Goal: Information Seeking & Learning: Check status

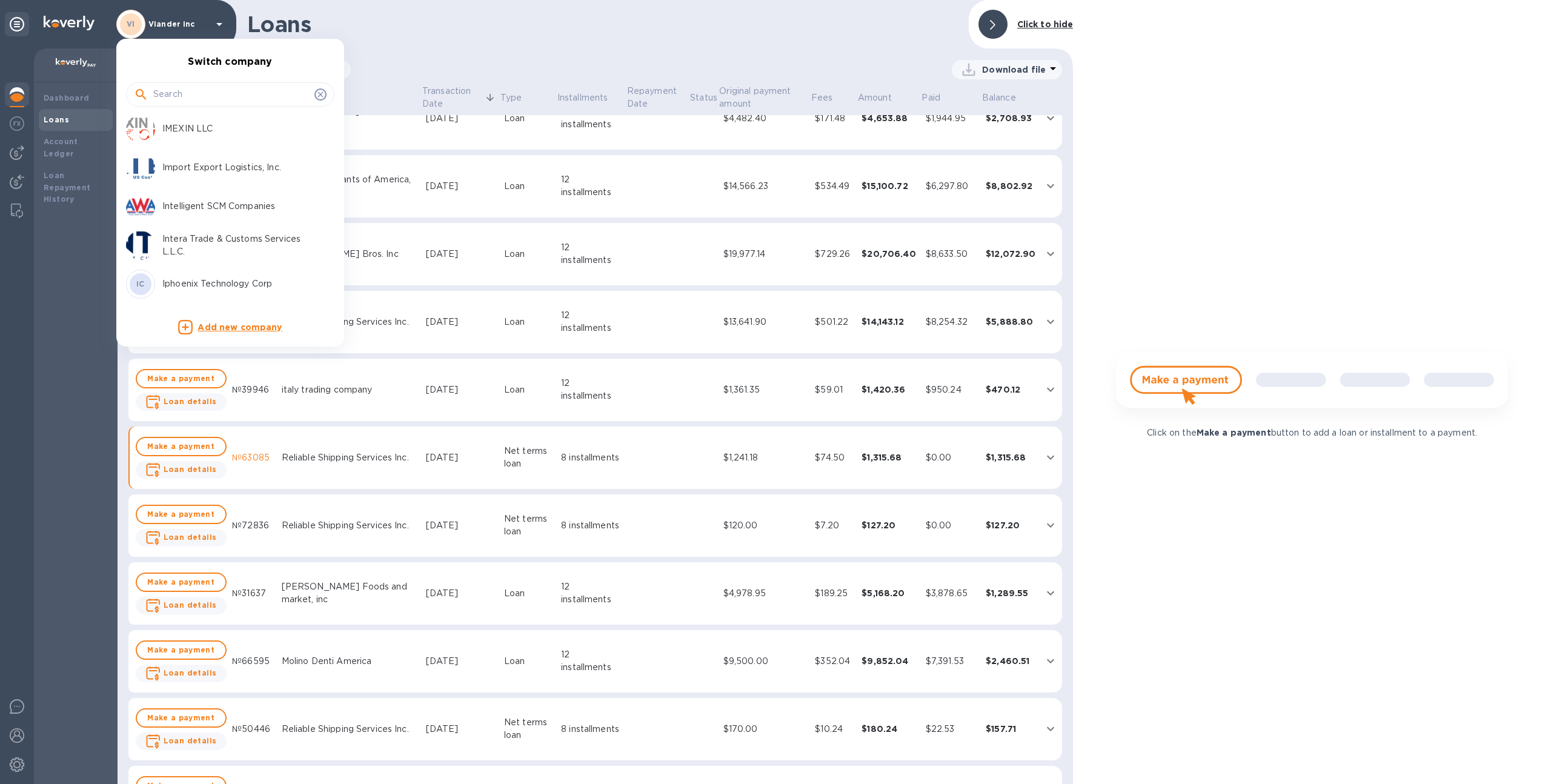
scroll to position [2342, 0]
click at [190, 100] on input "text" at bounding box center [231, 94] width 156 height 18
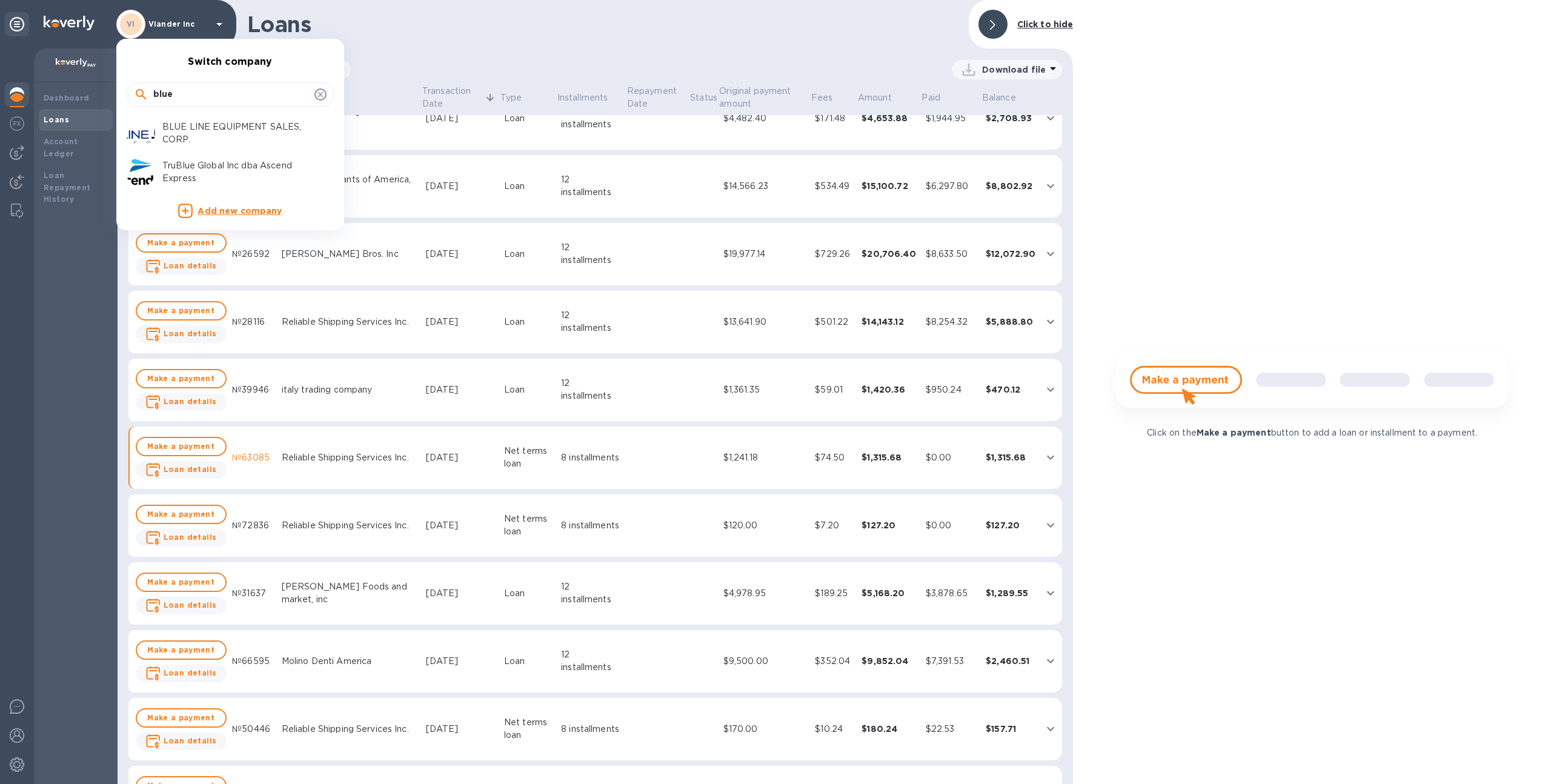
scroll to position [0, 0]
type input "blue"
click at [204, 137] on p "BLUE LINE EQUIPMENT SALES, CORP." at bounding box center [238, 133] width 152 height 25
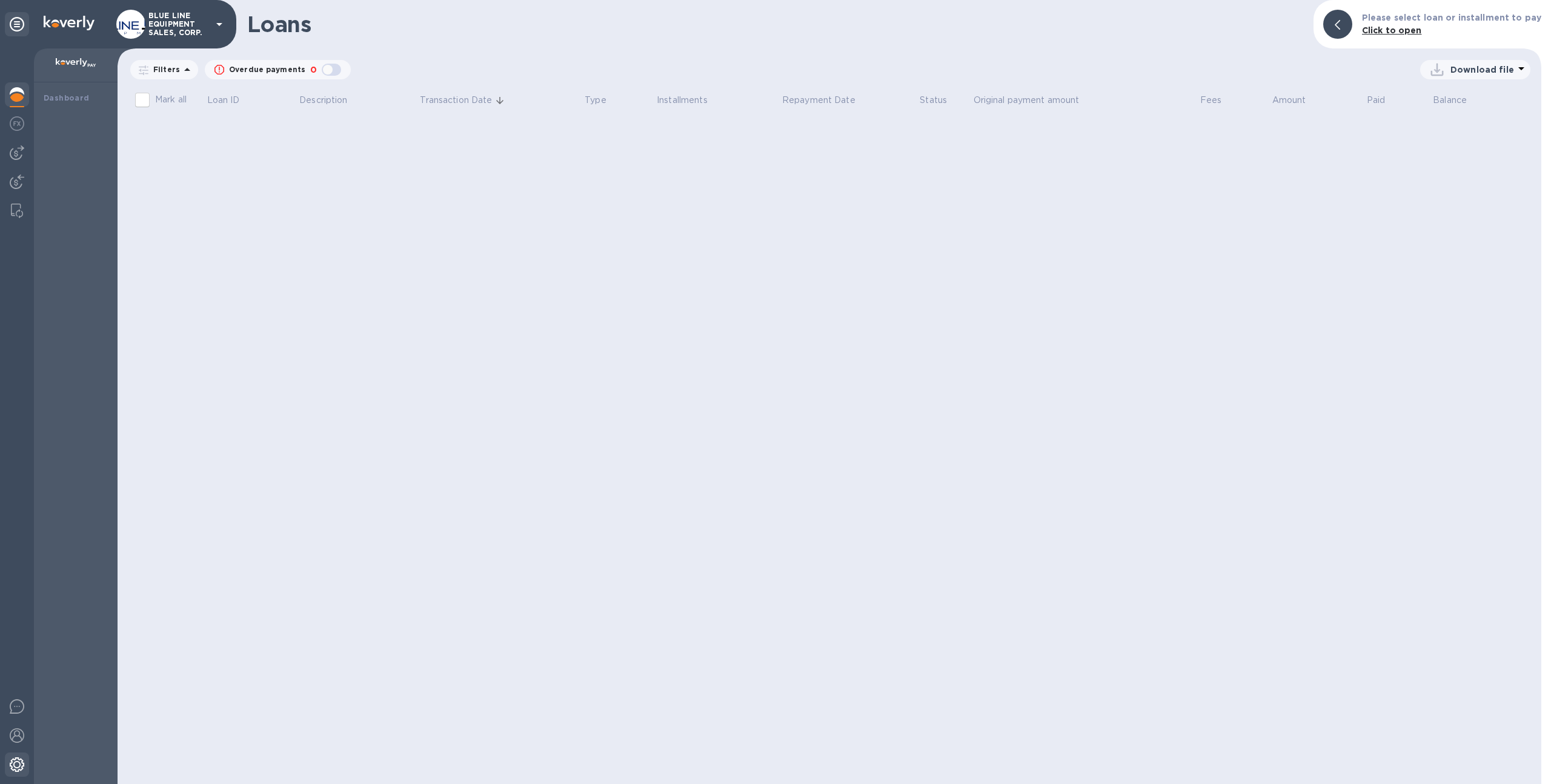
click at [14, 771] on img at bounding box center [17, 765] width 15 height 15
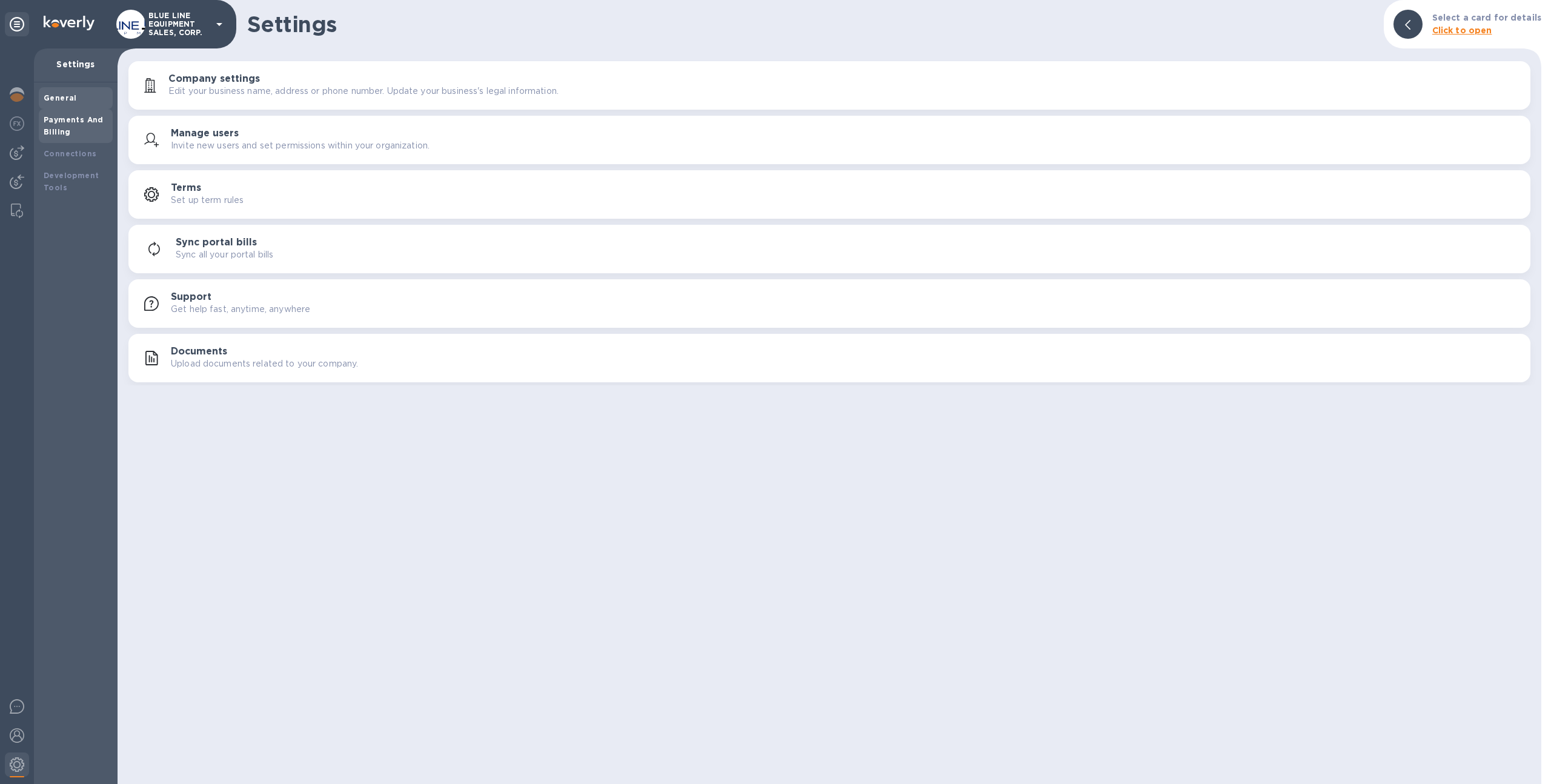
click at [94, 126] on div "Payments And Billing" at bounding box center [76, 126] width 64 height 25
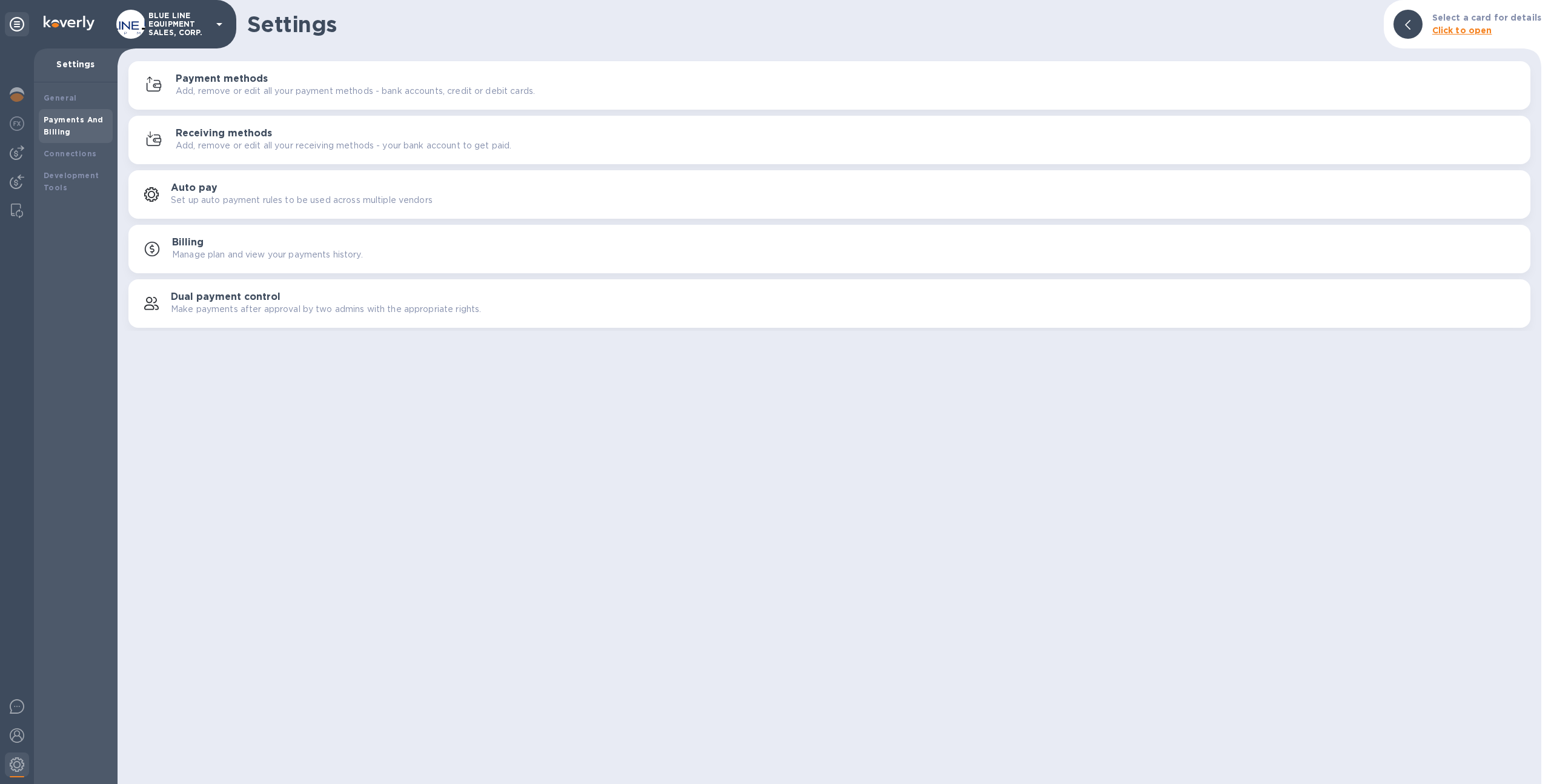
click at [201, 90] on p "Add, remove or edit all your payment methods - bank accounts, credit or debit c…" at bounding box center [354, 91] width 359 height 13
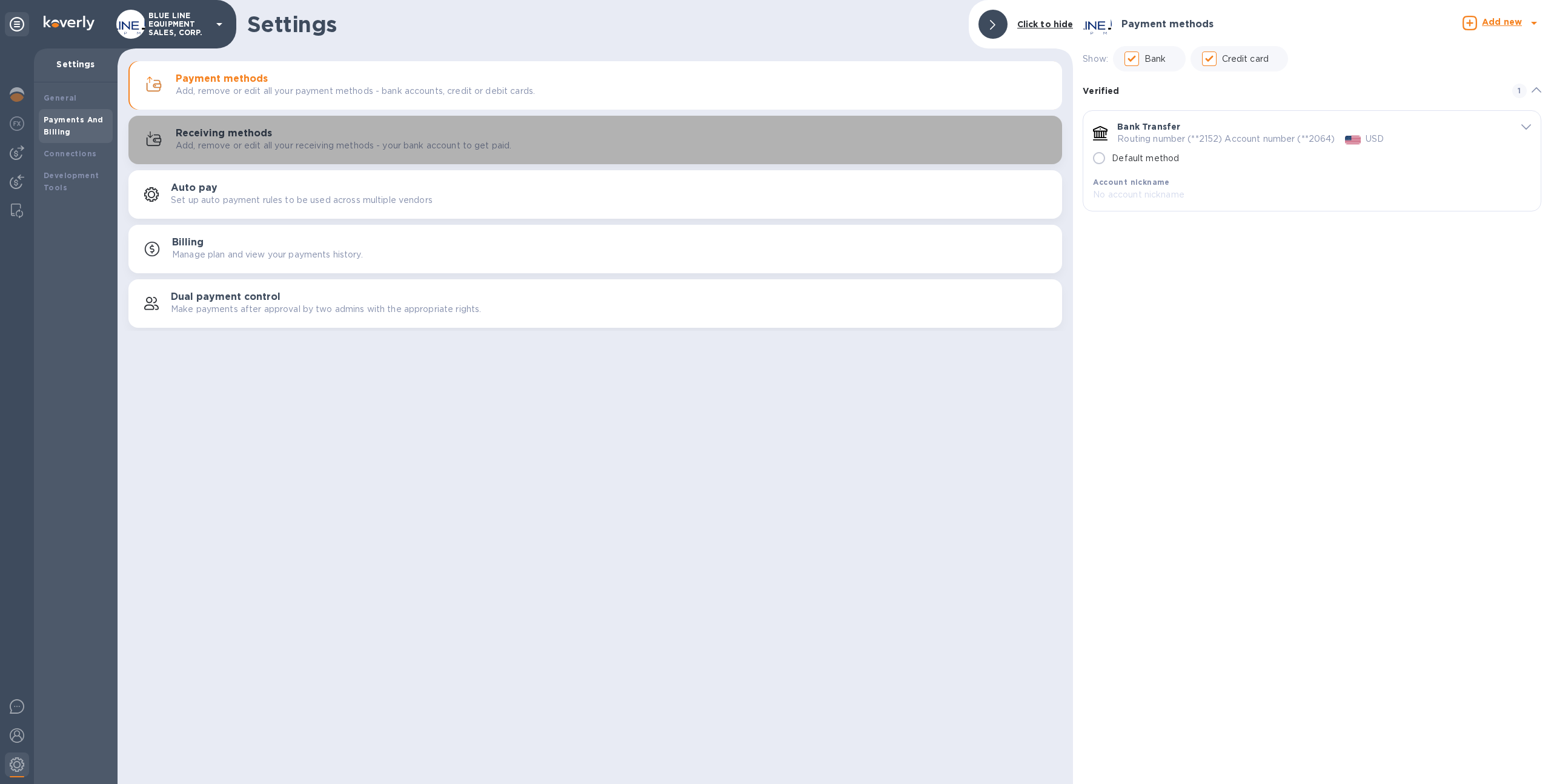
click at [218, 129] on h3 "Receiving methods" at bounding box center [224, 133] width 97 height 11
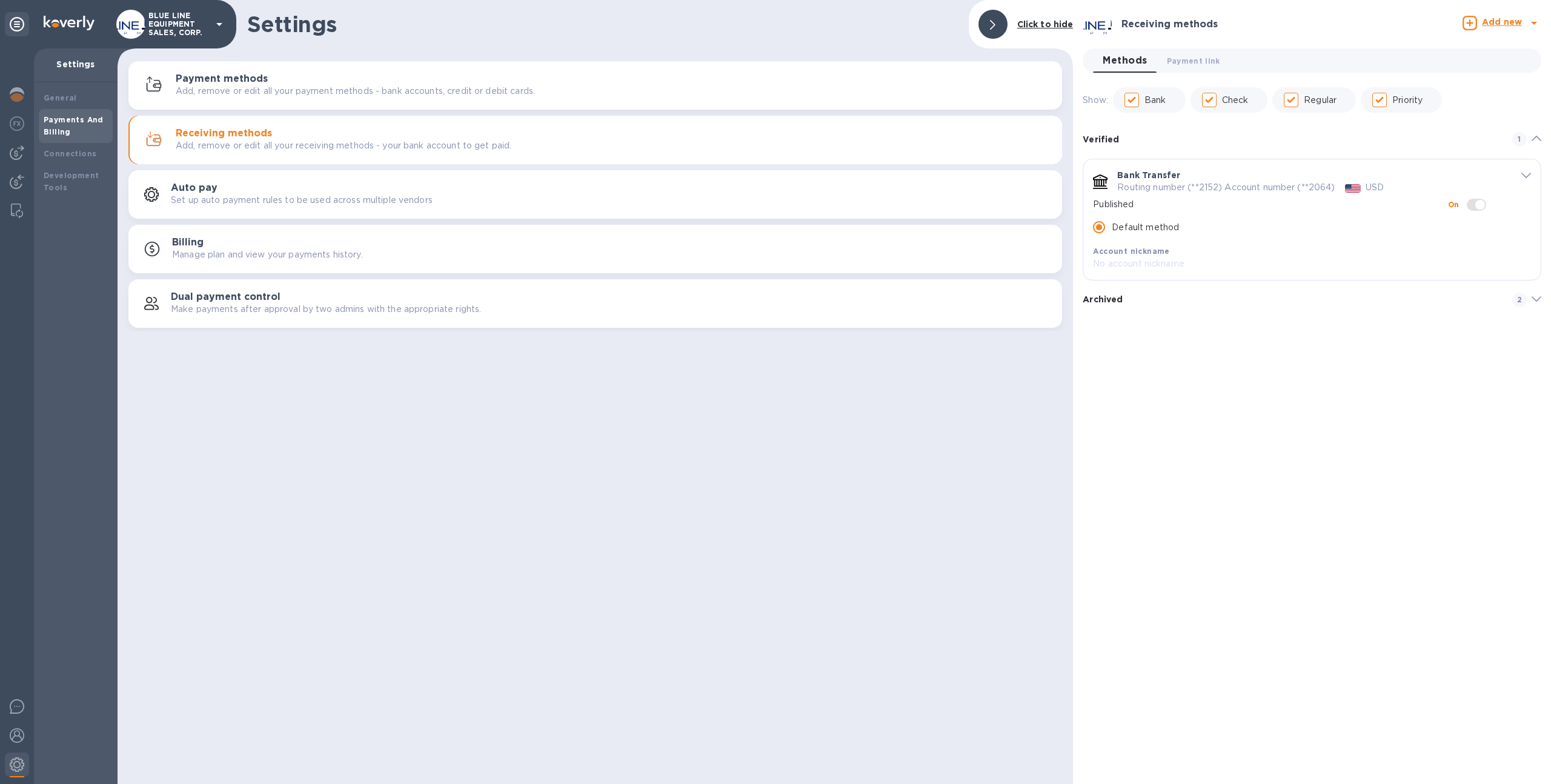
click at [1529, 175] on icon "default-method" at bounding box center [1526, 175] width 10 height 5
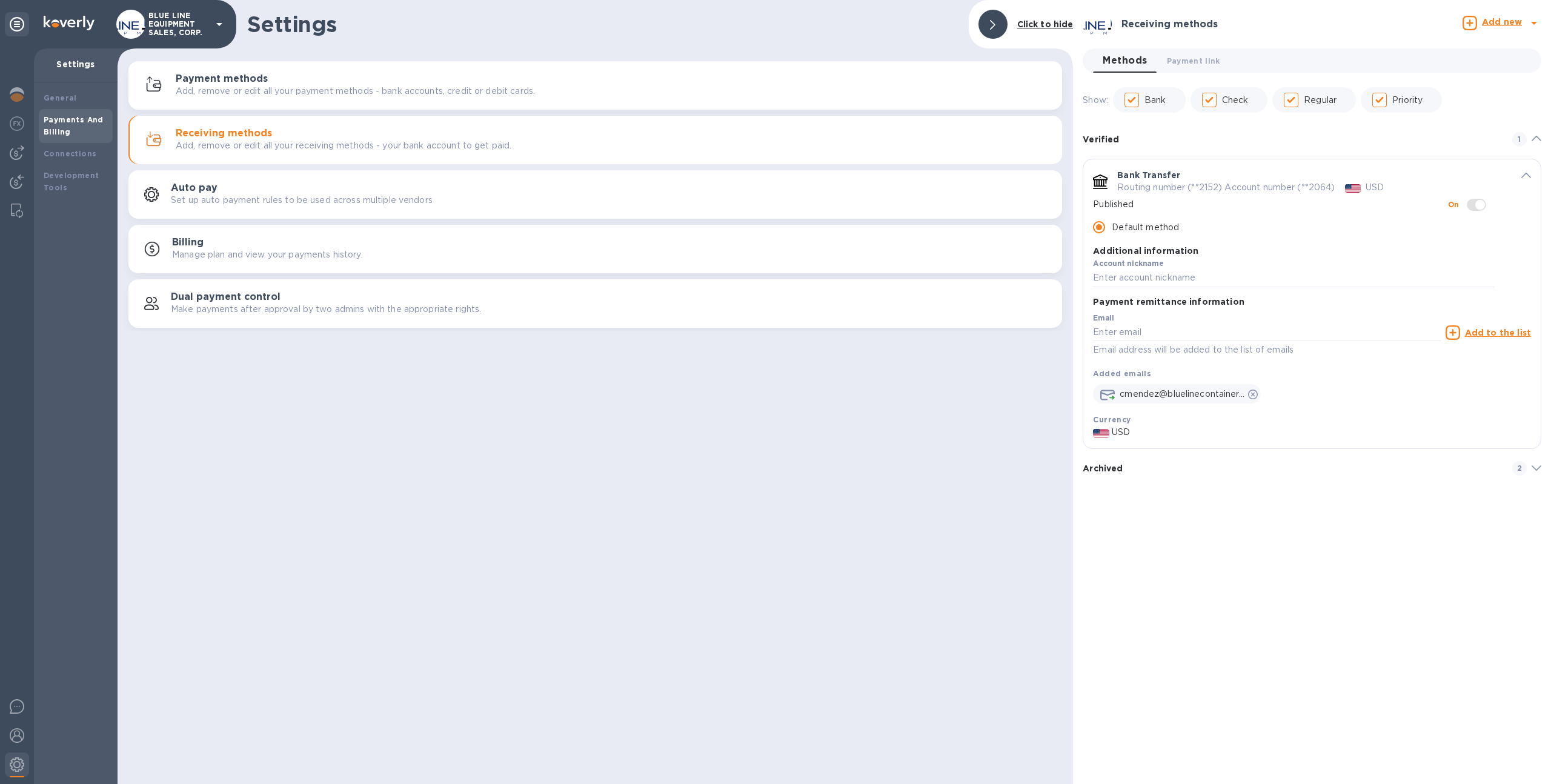
click at [1538, 138] on icon "default-method" at bounding box center [1536, 138] width 10 height 5
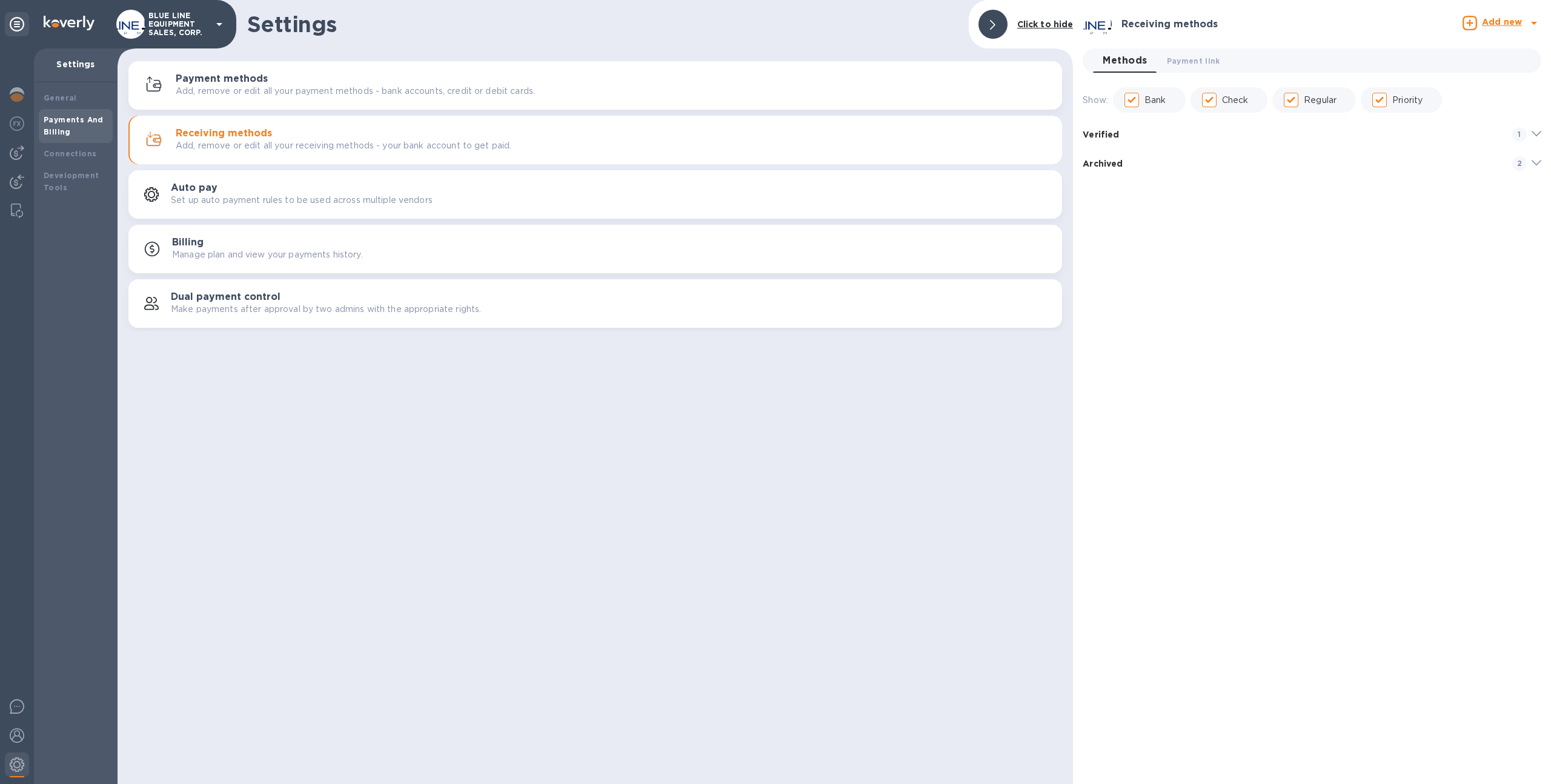
click at [1536, 129] on span "default-method" at bounding box center [1536, 135] width 10 height 15
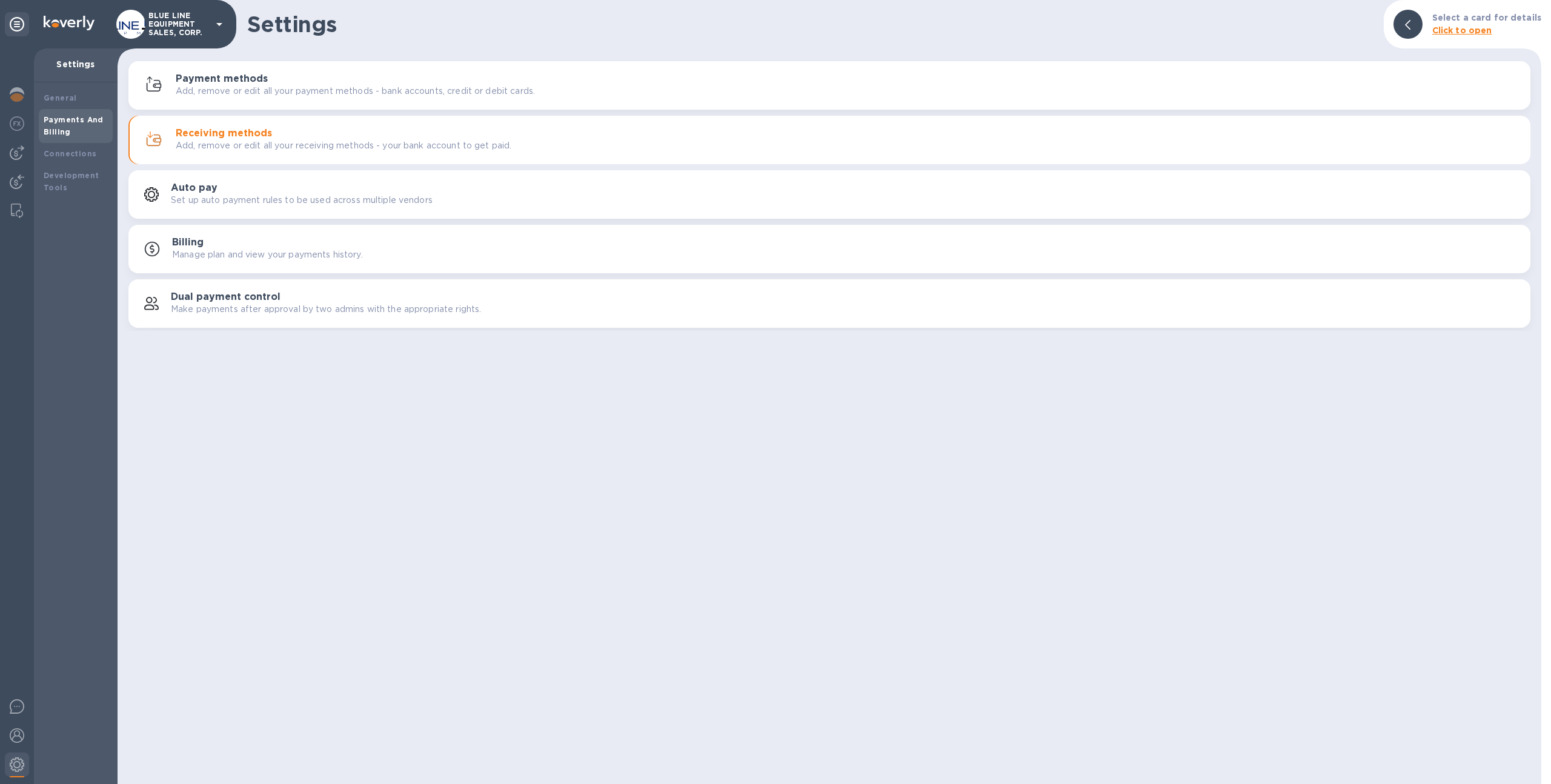
click at [195, 154] on div "Receiving methods Add, remove or edit all your receiving methods - your bank ac…" at bounding box center [829, 140] width 1388 height 29
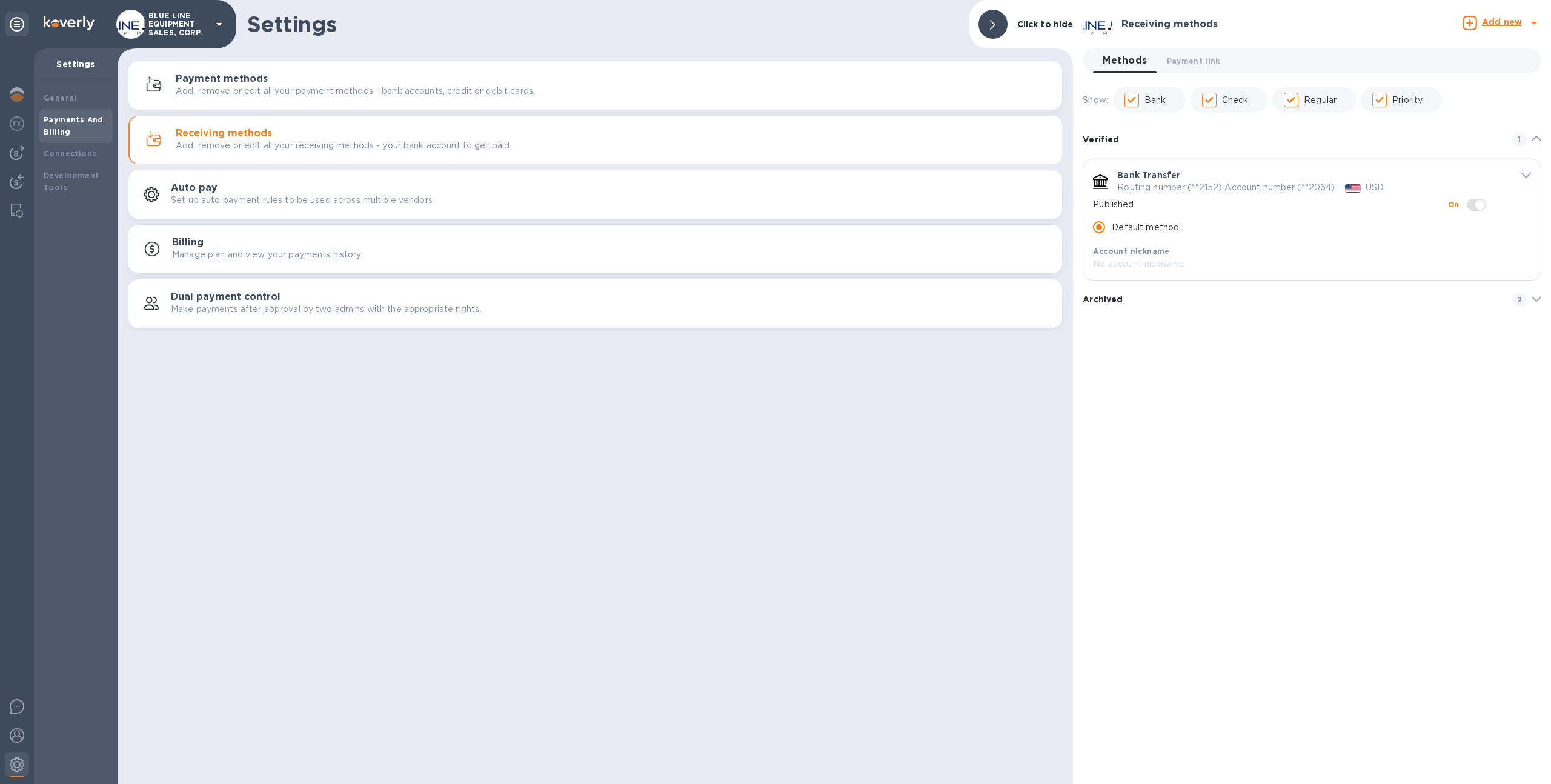
click at [1182, 291] on div "Archived 2" at bounding box center [1312, 299] width 459 height 29
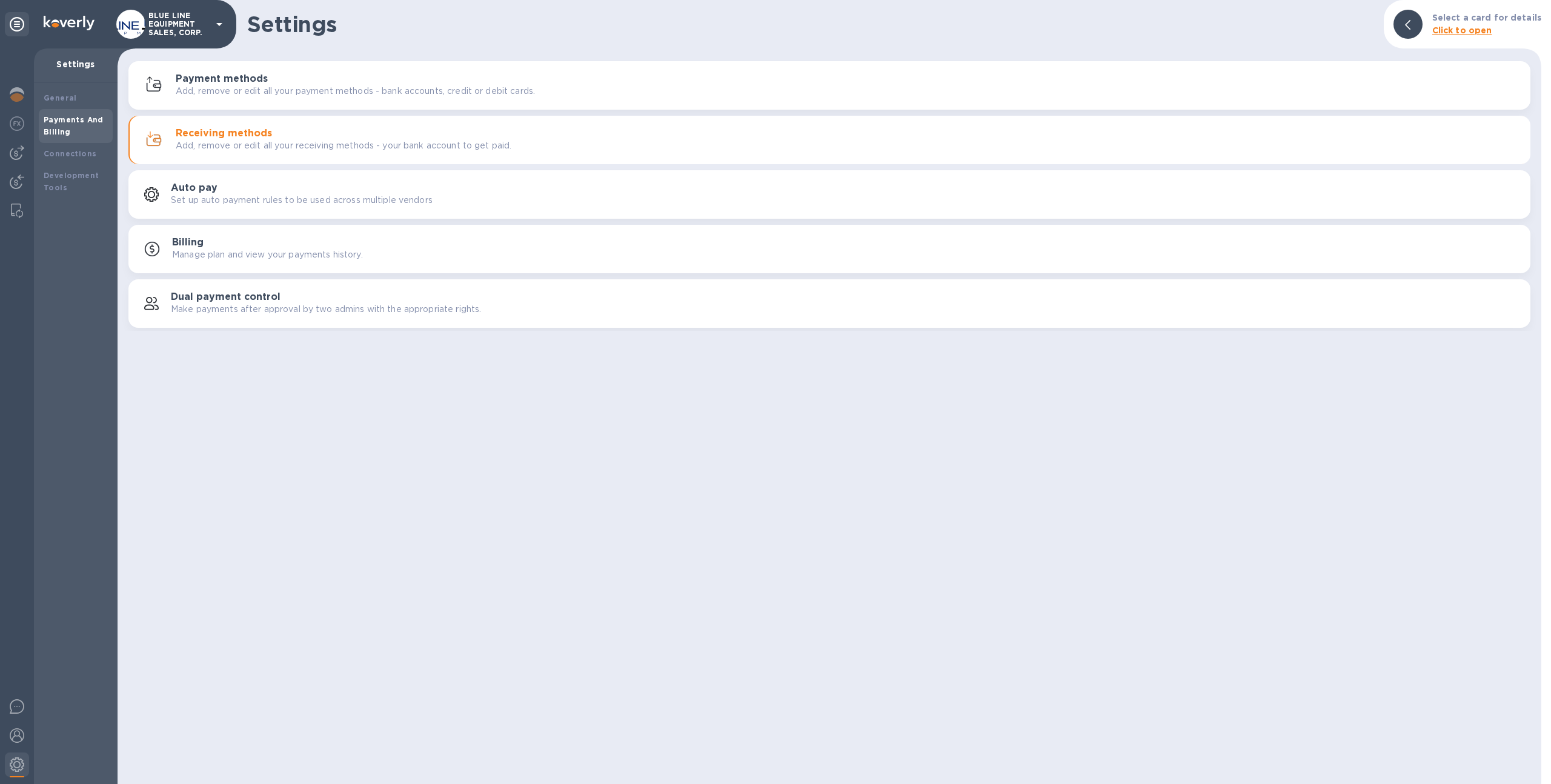
click at [366, 152] on div "Receiving methods Add, remove or edit all your receiving methods - your bank ac…" at bounding box center [829, 140] width 1388 height 29
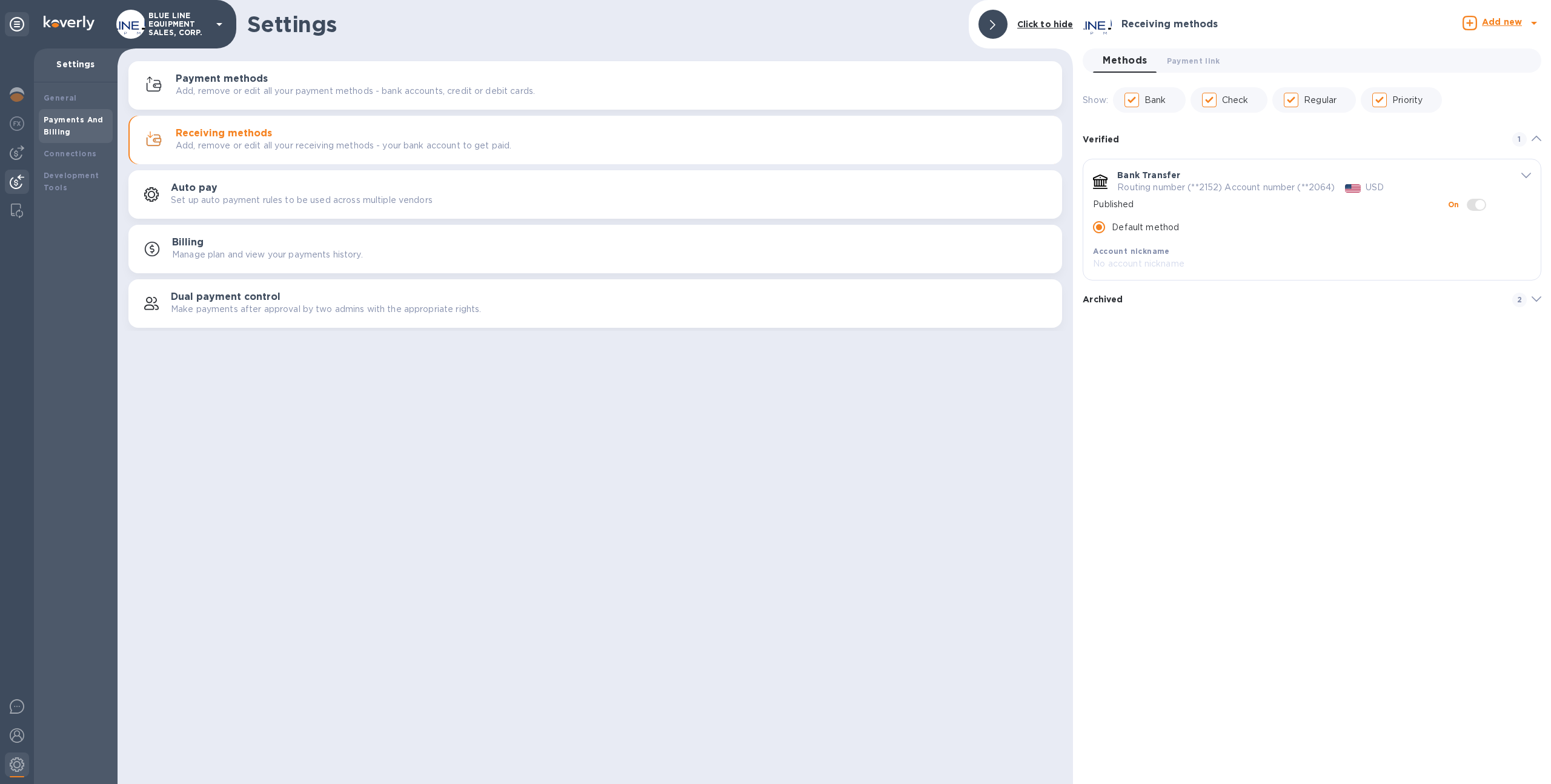
click at [15, 172] on div at bounding box center [17, 183] width 25 height 27
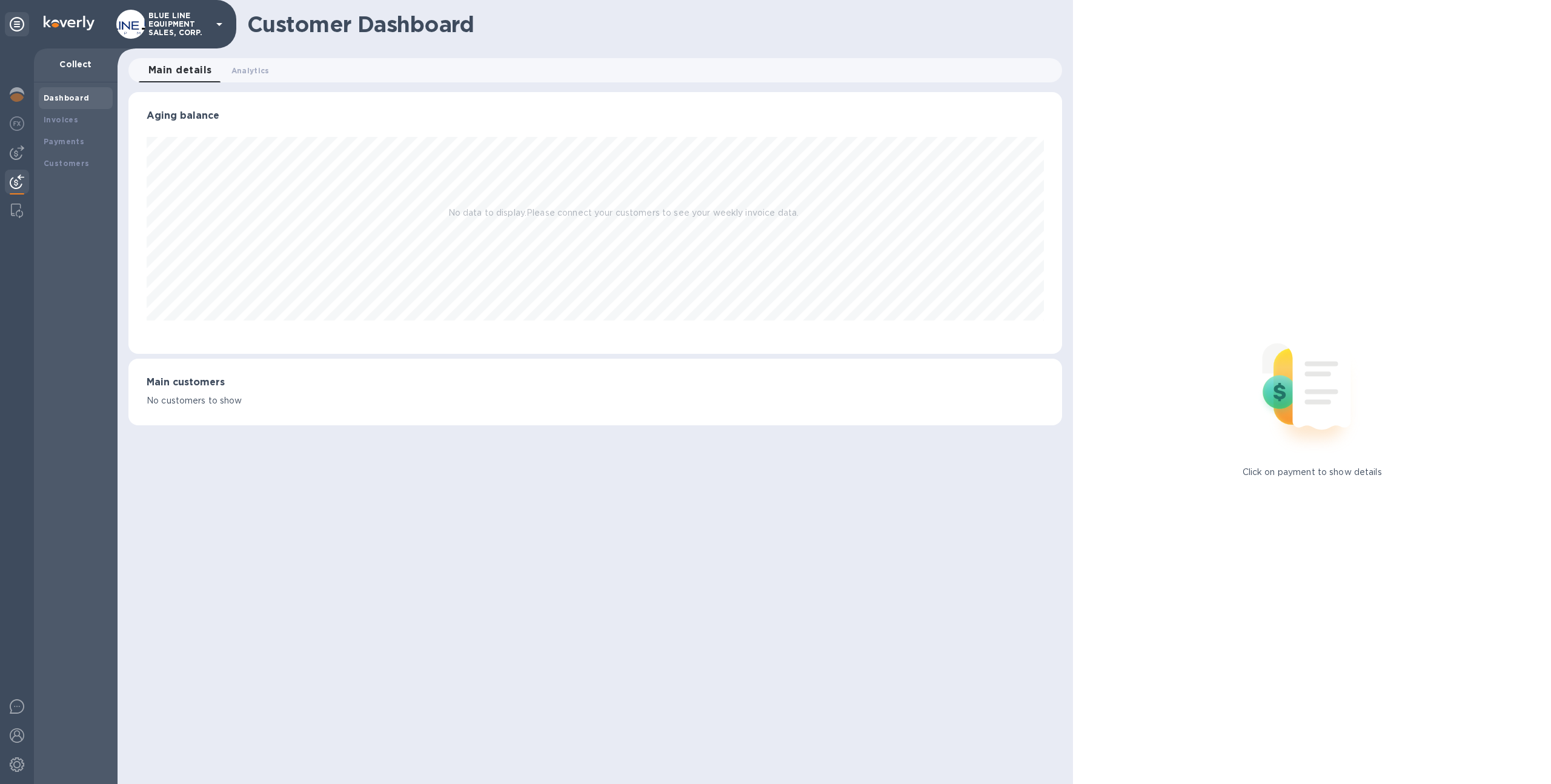
scroll to position [262, 934]
click at [76, 140] on b "Payments" at bounding box center [64, 141] width 41 height 9
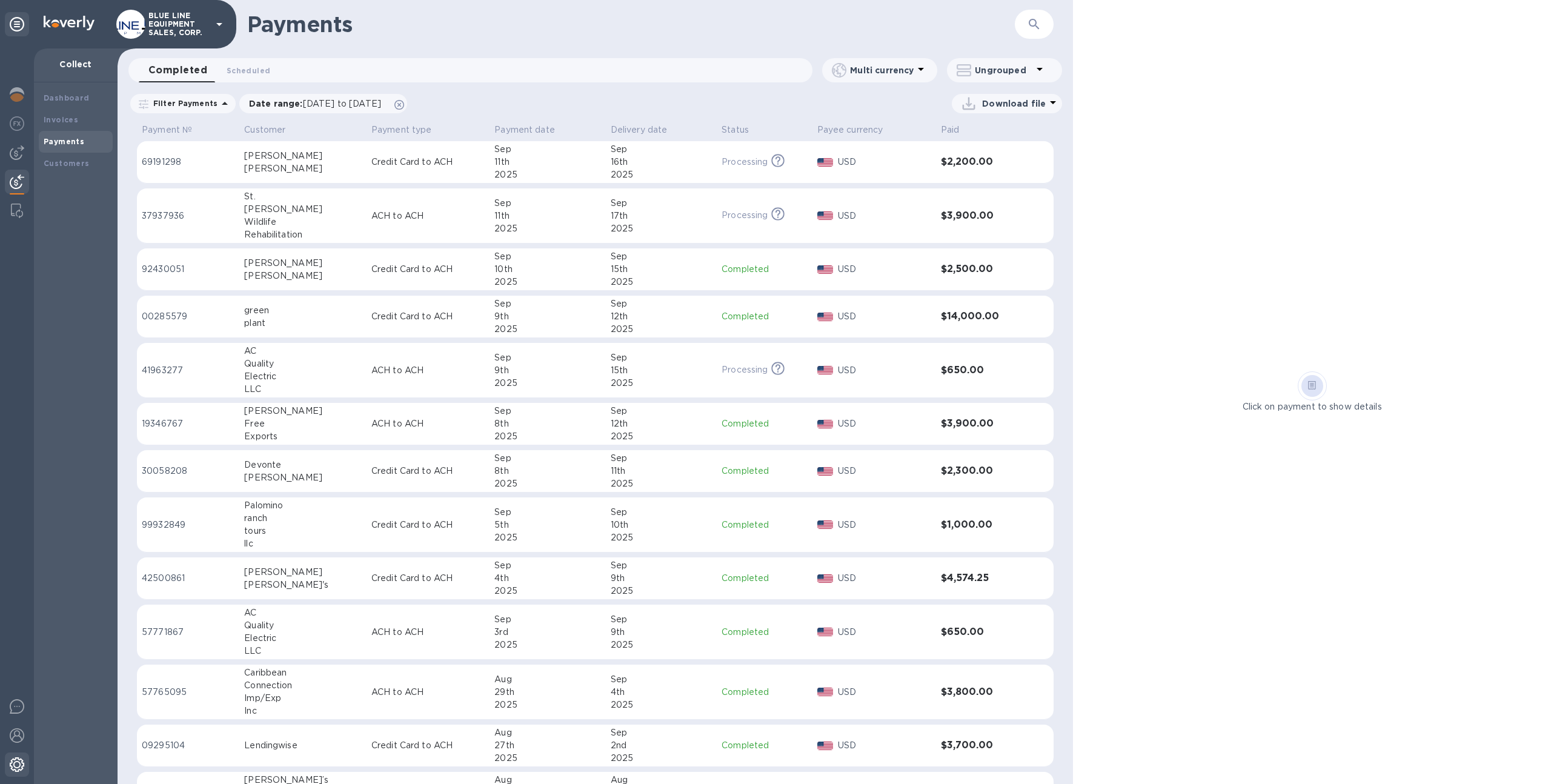
click at [15, 771] on img at bounding box center [17, 765] width 15 height 15
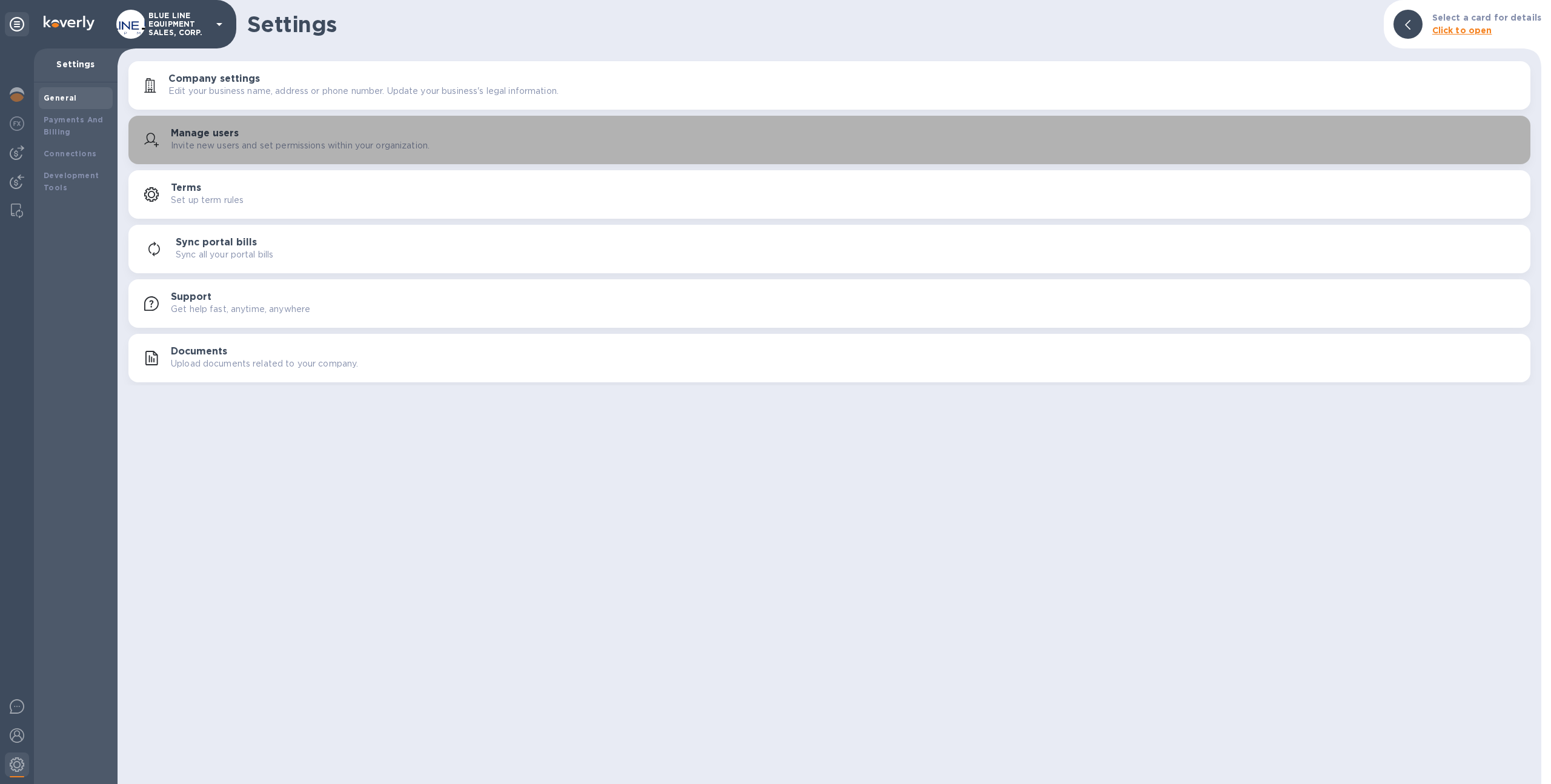
click at [158, 136] on icon "button" at bounding box center [152, 140] width 15 height 15
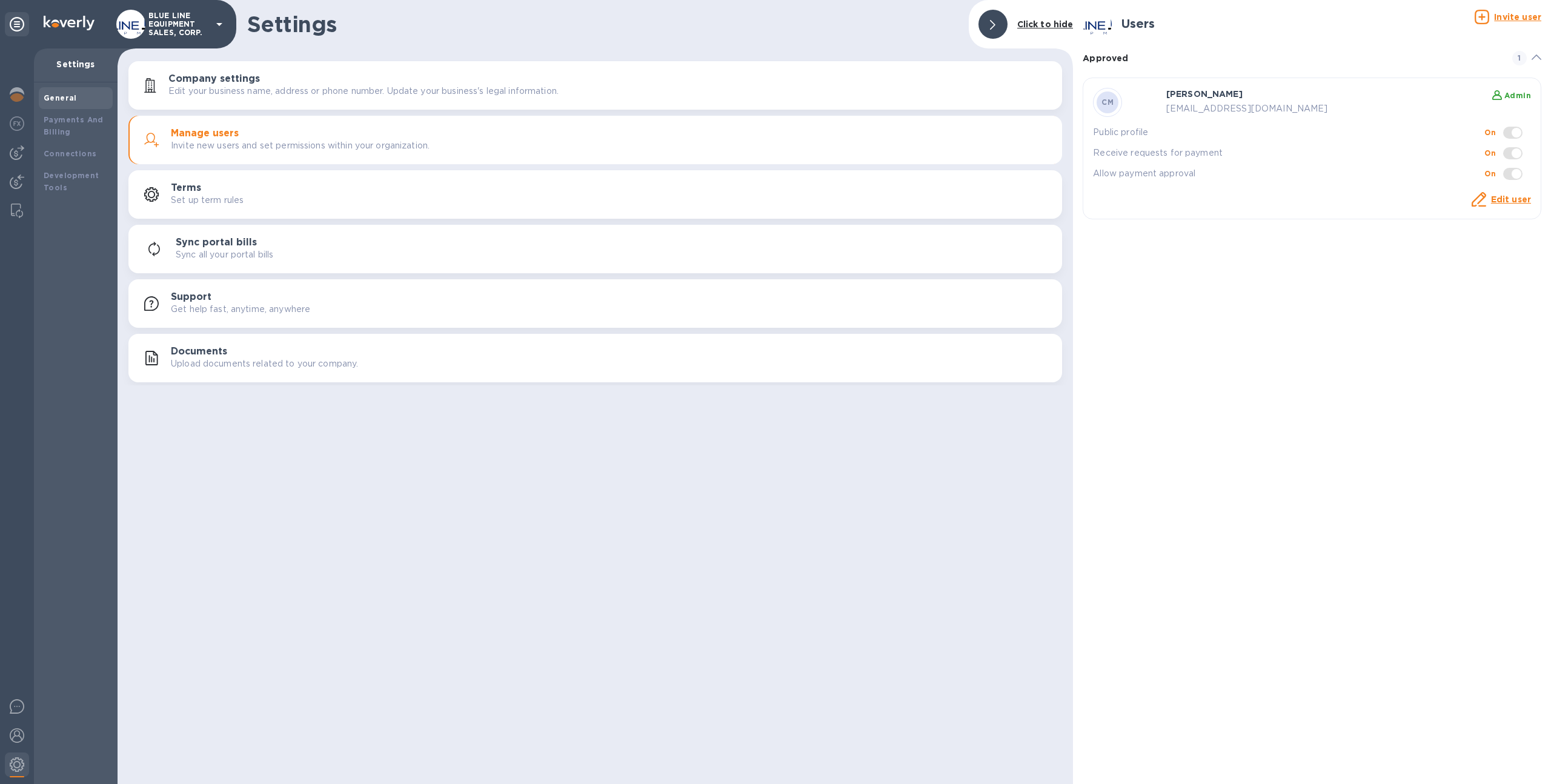
click at [1519, 196] on link "Edit user" at bounding box center [1511, 199] width 40 height 10
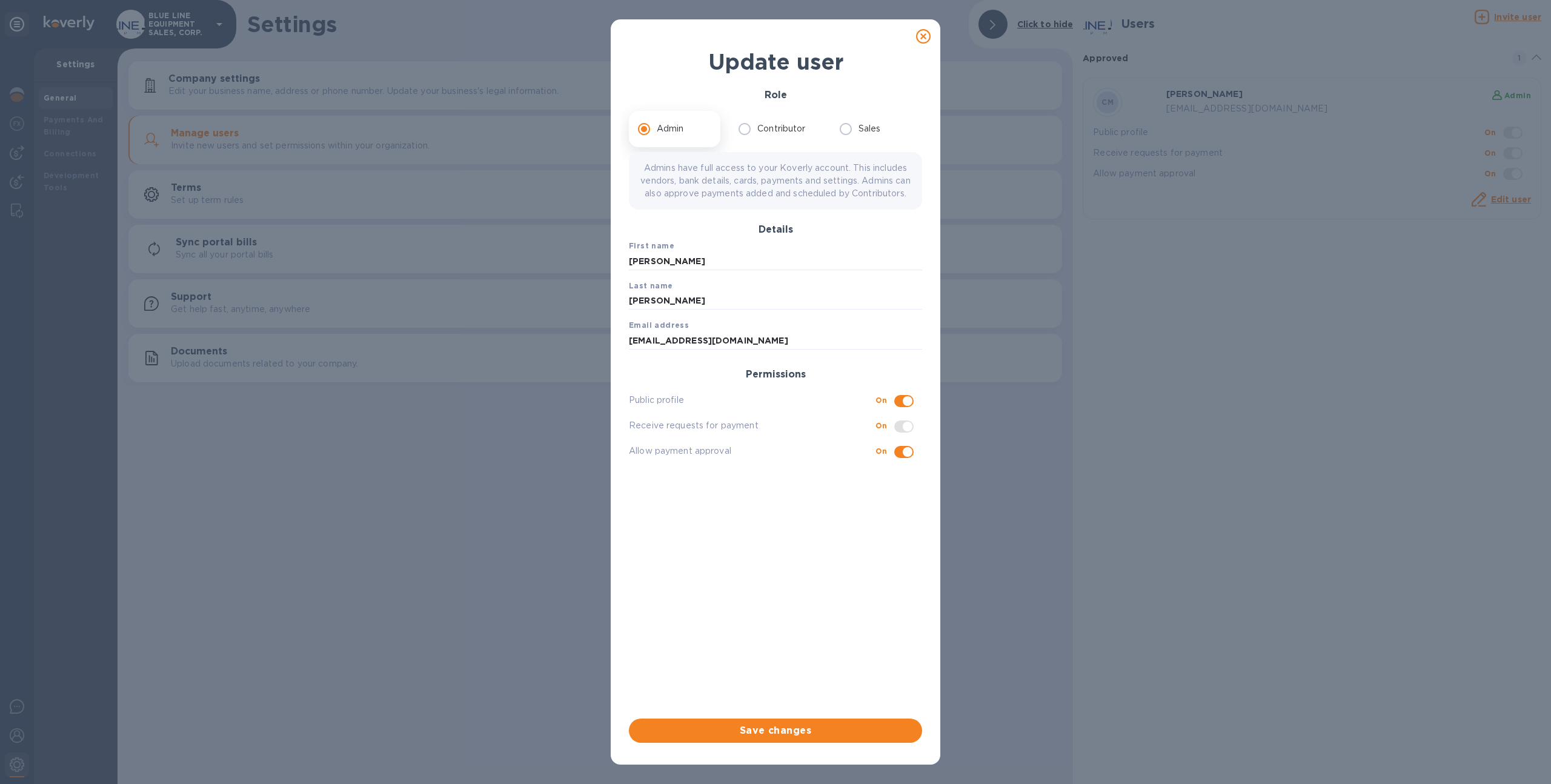
click at [923, 38] on icon at bounding box center [924, 36] width 15 height 15
checkbox input "false"
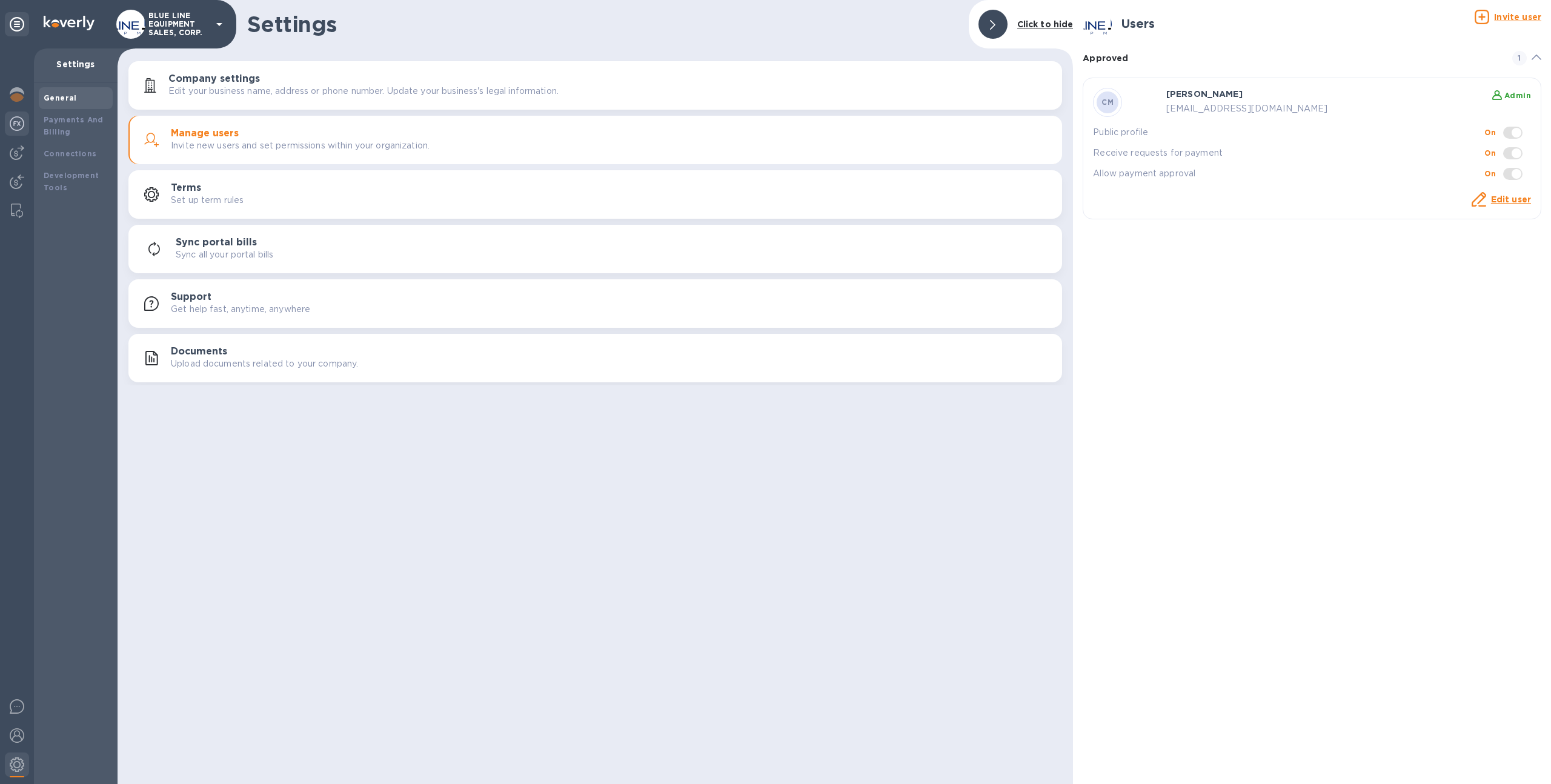
click at [16, 133] on div at bounding box center [17, 125] width 25 height 27
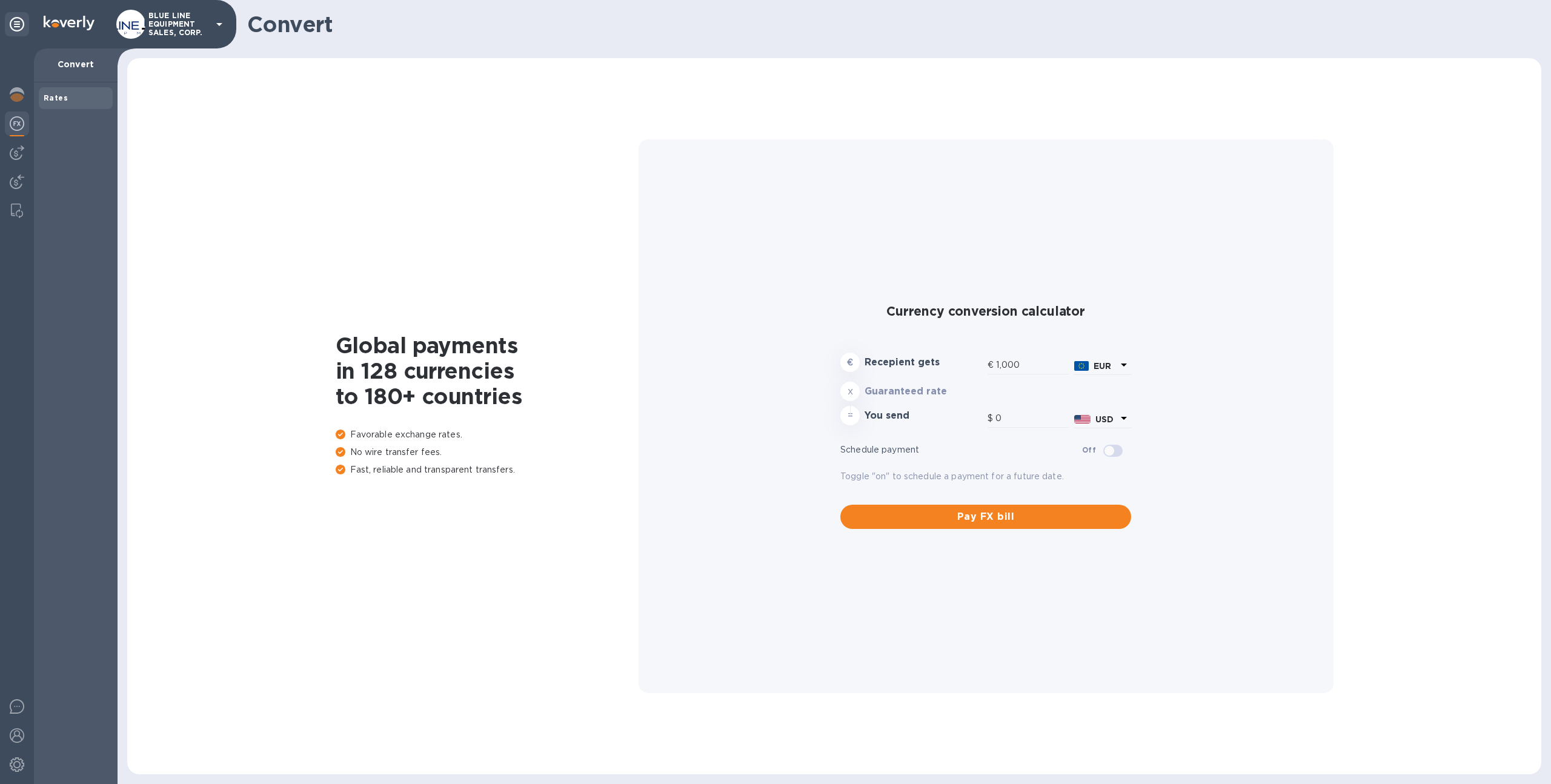
click at [52, 129] on div "Rates" at bounding box center [76, 433] width 83 height 702
type input "1,180.29"
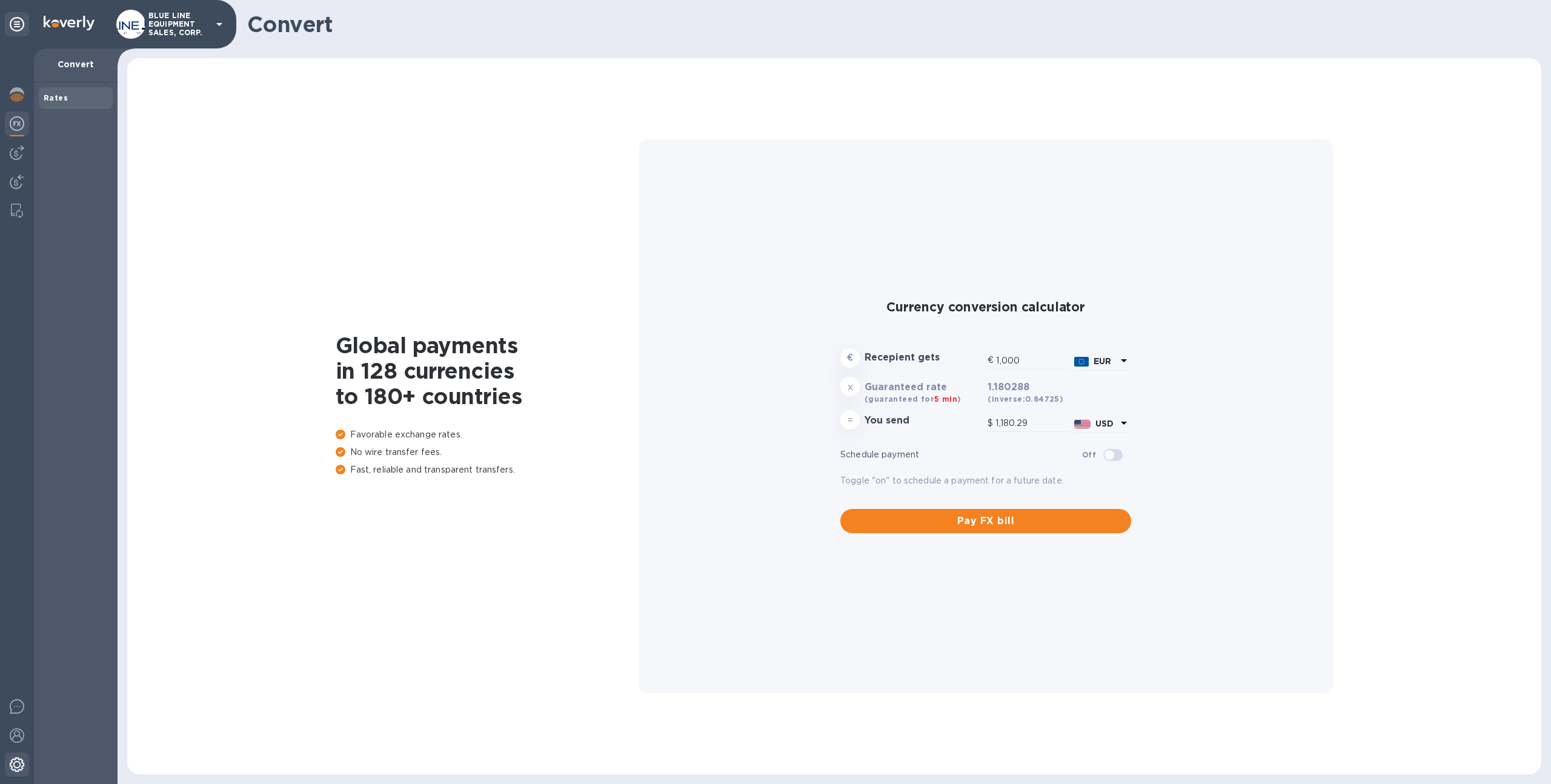
click at [16, 759] on img at bounding box center [17, 765] width 15 height 15
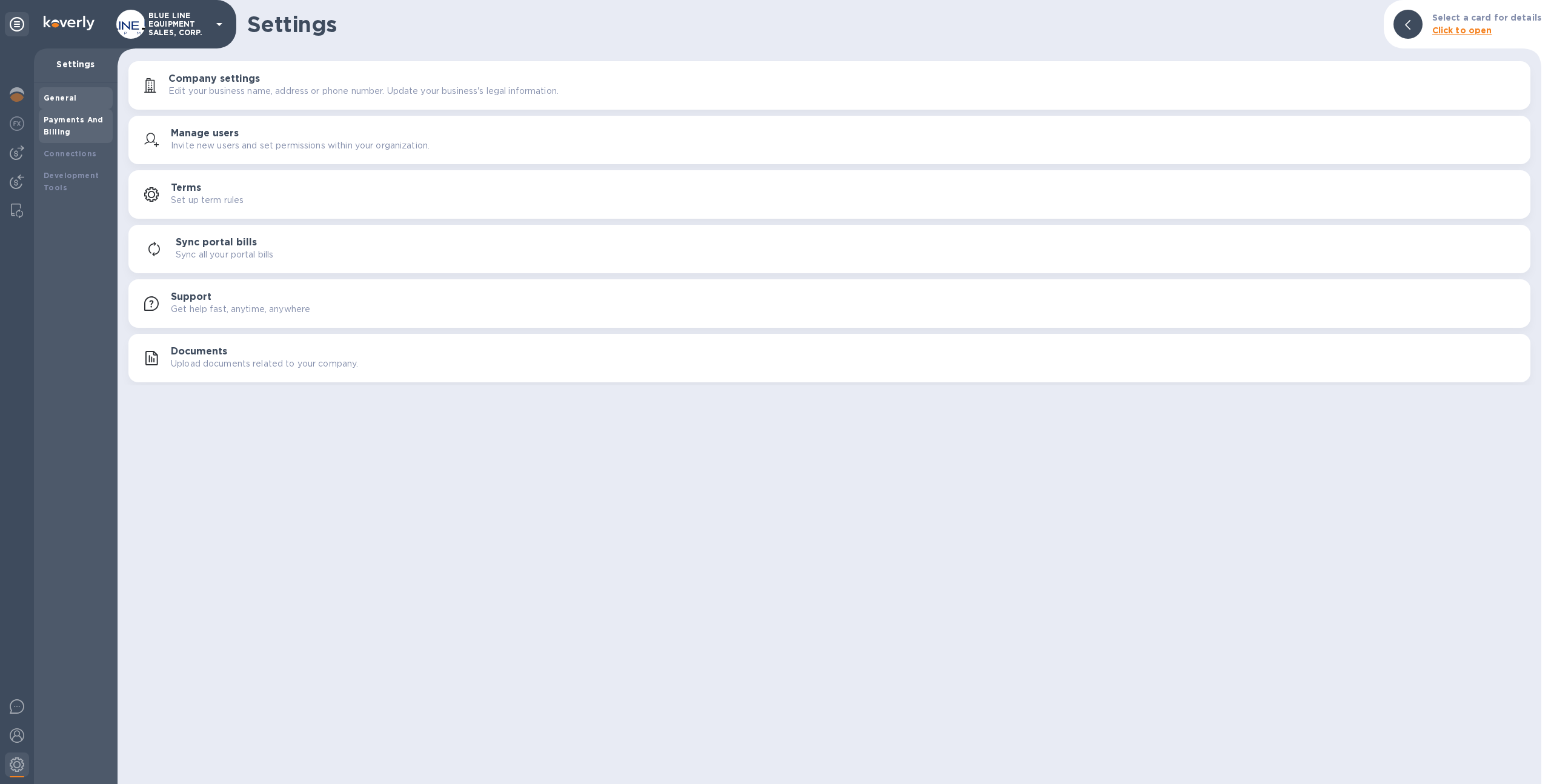
click at [71, 109] on div "Payments And Billing" at bounding box center [75, 126] width 74 height 34
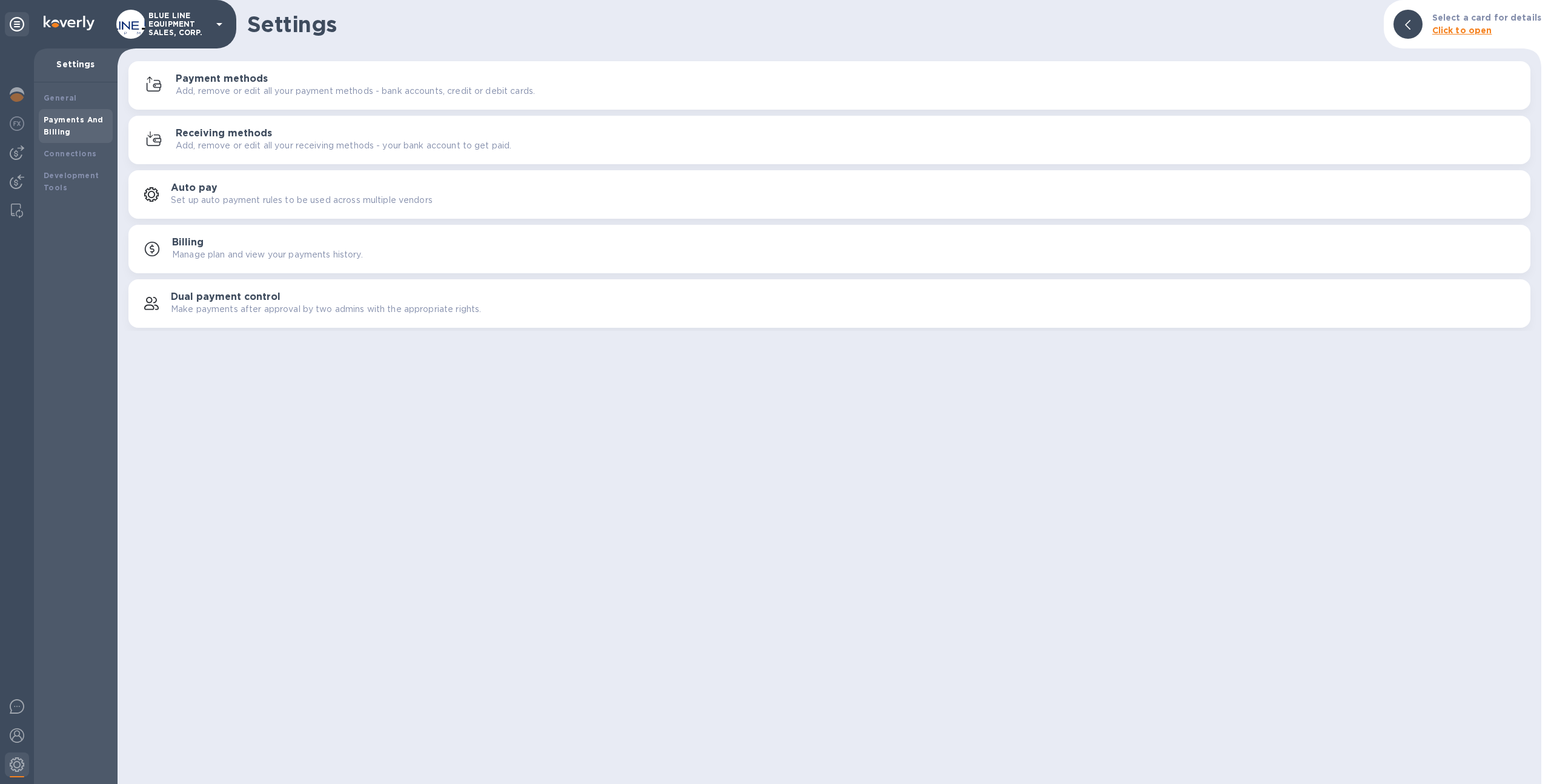
click at [199, 120] on button "Receiving methods Add, remove or edit all your receiving methods - your bank ac…" at bounding box center [829, 140] width 1402 height 48
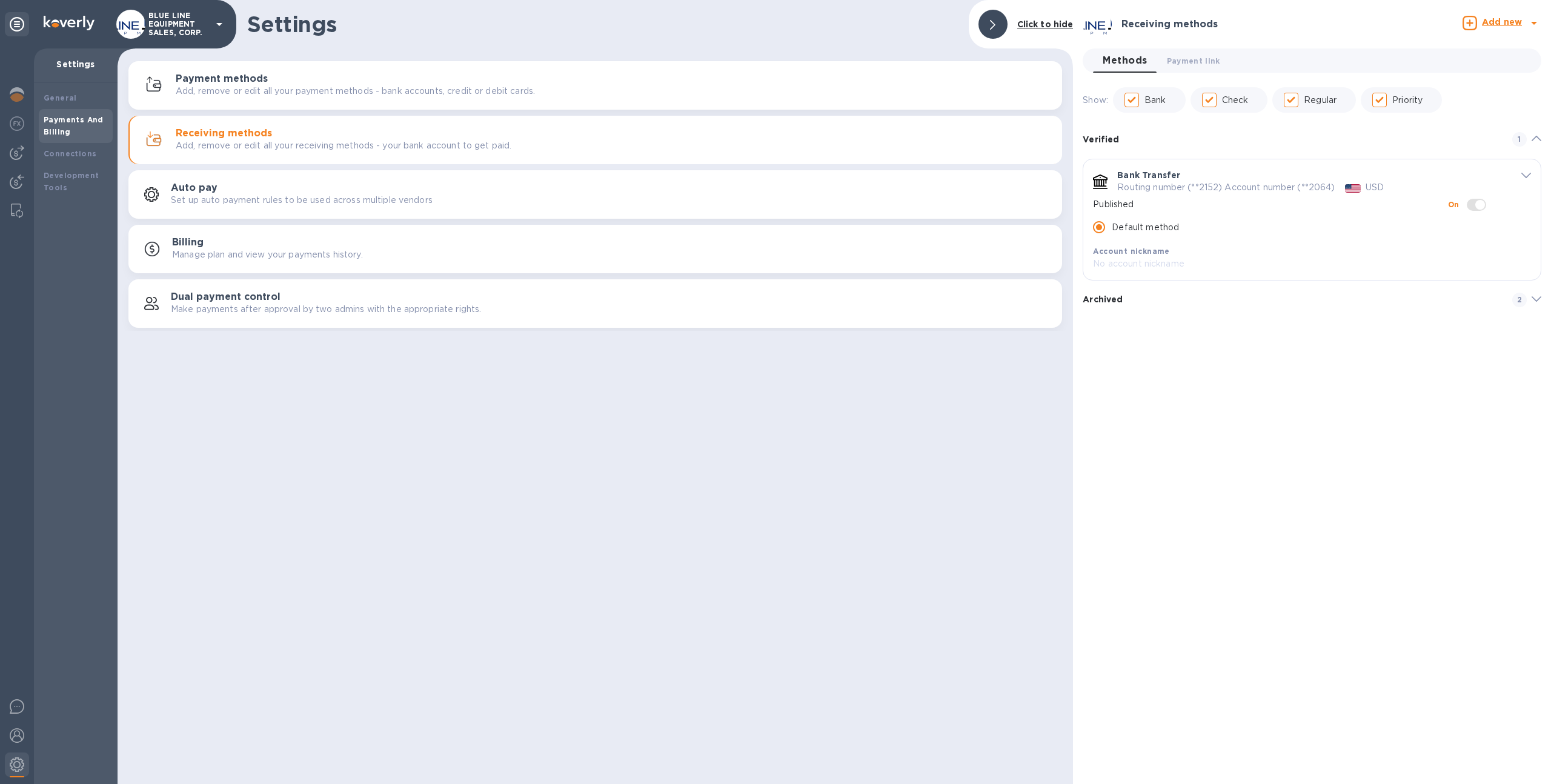
click at [1496, 20] on b "Add new" at bounding box center [1502, 22] width 40 height 10
click at [1483, 66] on div "Bank account" at bounding box center [1469, 76] width 67 height 19
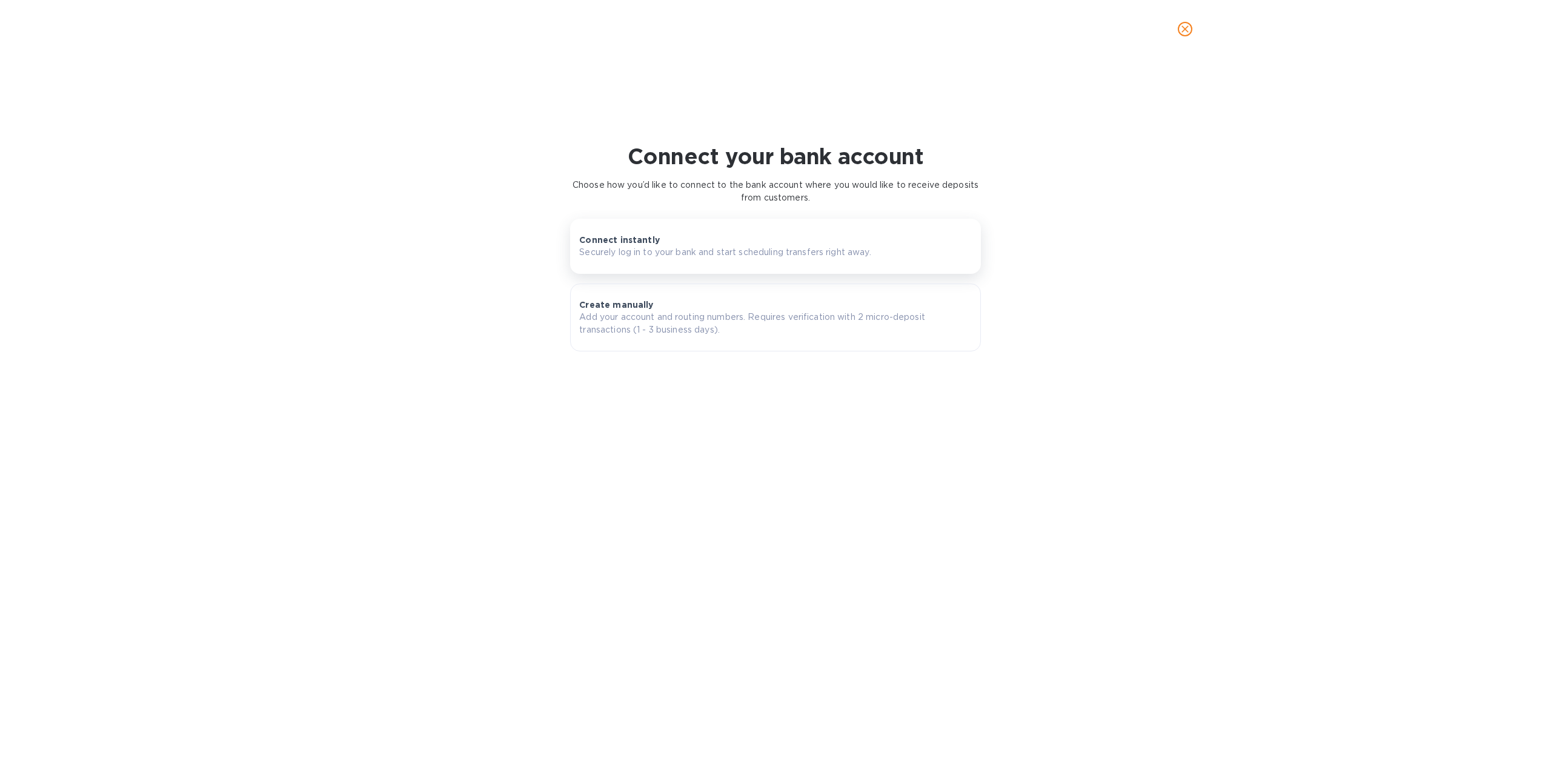
click at [861, 246] on p "Securely log in to your bank and start scheduling transfers right away." at bounding box center [725, 252] width 291 height 13
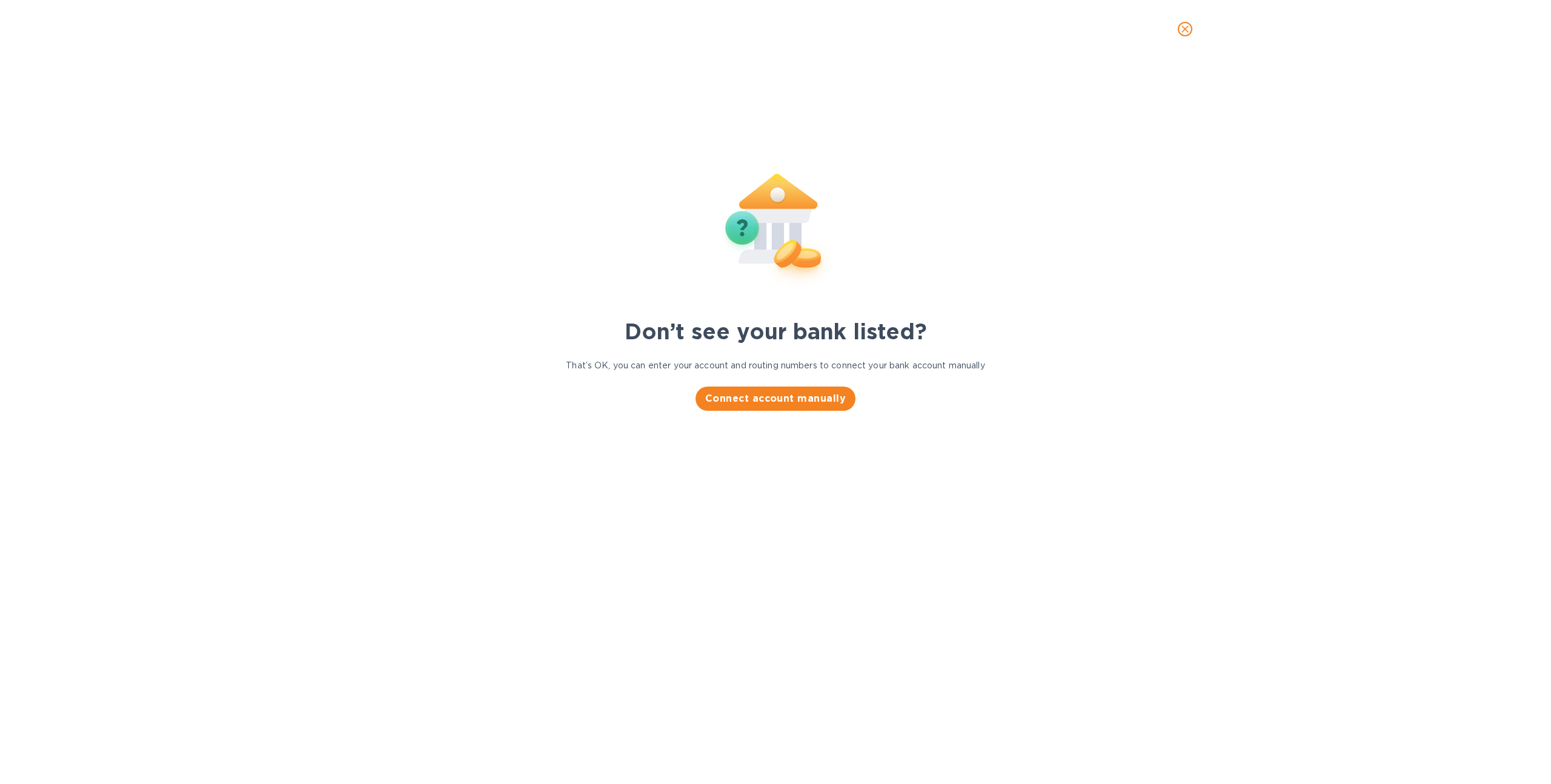
click at [1191, 25] on span "close" at bounding box center [1185, 29] width 15 height 15
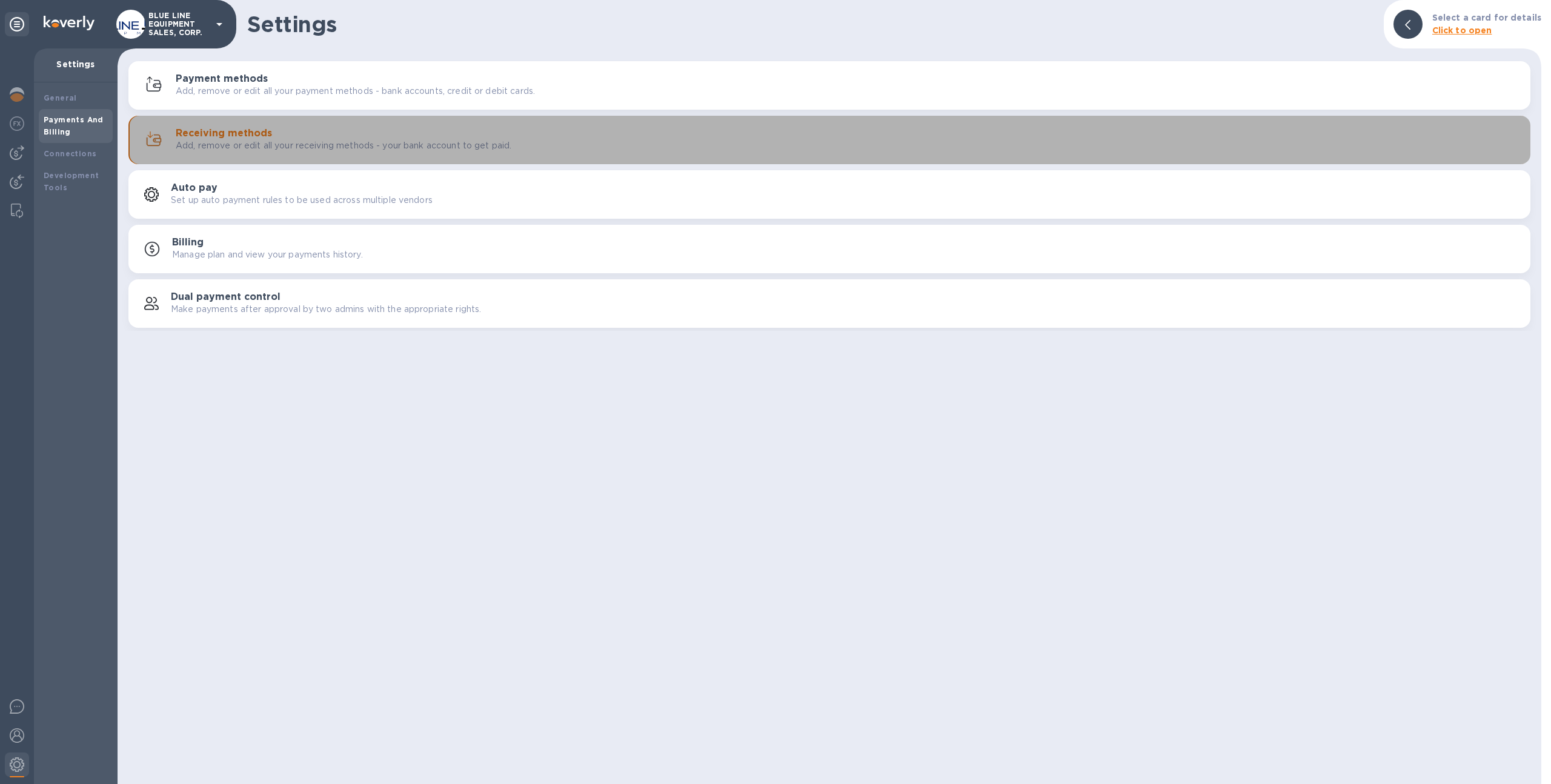
click at [277, 149] on p "Add, remove or edit all your receiving methods - your bank account to get paid." at bounding box center [343, 145] width 336 height 13
click at [178, 123] on button "Receiving methods Add, remove or edit all your receiving methods - your bank ac…" at bounding box center [829, 140] width 1402 height 48
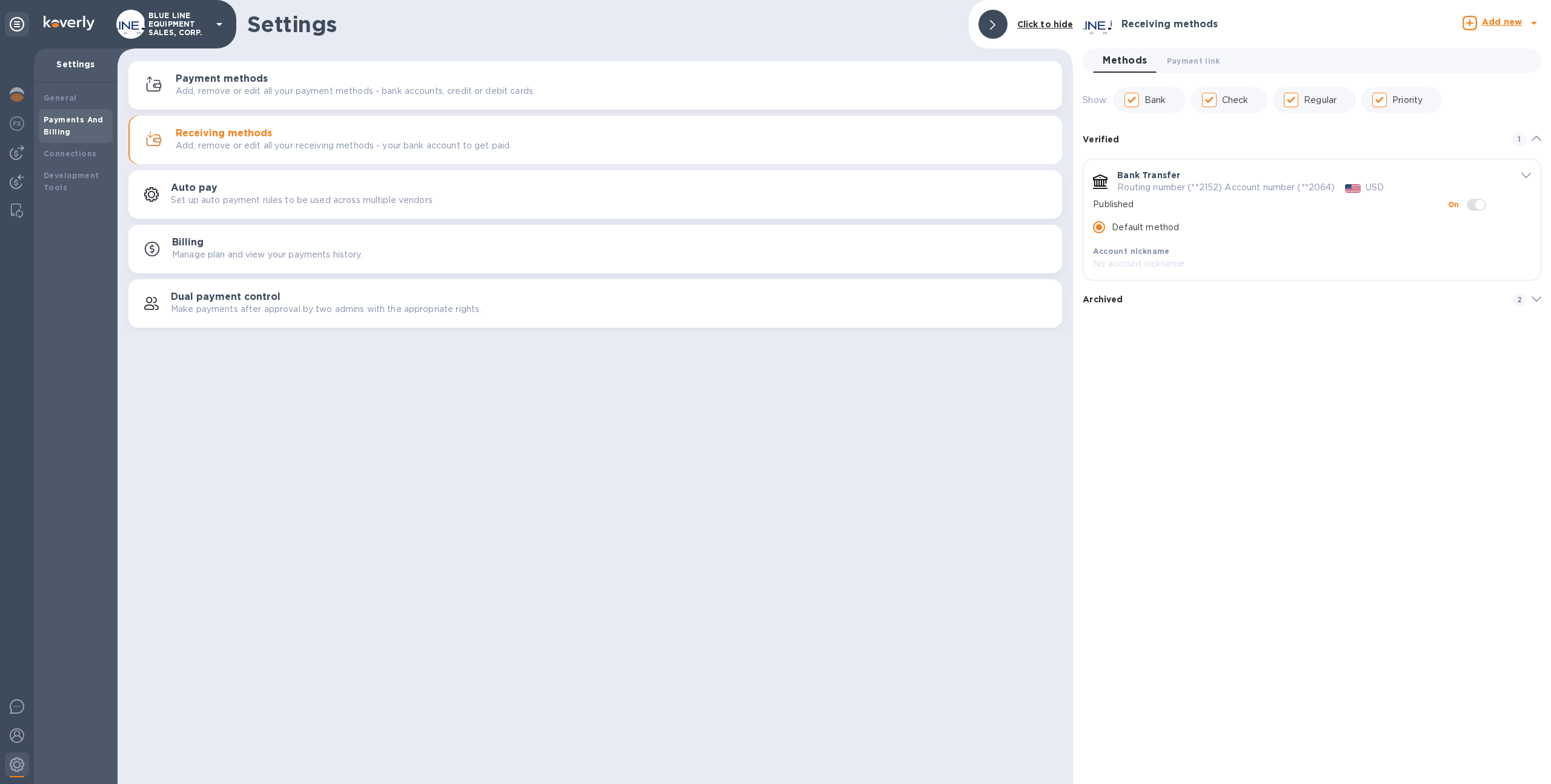
click at [1529, 172] on icon "default-method" at bounding box center [1526, 175] width 10 height 5
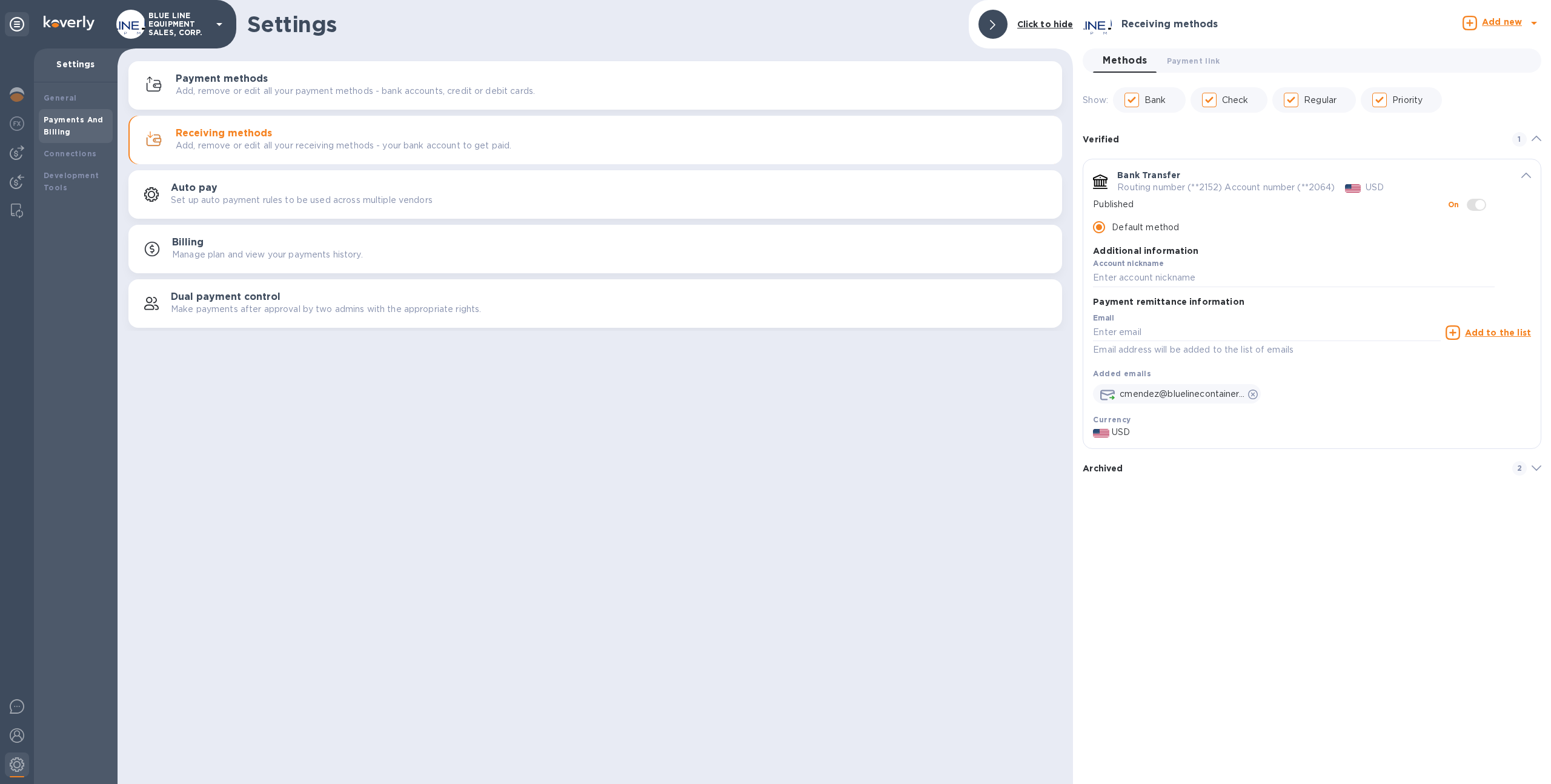
click at [1254, 192] on p "Routing number (**2152) Account number (**2064)" at bounding box center [1225, 187] width 218 height 13
click at [1339, 182] on div "Routing number (**2152) Account number (**2064) USD" at bounding box center [1305, 187] width 377 height 13
click at [1323, 185] on p "Routing number (**2152) Account number (**2064)" at bounding box center [1225, 187] width 218 height 13
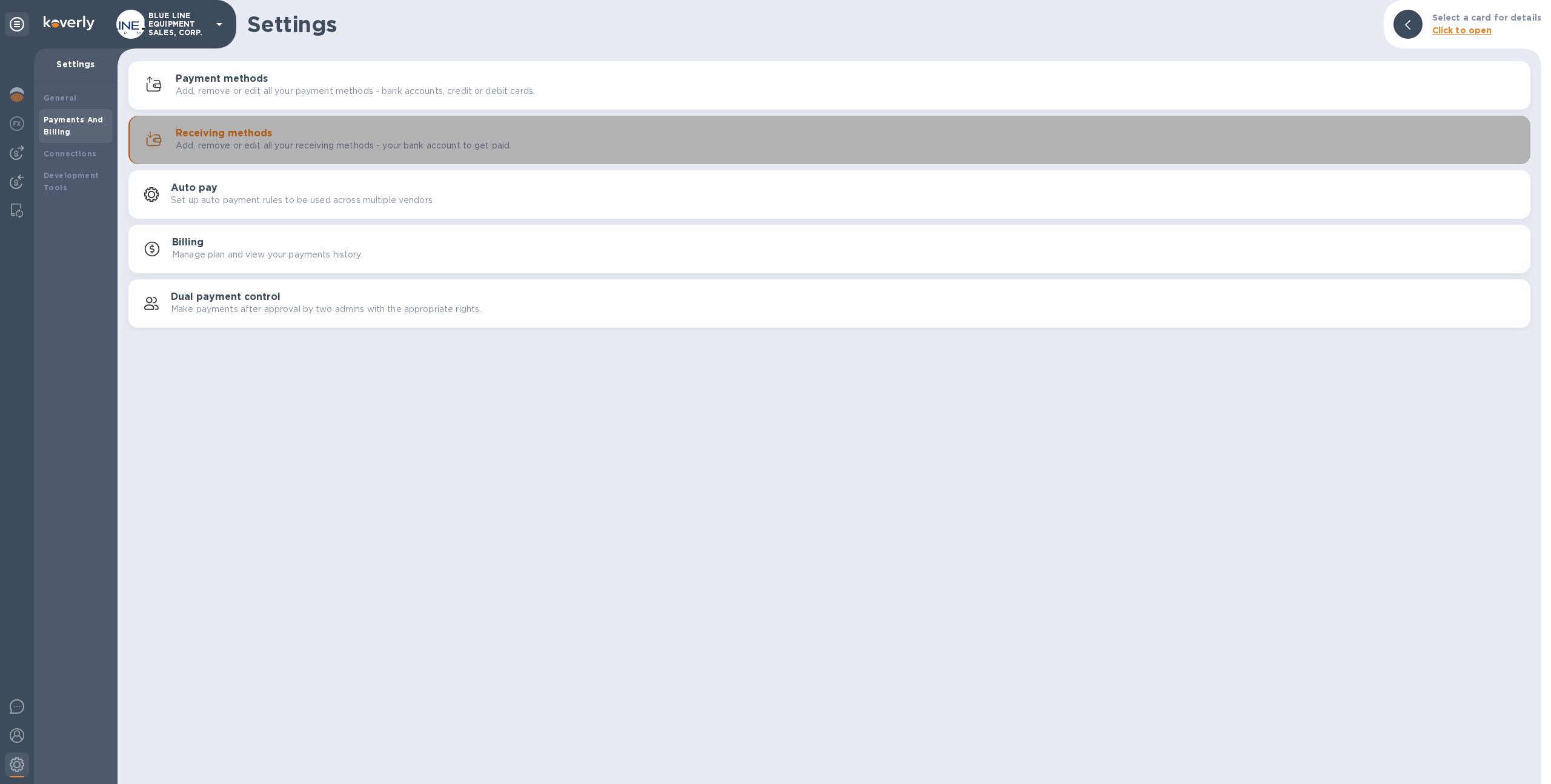
click at [234, 139] on p "Add, remove or edit all your receiving methods - your bank account to get paid." at bounding box center [343, 145] width 336 height 13
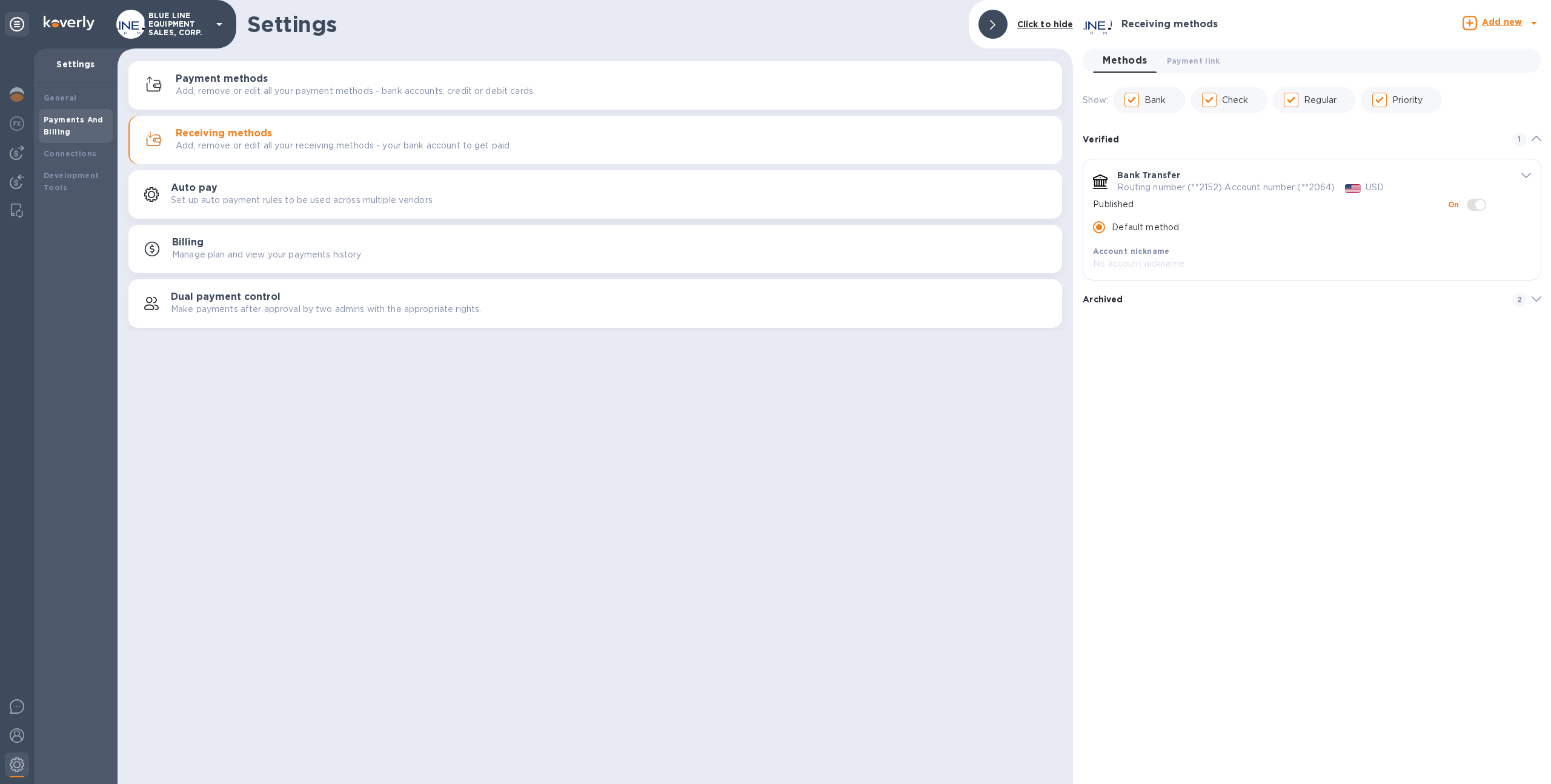
click at [1305, 189] on p "Routing number (**2152) Account number (**2064)" at bounding box center [1225, 187] width 218 height 13
click at [1326, 190] on p "Routing number (**2152) Account number (**2064)" at bounding box center [1225, 187] width 218 height 13
click at [1530, 175] on icon "default-method" at bounding box center [1526, 175] width 10 height 5
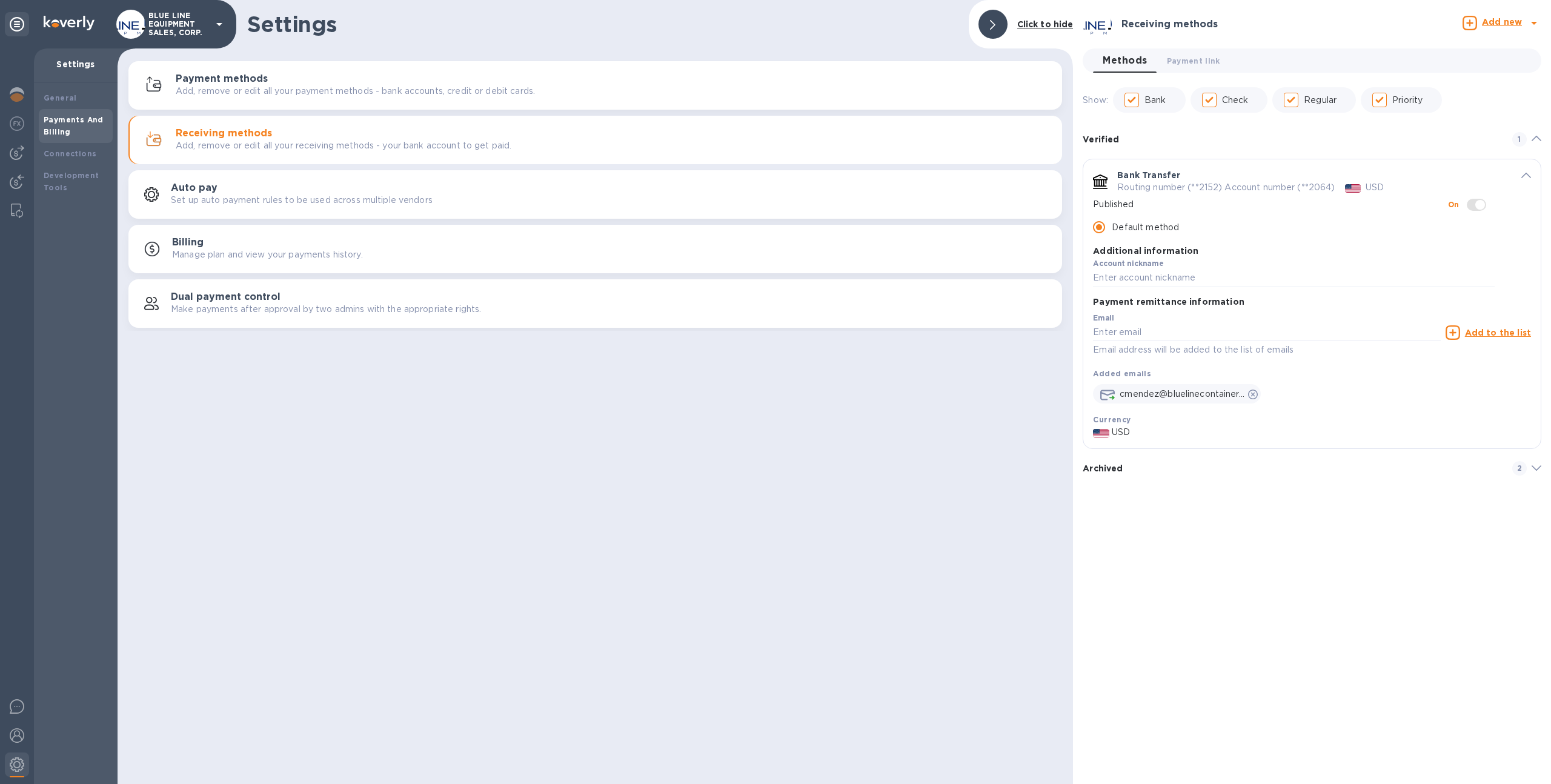
click at [1131, 62] on span "Methods 0" at bounding box center [1125, 60] width 45 height 17
click at [1211, 461] on div "Archived 2" at bounding box center [1312, 468] width 459 height 15
click at [258, 136] on h3 "Receiving methods" at bounding box center [224, 133] width 97 height 11
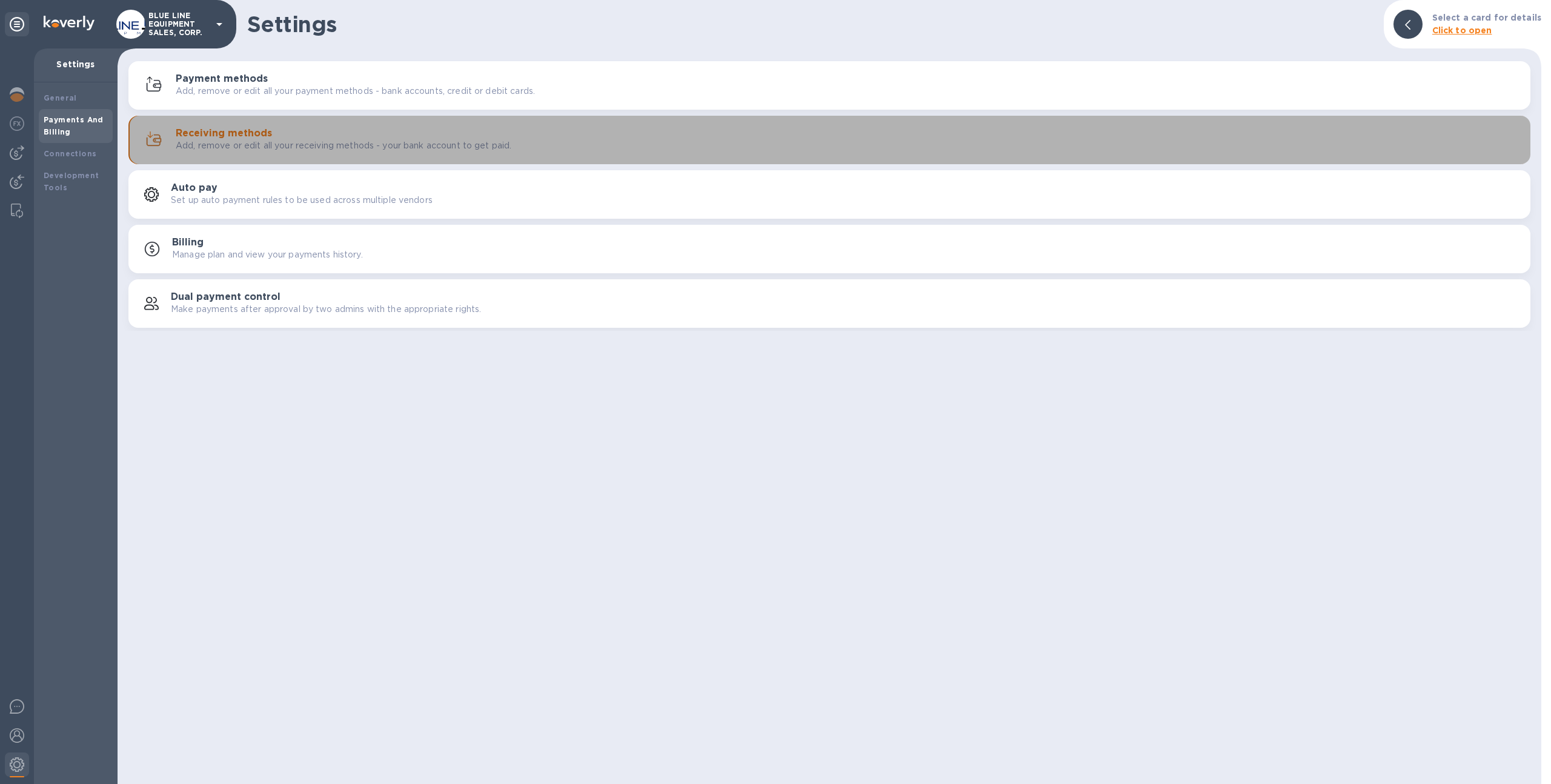
click at [438, 159] on button "Receiving methods Add, remove or edit all your receiving methods - your bank ac…" at bounding box center [829, 140] width 1402 height 48
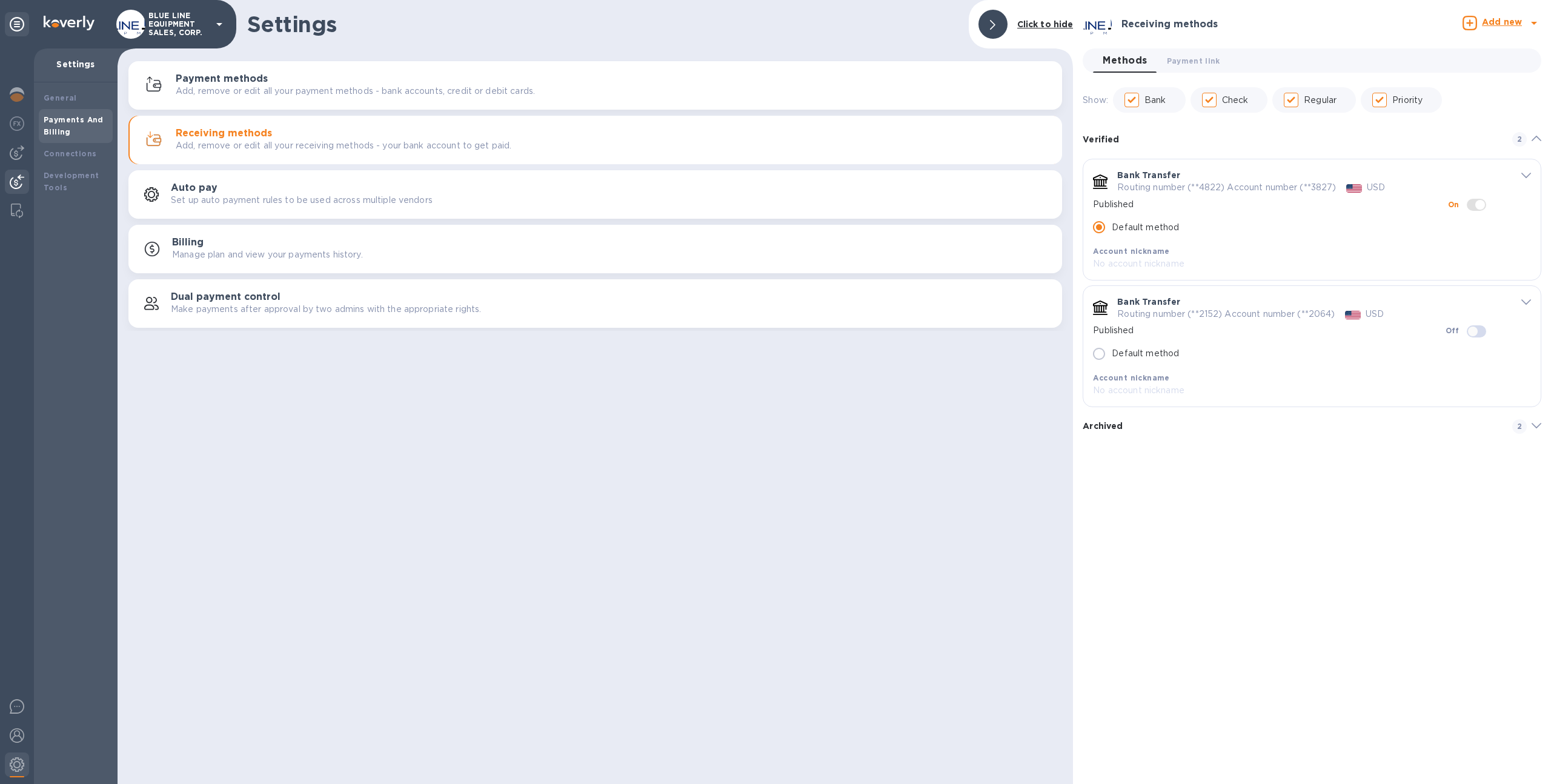
click at [22, 184] on img at bounding box center [17, 182] width 15 height 15
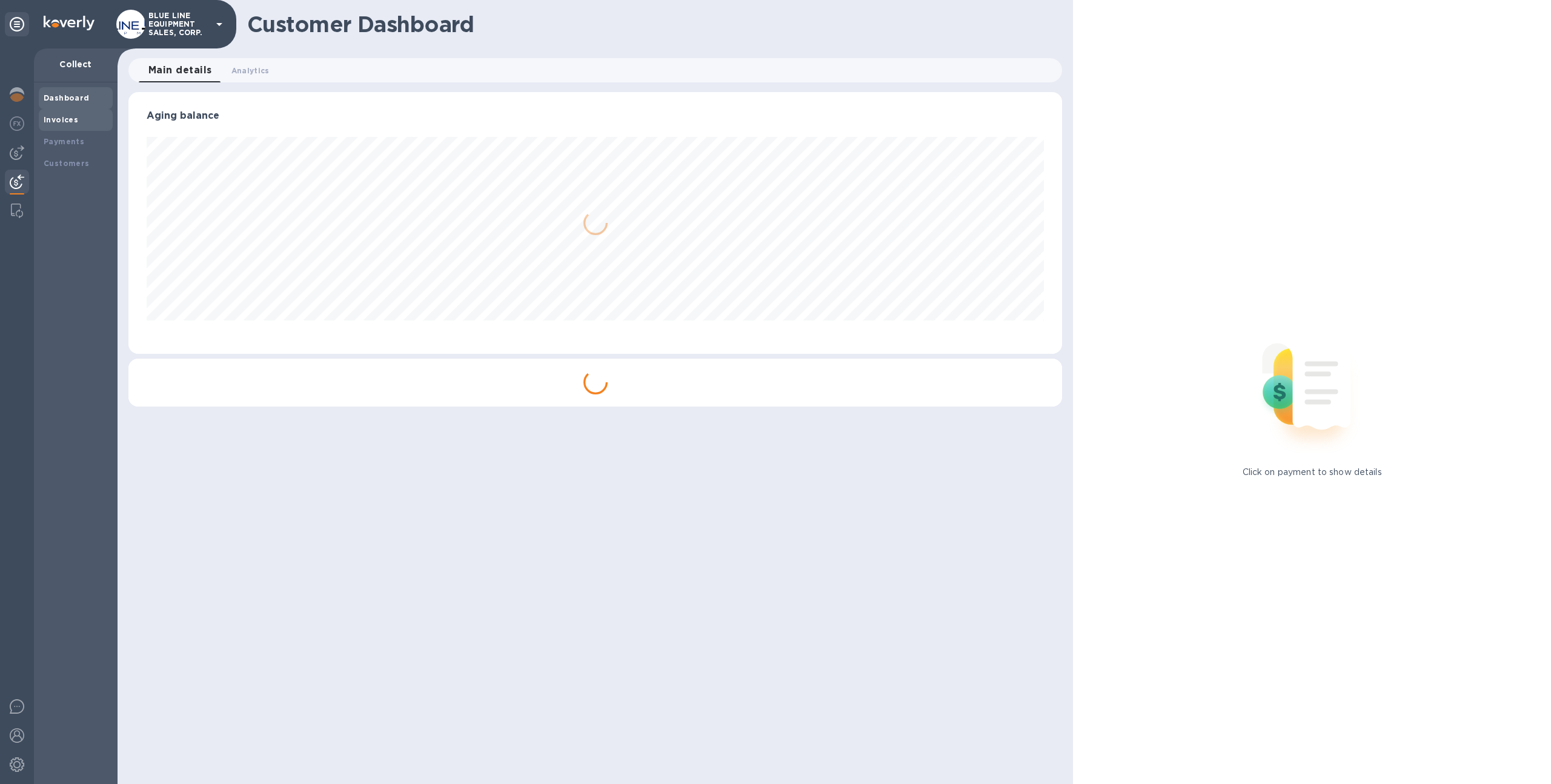
scroll to position [262, 934]
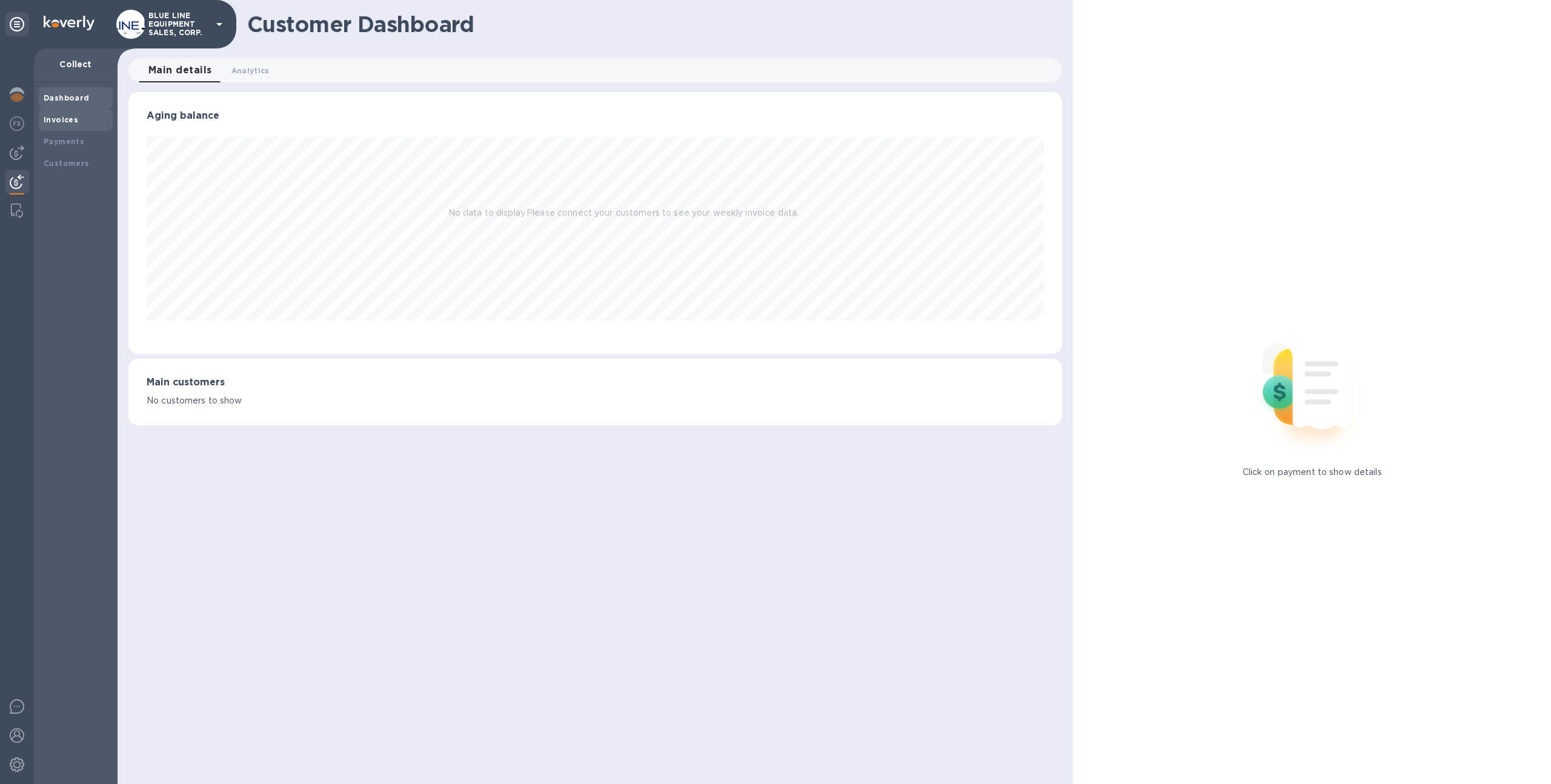
click at [64, 123] on b "Invoices" at bounding box center [61, 120] width 34 height 9
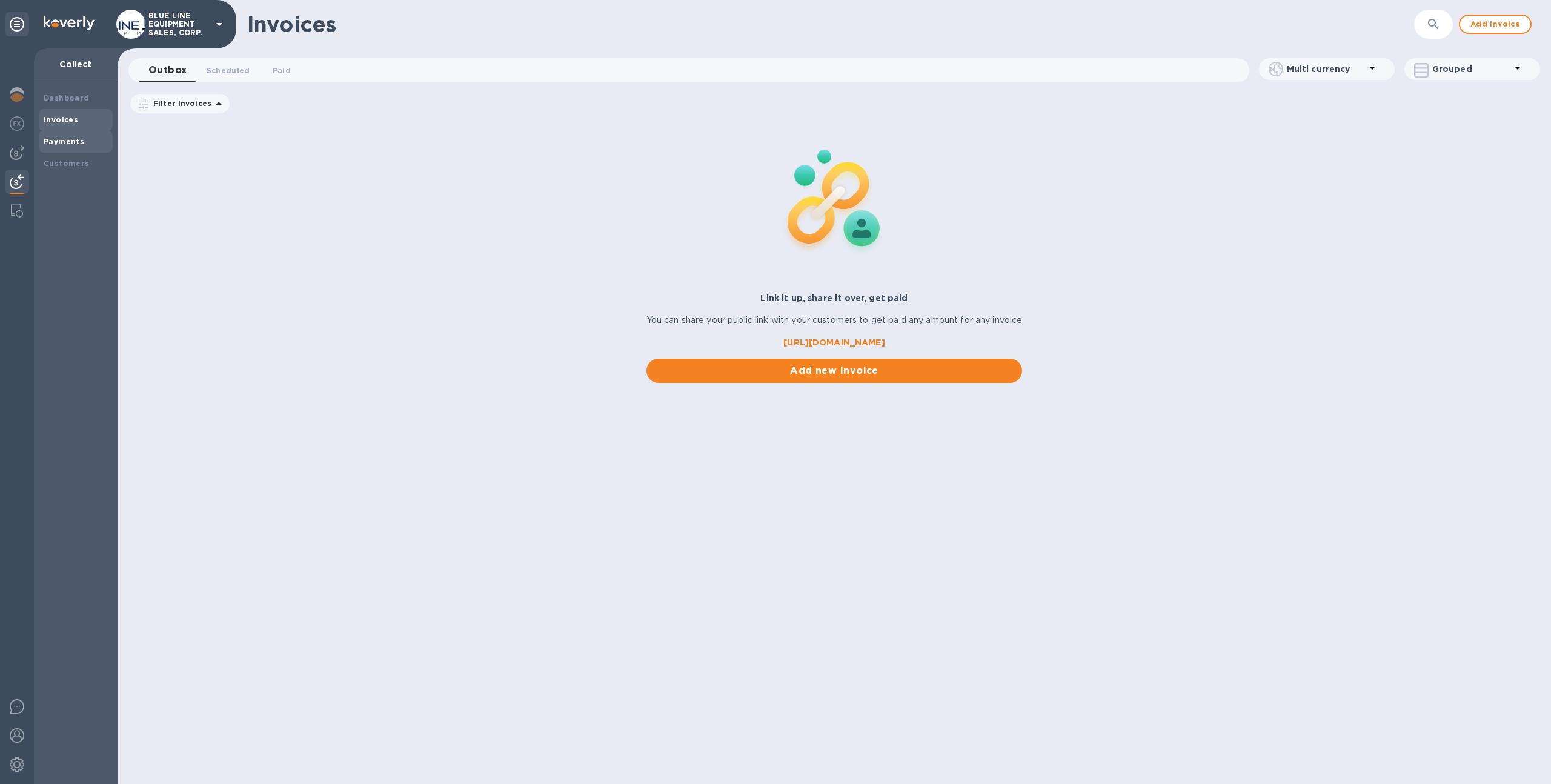
click at [70, 142] on b "Payments" at bounding box center [64, 141] width 41 height 9
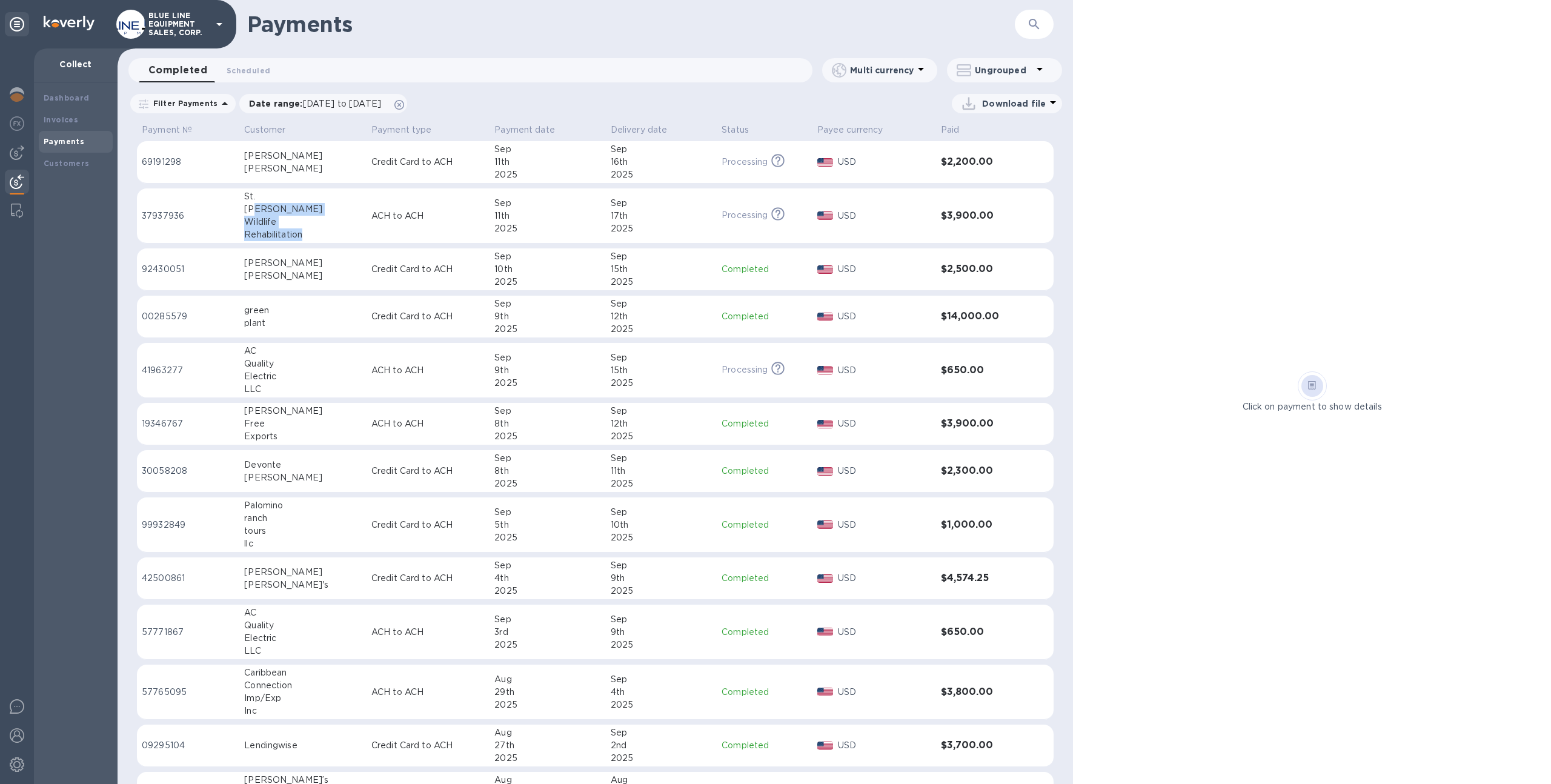
drag, startPoint x: 320, startPoint y: 237, endPoint x: 257, endPoint y: 209, distance: 68.9
click at [257, 209] on div "St. John Wildlife Rehabilitation" at bounding box center [303, 216] width 117 height 51
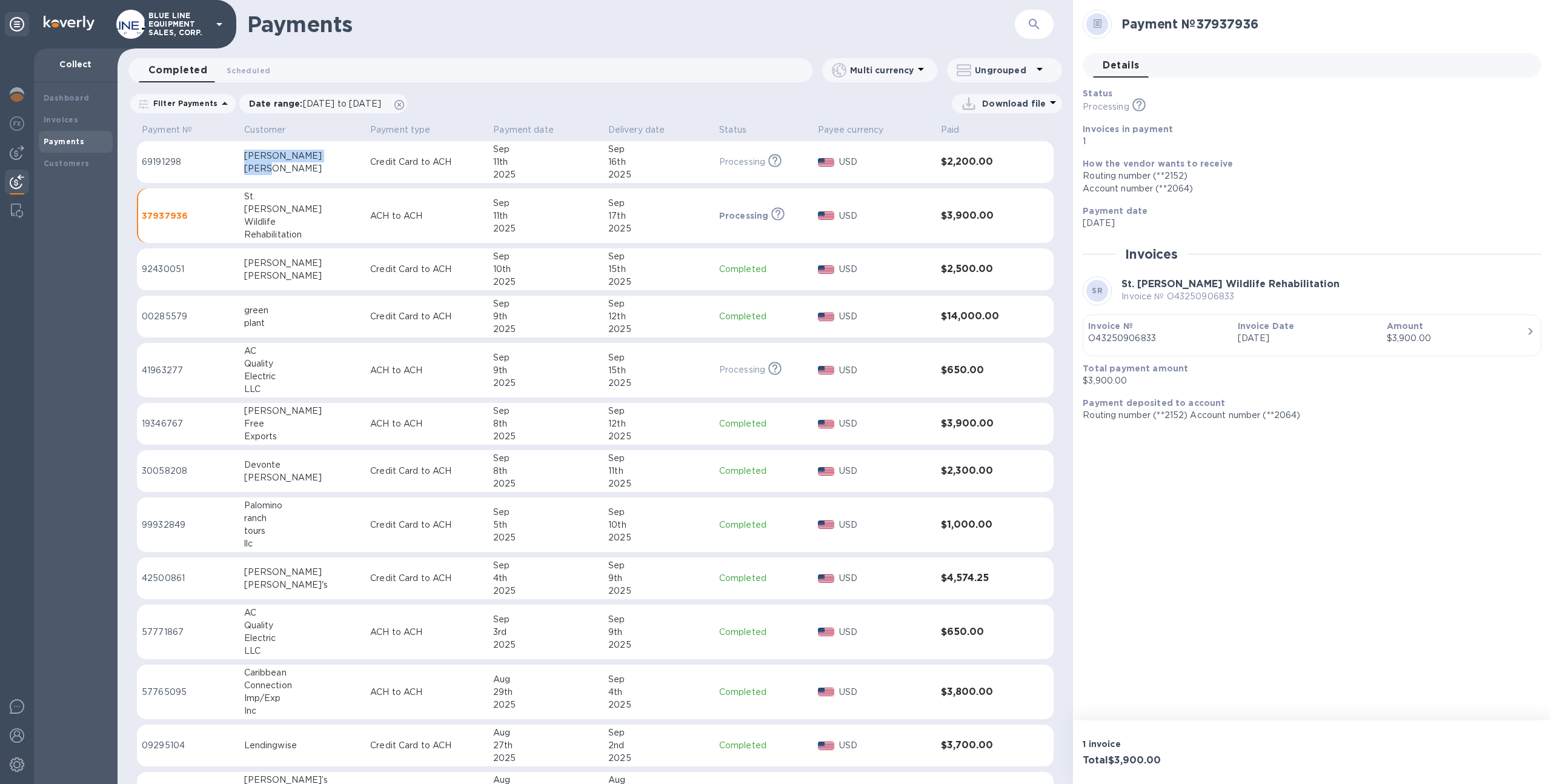
drag, startPoint x: 264, startPoint y: 169, endPoint x: 242, endPoint y: 158, distance: 24.6
click at [242, 158] on td "Michael Ellis" at bounding box center [302, 162] width 126 height 42
drag, startPoint x: 319, startPoint y: 236, endPoint x: 238, endPoint y: 206, distance: 86.4
click at [238, 206] on tr "37937936 St. John Wildlife Rehabilitation ACH to ACH Sep 11th 2025 Sep 17th 202…" at bounding box center [595, 216] width 916 height 55
click at [285, 232] on div "Rehabilitation" at bounding box center [302, 234] width 117 height 13
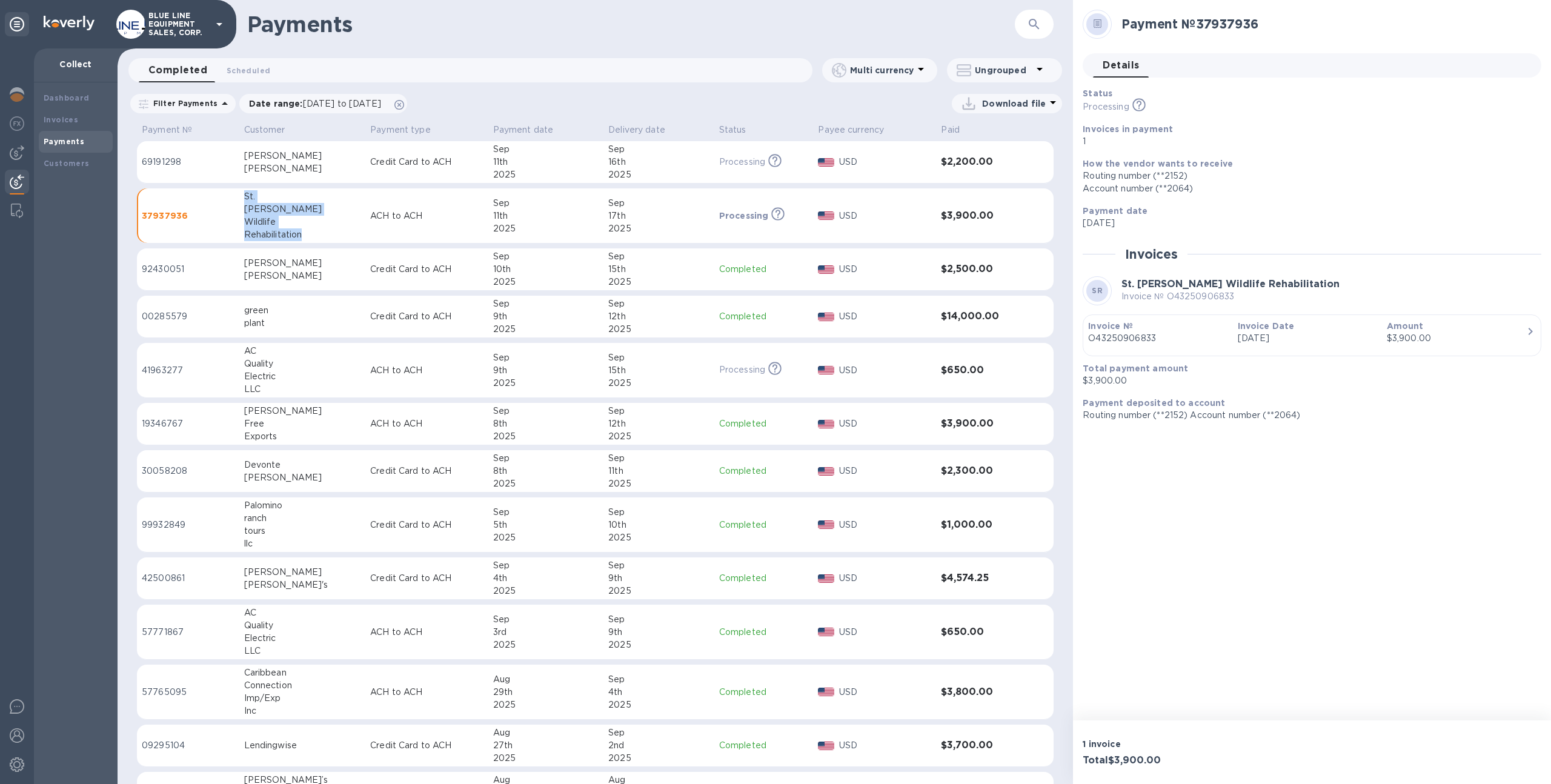
drag, startPoint x: 312, startPoint y: 233, endPoint x: 247, endPoint y: 195, distance: 75.3
click at [247, 195] on div "St. John Wildlife Rehabilitation" at bounding box center [302, 216] width 117 height 51
copy div "St. John Wildlife Rehabilitation"
drag, startPoint x: 294, startPoint y: 383, endPoint x: 247, endPoint y: 353, distance: 55.8
click at [247, 353] on div "AC Quality Electric LLC" at bounding box center [302, 370] width 117 height 51
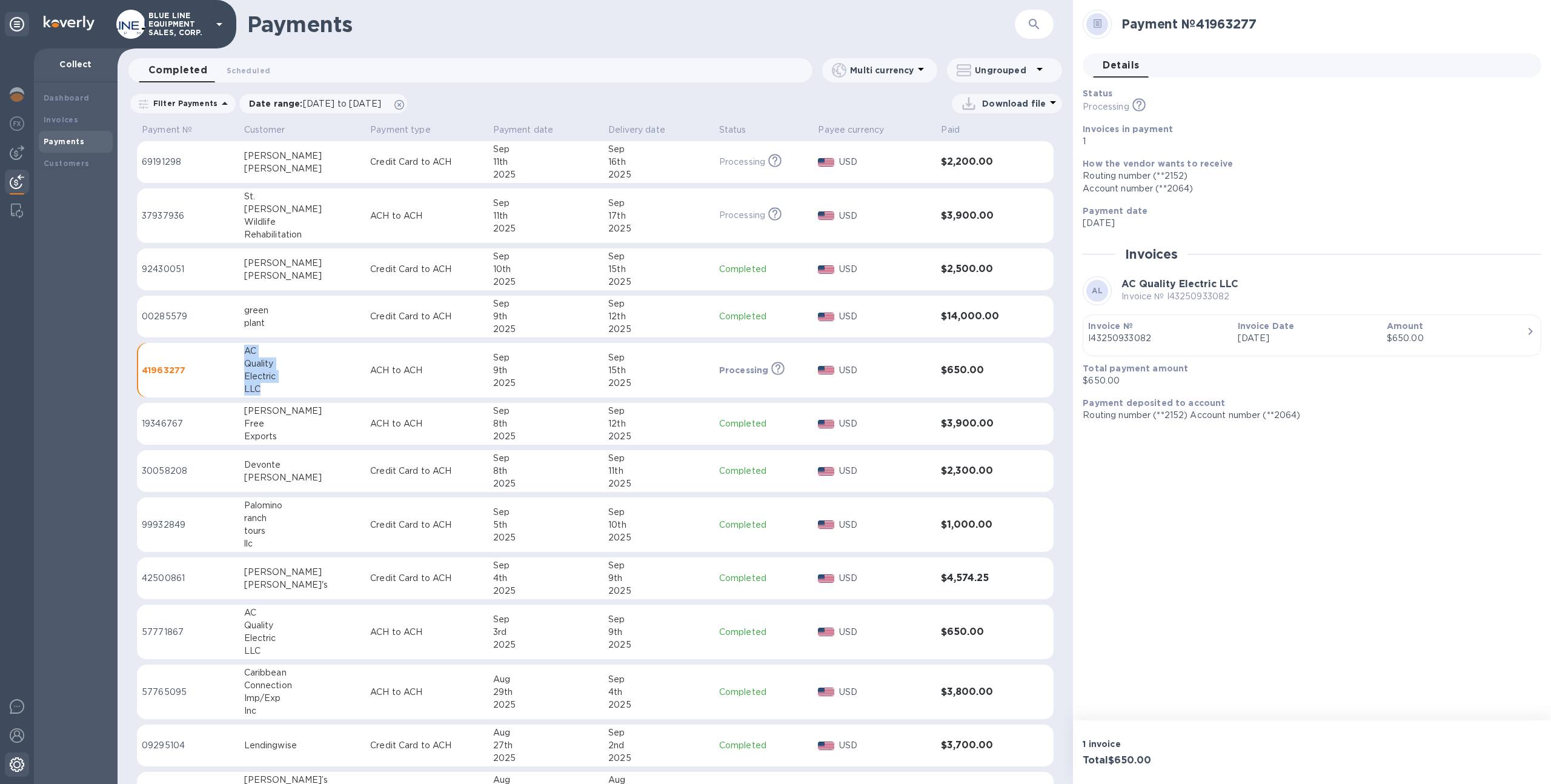
click at [26, 769] on div at bounding box center [17, 765] width 25 height 27
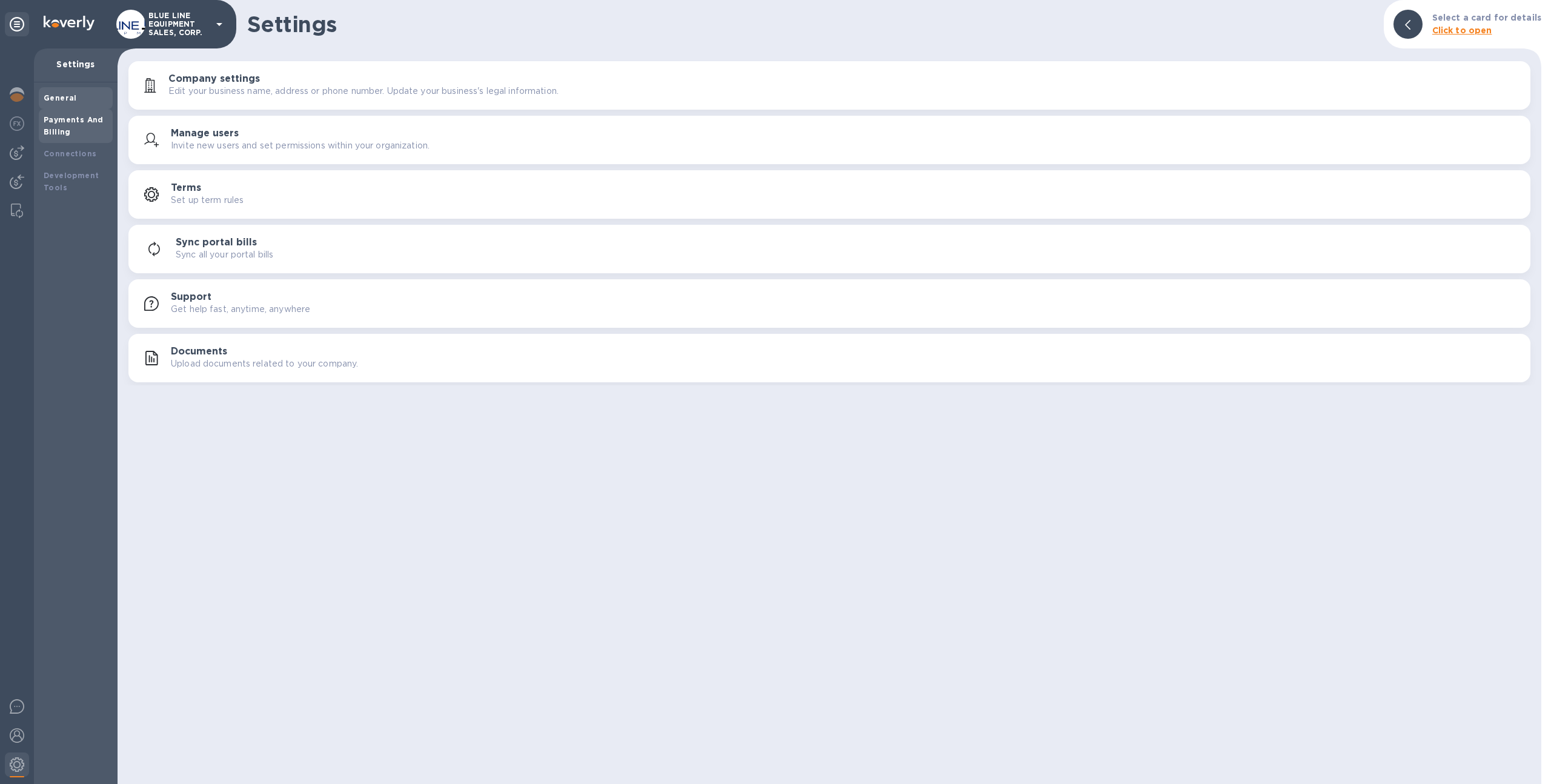
click at [100, 111] on div "Payments And Billing" at bounding box center [75, 126] width 74 height 34
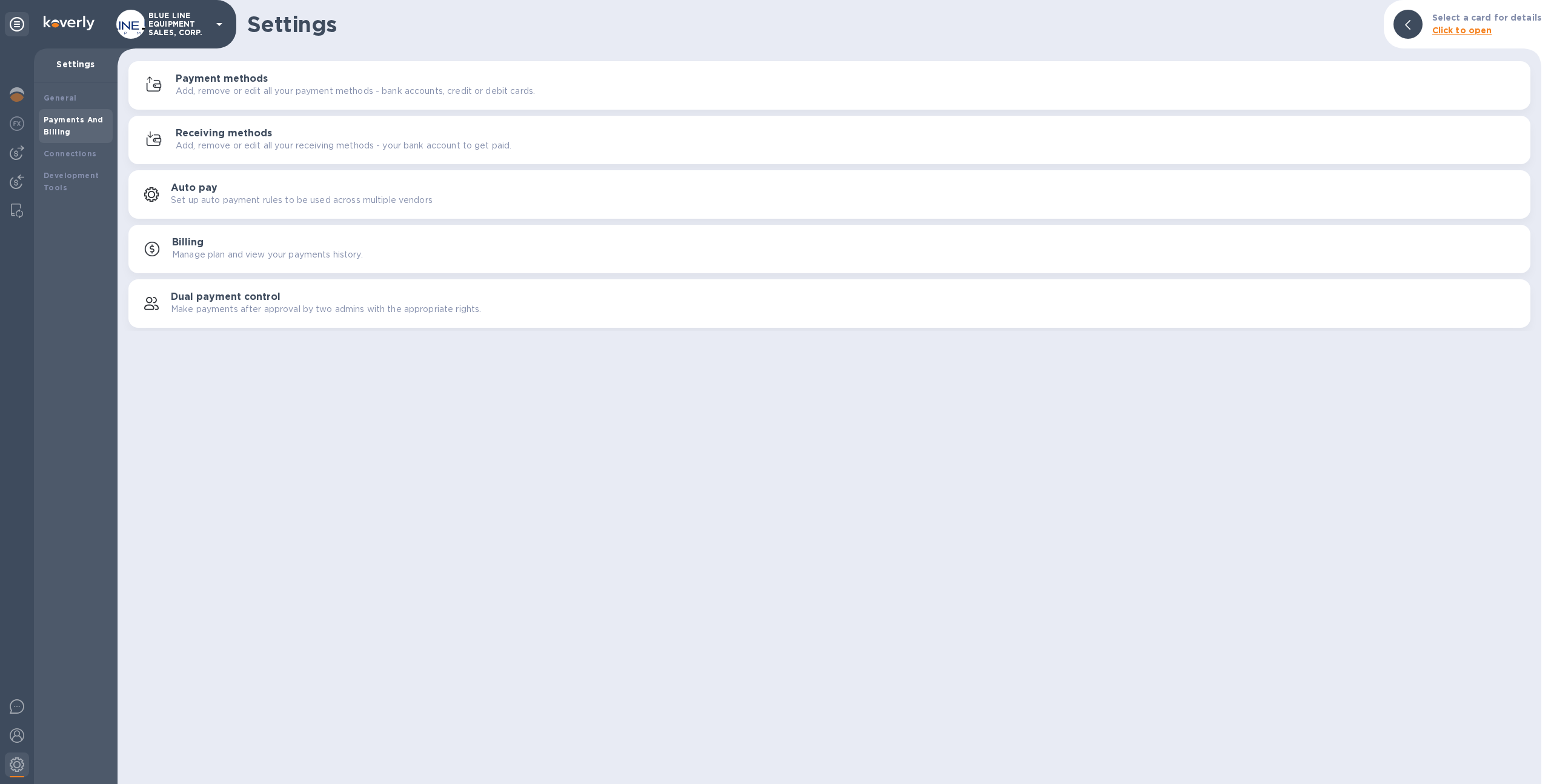
click at [184, 114] on div "Payment methods Add, remove or edit all your payment methods - bank accounts, c…" at bounding box center [829, 194] width 1424 height 273
click at [194, 129] on h3 "Receiving methods" at bounding box center [224, 133] width 97 height 11
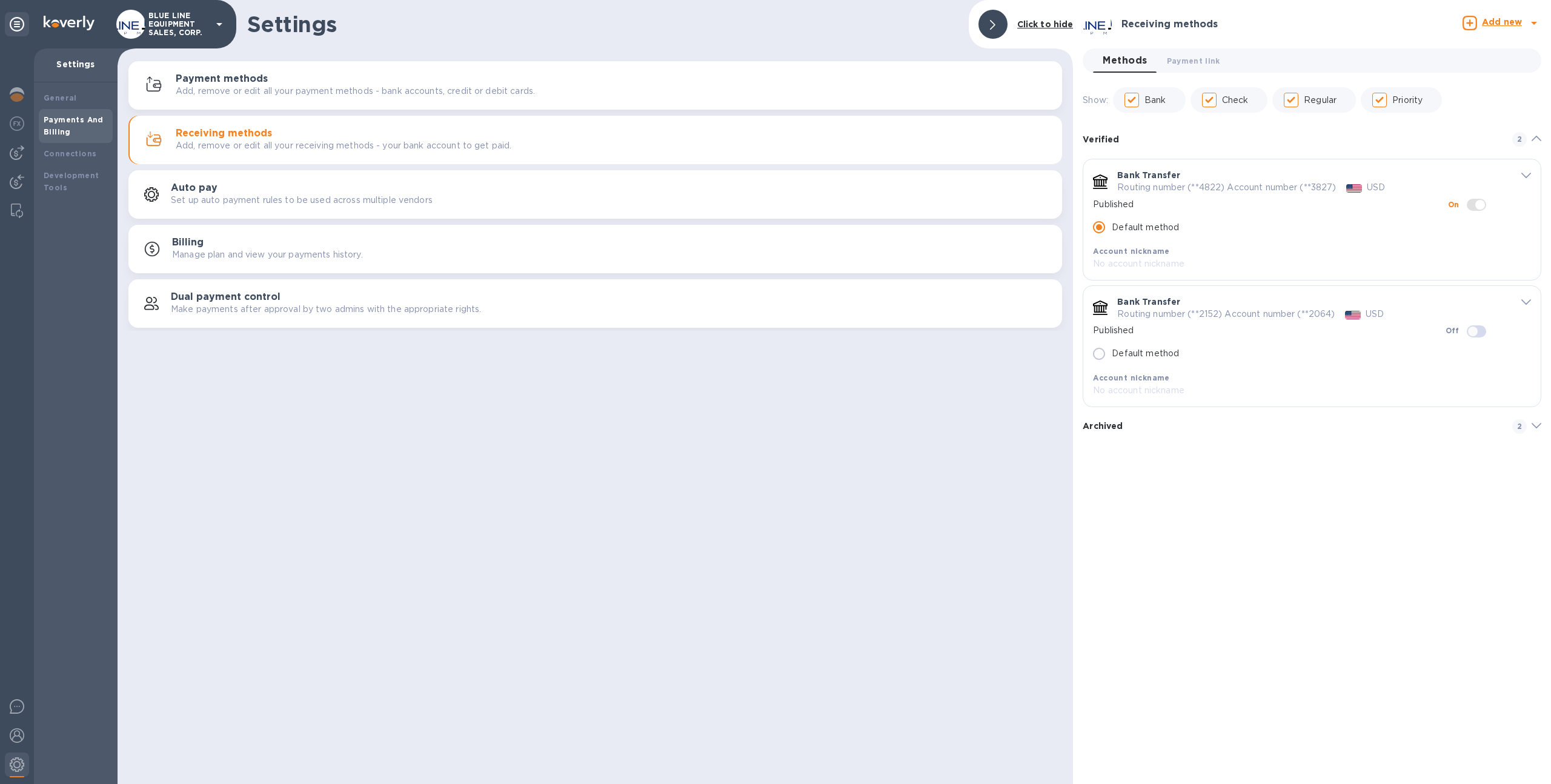
click at [172, 19] on p "BLUE LINE EQUIPMENT SALES, CORP." at bounding box center [179, 24] width 61 height 25
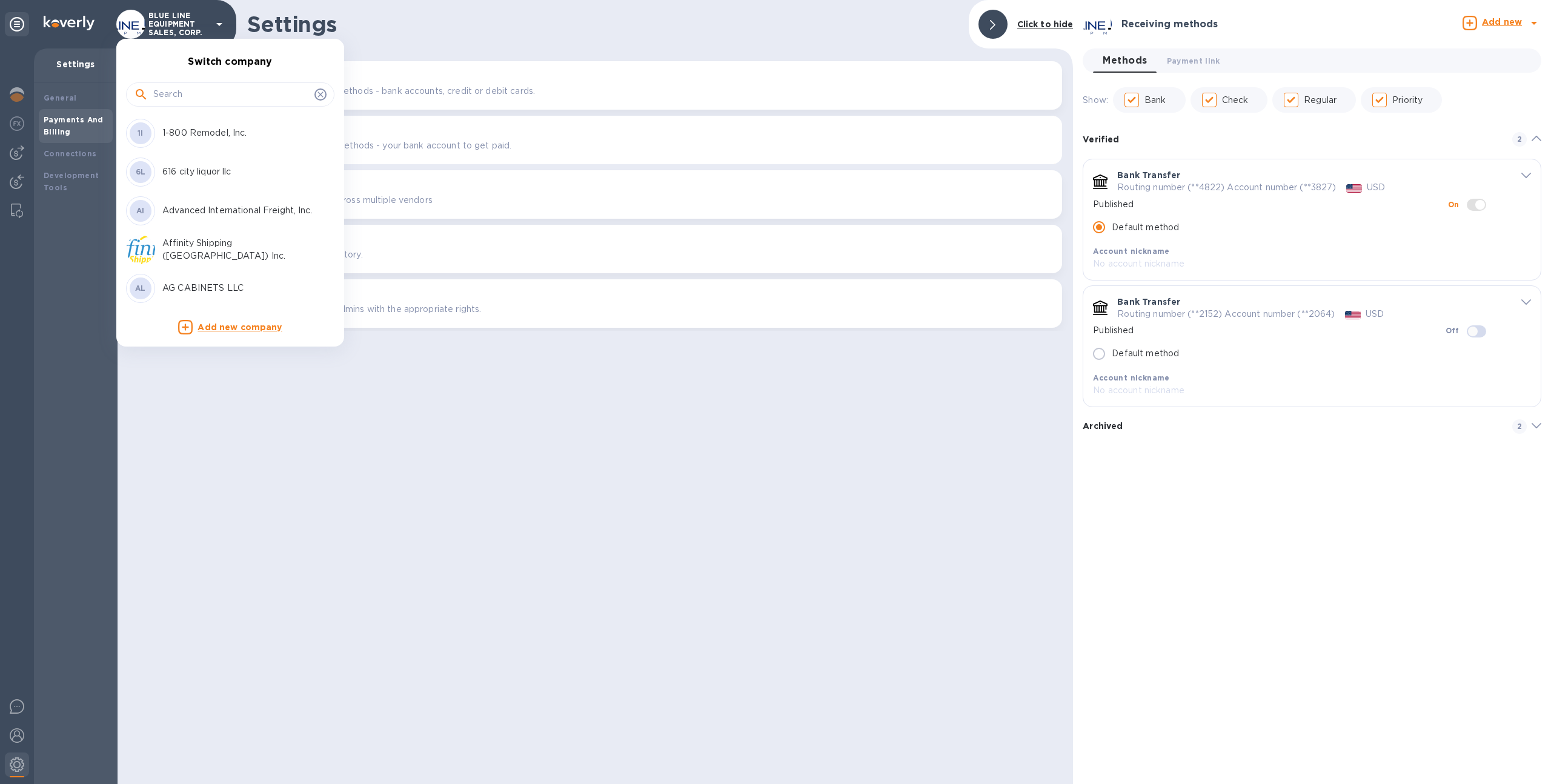
click at [188, 93] on input "text" at bounding box center [231, 94] width 156 height 18
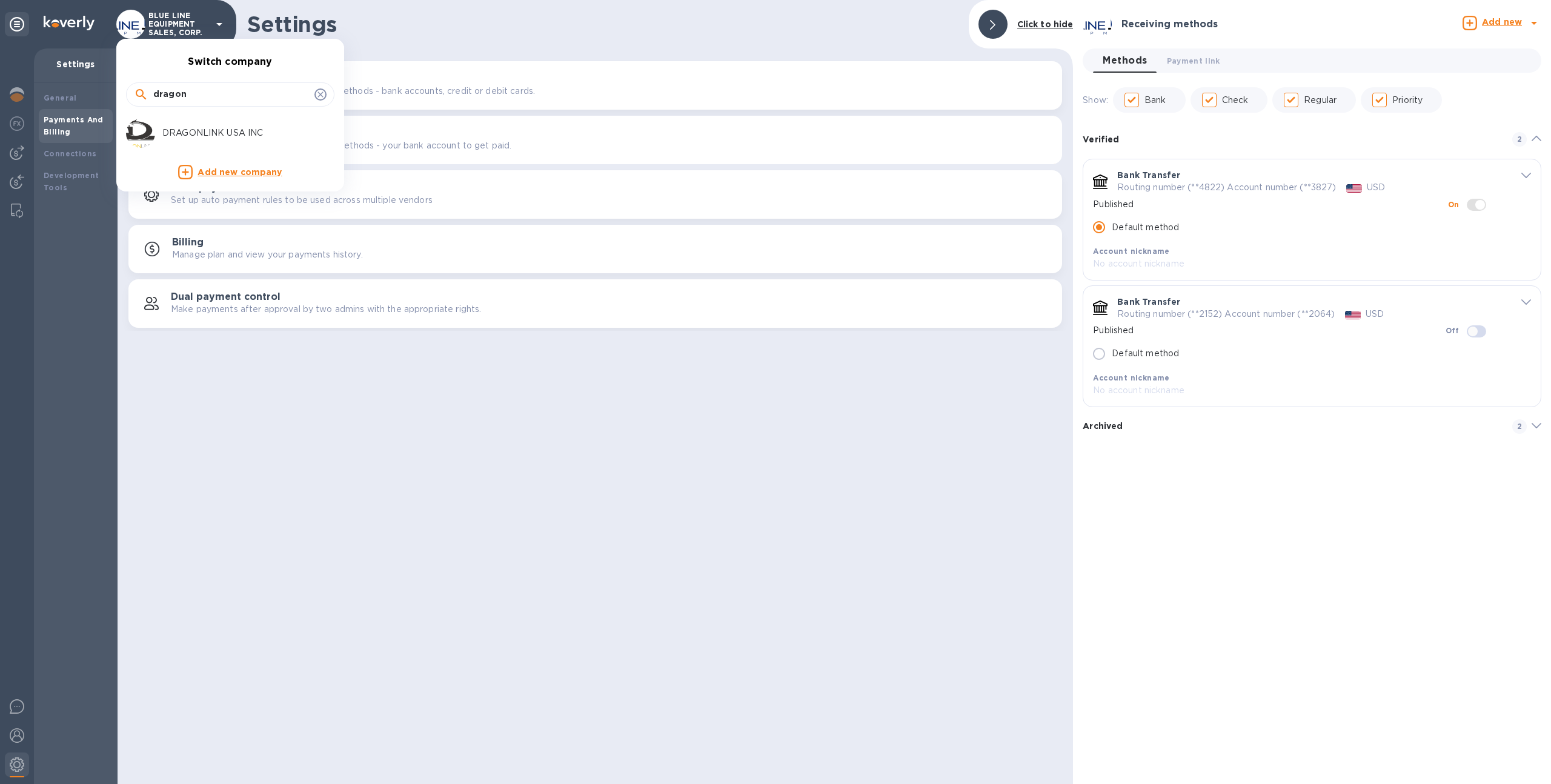
type input "dragon"
click at [199, 117] on li "DRAGONLINK USA INC" at bounding box center [225, 133] width 208 height 39
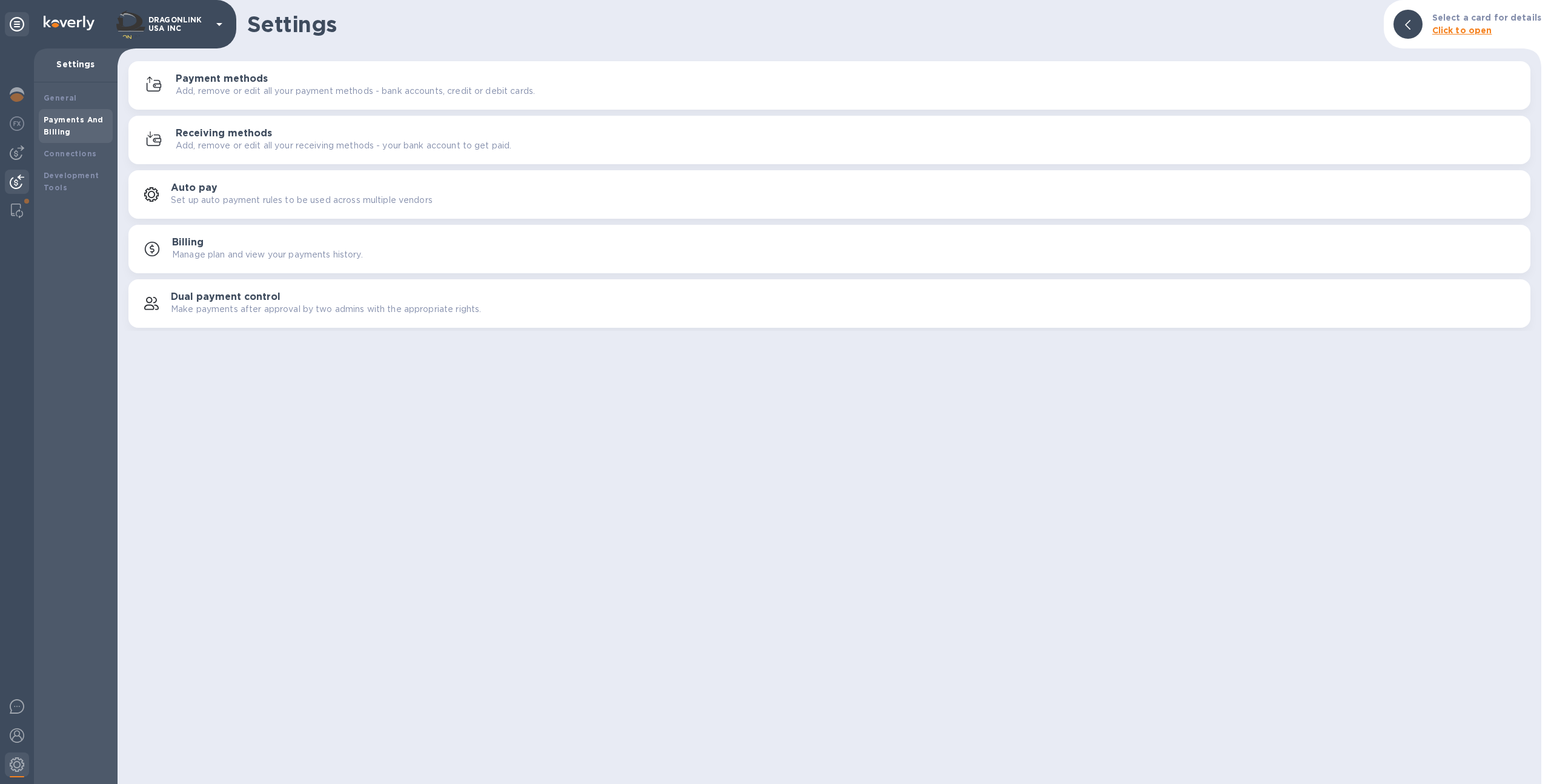
click at [17, 172] on div at bounding box center [17, 183] width 25 height 27
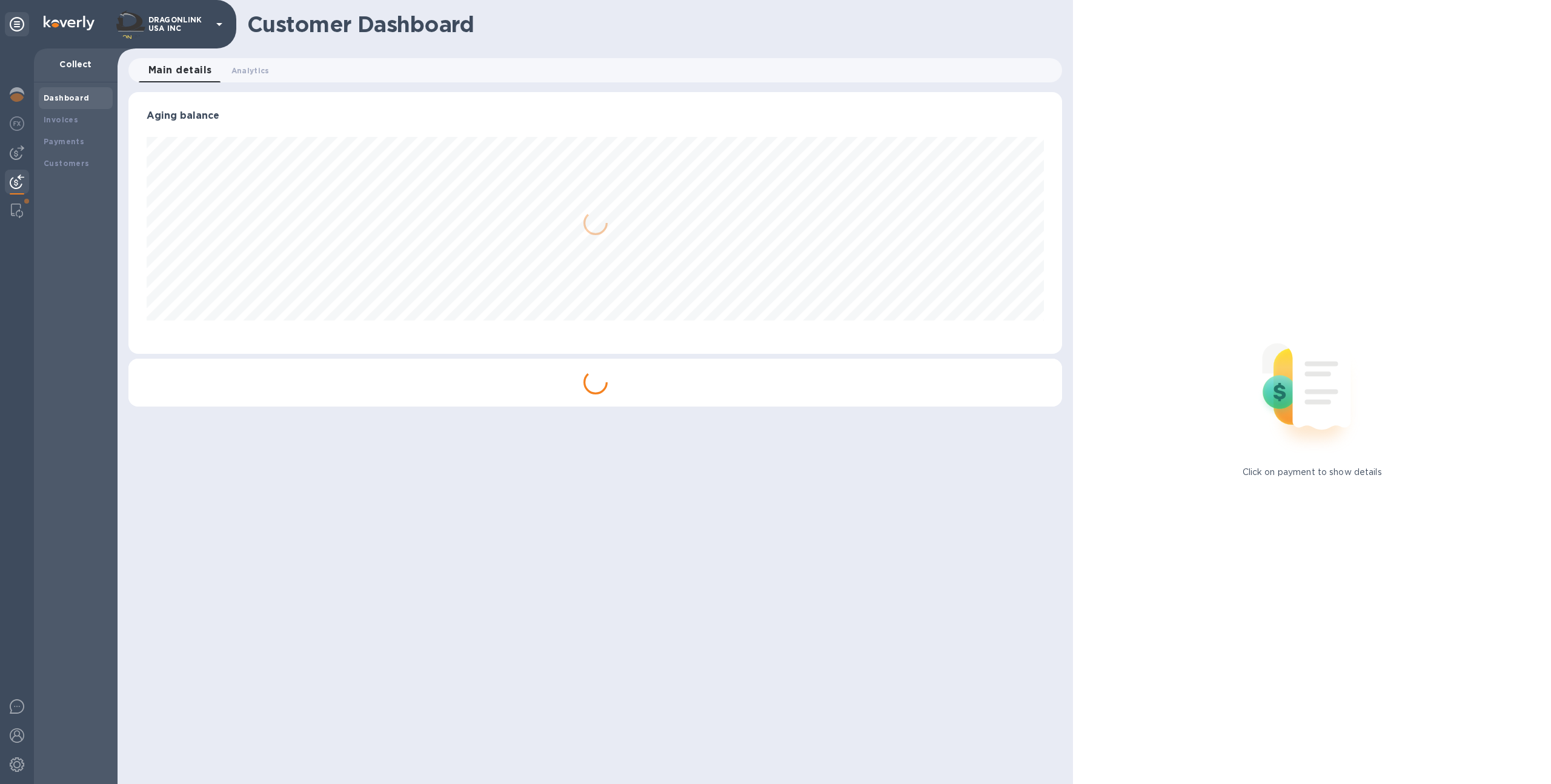
scroll to position [262, 934]
click at [98, 117] on div "Invoices" at bounding box center [76, 120] width 64 height 12
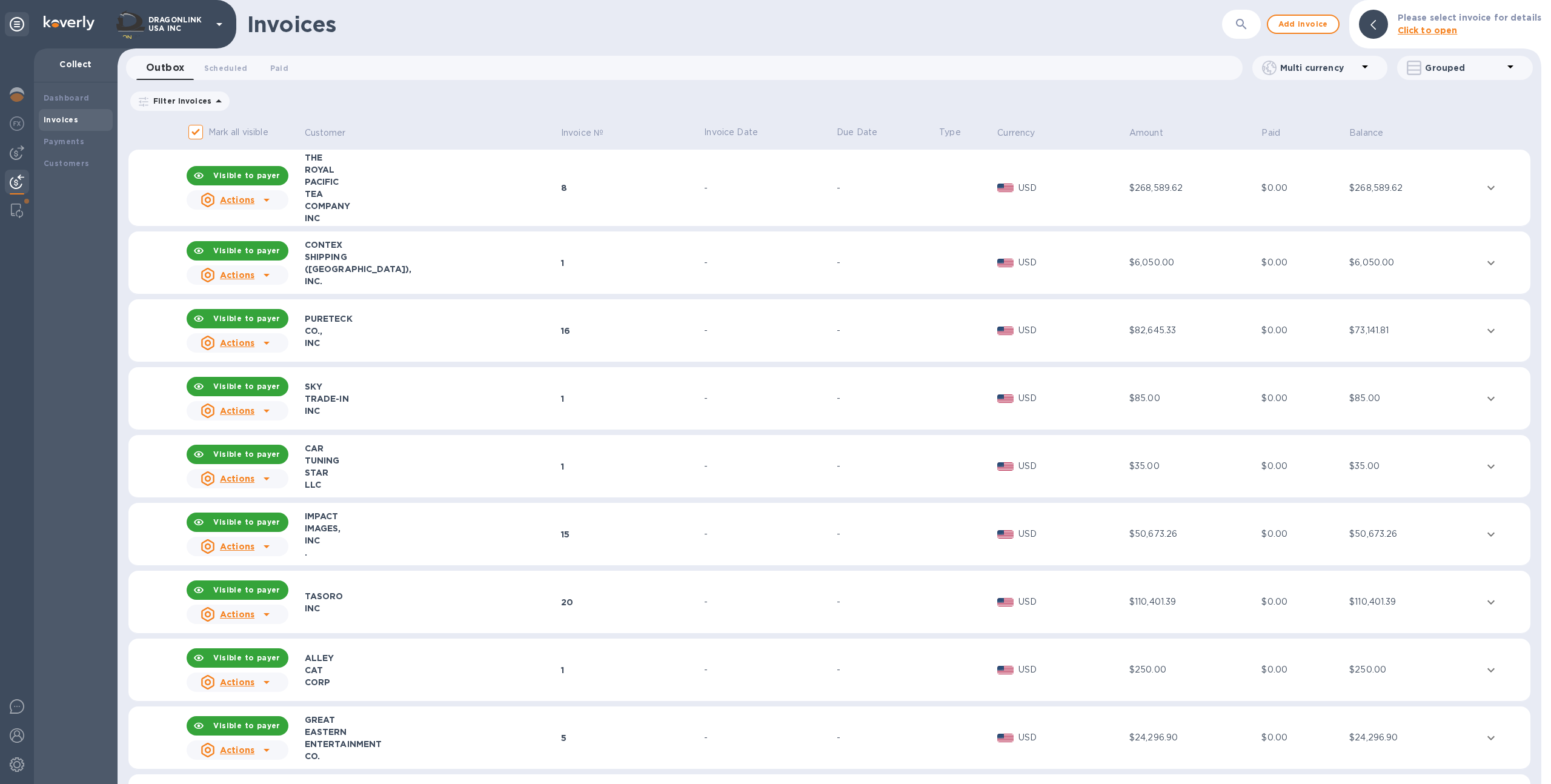
click at [506, 268] on div "([GEOGRAPHIC_DATA])," at bounding box center [431, 269] width 253 height 12
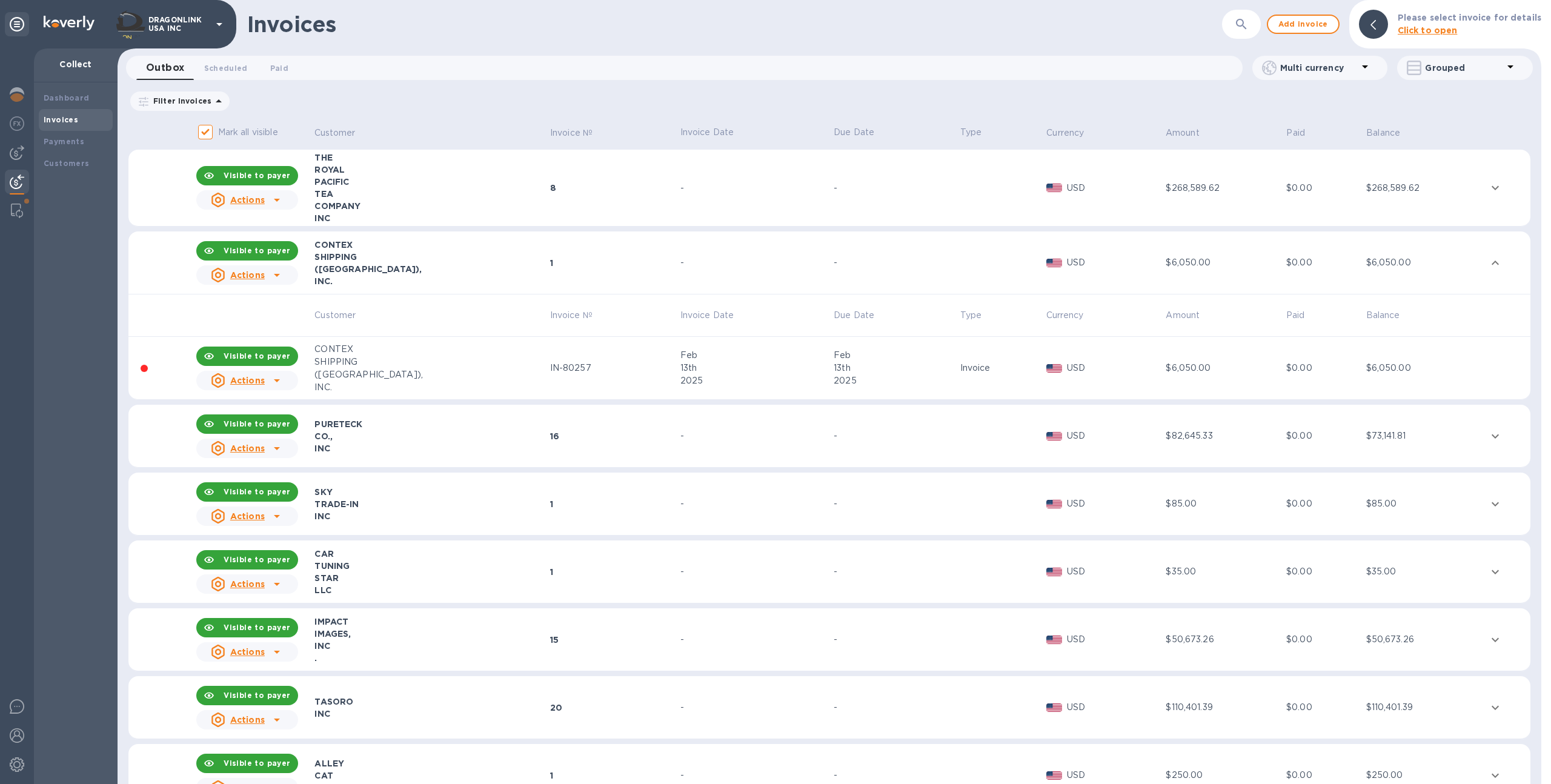
click at [508, 372] on div "([GEOGRAPHIC_DATA])," at bounding box center [430, 375] width 231 height 13
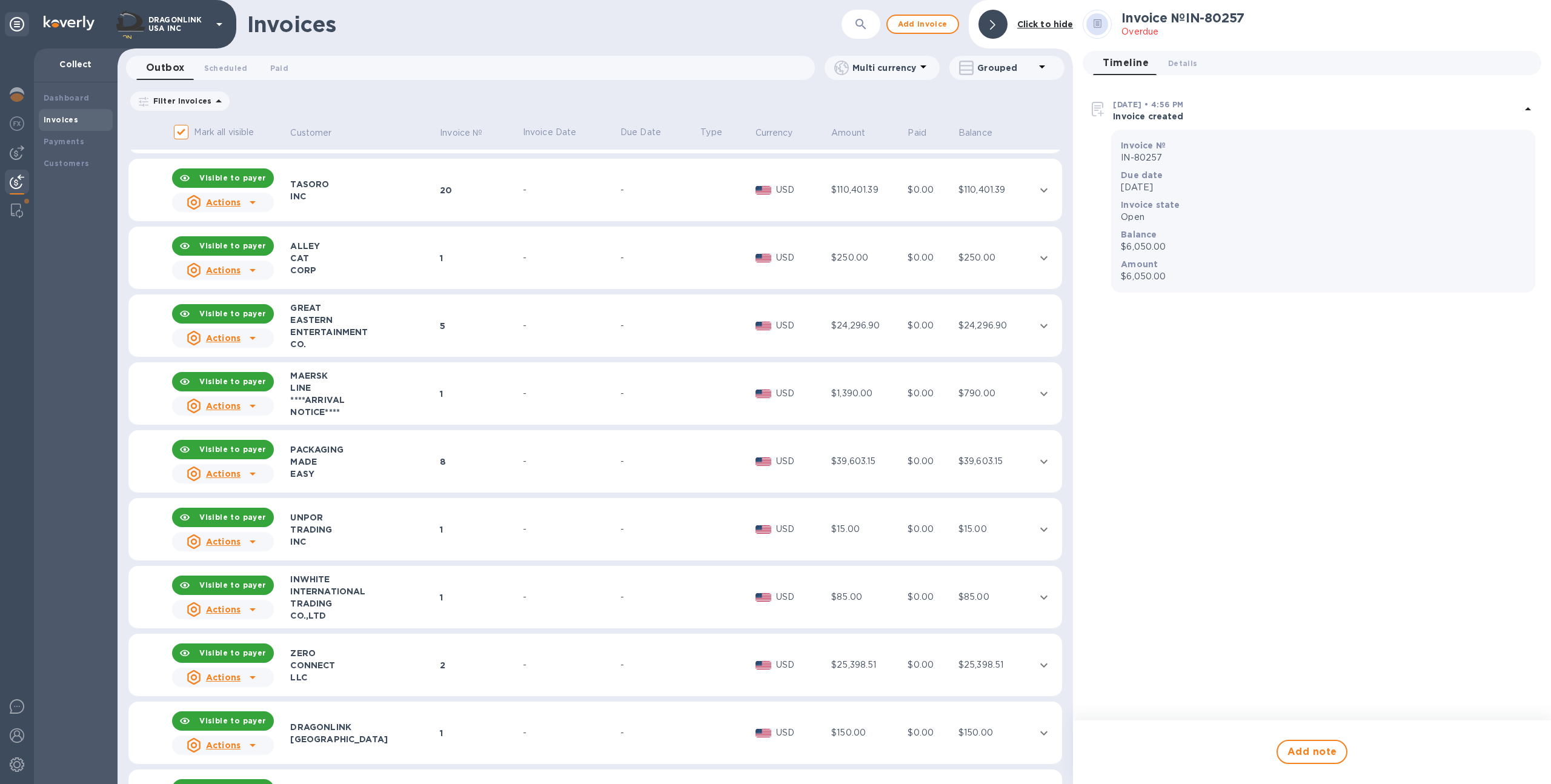
scroll to position [519, 0]
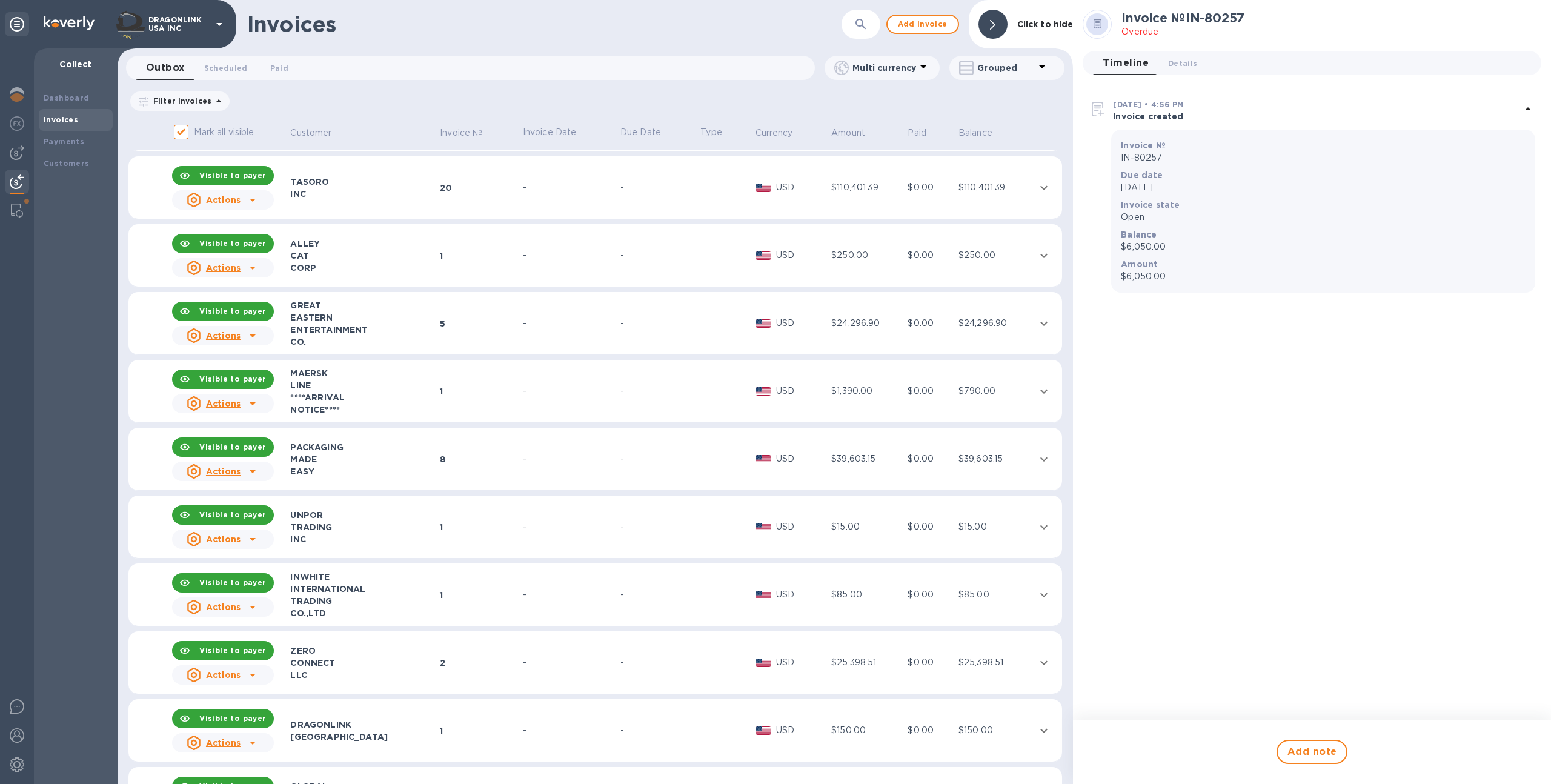
click at [544, 482] on td "-" at bounding box center [569, 459] width 97 height 63
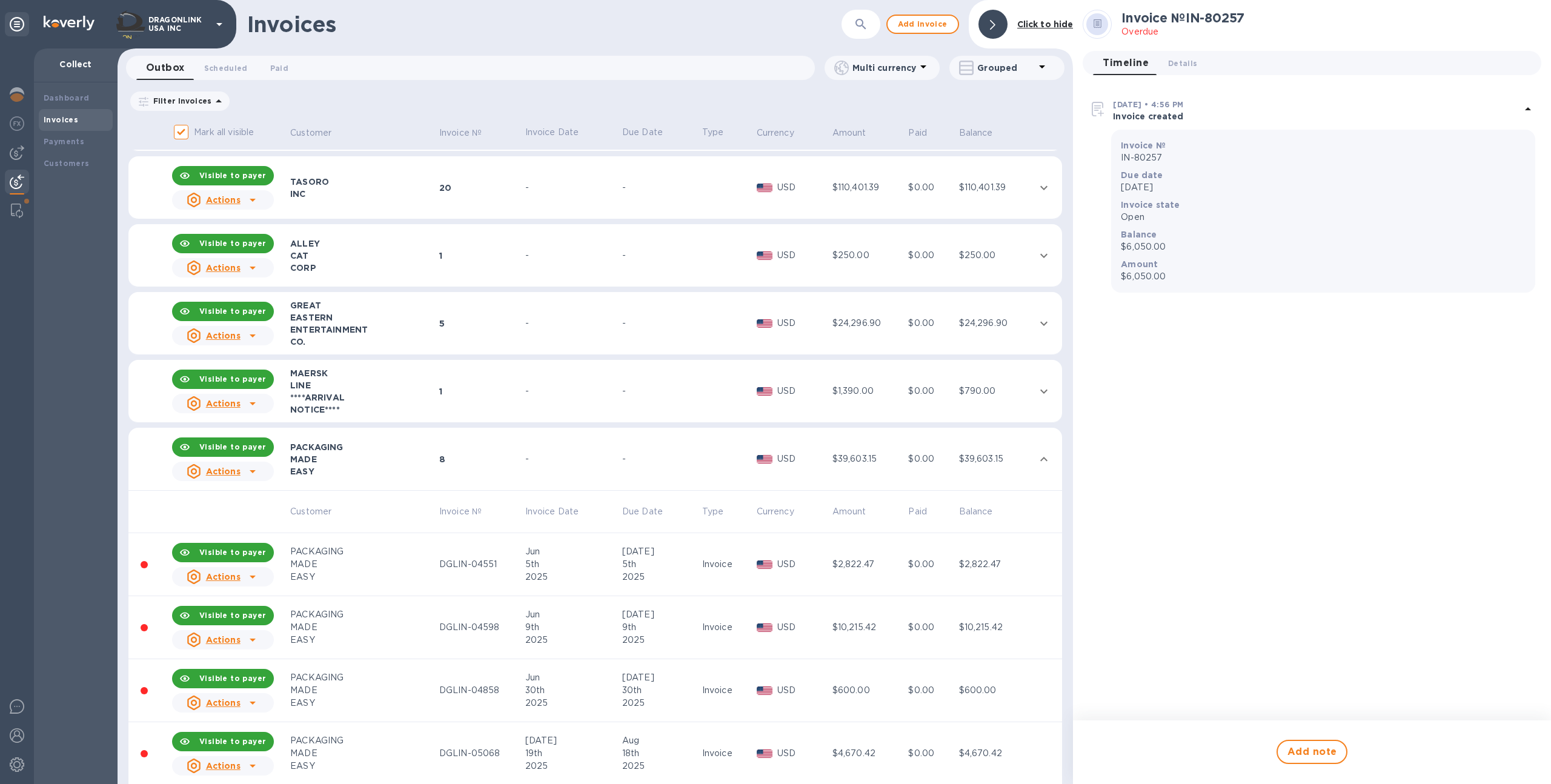
click at [548, 571] on div "2025" at bounding box center [572, 577] width 94 height 13
click at [1185, 54] on button "Details 0" at bounding box center [1182, 62] width 48 height 25
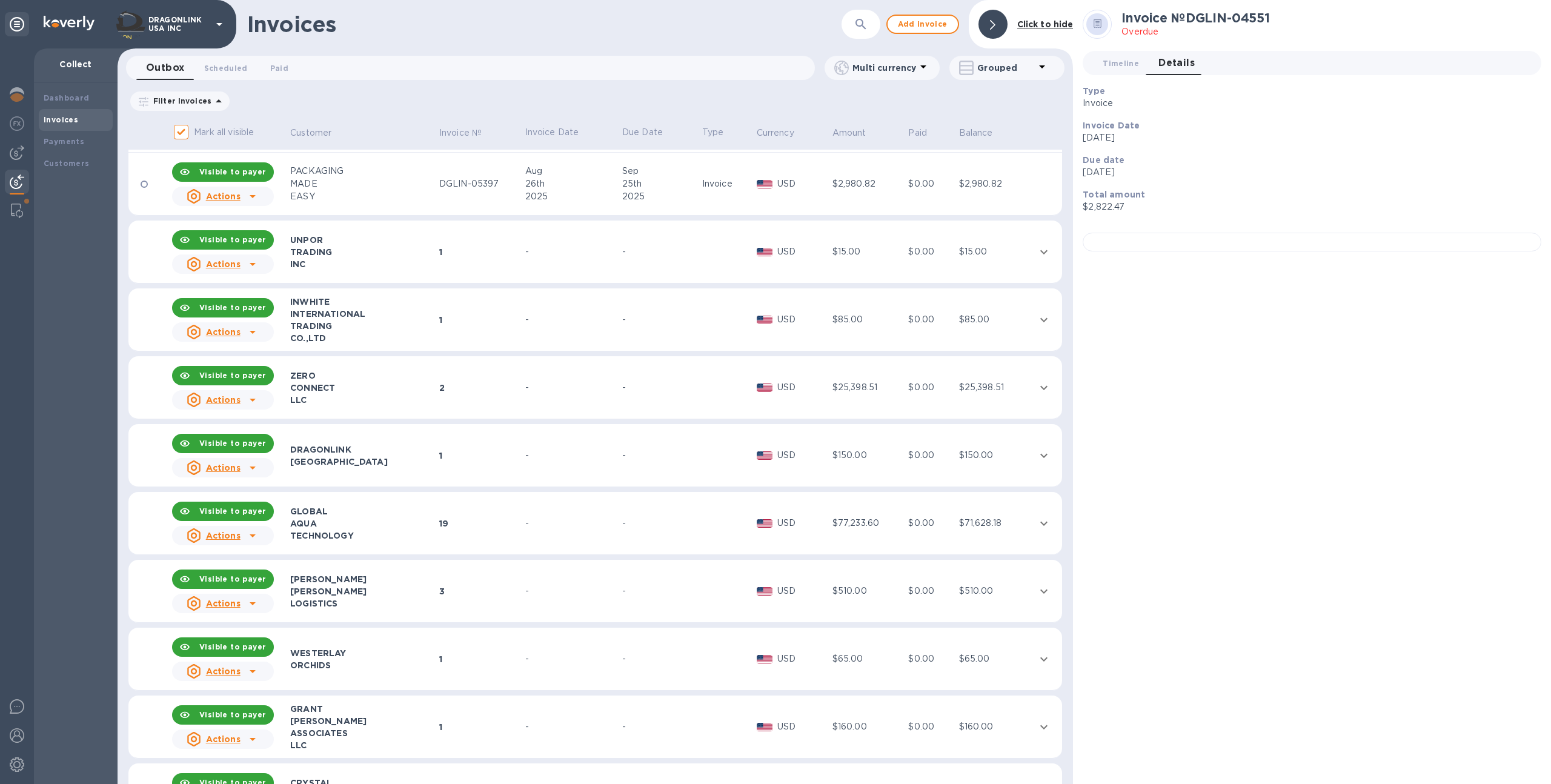
scroll to position [1346, 0]
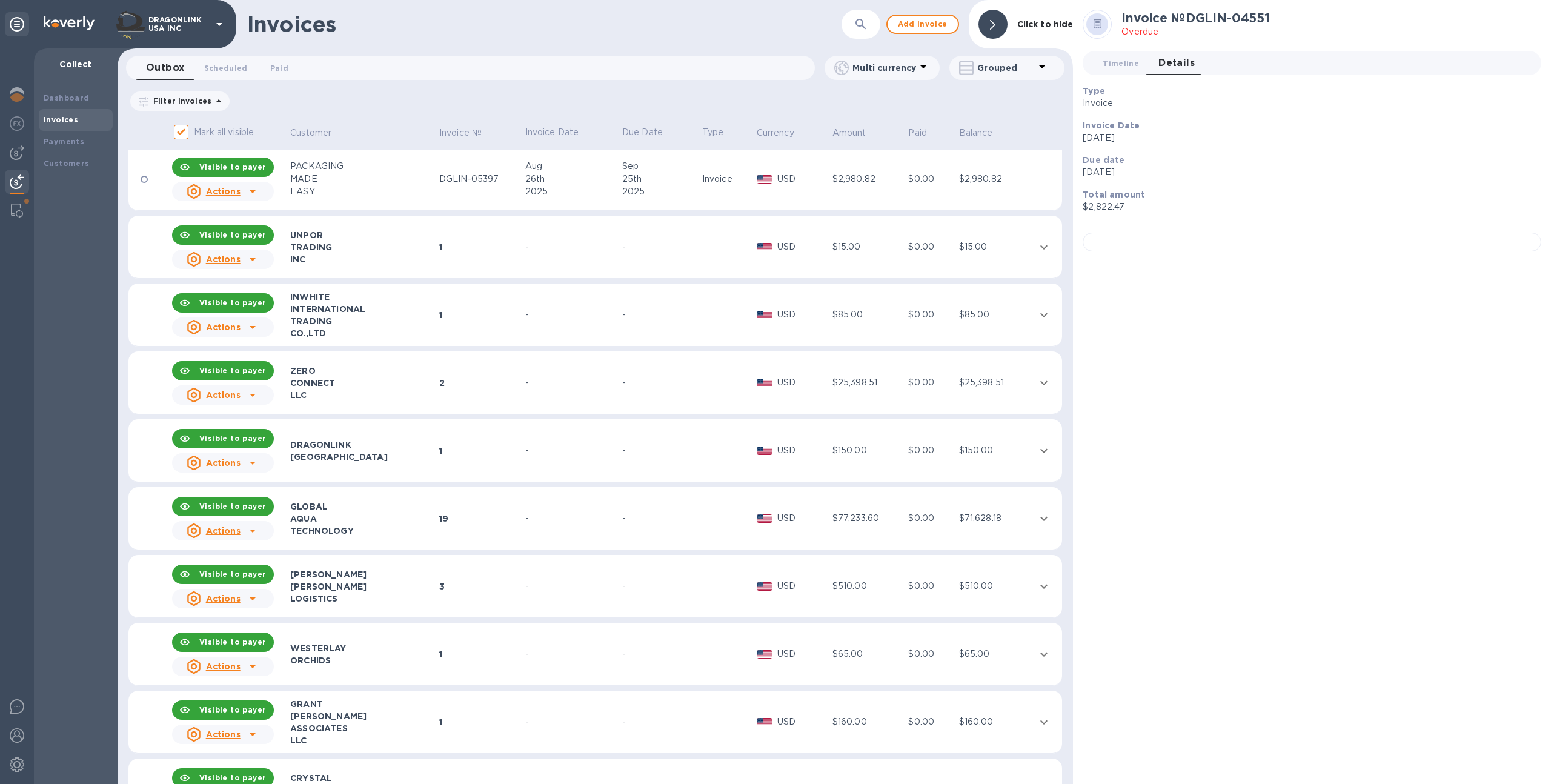
click at [637, 298] on td "-" at bounding box center [661, 314] width 80 height 63
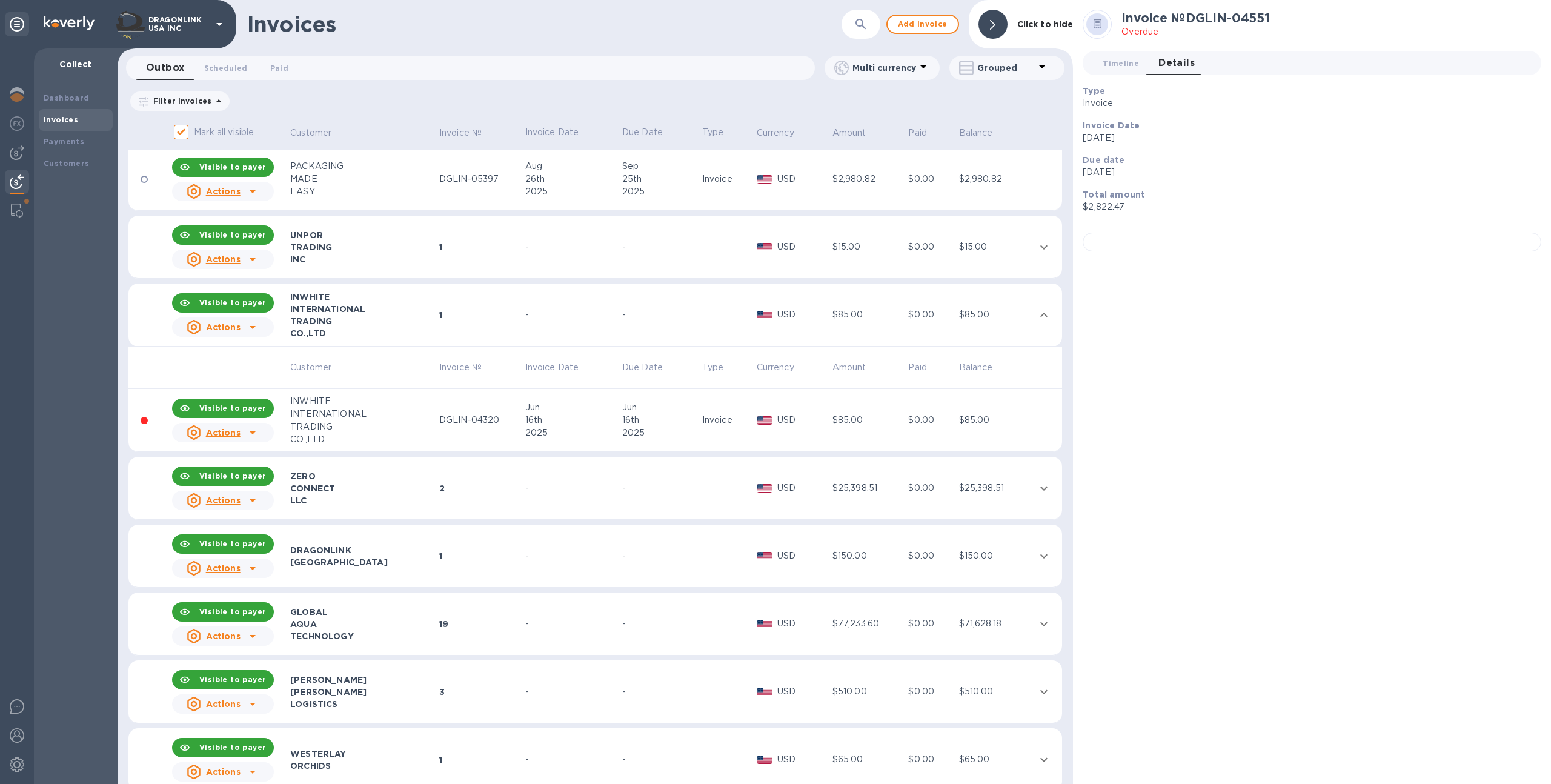
click at [570, 418] on div "16th" at bounding box center [572, 420] width 94 height 13
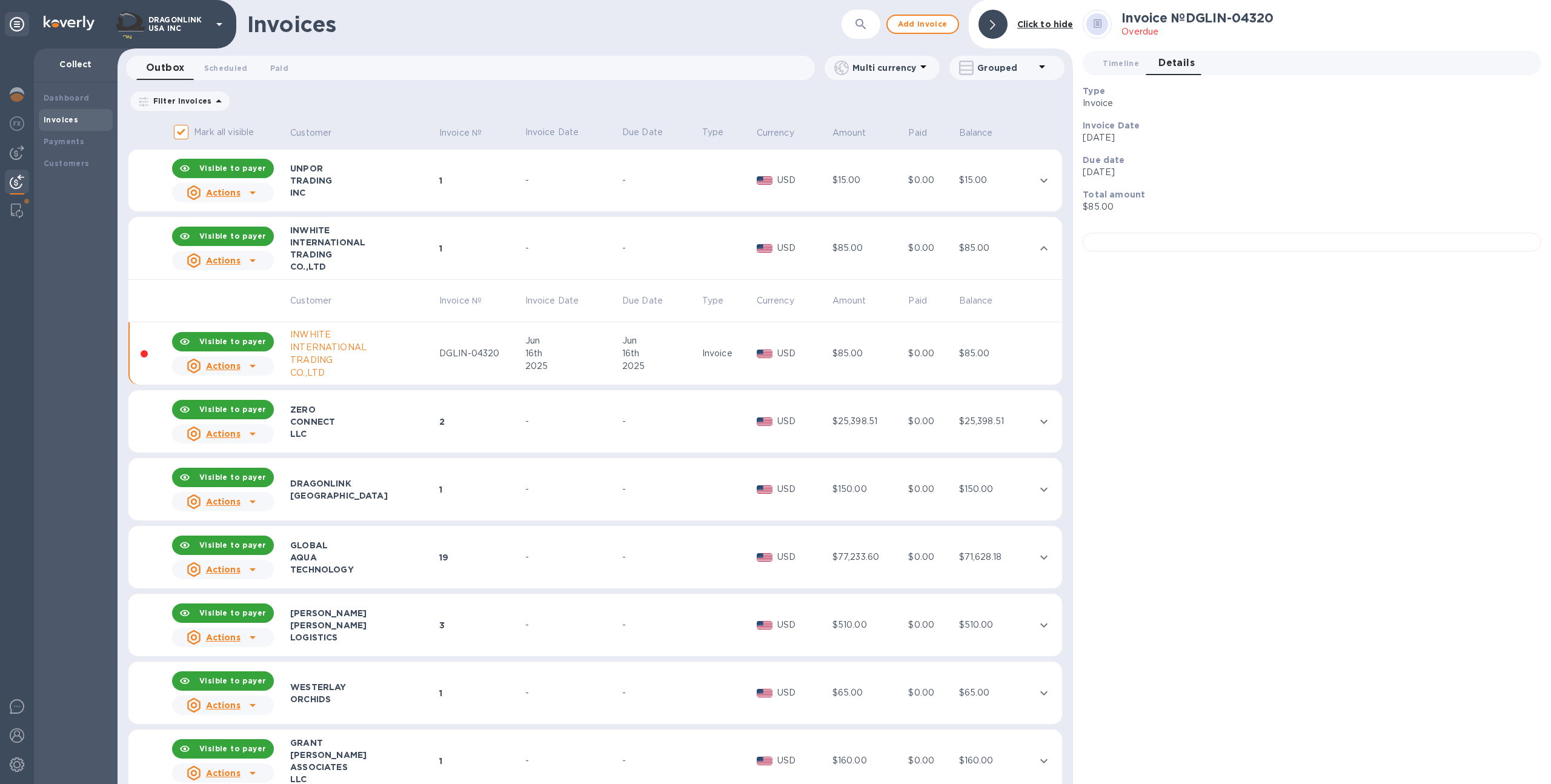
scroll to position [1428, 0]
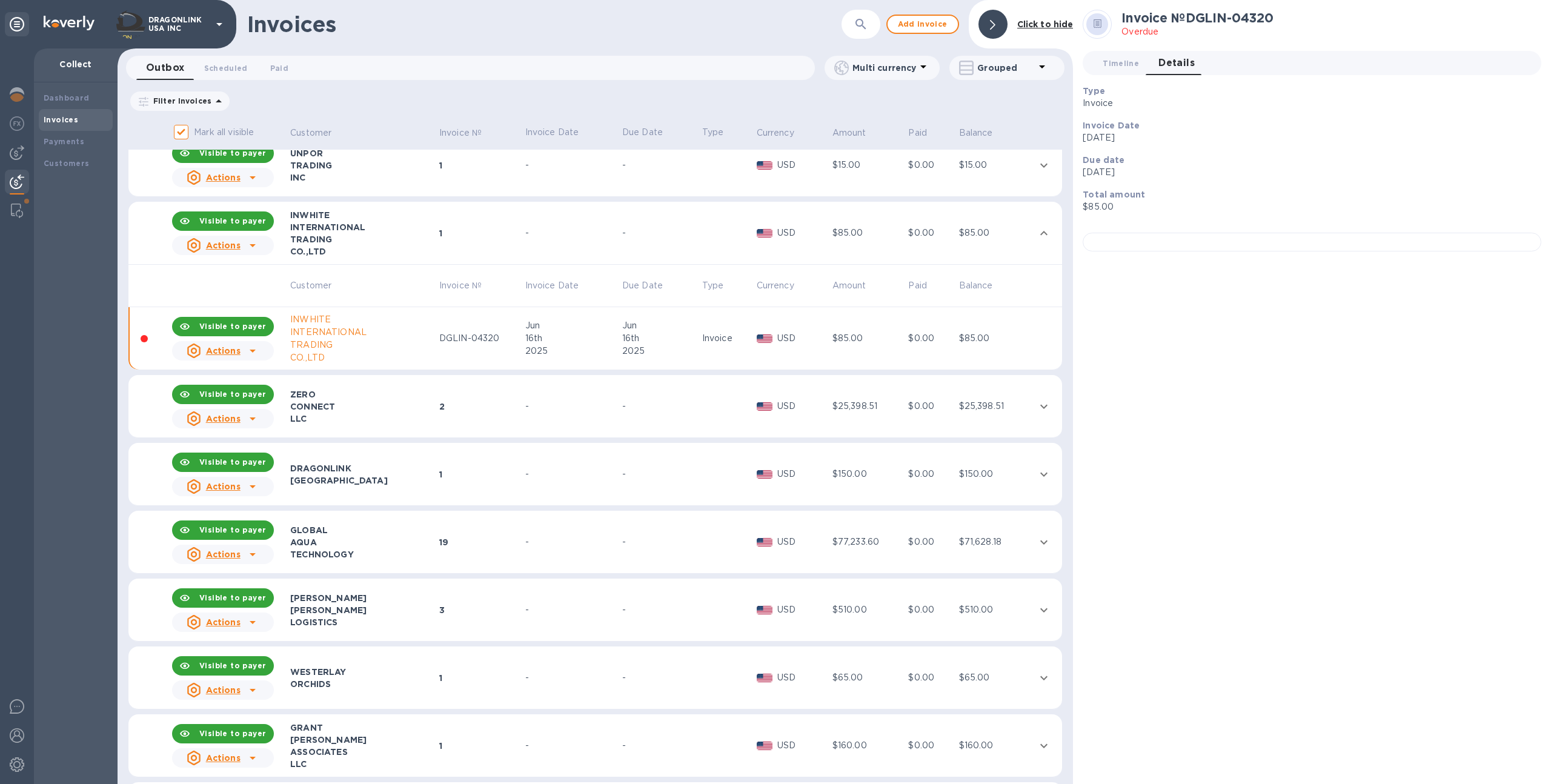
click at [681, 472] on div "-" at bounding box center [660, 473] width 77 height 13
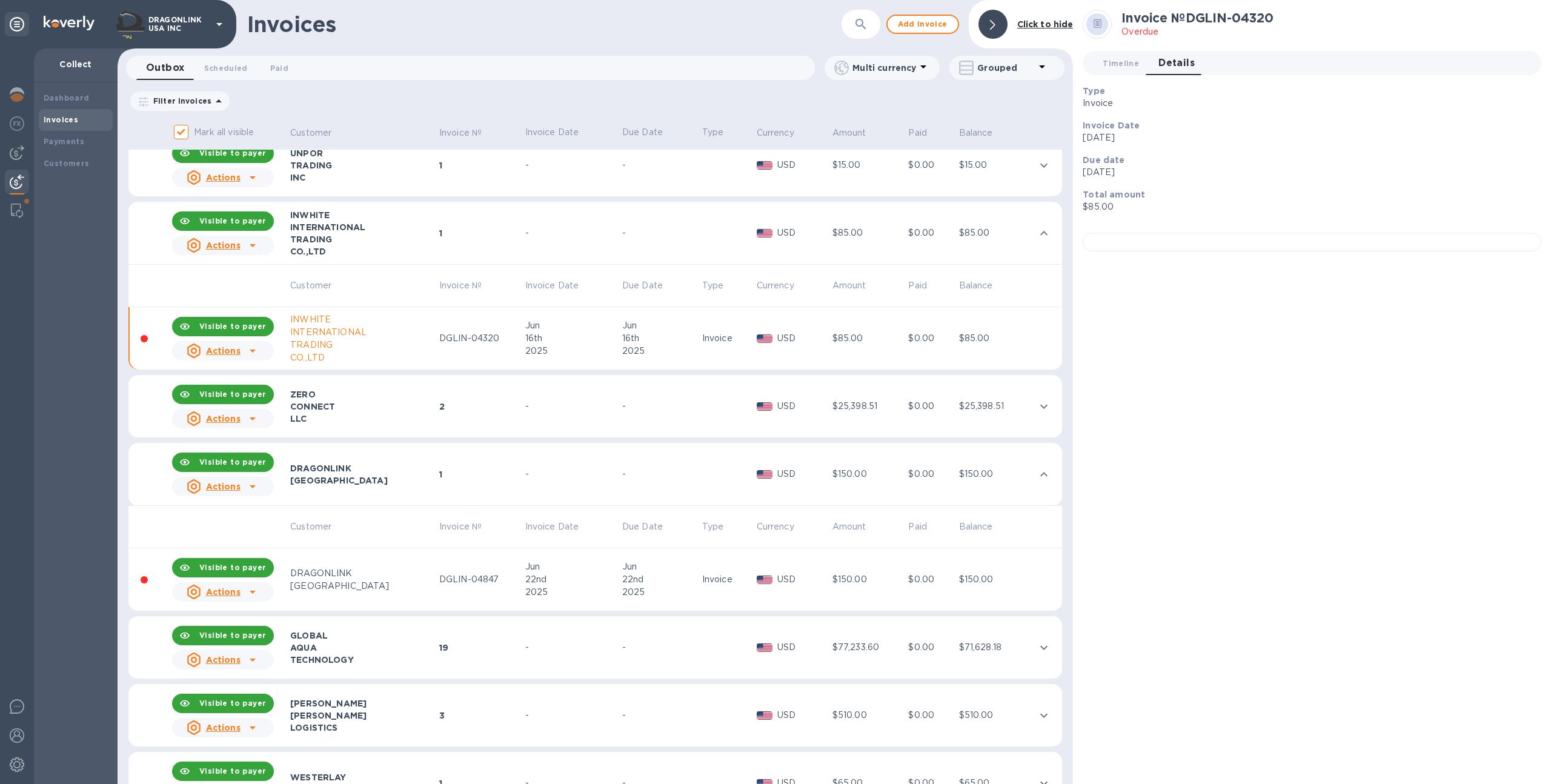
click at [673, 562] on div "Jun" at bounding box center [660, 566] width 77 height 13
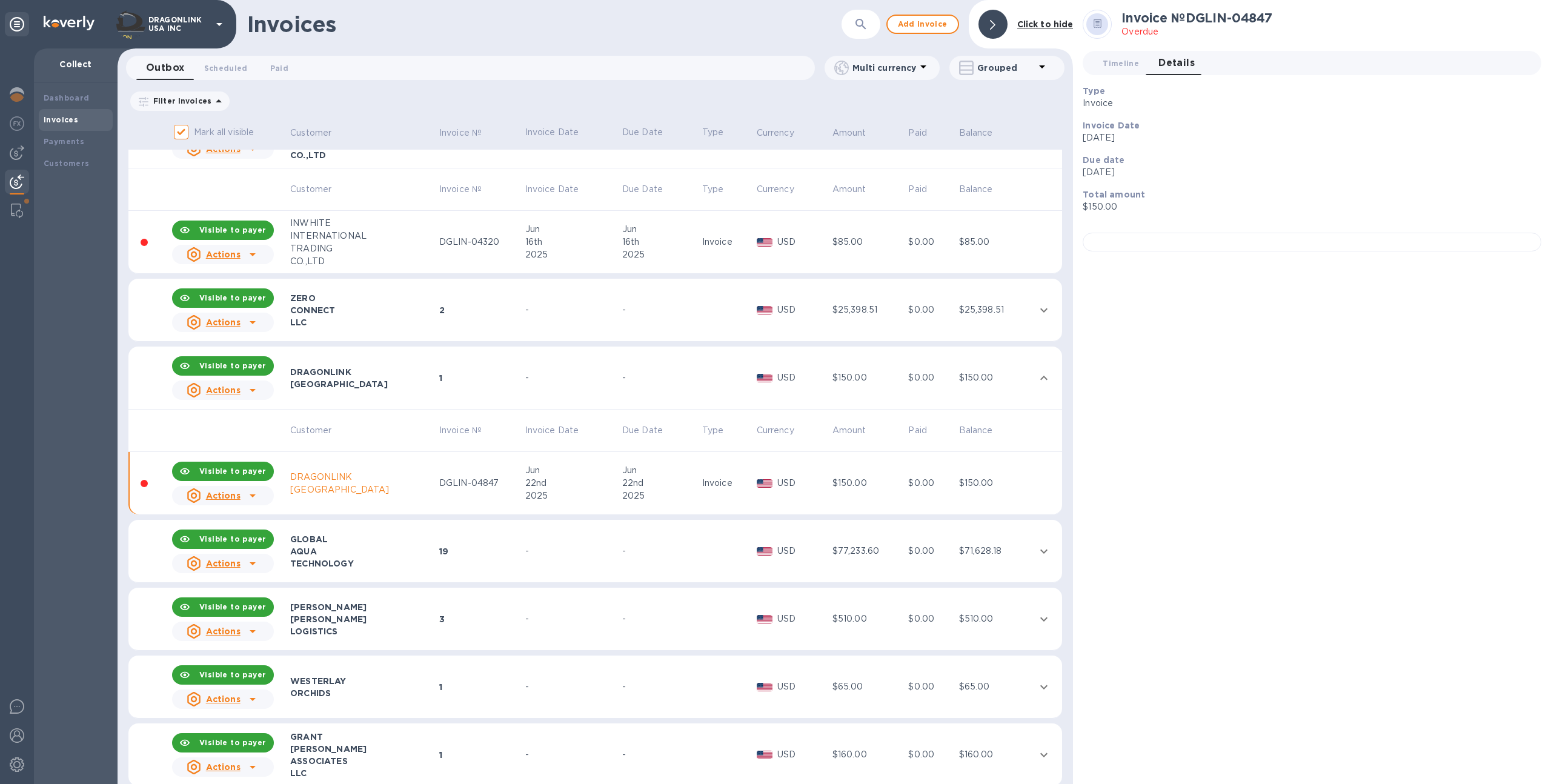
scroll to position [1525, 0]
click at [673, 633] on td "-" at bounding box center [661, 618] width 80 height 63
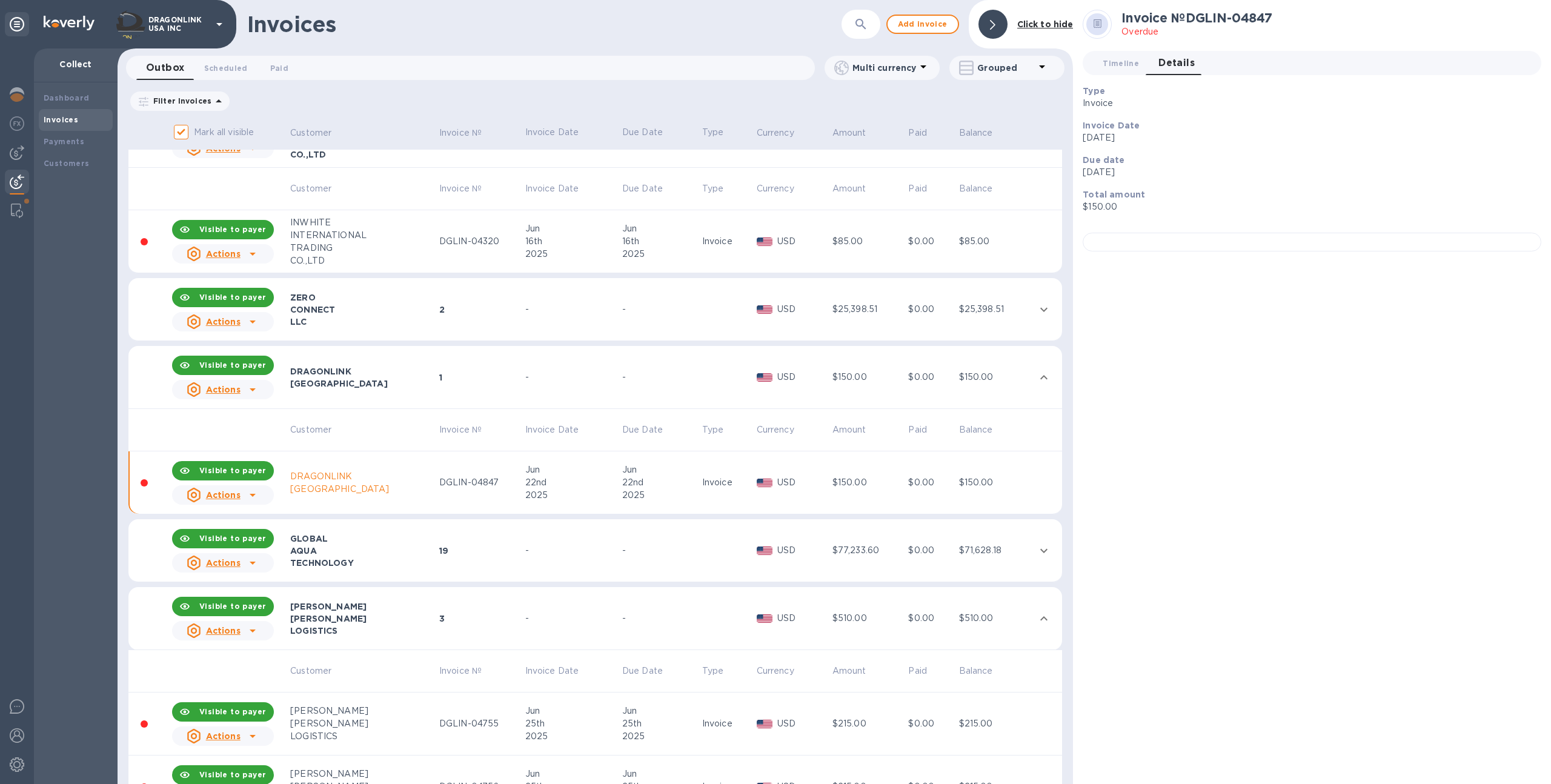
click at [644, 697] on td "Jun 25th 2025" at bounding box center [661, 724] width 80 height 63
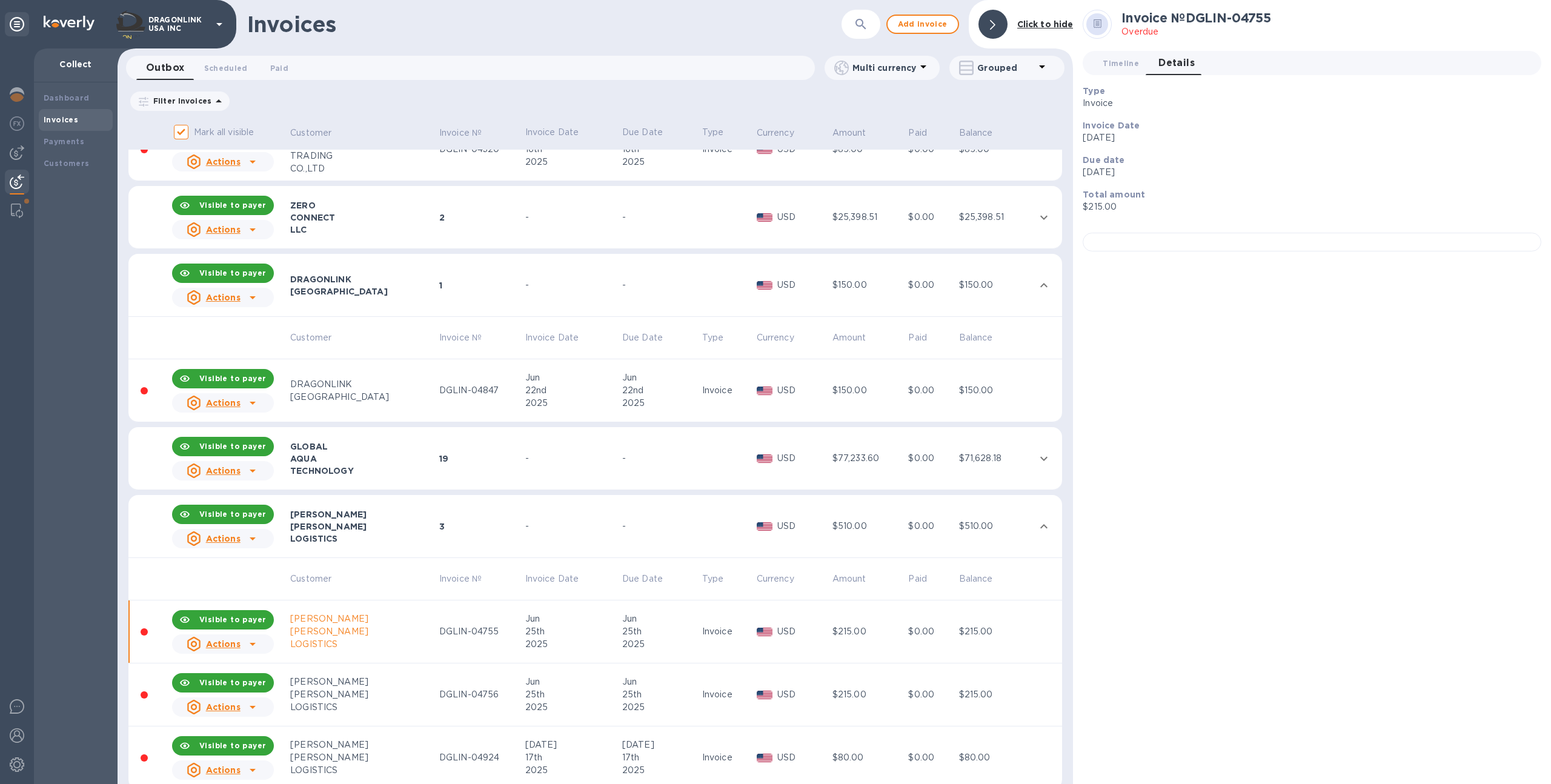
scroll to position [1616, 0]
click at [667, 704] on div "2025" at bounding box center [660, 708] width 77 height 13
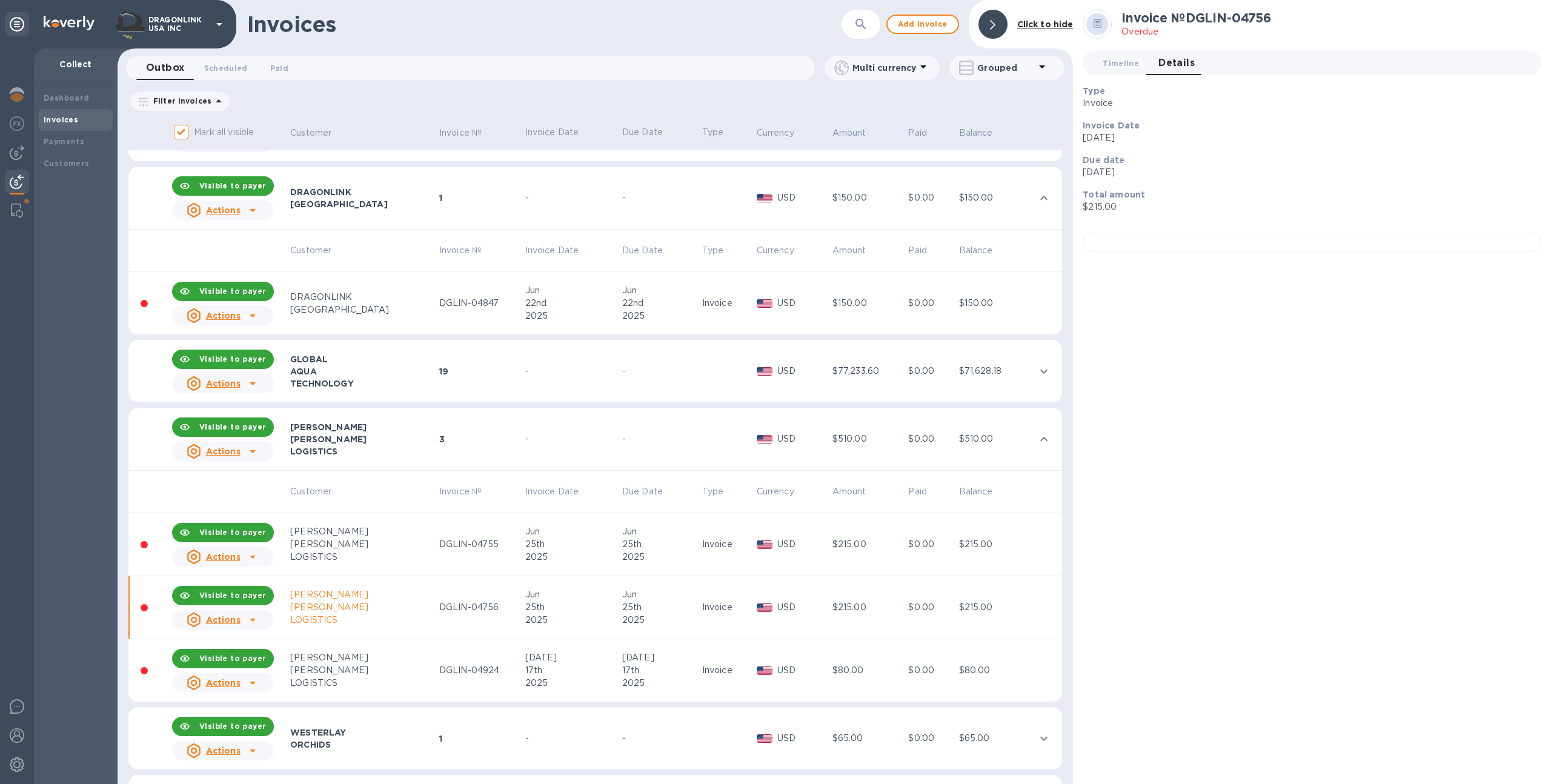
scroll to position [1705, 0]
click at [666, 673] on div "17th" at bounding box center [660, 670] width 77 height 13
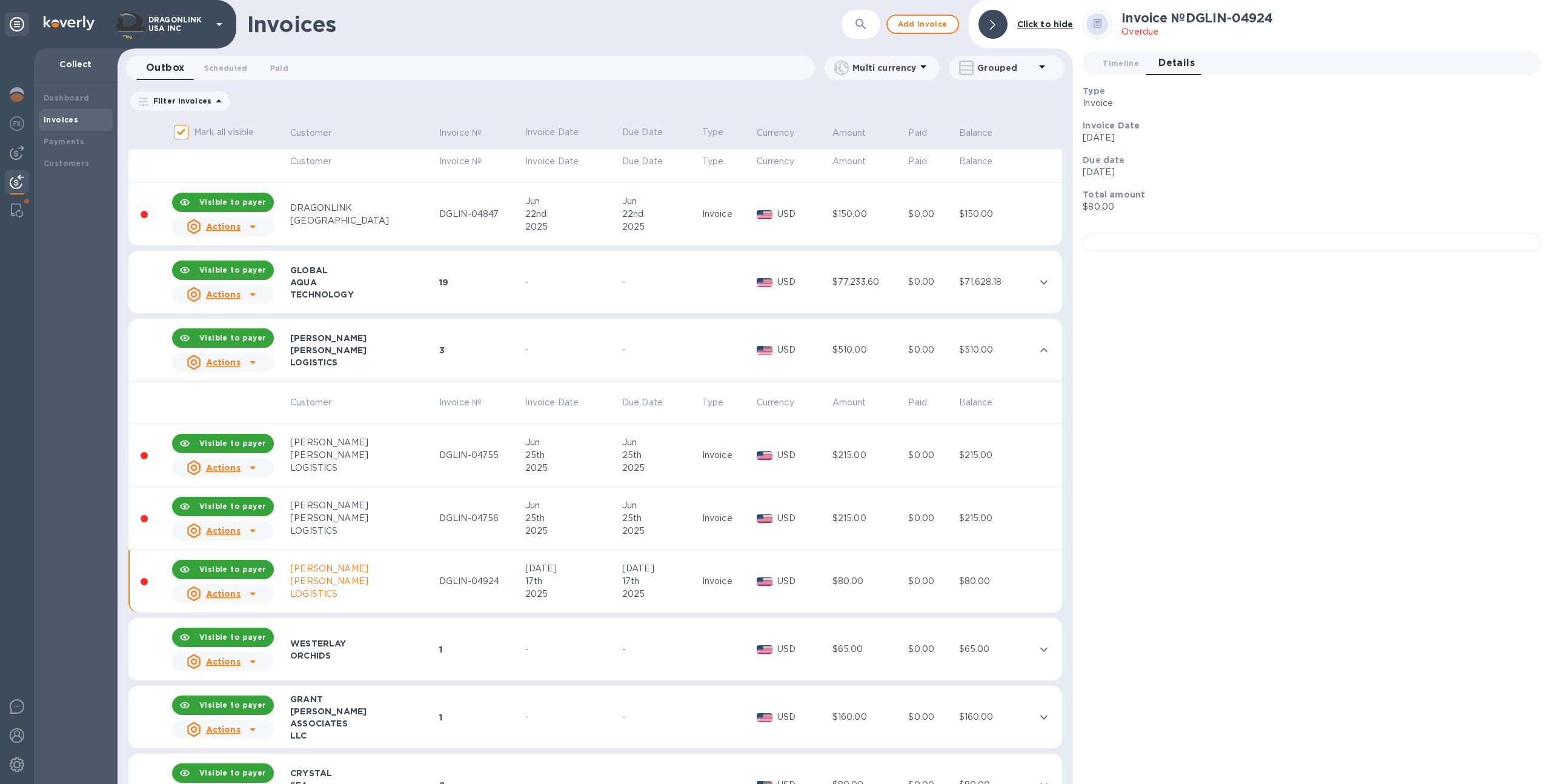
scroll to position [1816, 0]
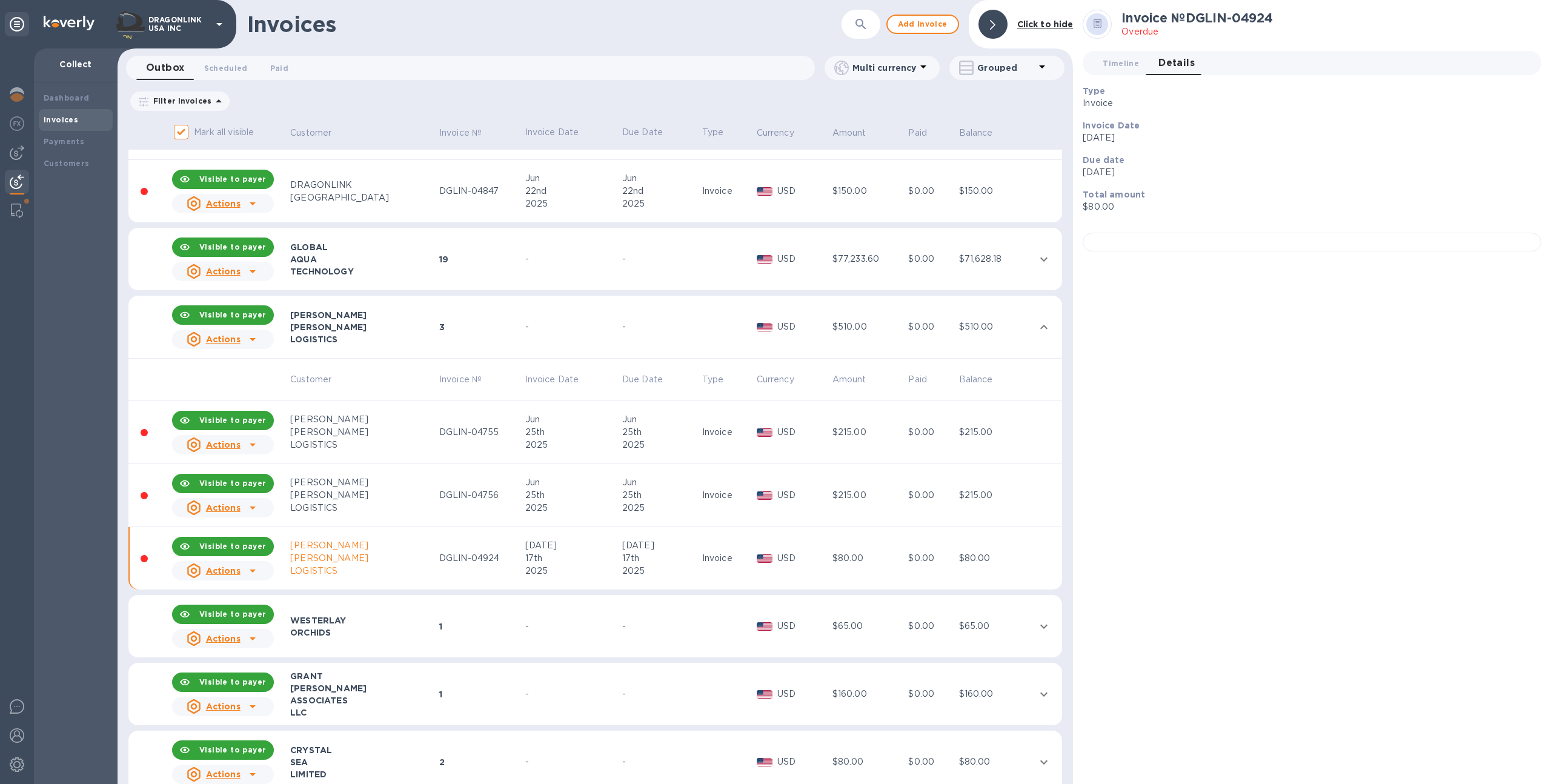
click at [665, 631] on div "-" at bounding box center [660, 626] width 77 height 13
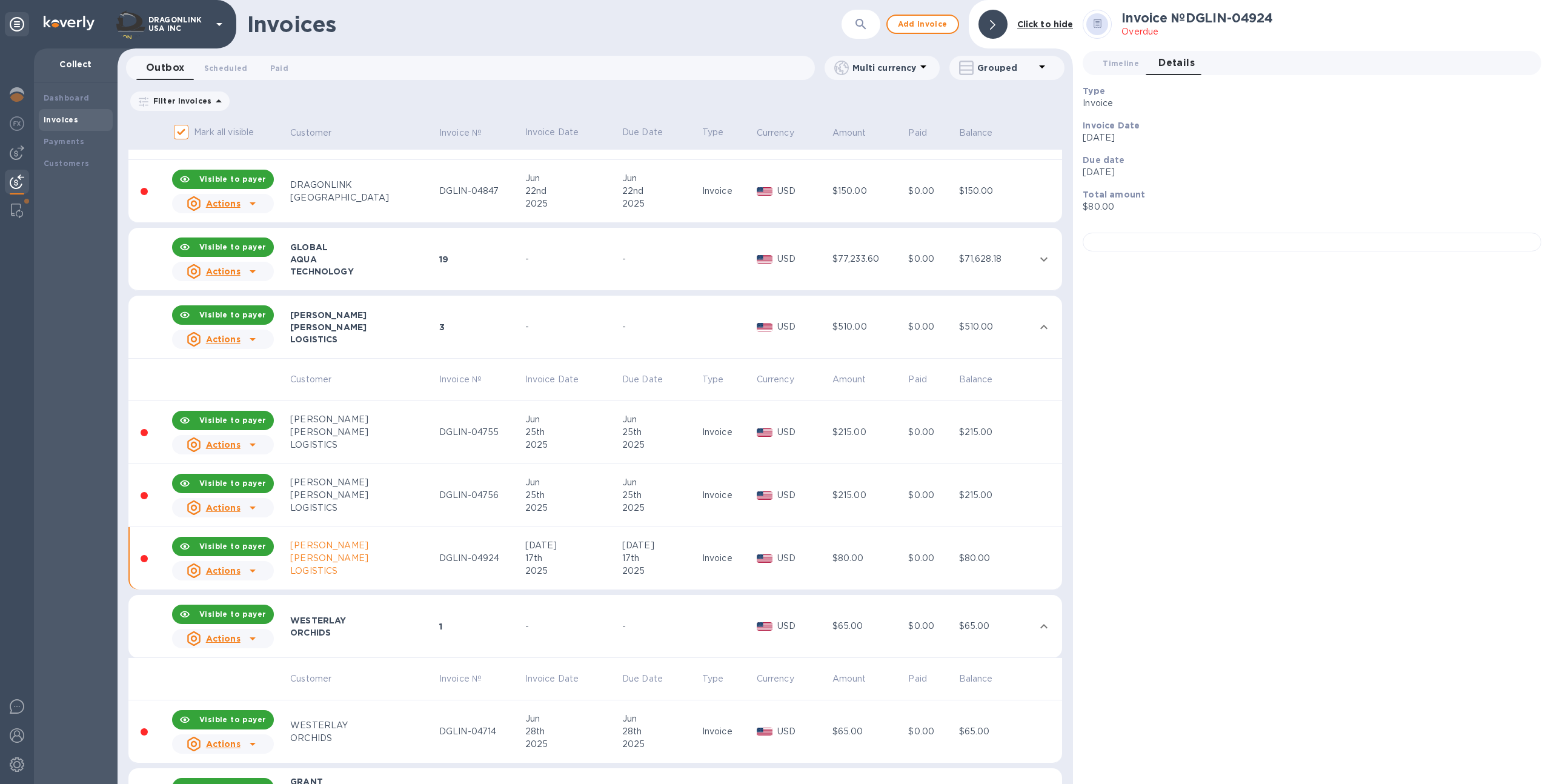
click at [647, 722] on div "Jun" at bounding box center [660, 719] width 77 height 13
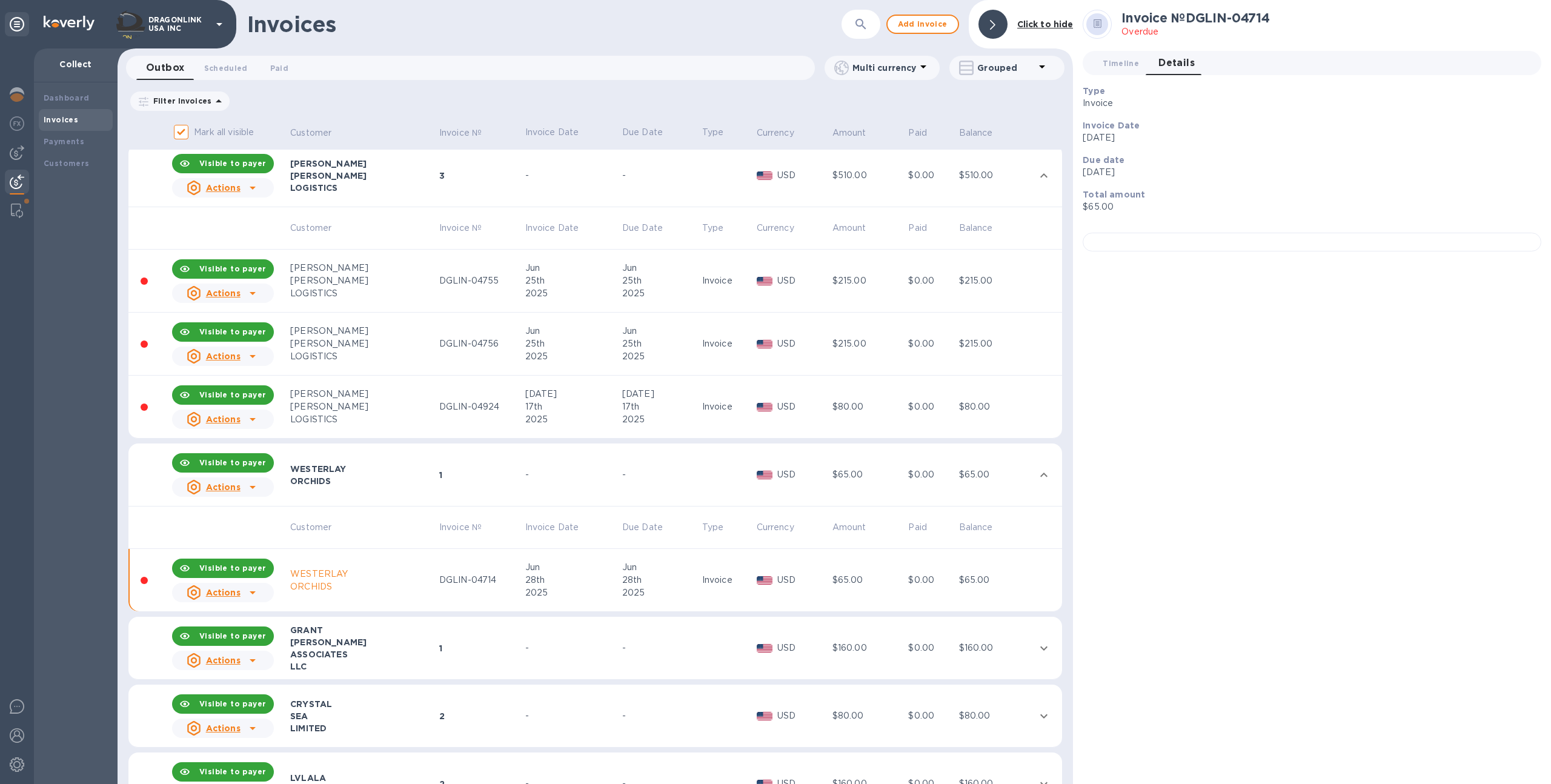
scroll to position [1972, 0]
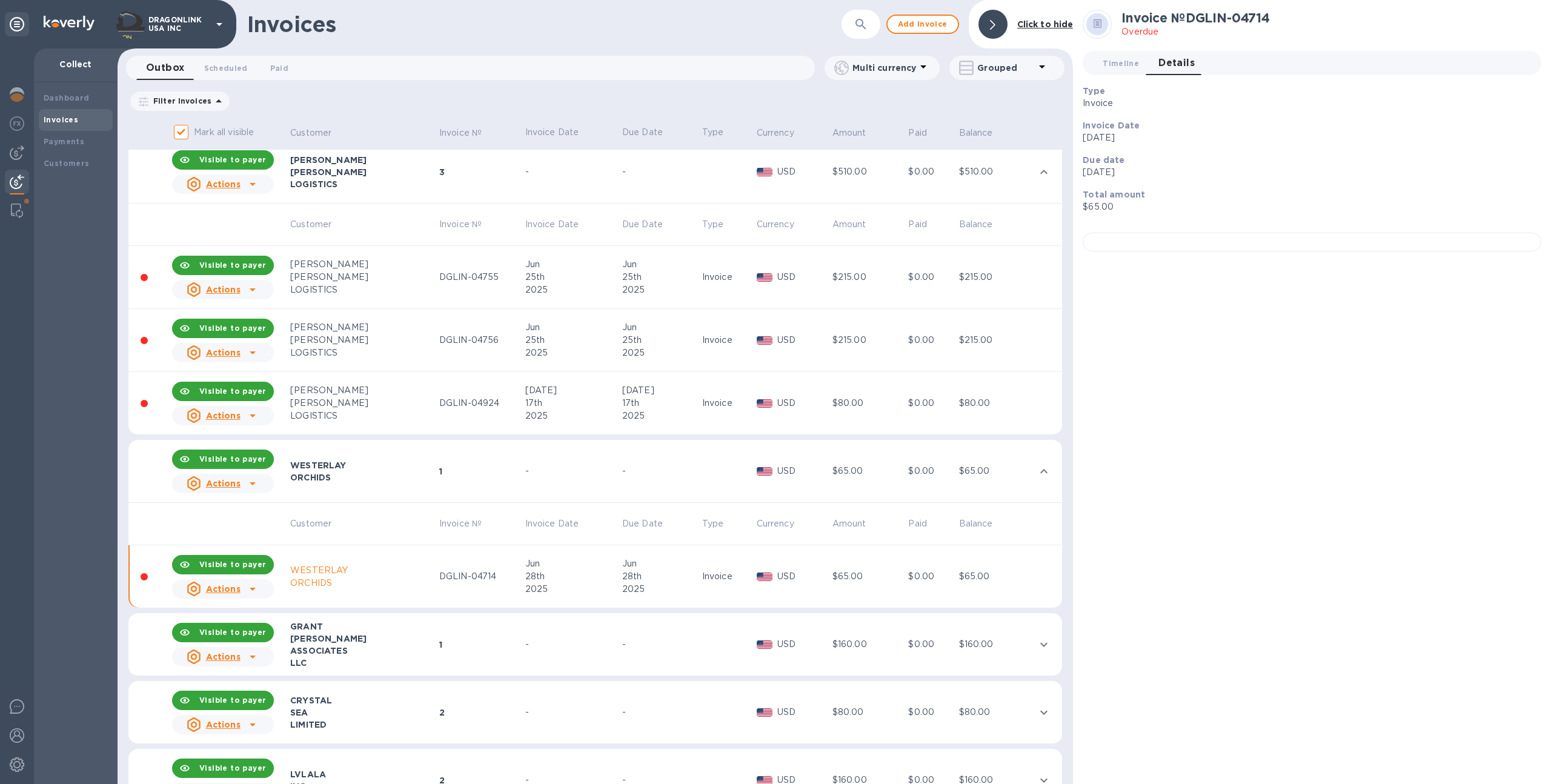
click at [712, 638] on td at bounding box center [727, 644] width 54 height 63
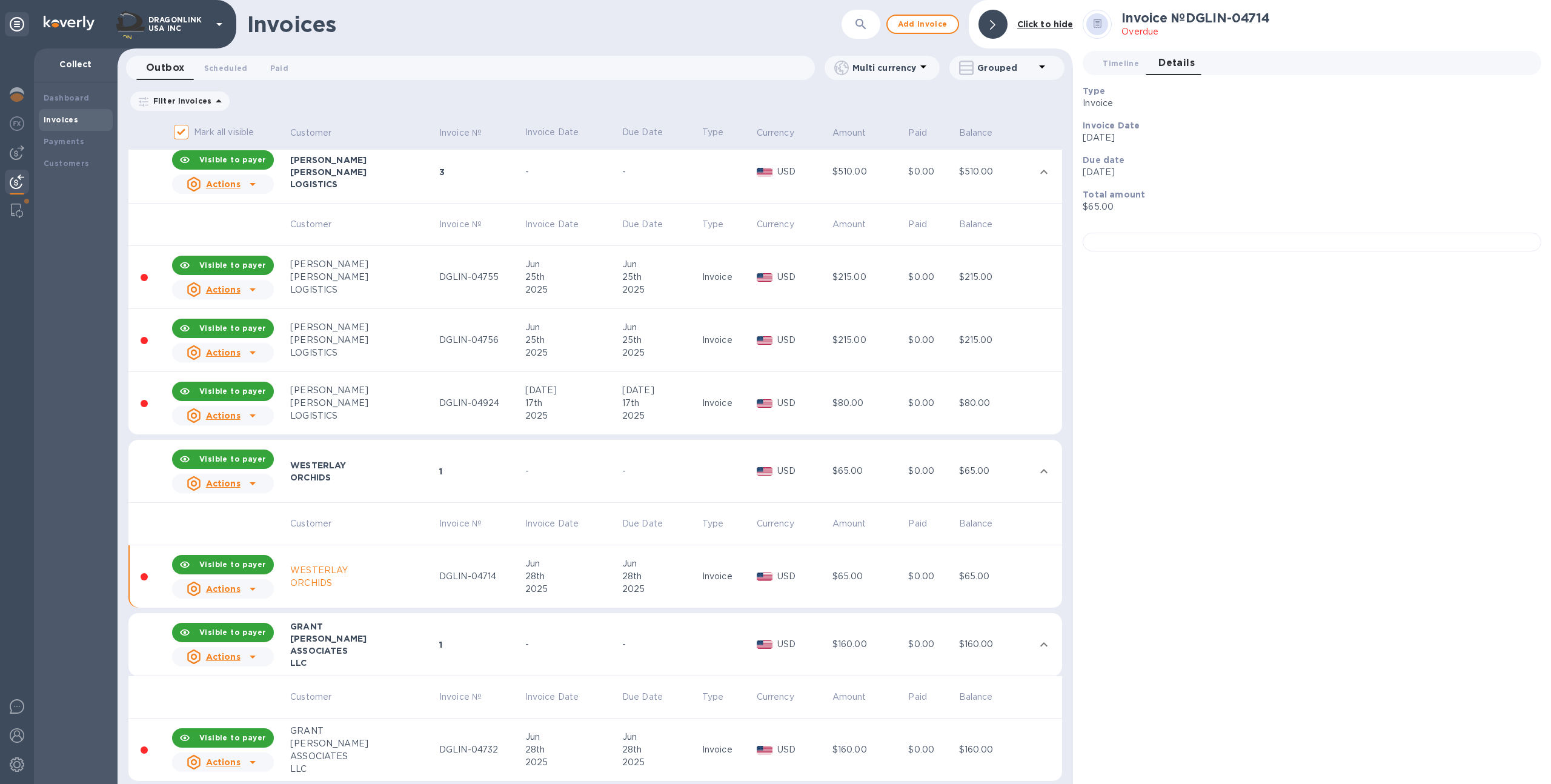
click at [673, 735] on div "Jun" at bounding box center [660, 736] width 77 height 13
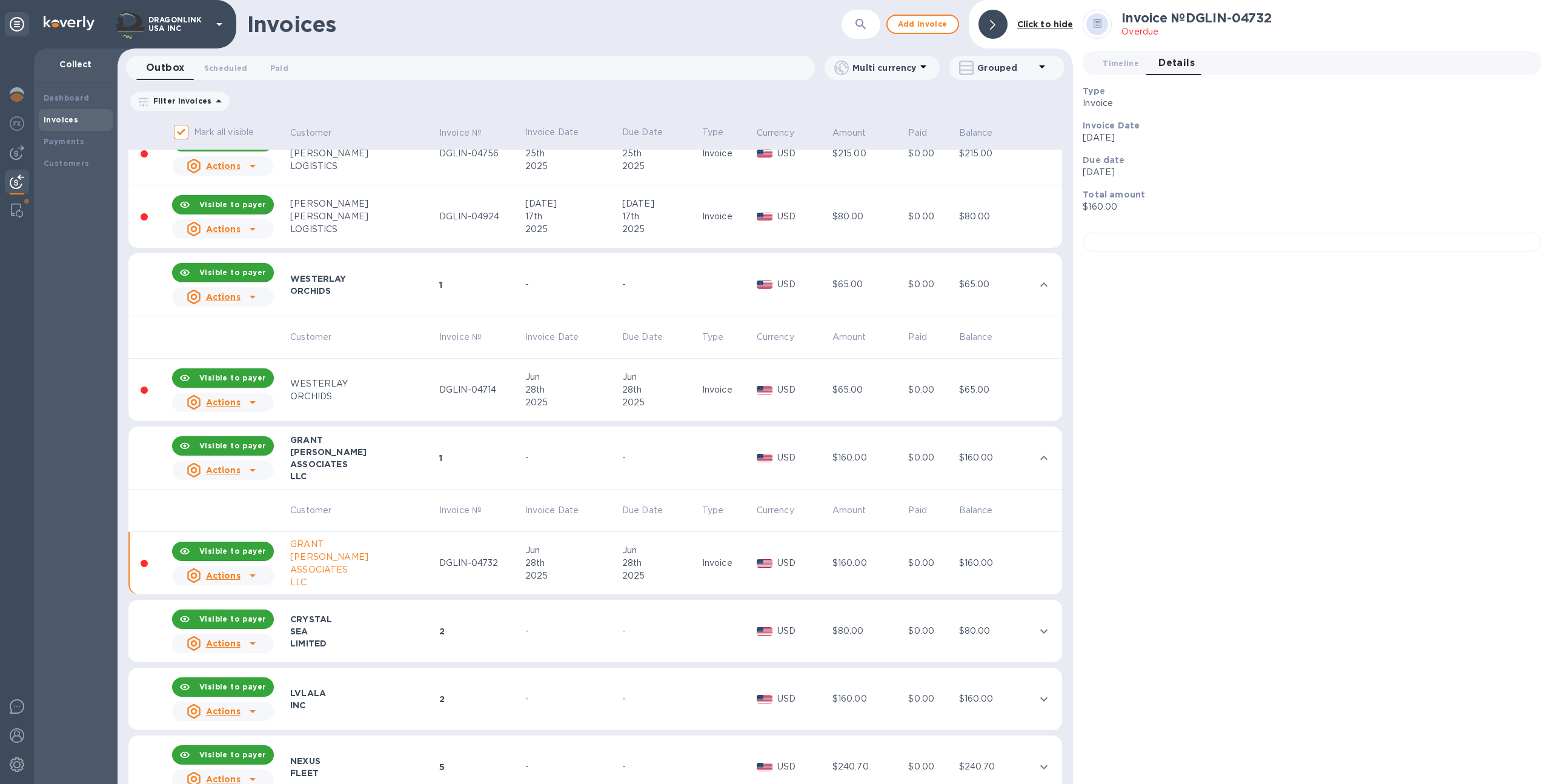
scroll to position [2157, 0]
click at [673, 621] on td "-" at bounding box center [661, 632] width 80 height 63
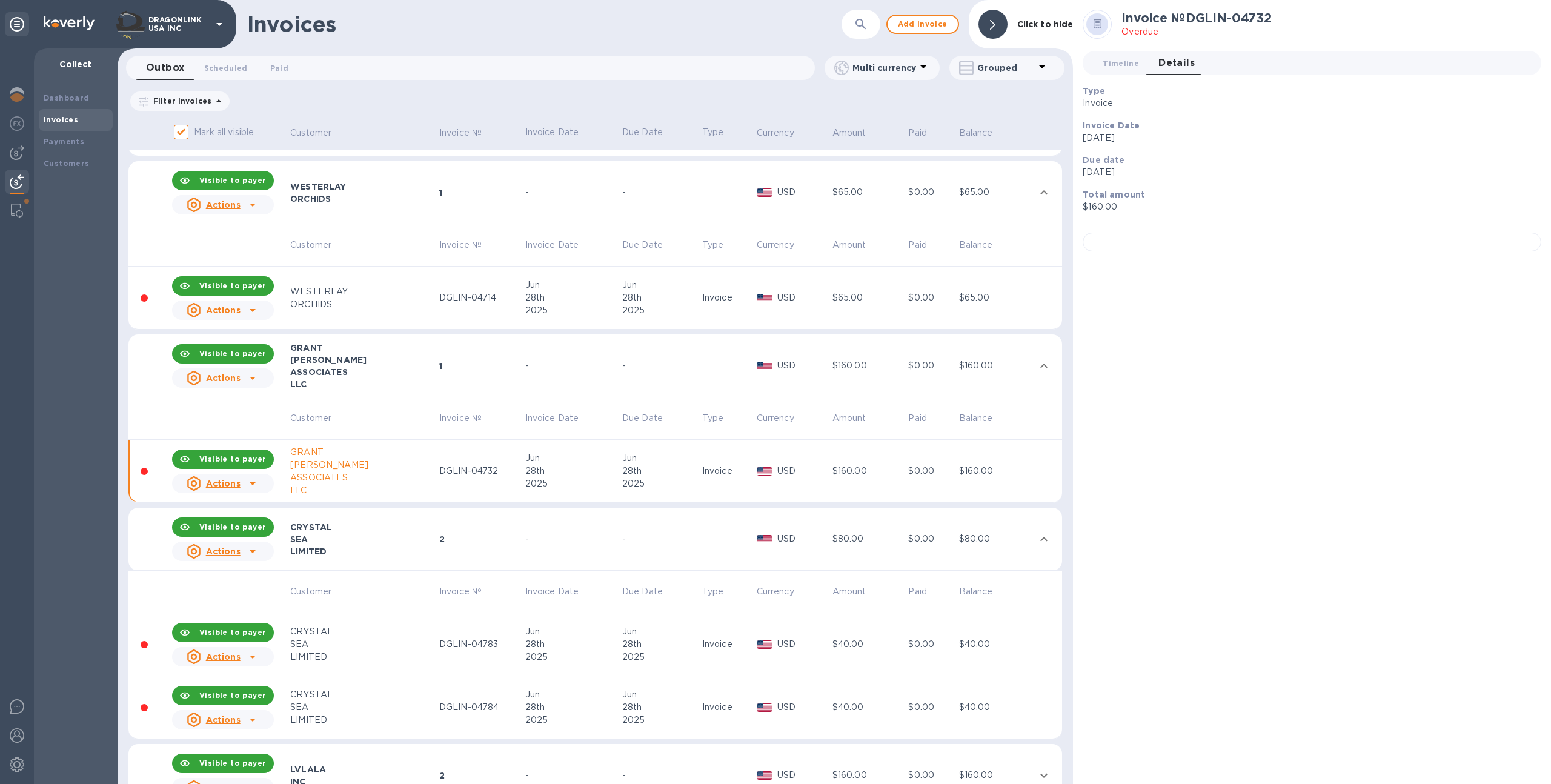
scroll to position [2251, 0]
click at [700, 657] on td "Invoice" at bounding box center [727, 643] width 54 height 63
click at [702, 704] on div "Invoice" at bounding box center [728, 706] width 51 height 13
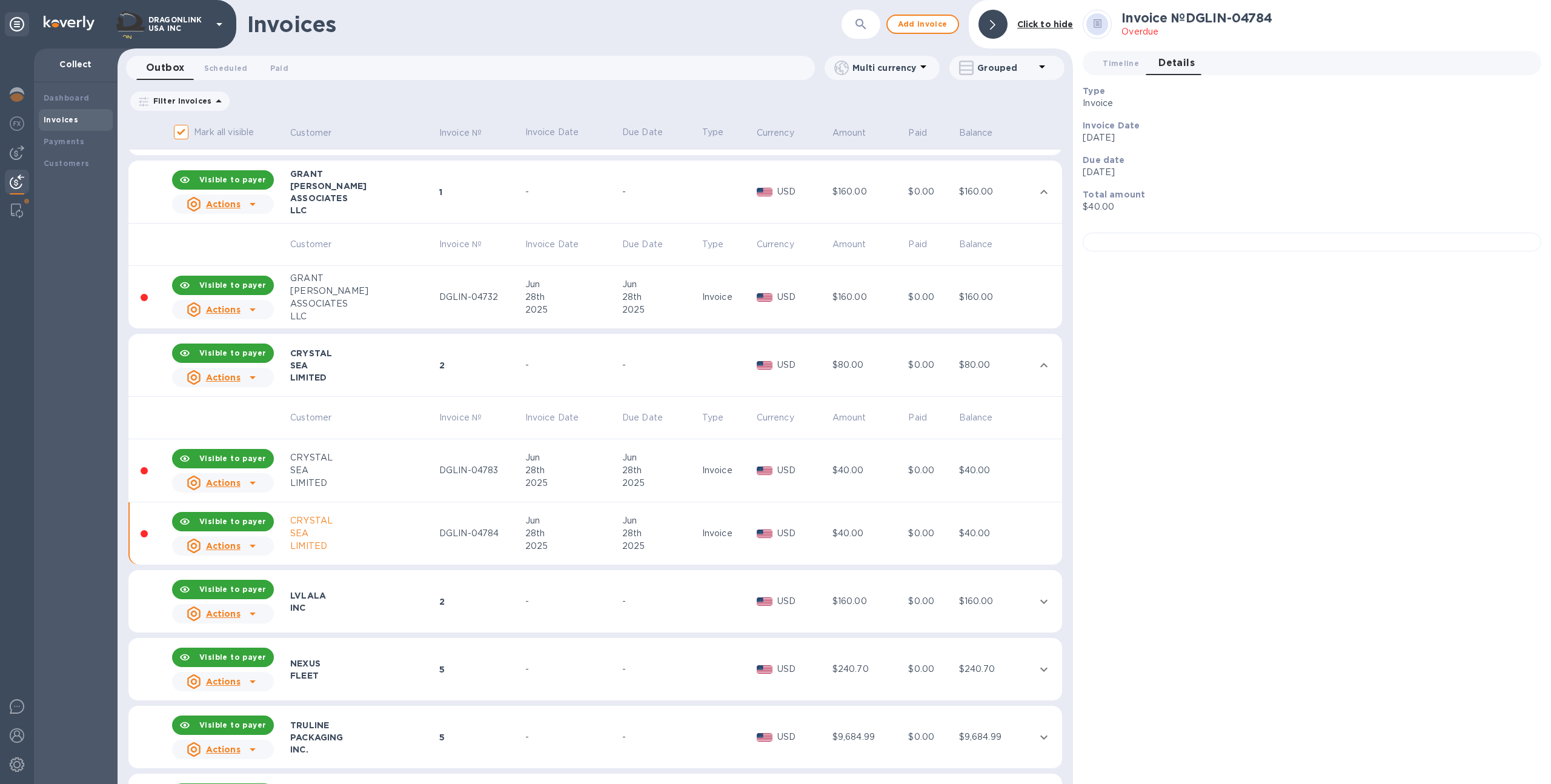
scroll to position [2516, 0]
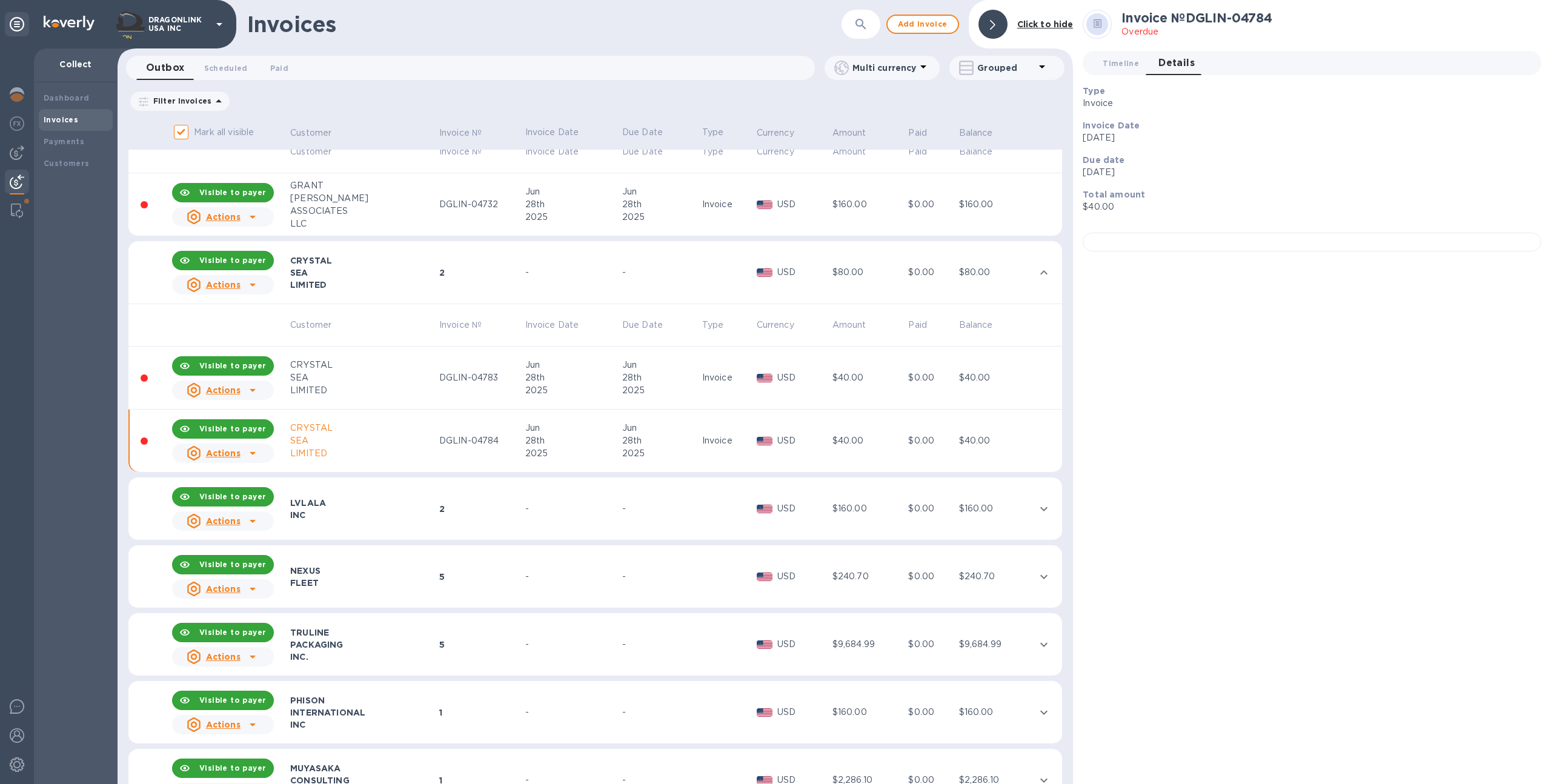
click at [702, 584] on td at bounding box center [727, 577] width 54 height 63
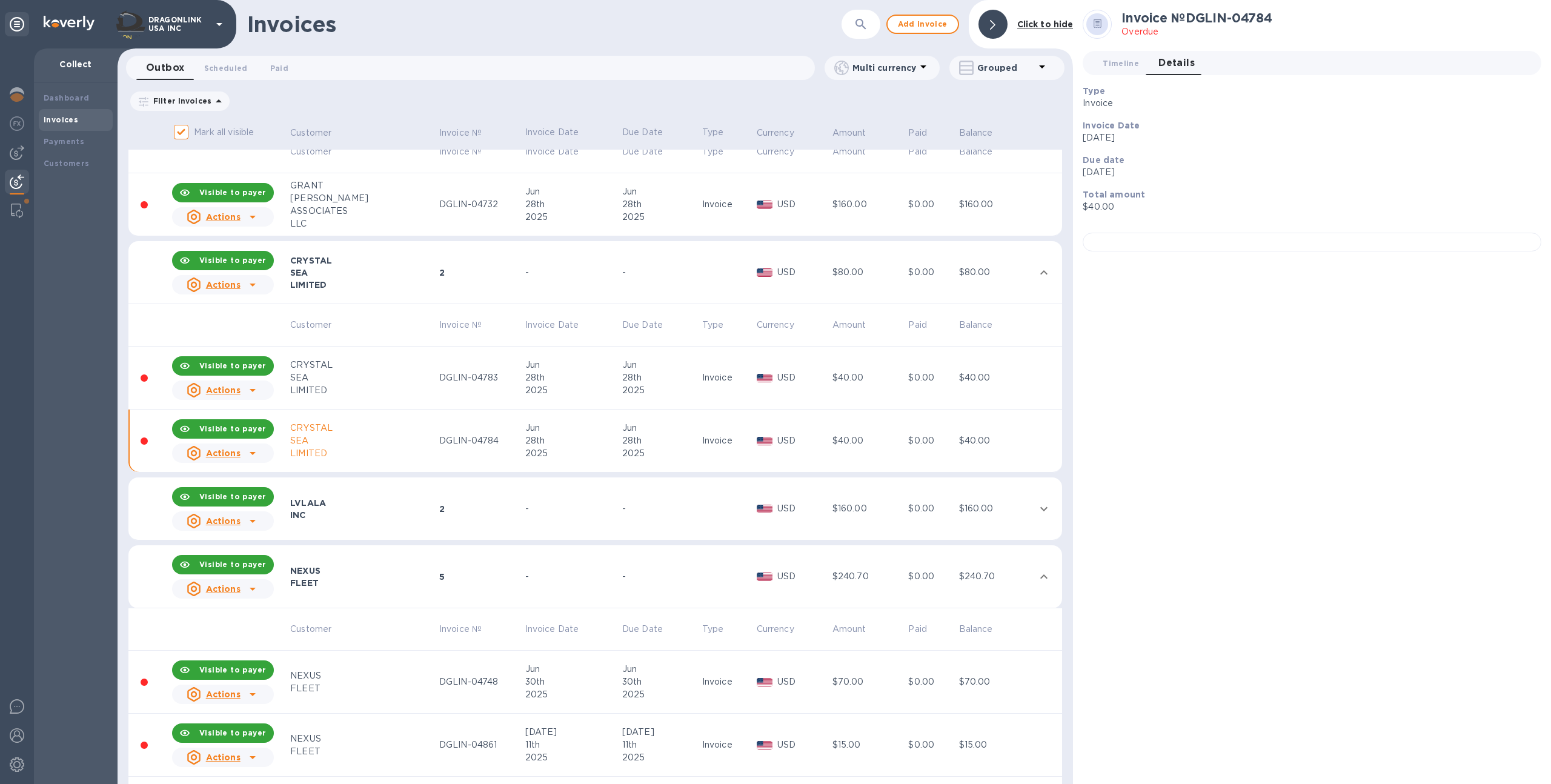
click at [692, 707] on td "Jun 30th 2025" at bounding box center [661, 681] width 80 height 63
click at [705, 761] on td "Invoice" at bounding box center [727, 745] width 54 height 63
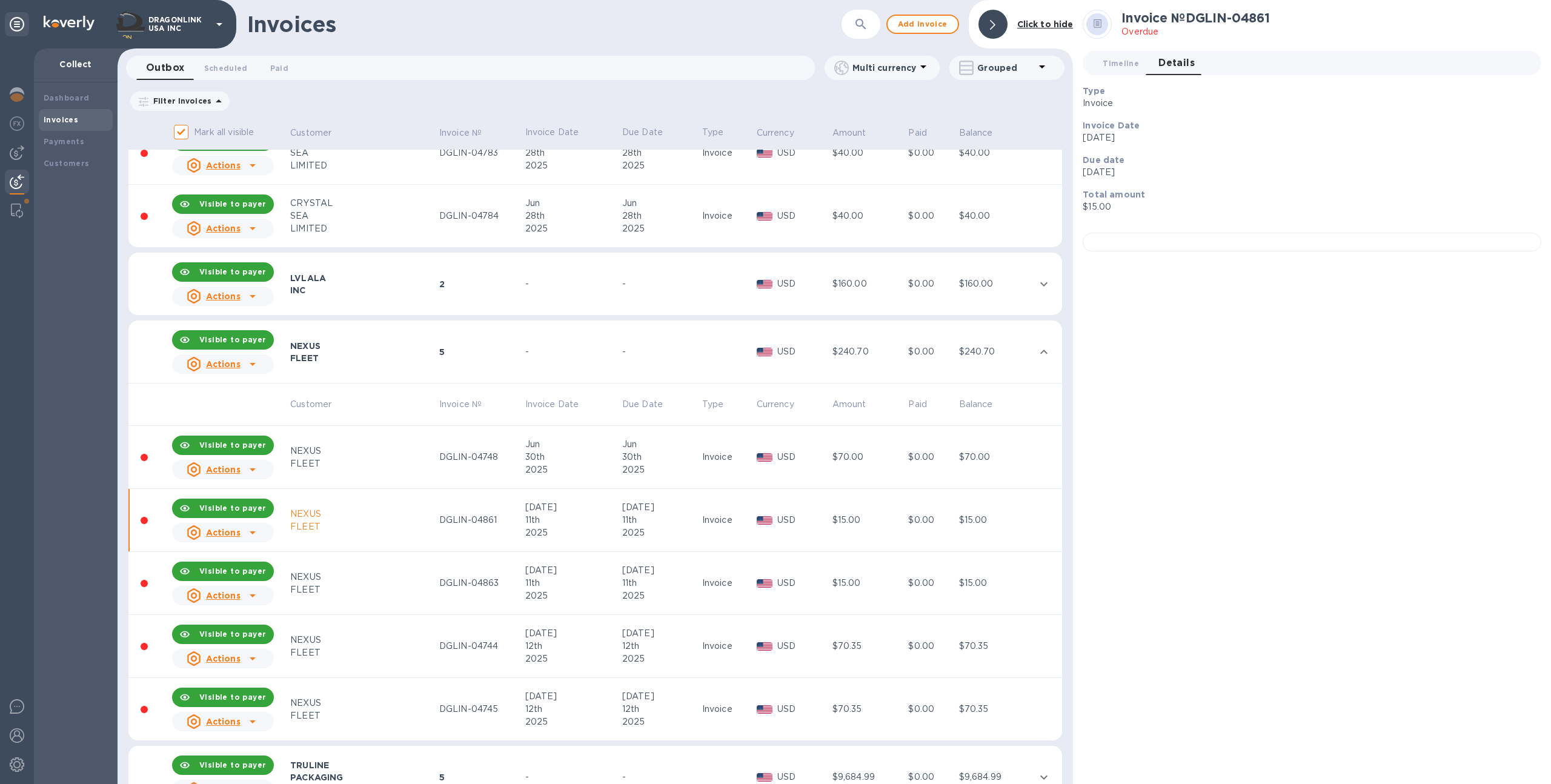
scroll to position [2743, 0]
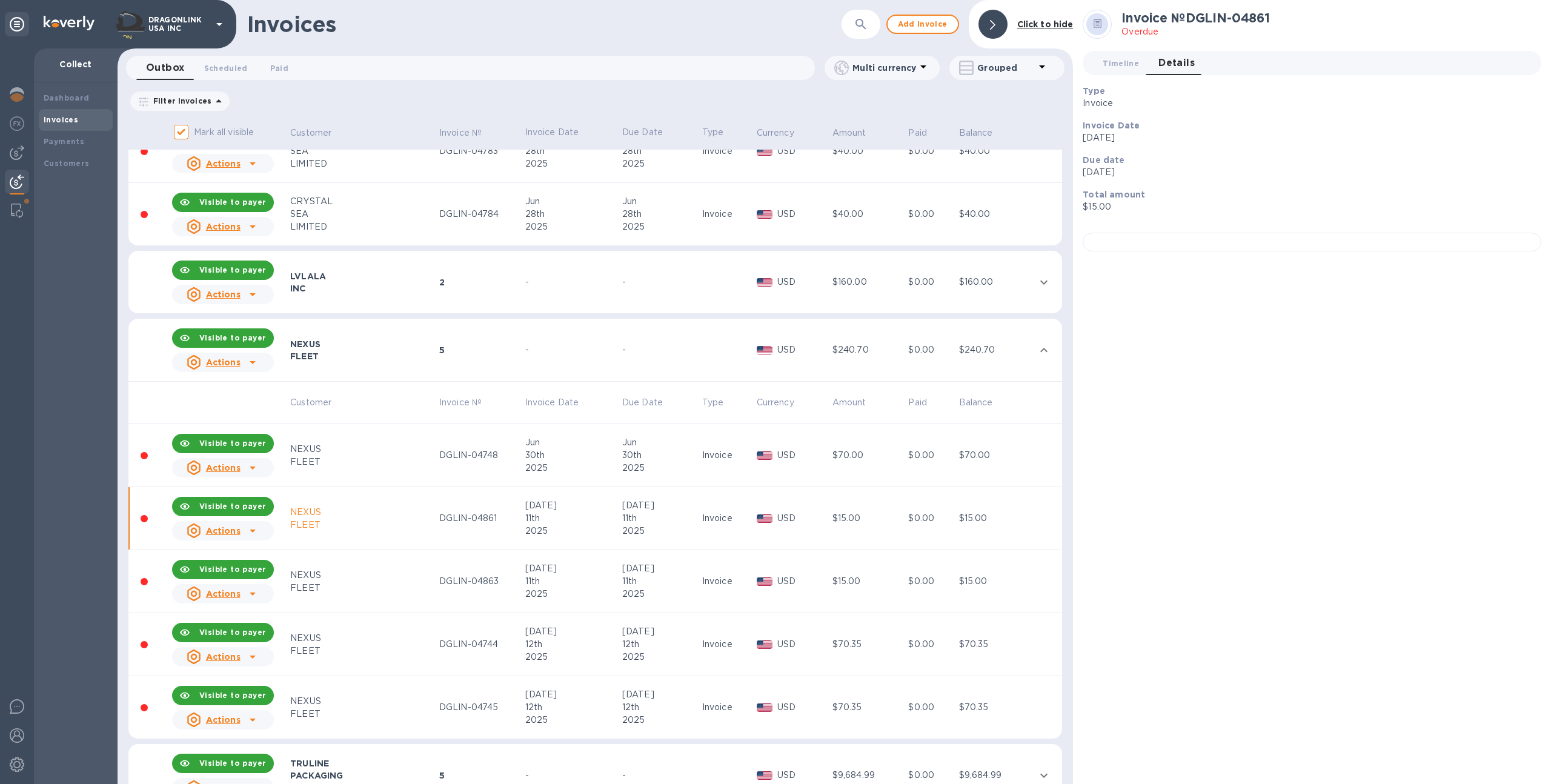
click at [730, 586] on div "Invoice" at bounding box center [728, 581] width 51 height 13
click at [728, 661] on td "Invoice" at bounding box center [727, 644] width 54 height 63
click at [719, 707] on div "Invoice" at bounding box center [728, 707] width 51 height 13
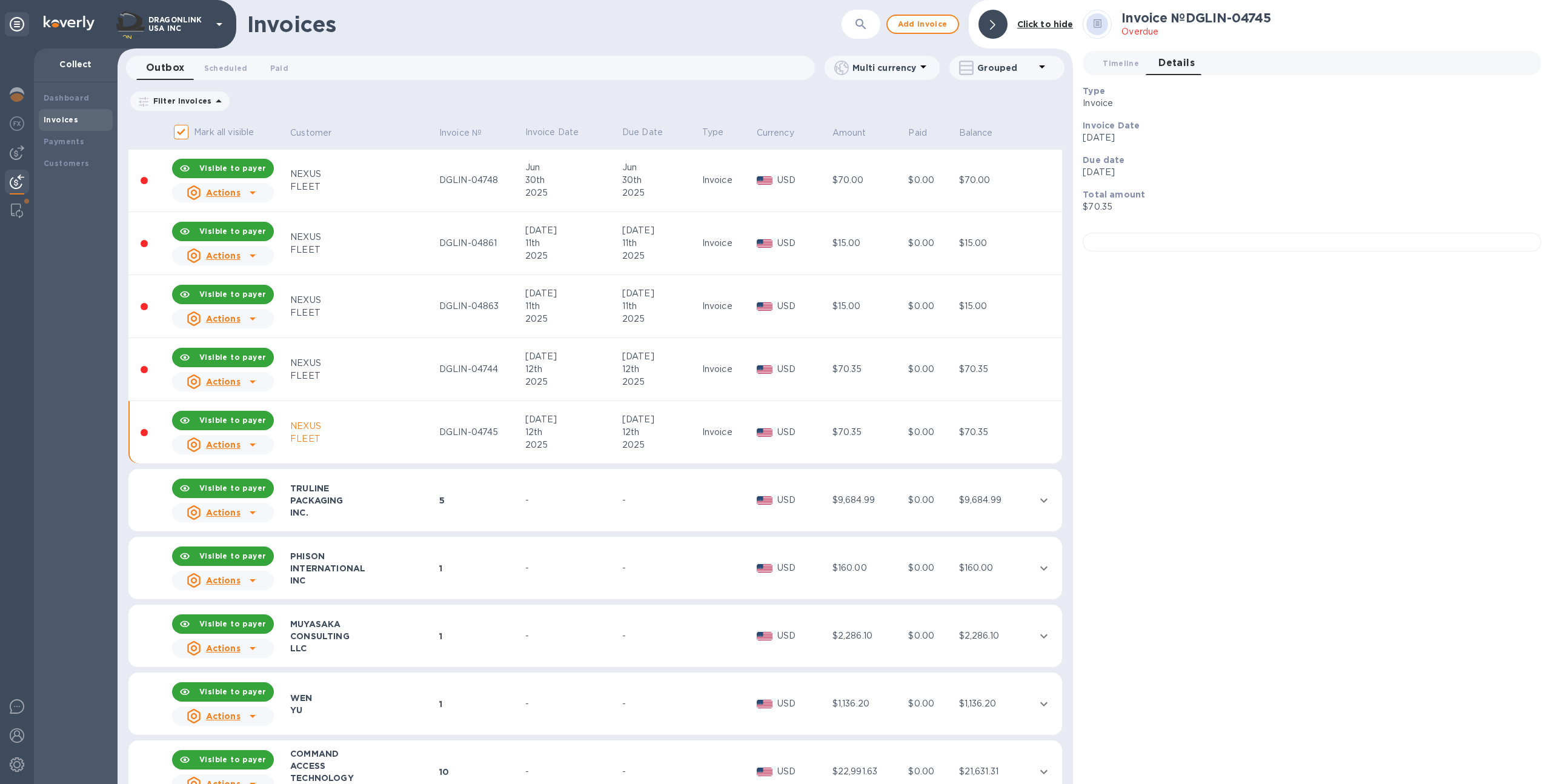
scroll to position [3019, 0]
click at [732, 628] on td at bounding box center [727, 635] width 54 height 63
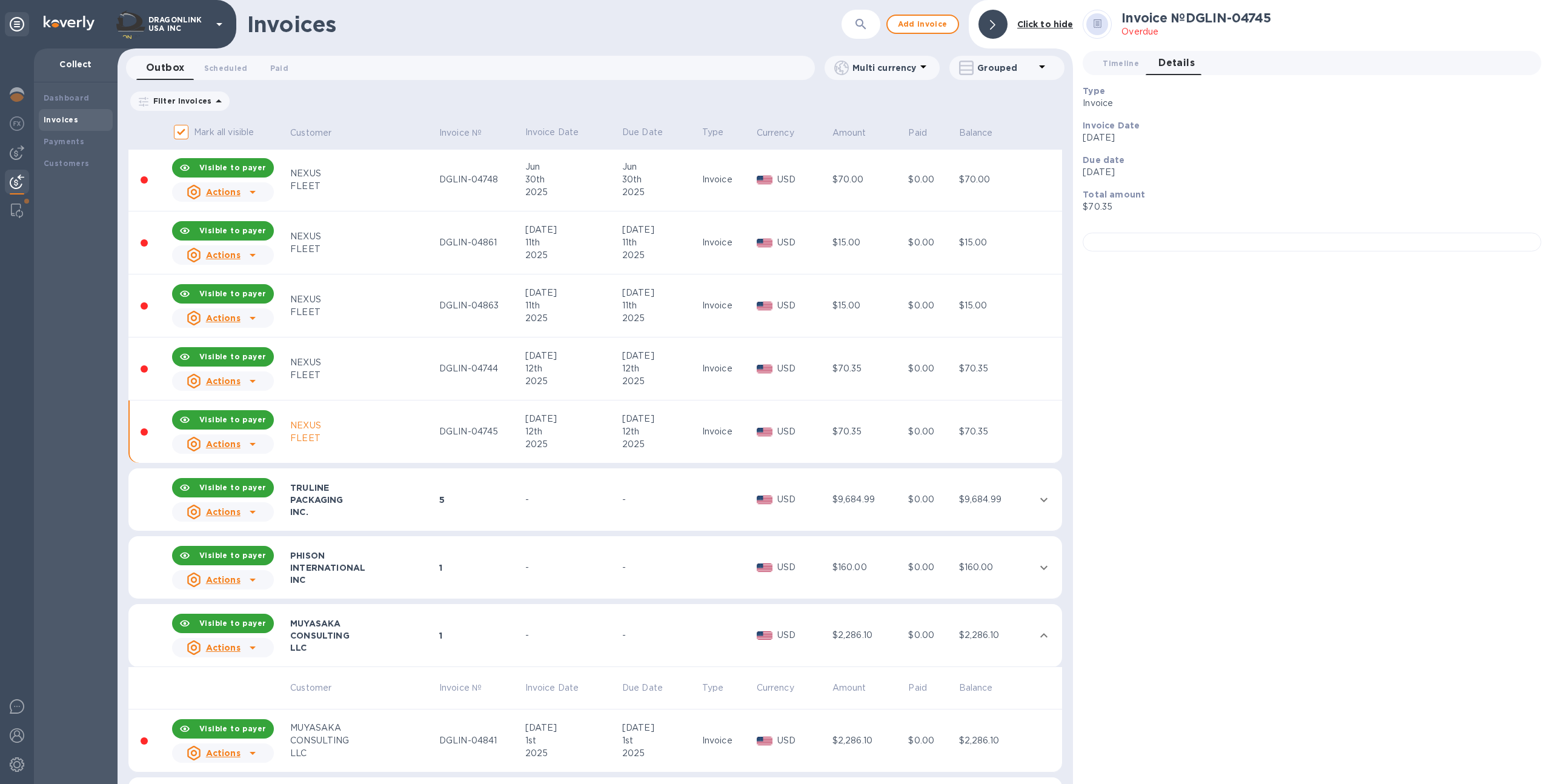
click at [683, 733] on div "Jul" at bounding box center [660, 728] width 77 height 13
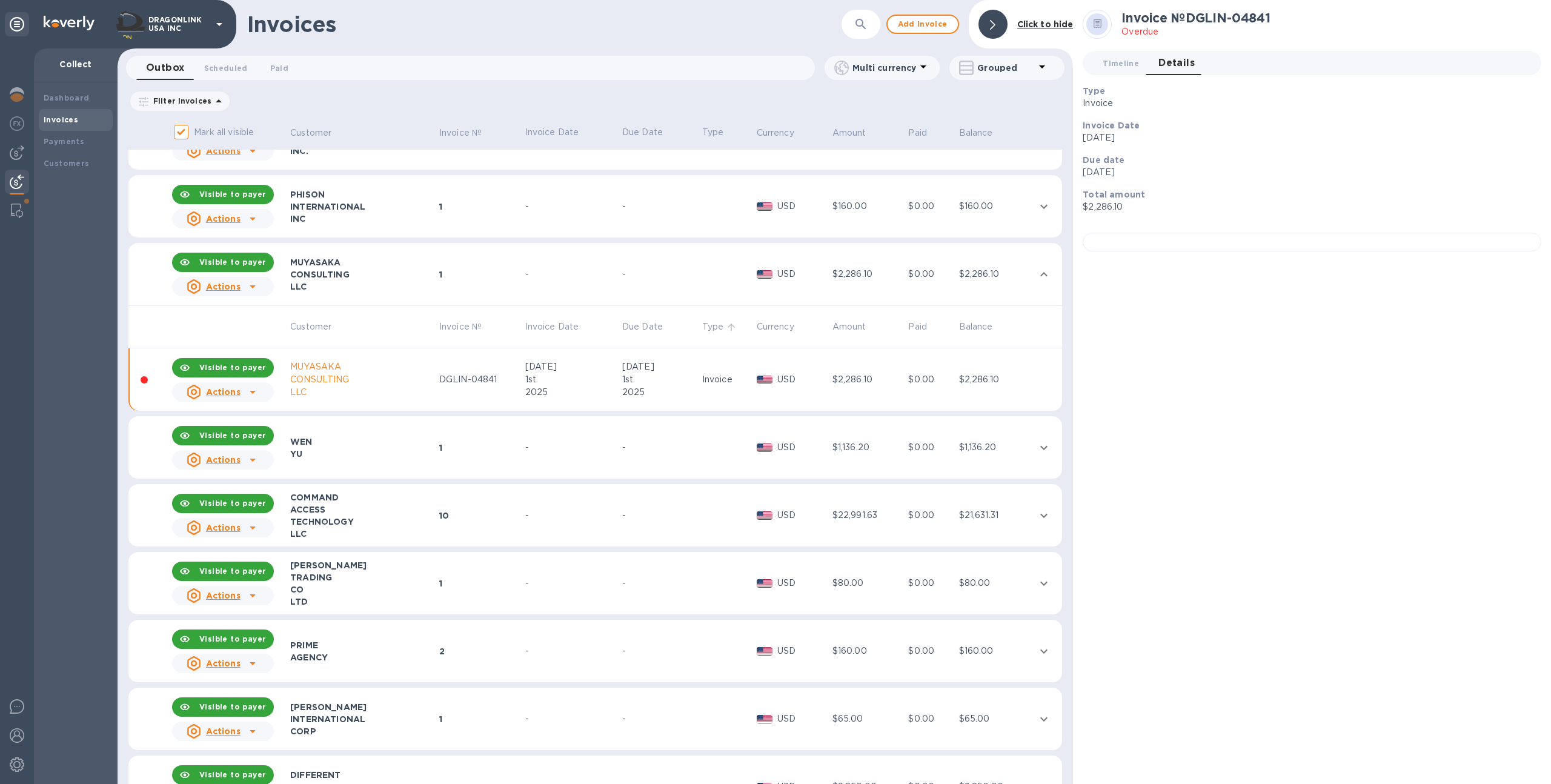
scroll to position [3397, 0]
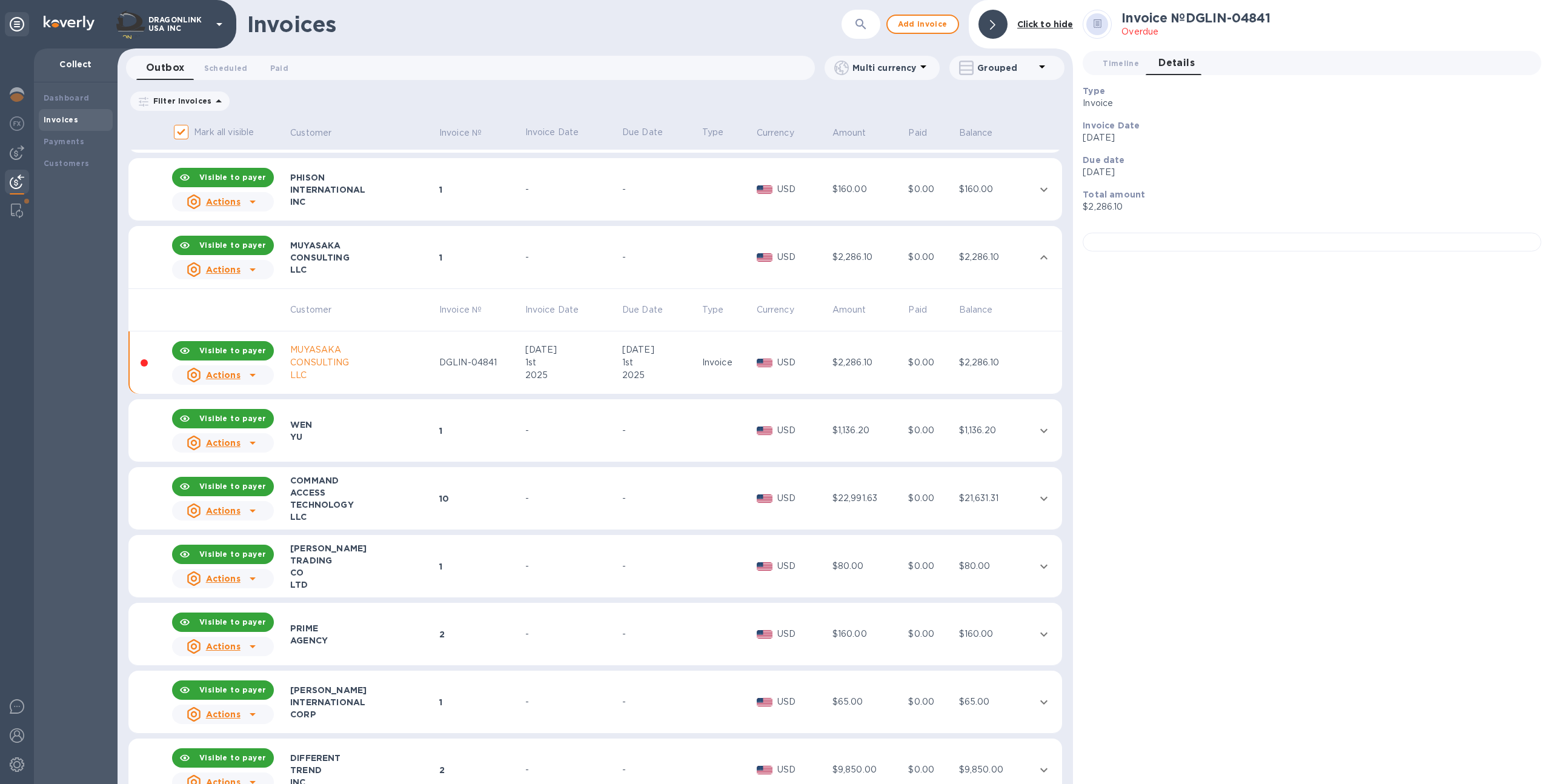
click at [711, 579] on td at bounding box center [727, 566] width 54 height 63
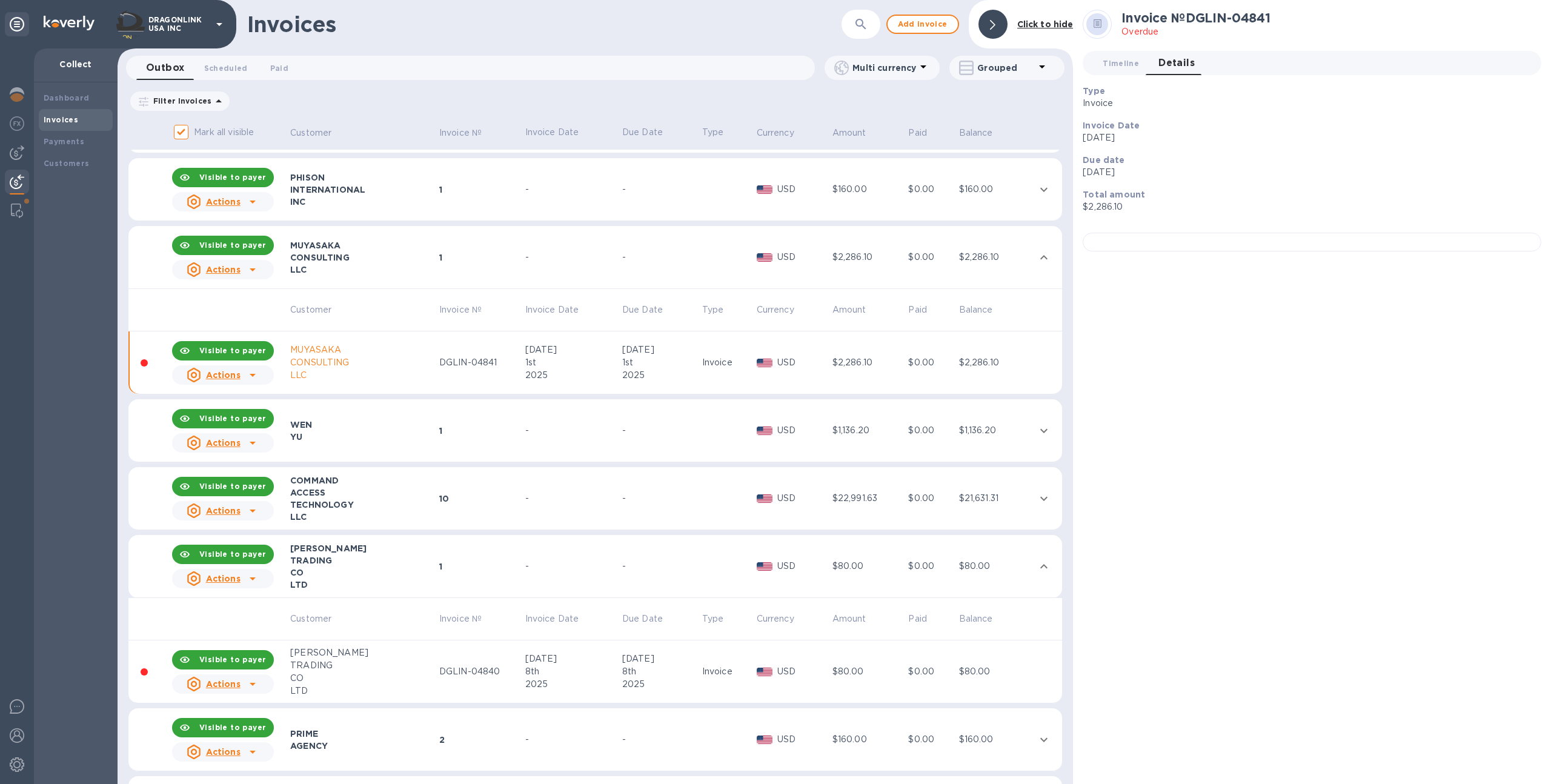
click at [661, 641] on td "Jul 8th 2025" at bounding box center [661, 672] width 80 height 63
click at [692, 499] on div "-" at bounding box center [660, 498] width 77 height 13
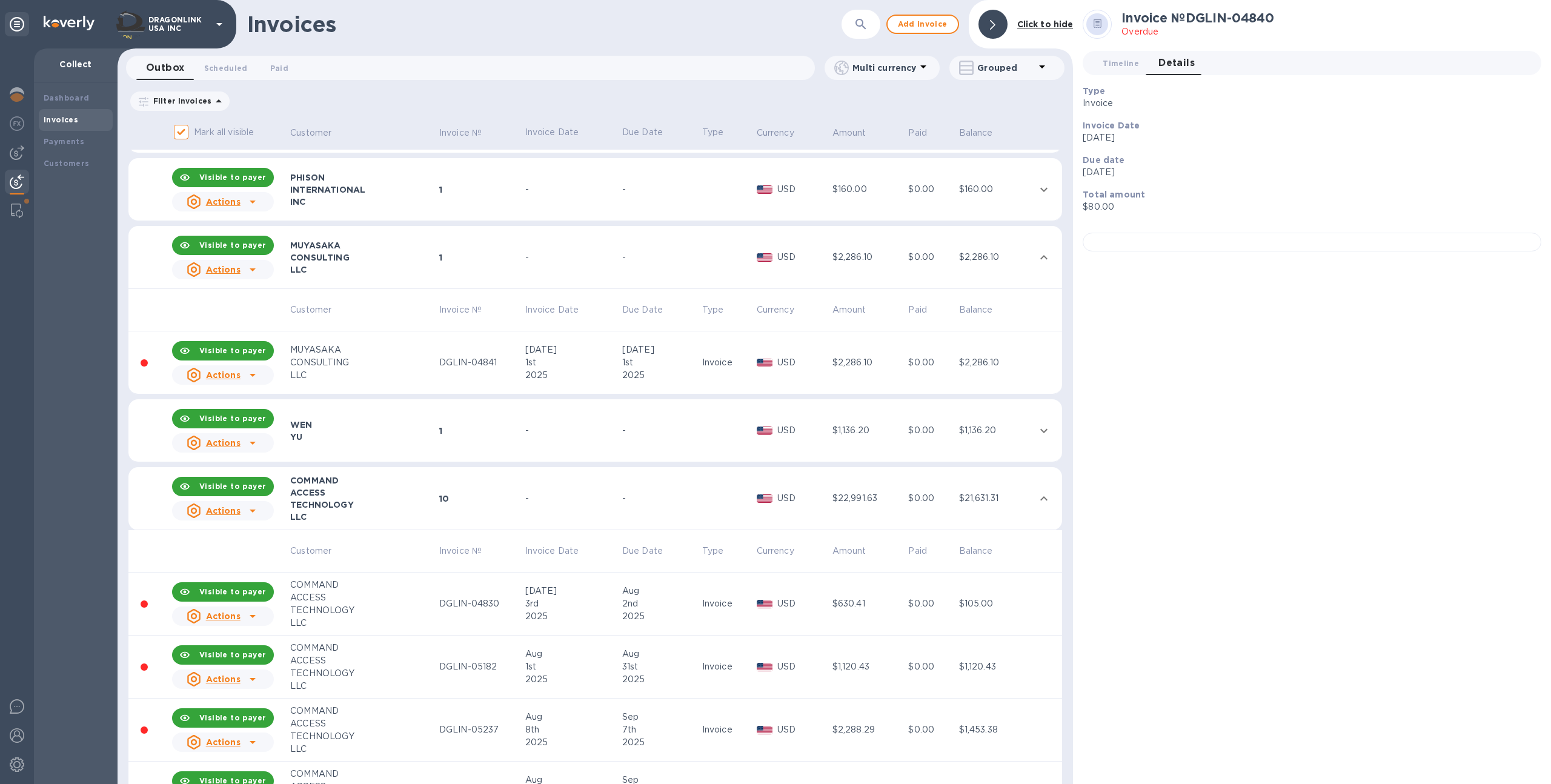
click at [644, 615] on div "2025" at bounding box center [660, 616] width 77 height 13
click at [681, 673] on div "Aug 31st 2025" at bounding box center [660, 666] width 77 height 38
click at [680, 722] on div "Sep" at bounding box center [660, 716] width 77 height 13
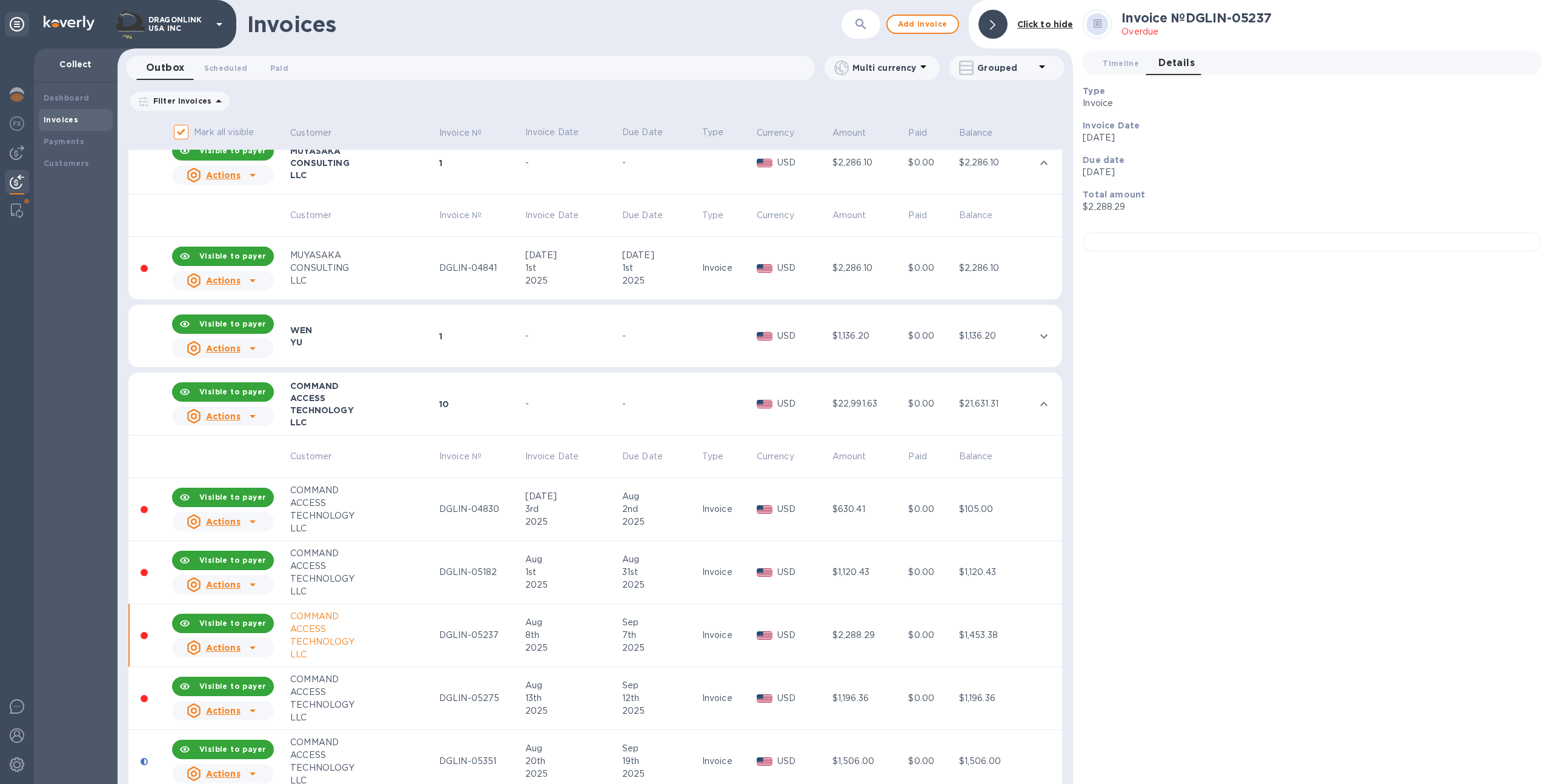
scroll to position [3495, 0]
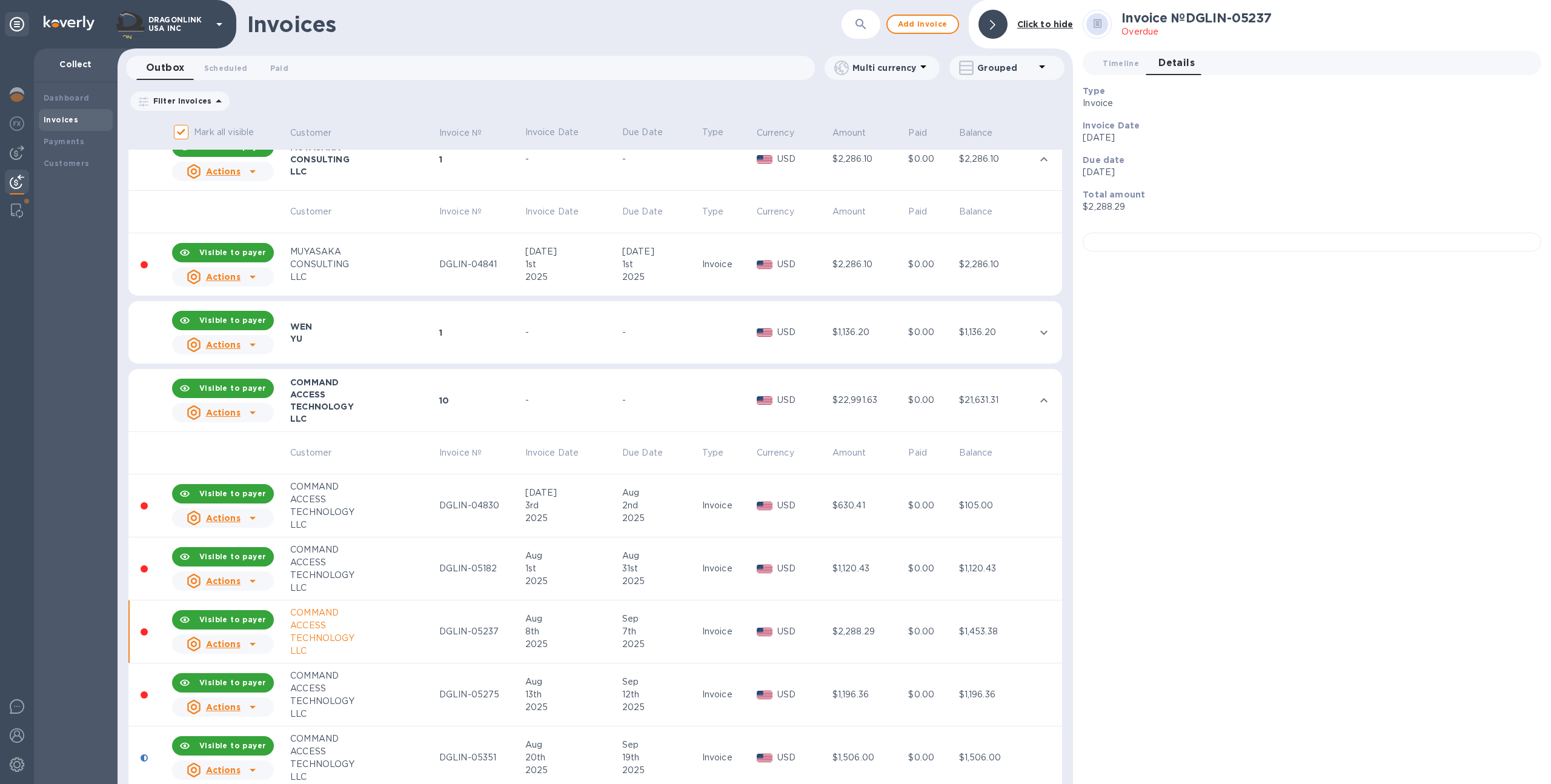
click at [689, 702] on div "2025" at bounding box center [660, 707] width 77 height 13
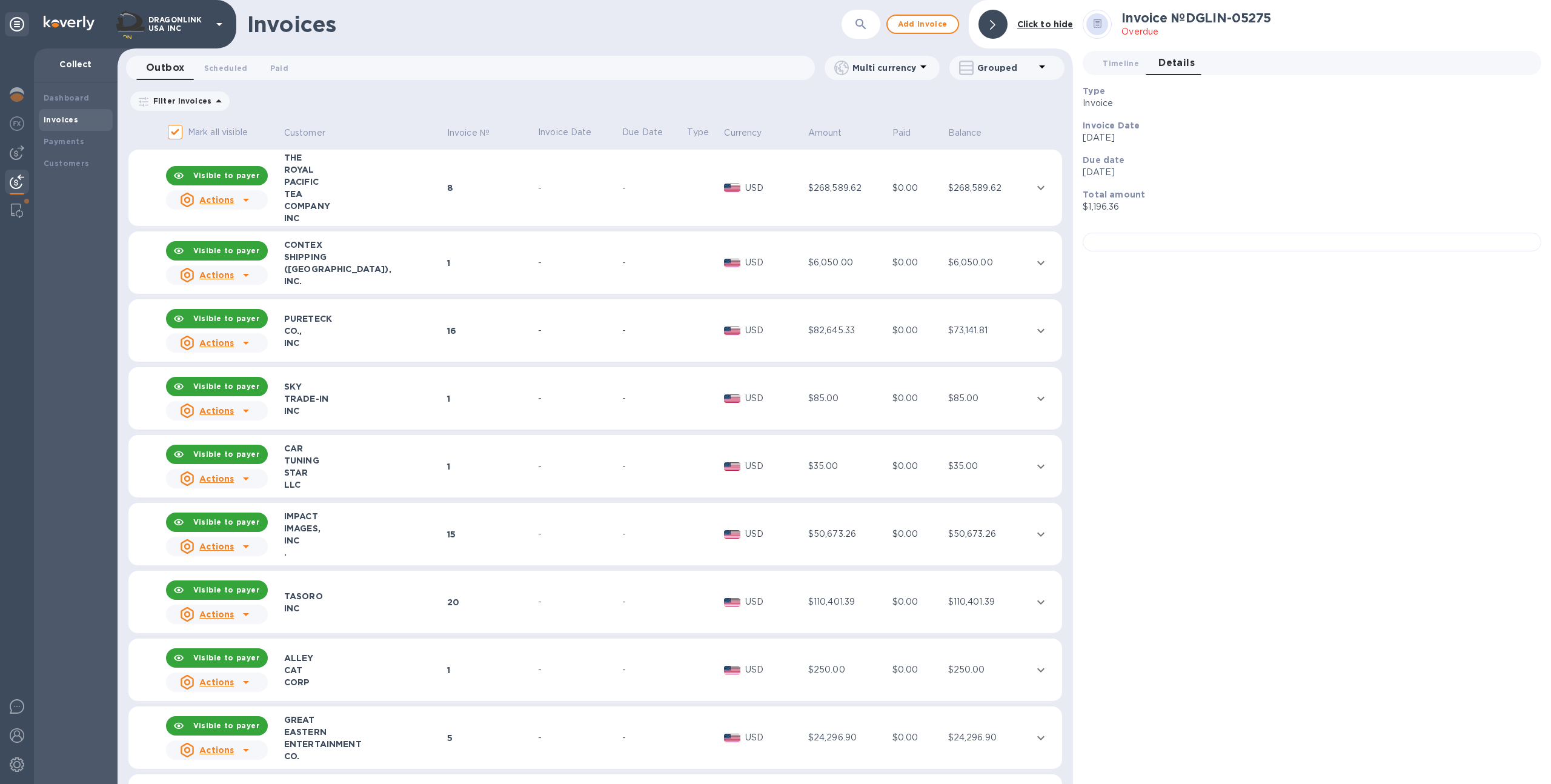
click at [152, 27] on p "DRAGONLINK USA INC" at bounding box center [179, 24] width 61 height 17
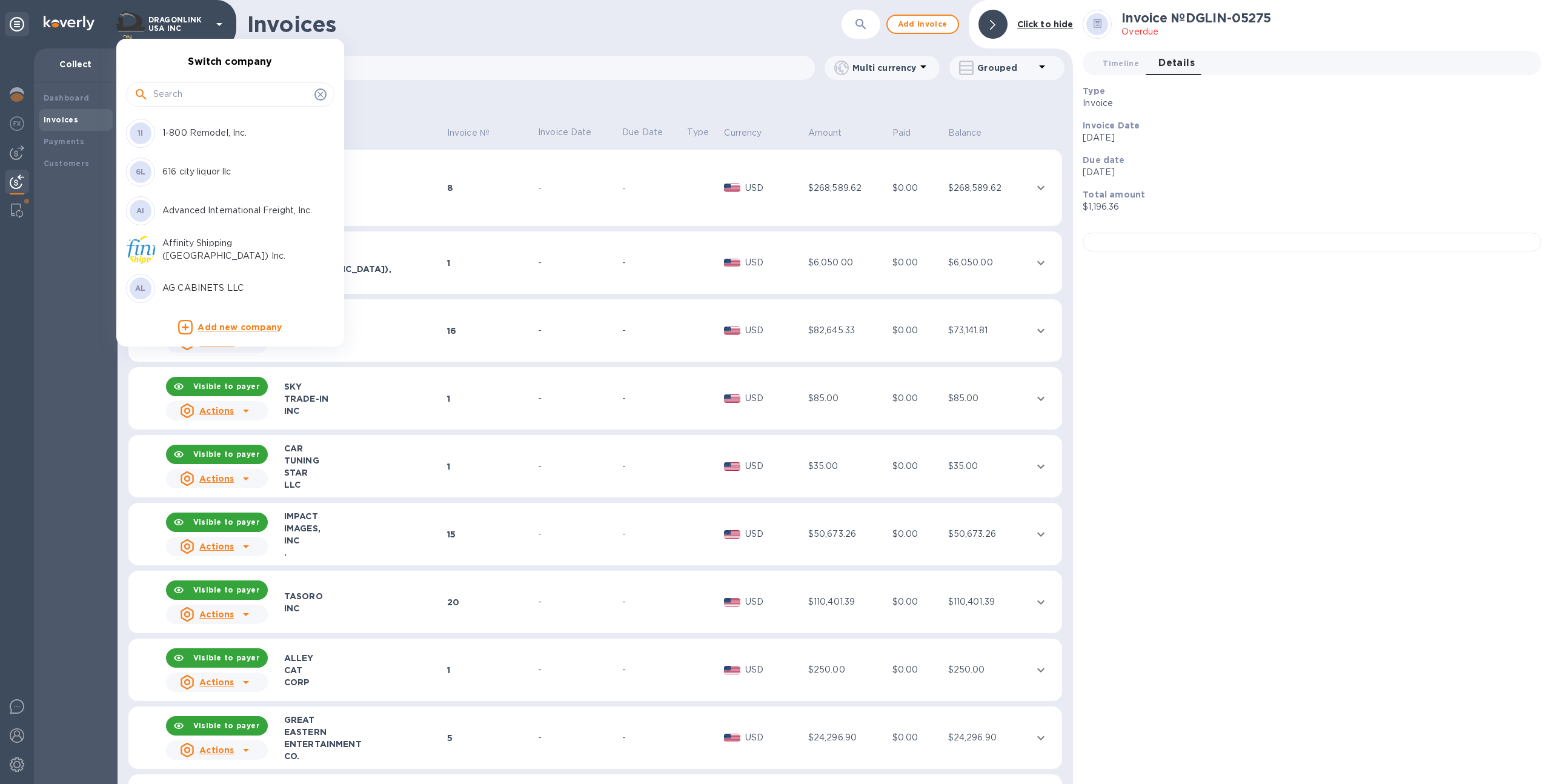
click at [190, 108] on div at bounding box center [230, 93] width 208 height 41
click at [186, 99] on input "text" at bounding box center [231, 94] width 156 height 18
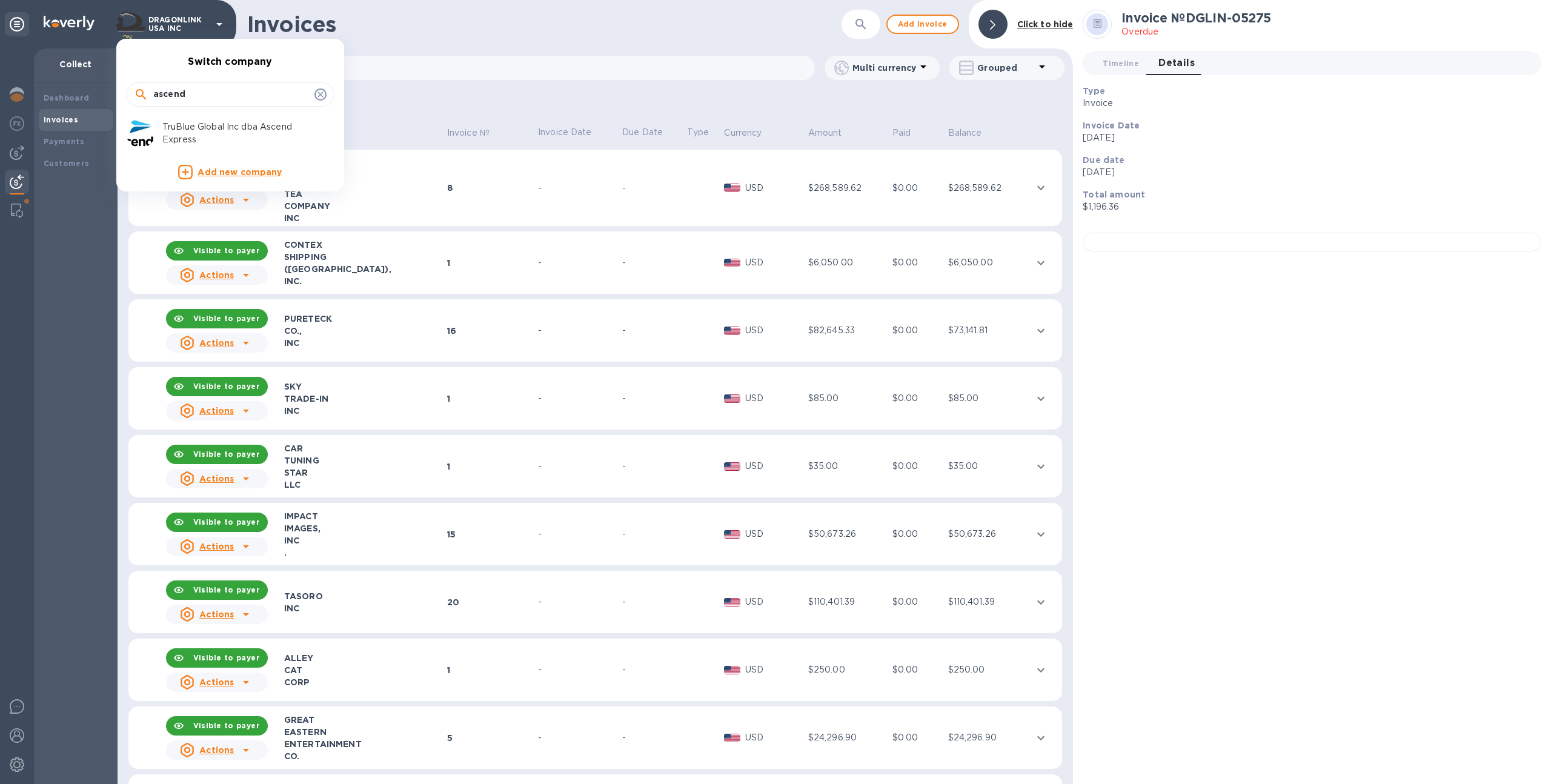
type input "ascend"
click at [198, 149] on li "TruBlue Global Inc dba Ascend Express" at bounding box center [225, 133] width 208 height 39
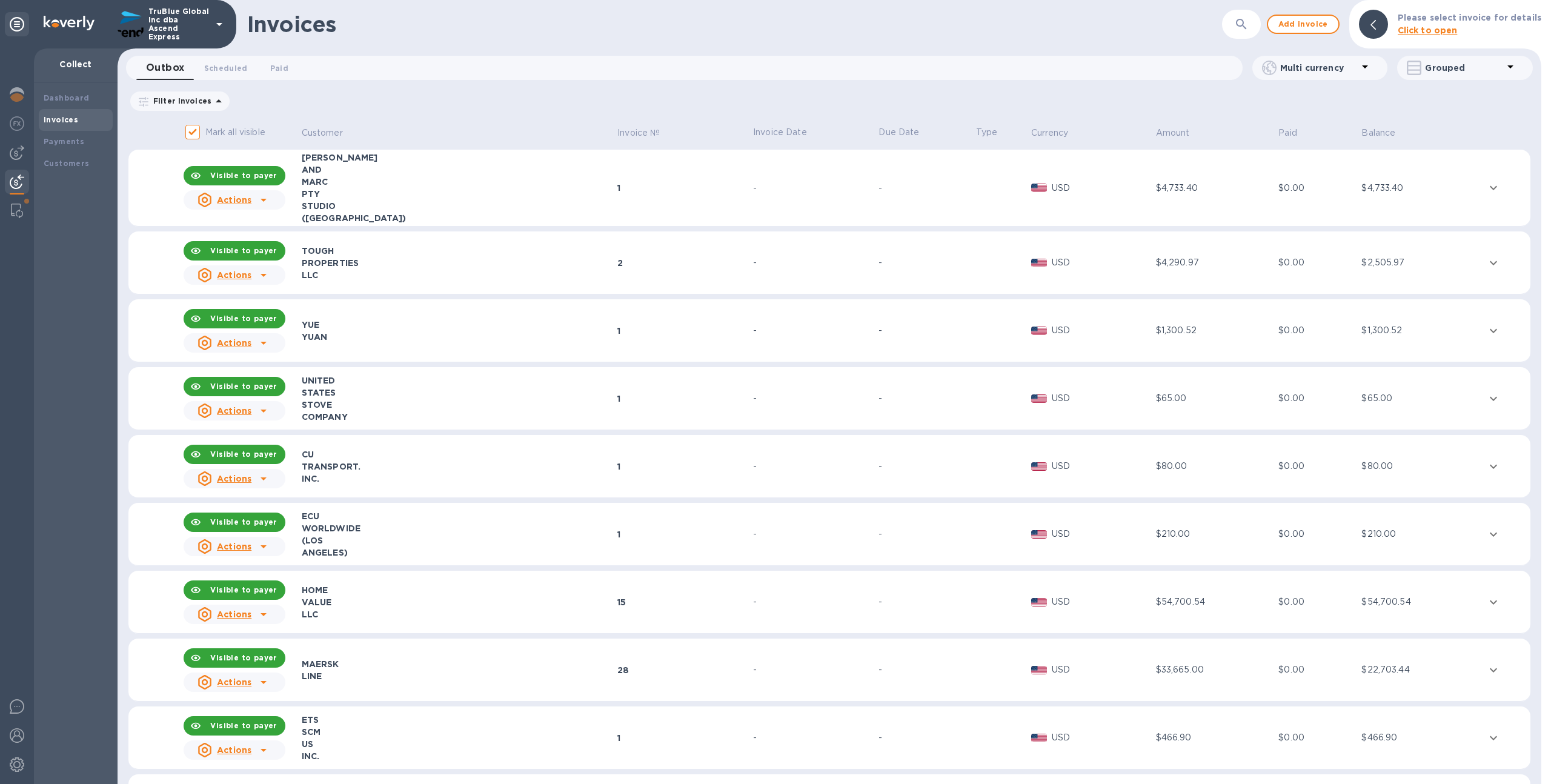
click at [541, 269] on div "LLC" at bounding box center [458, 275] width 312 height 12
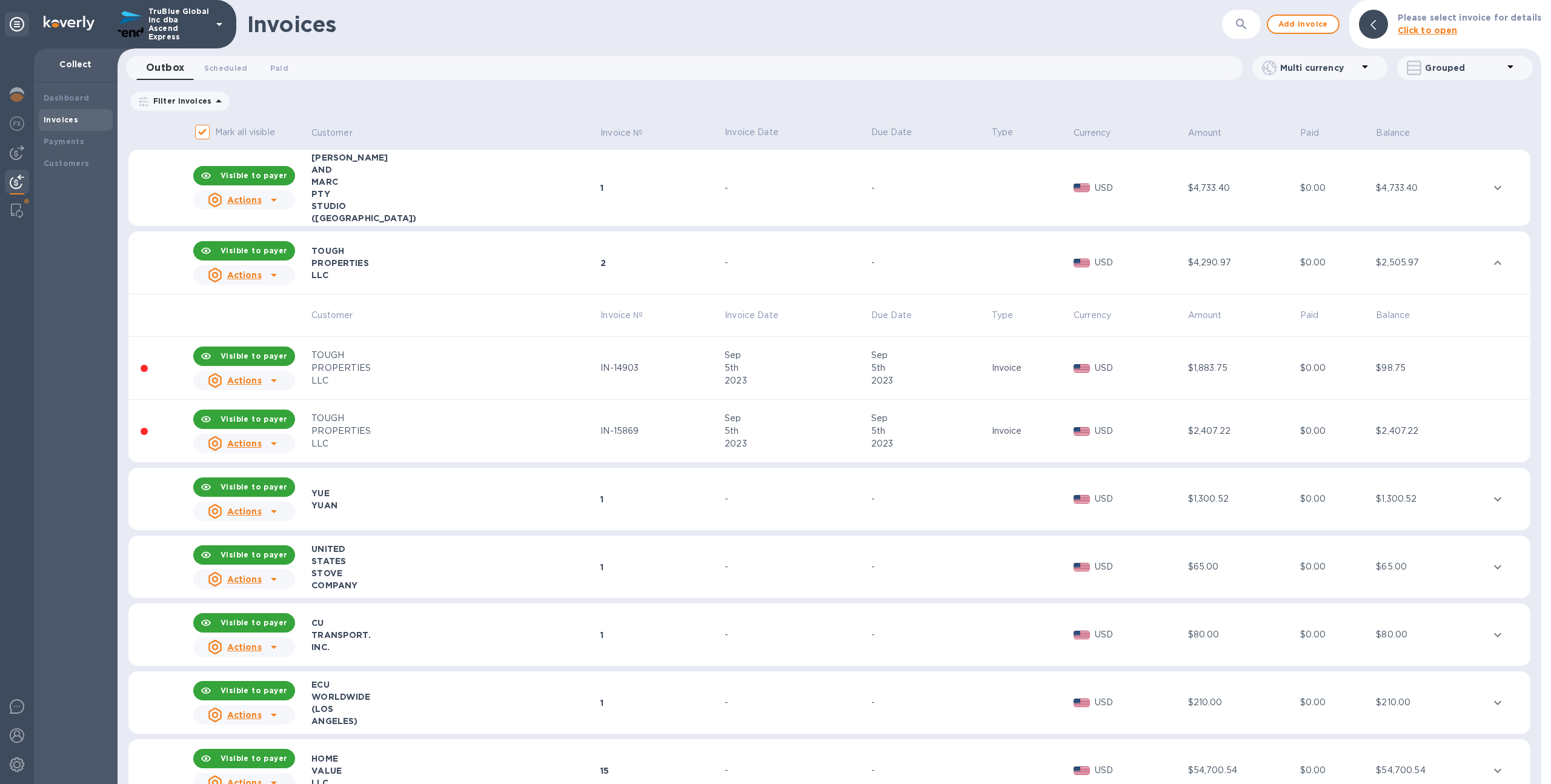
click at [611, 375] on td "IN-14903" at bounding box center [660, 368] width 124 height 63
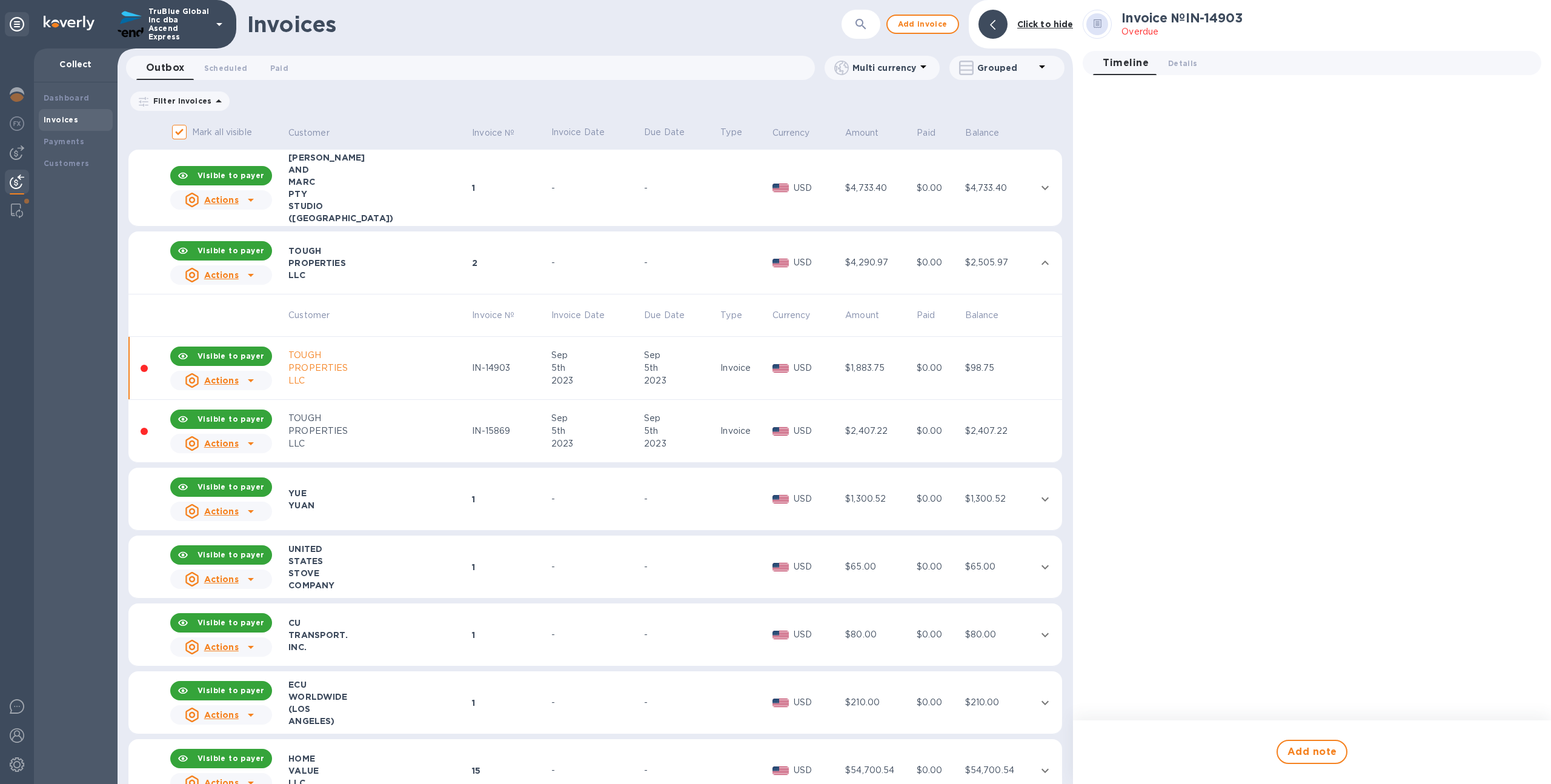
click at [677, 198] on td "-" at bounding box center [680, 188] width 77 height 77
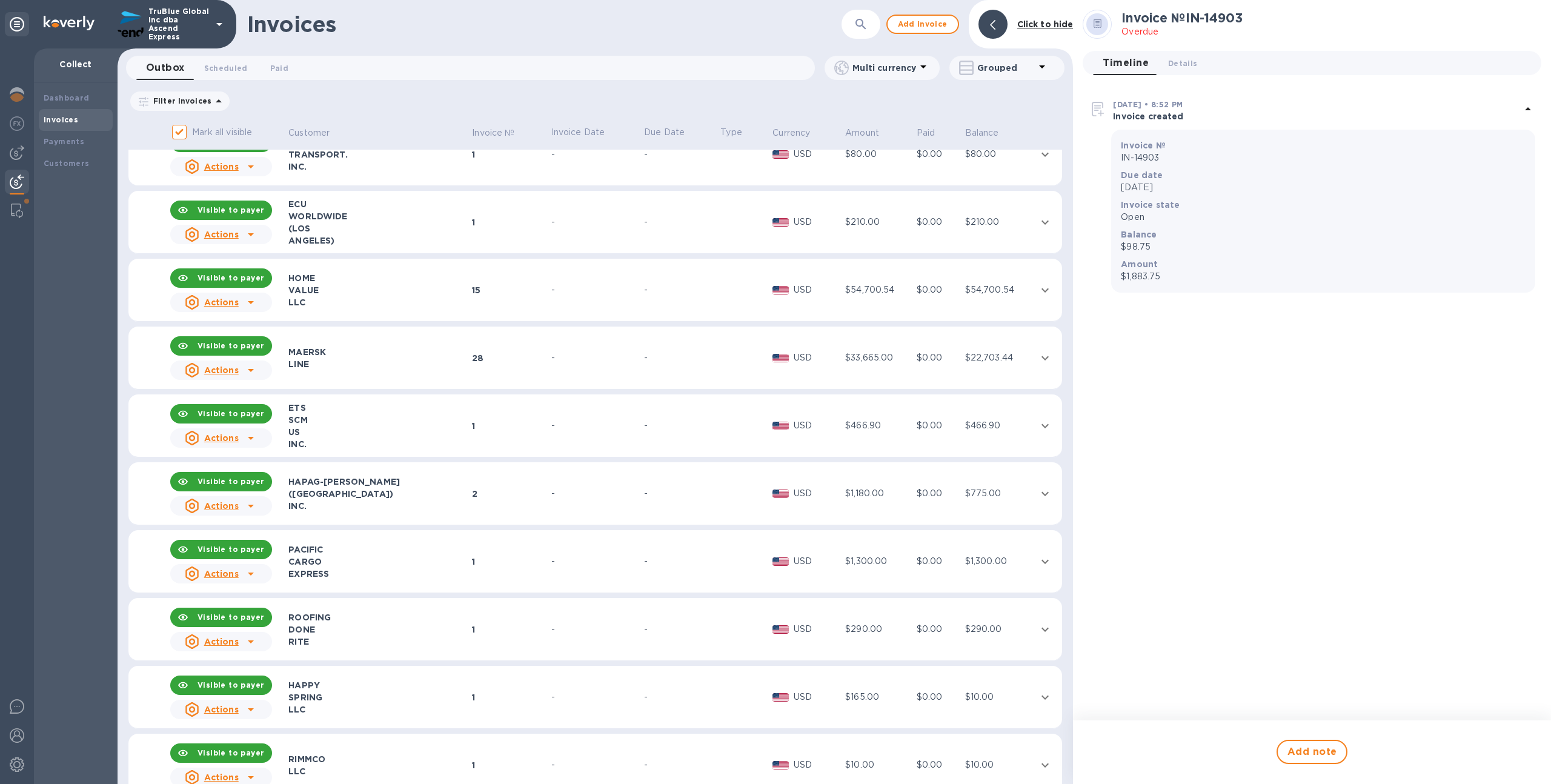
scroll to position [603, 0]
click at [606, 426] on div "-" at bounding box center [596, 426] width 90 height 13
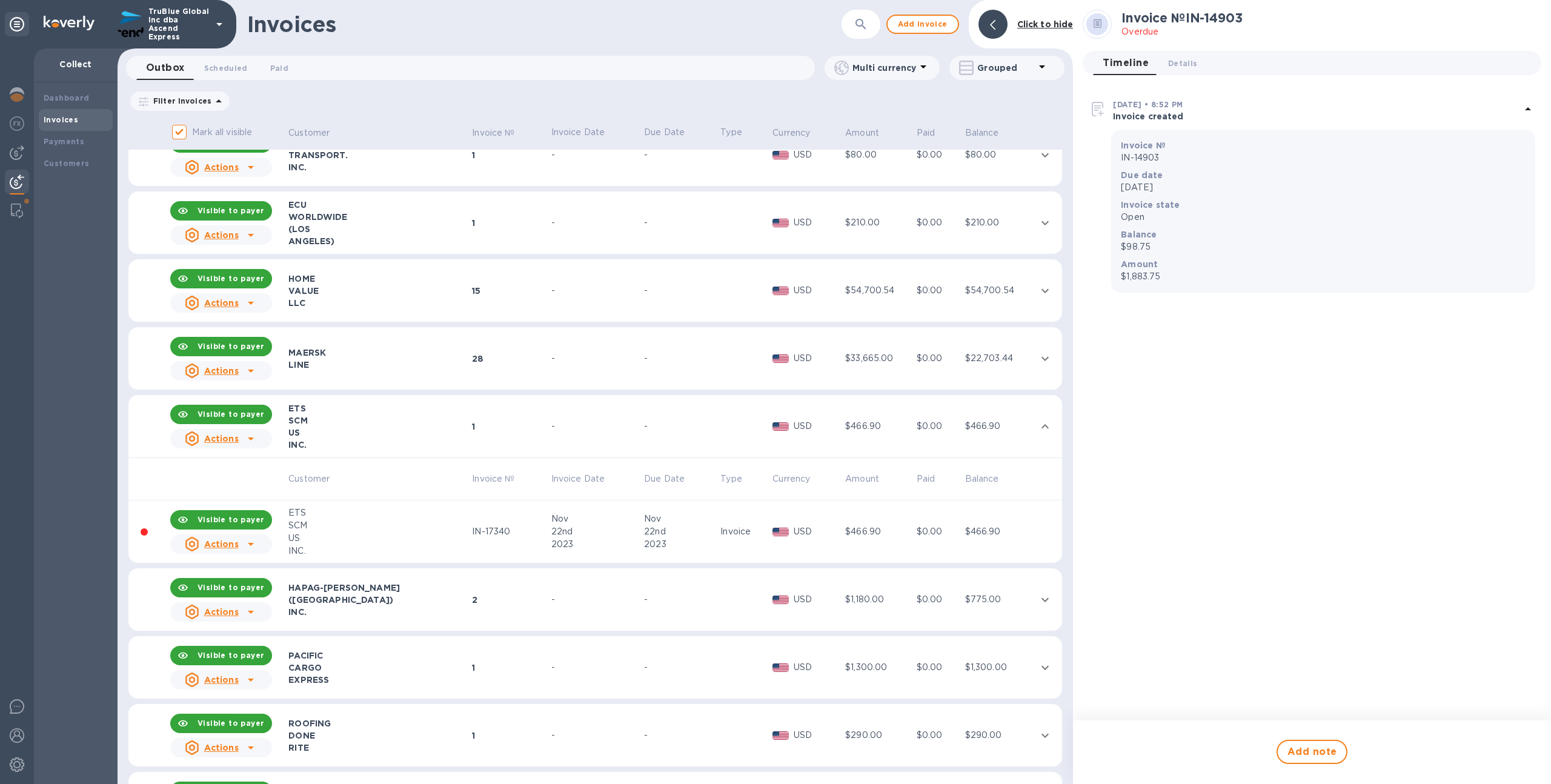
click at [585, 346] on td "-" at bounding box center [596, 358] width 94 height 63
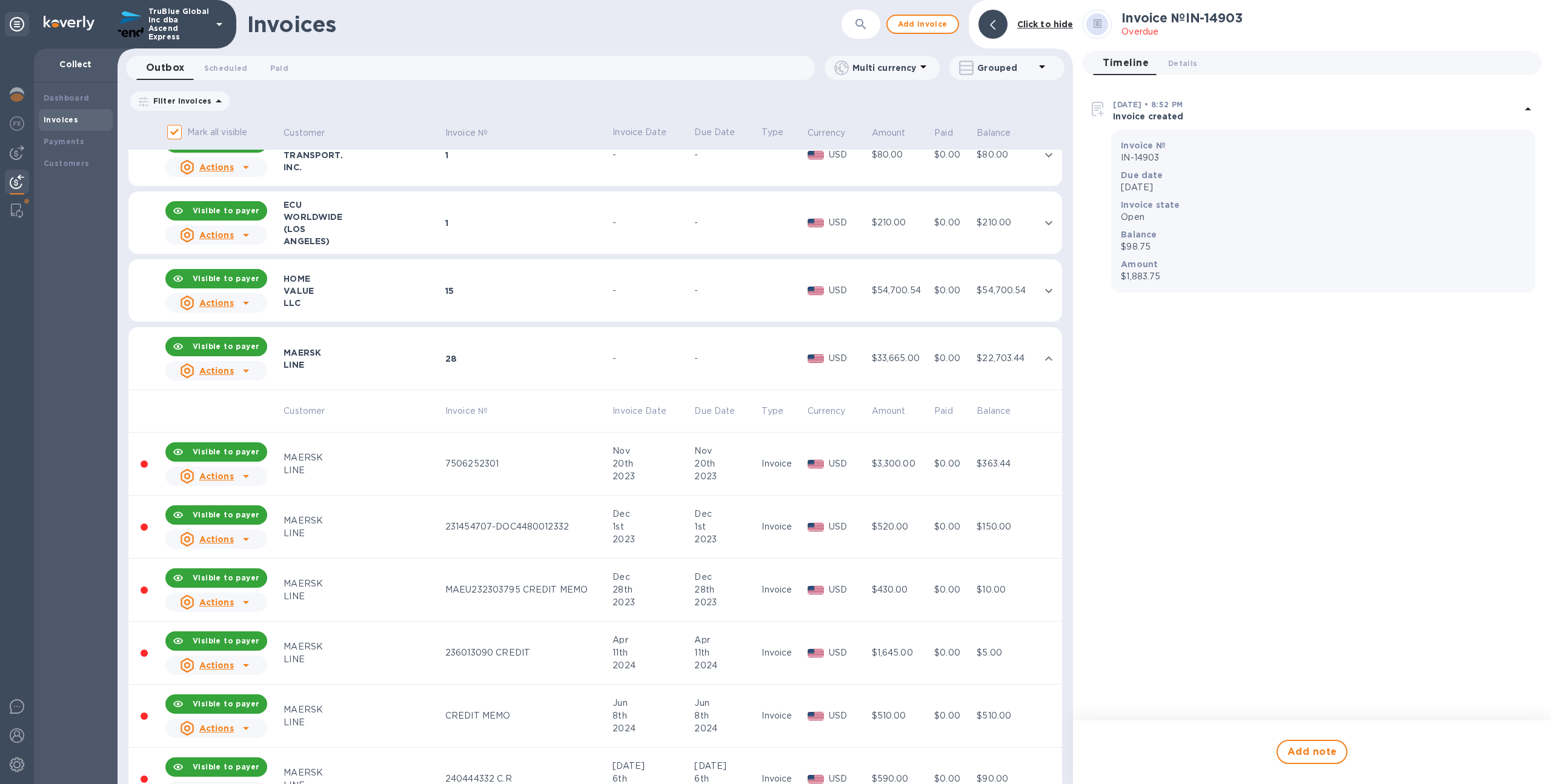
click at [582, 303] on td "15" at bounding box center [527, 291] width 167 height 63
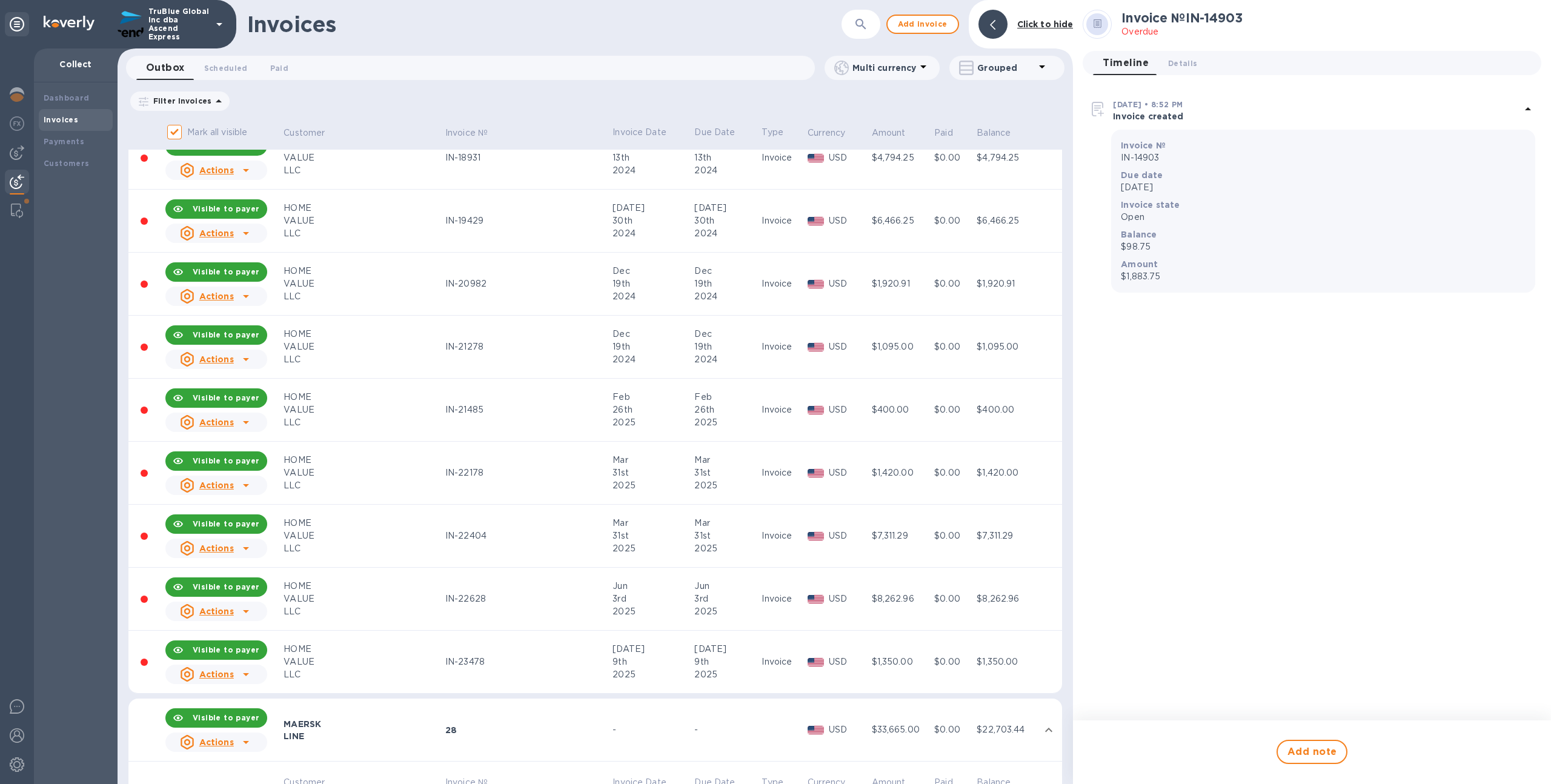
scroll to position [1224, 0]
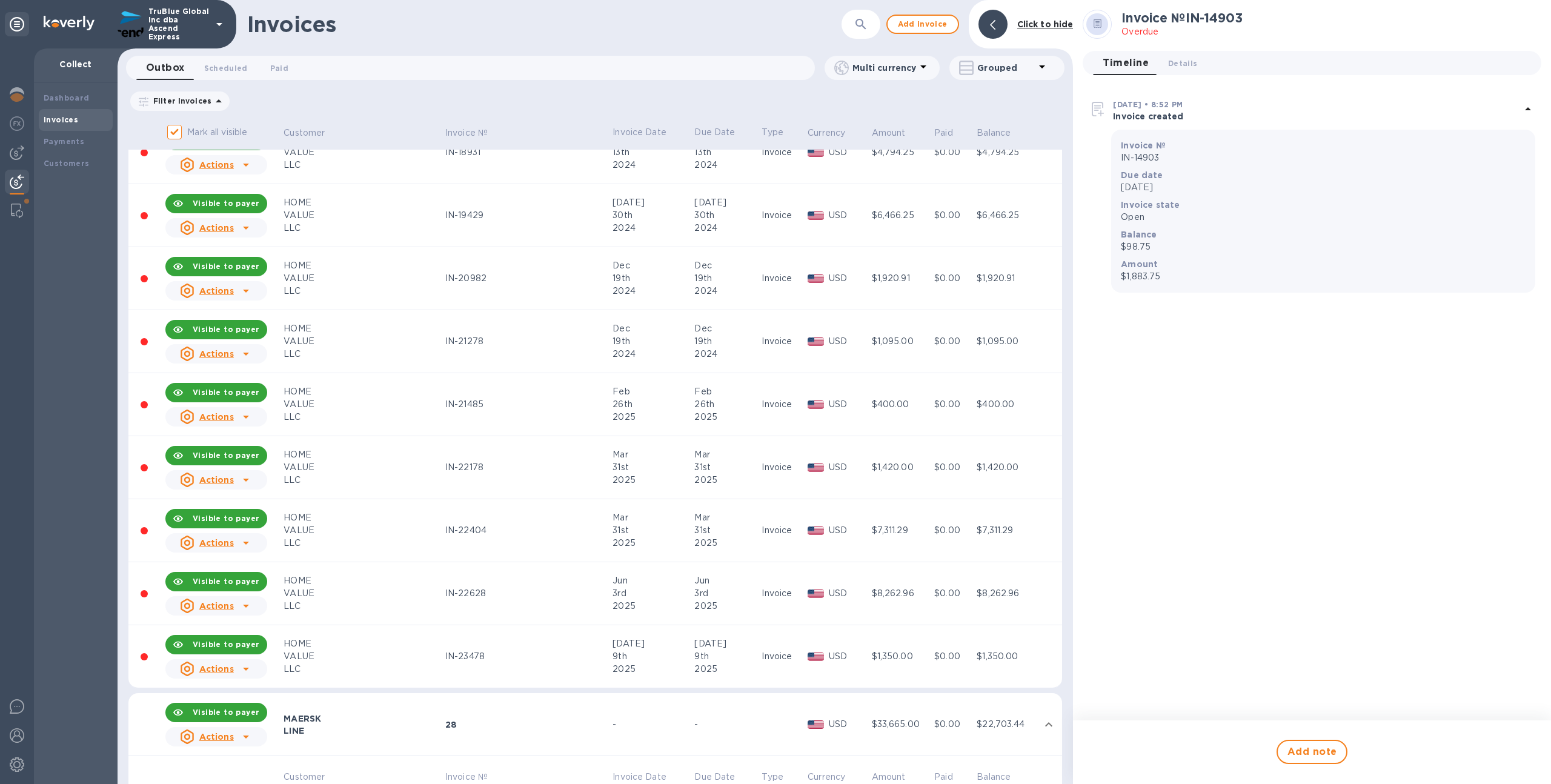
click at [528, 650] on div "IN-23478" at bounding box center [527, 656] width 163 height 13
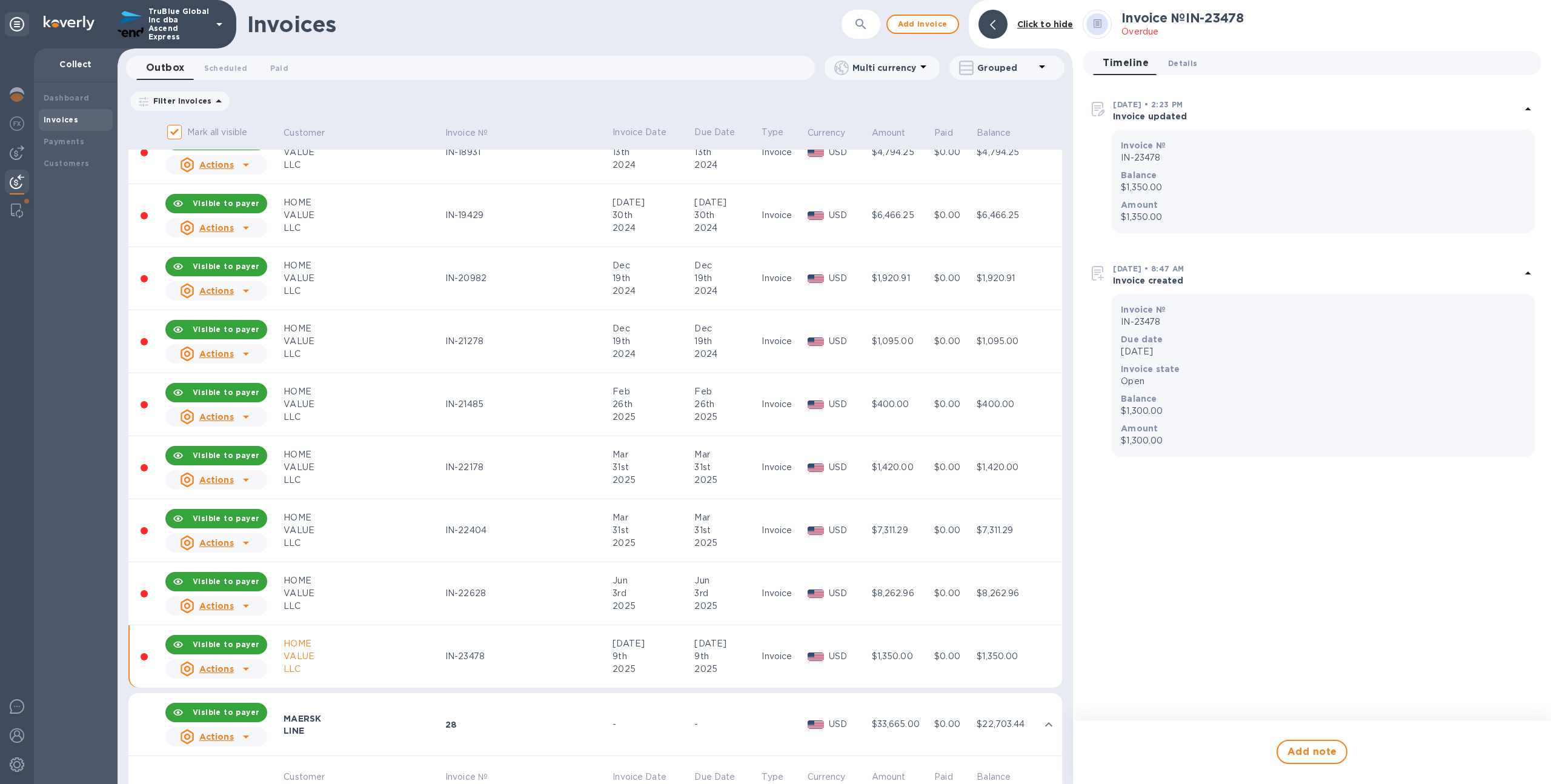
click at [1199, 56] on button "Details 0" at bounding box center [1182, 62] width 48 height 25
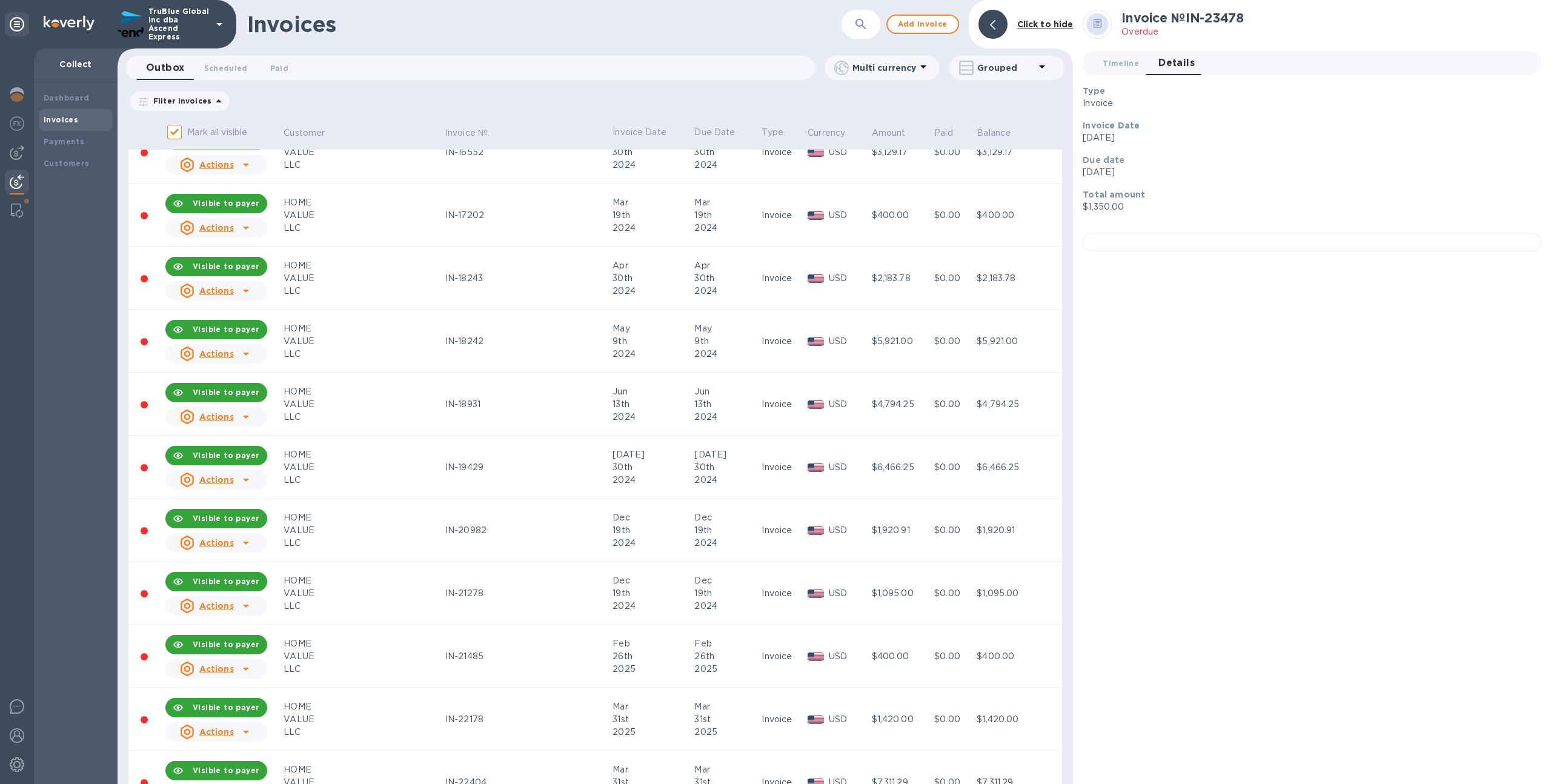
scroll to position [971, 0]
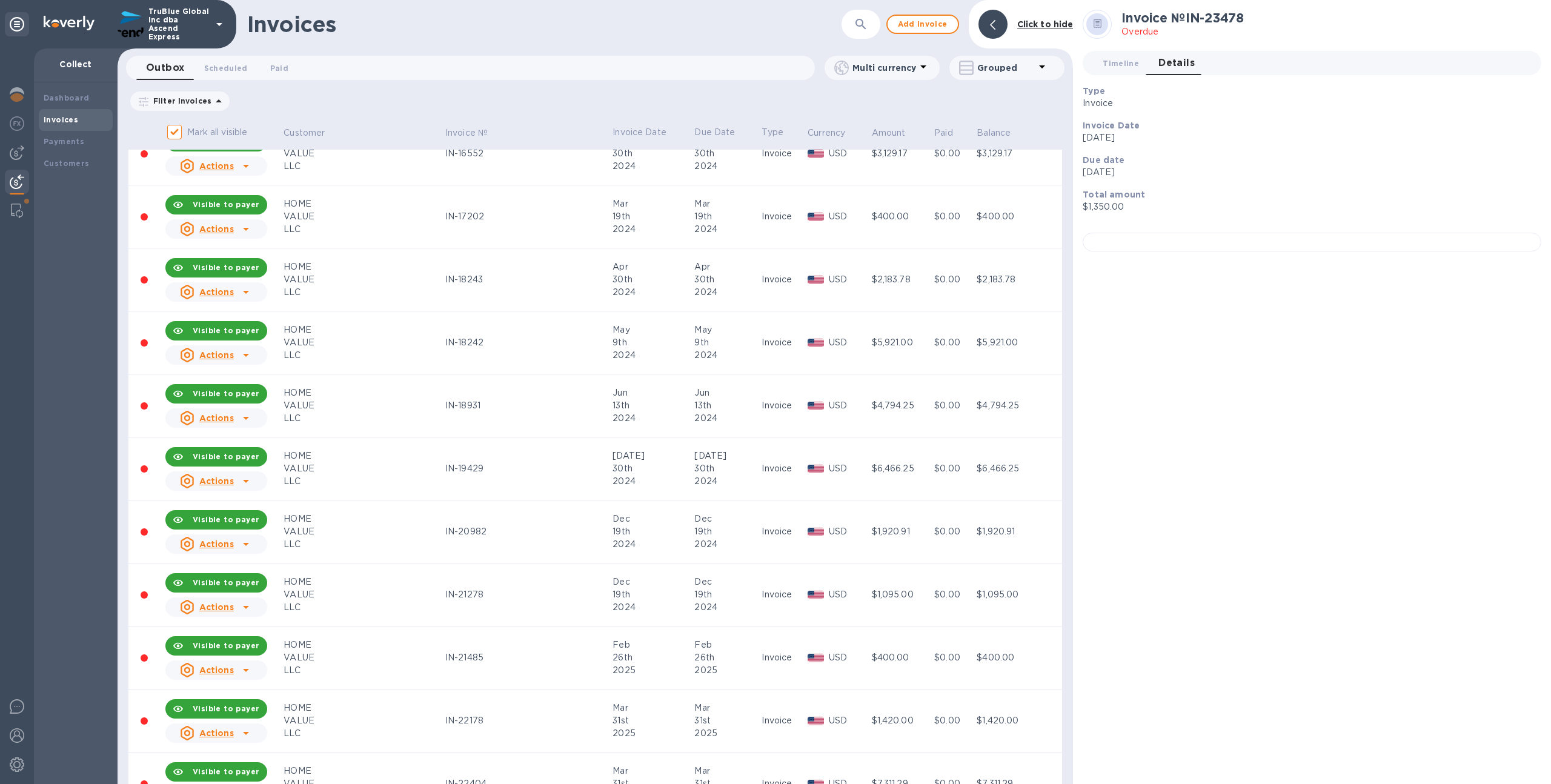
click at [865, 25] on icon "button" at bounding box center [861, 25] width 15 height 15
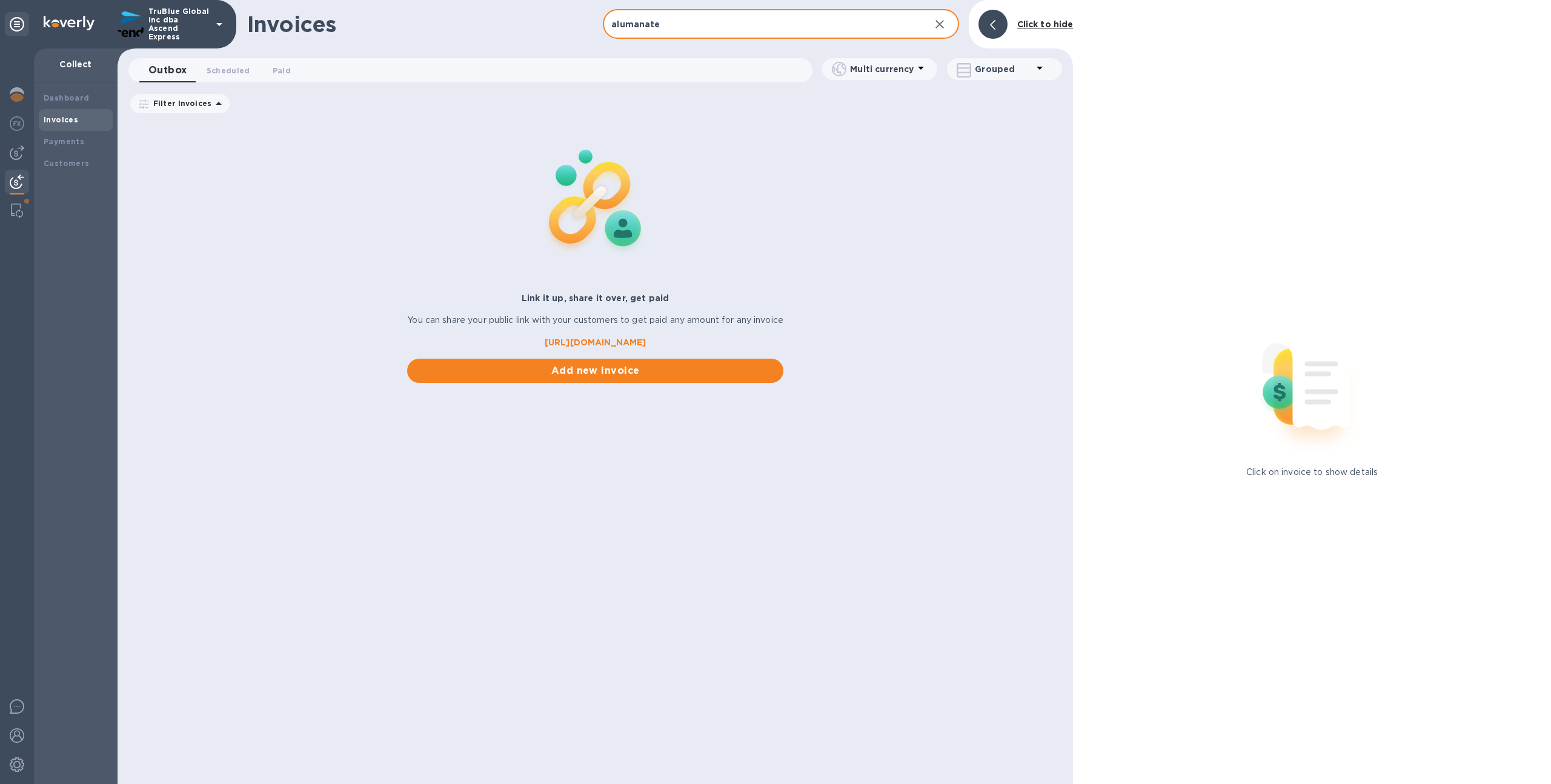
drag, startPoint x: 674, startPoint y: 22, endPoint x: 583, endPoint y: 25, distance: 91.0
click at [583, 25] on div "Invoices alumanate ​ Add invoice Click to hide" at bounding box center [595, 24] width 955 height 48
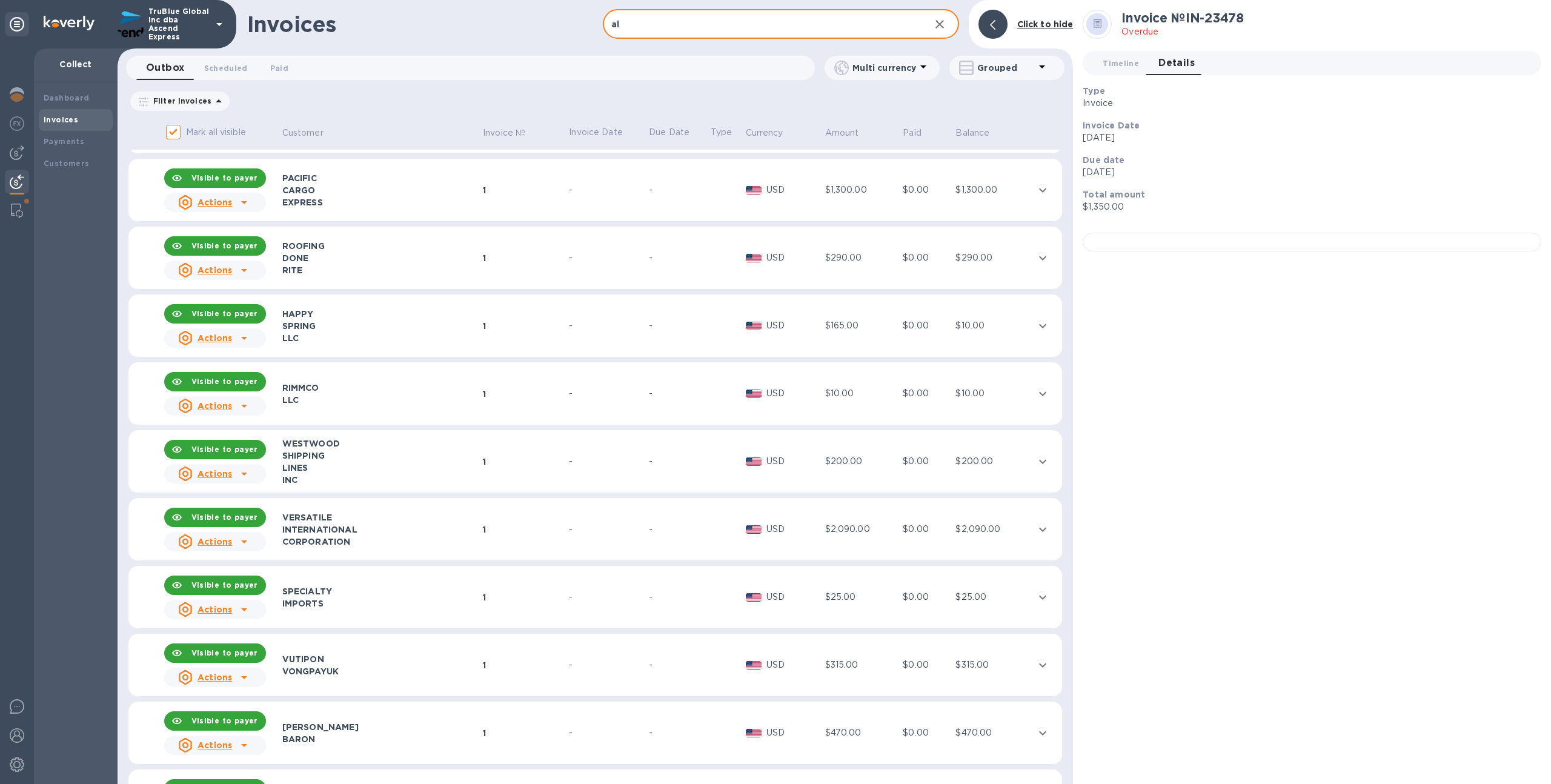
scroll to position [699, 0]
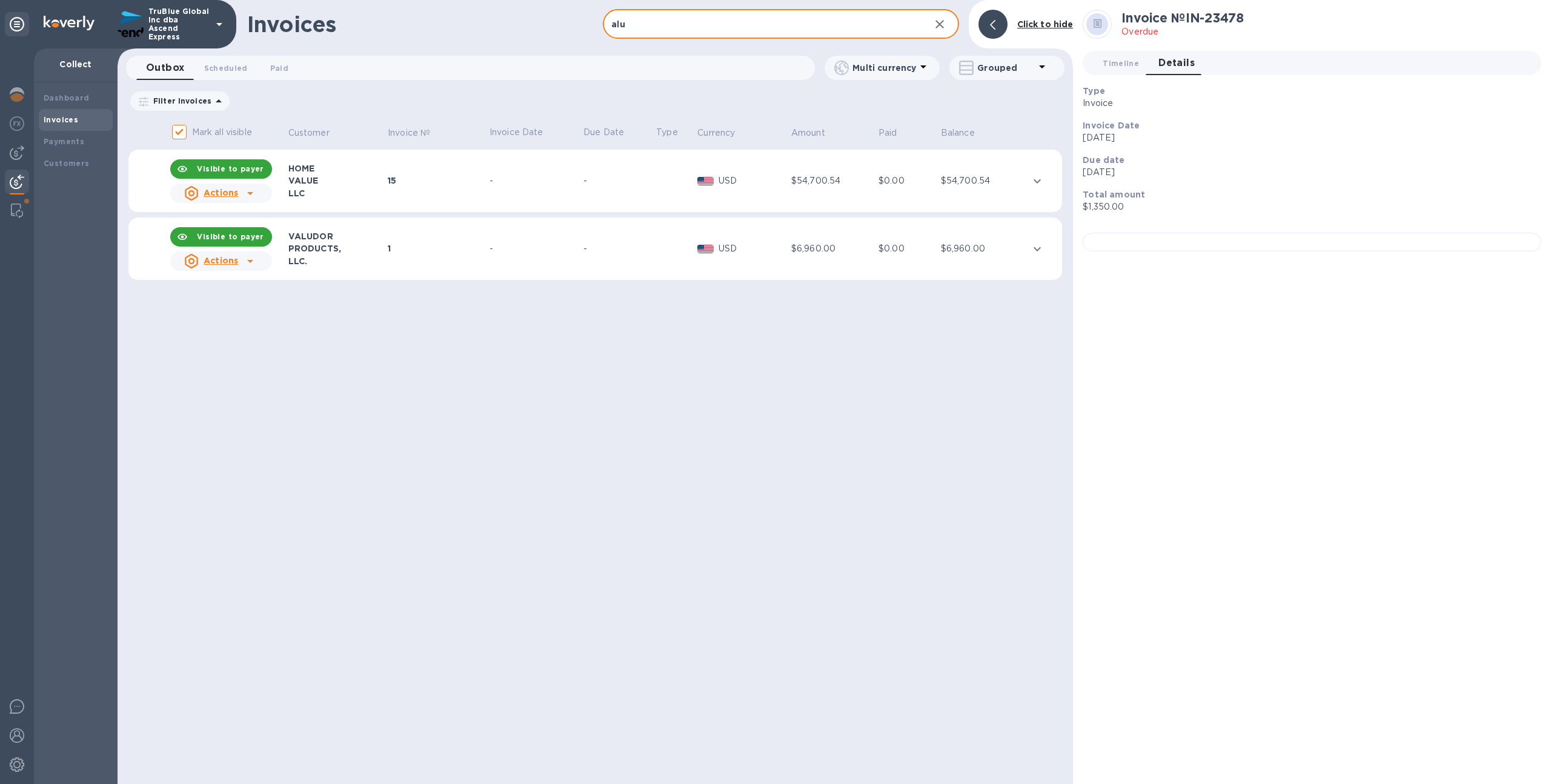
type input "alu"
click at [184, 1] on div "TruBlue Global Inc dba Ascend Express" at bounding box center [118, 24] width 236 height 48
click at [175, 28] on p "TruBlue Global Inc dba Ascend Express" at bounding box center [179, 25] width 61 height 34
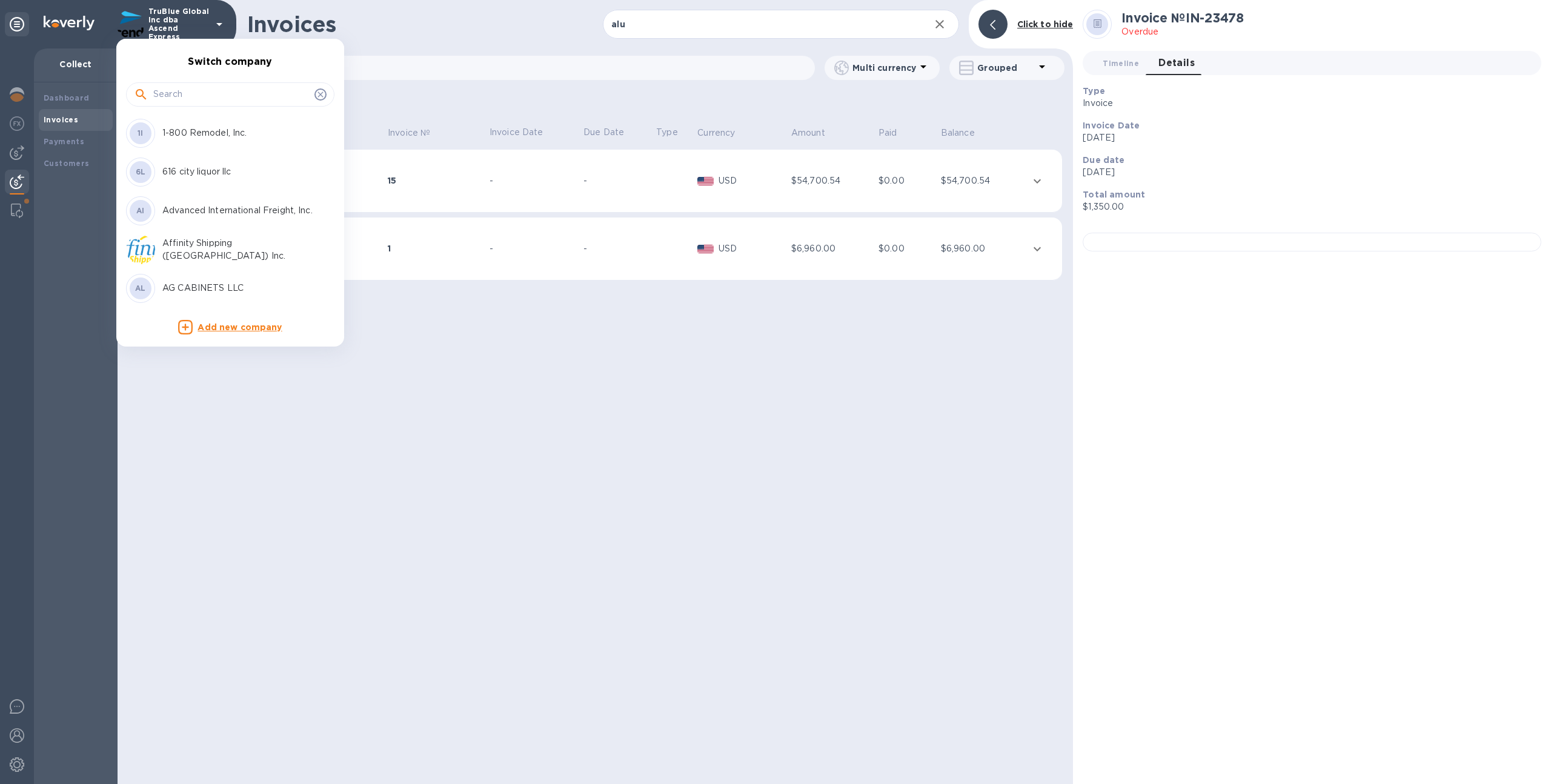
click at [186, 83] on div at bounding box center [230, 94] width 208 height 25
click at [186, 90] on input "text" at bounding box center [231, 94] width 156 height 18
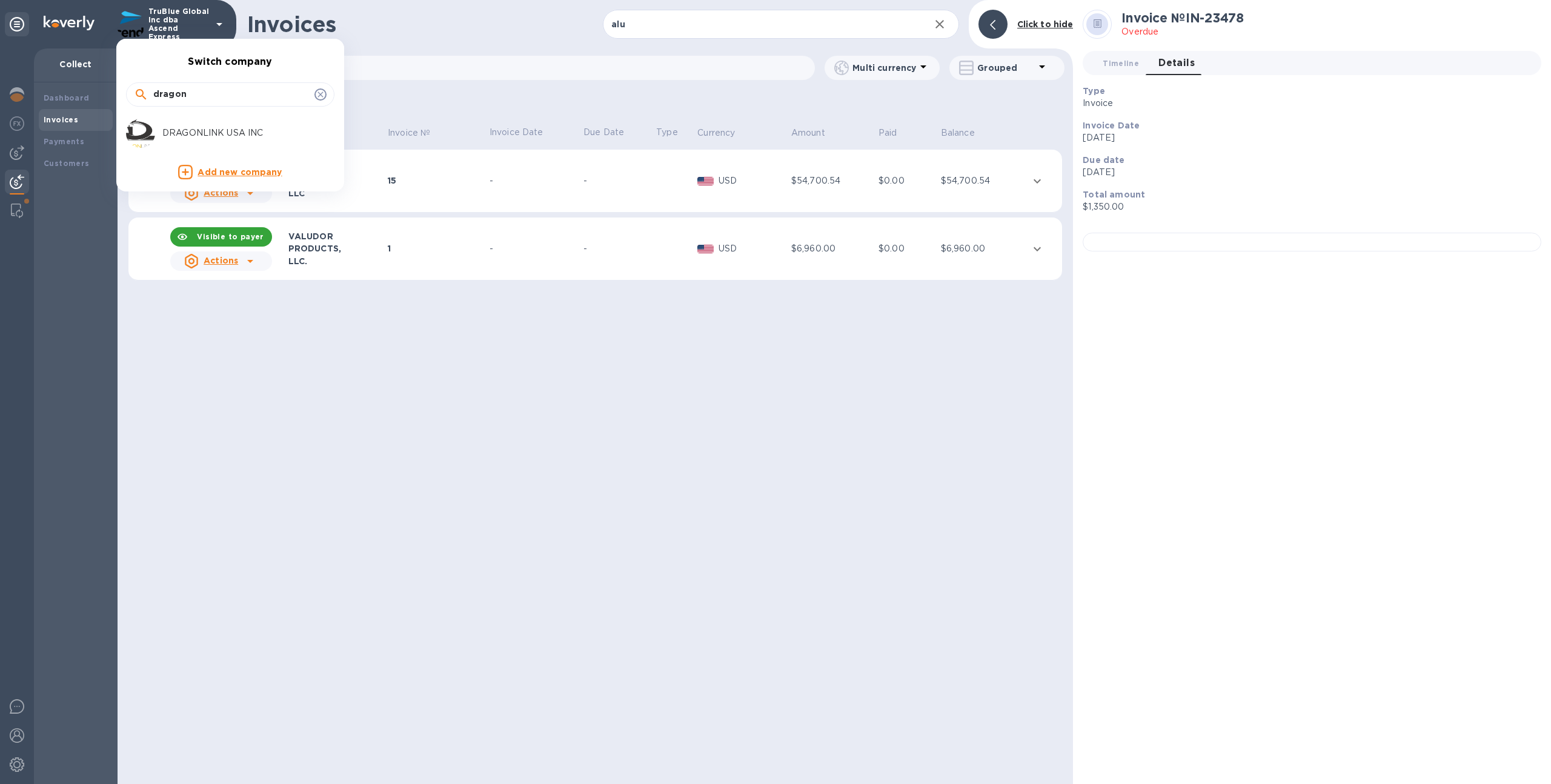
type input "dragon"
click at [196, 129] on p "DRAGONLINK USA INC" at bounding box center [238, 132] width 152 height 13
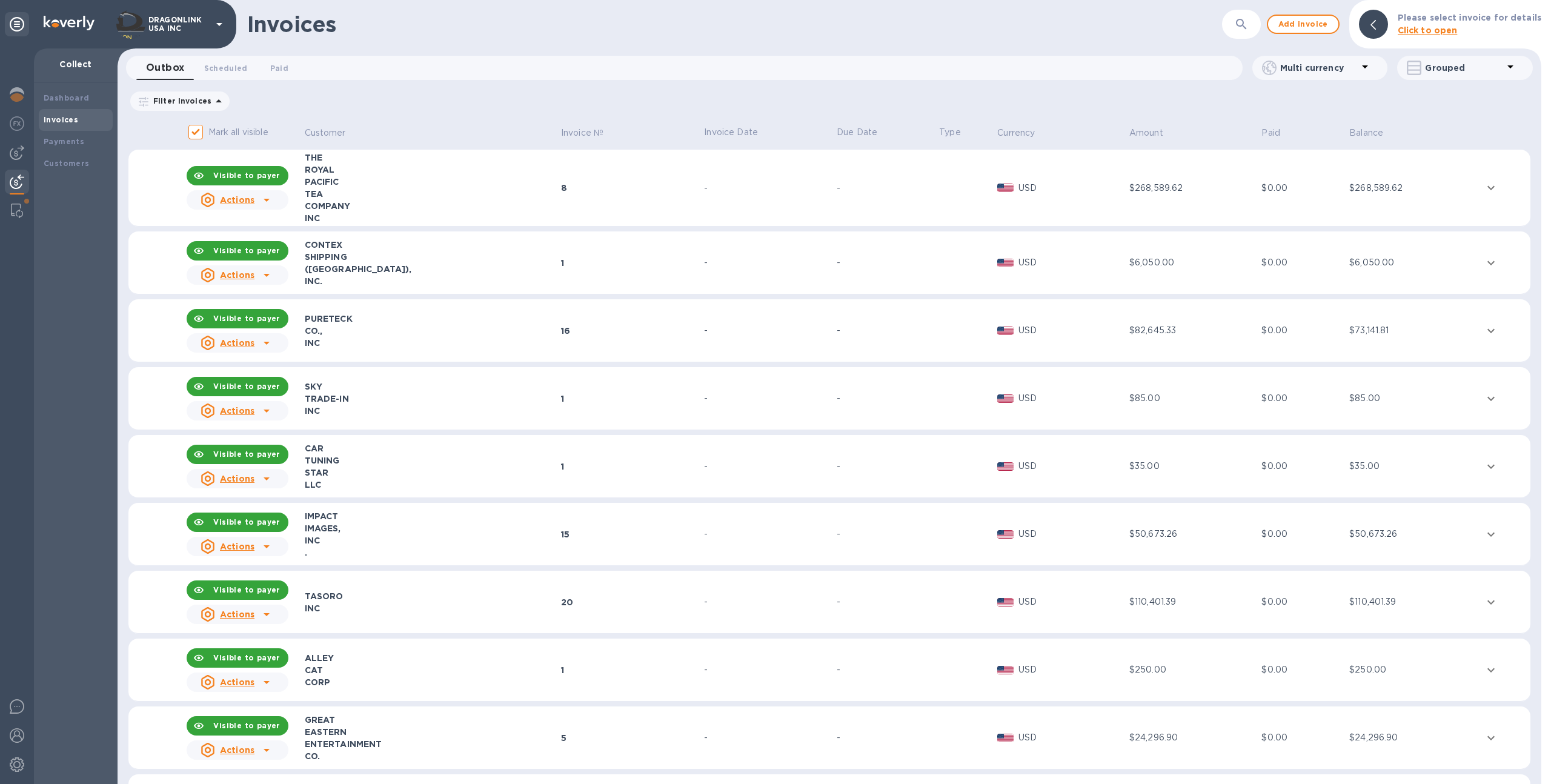
click at [1249, 19] on icon "button" at bounding box center [1241, 25] width 15 height 15
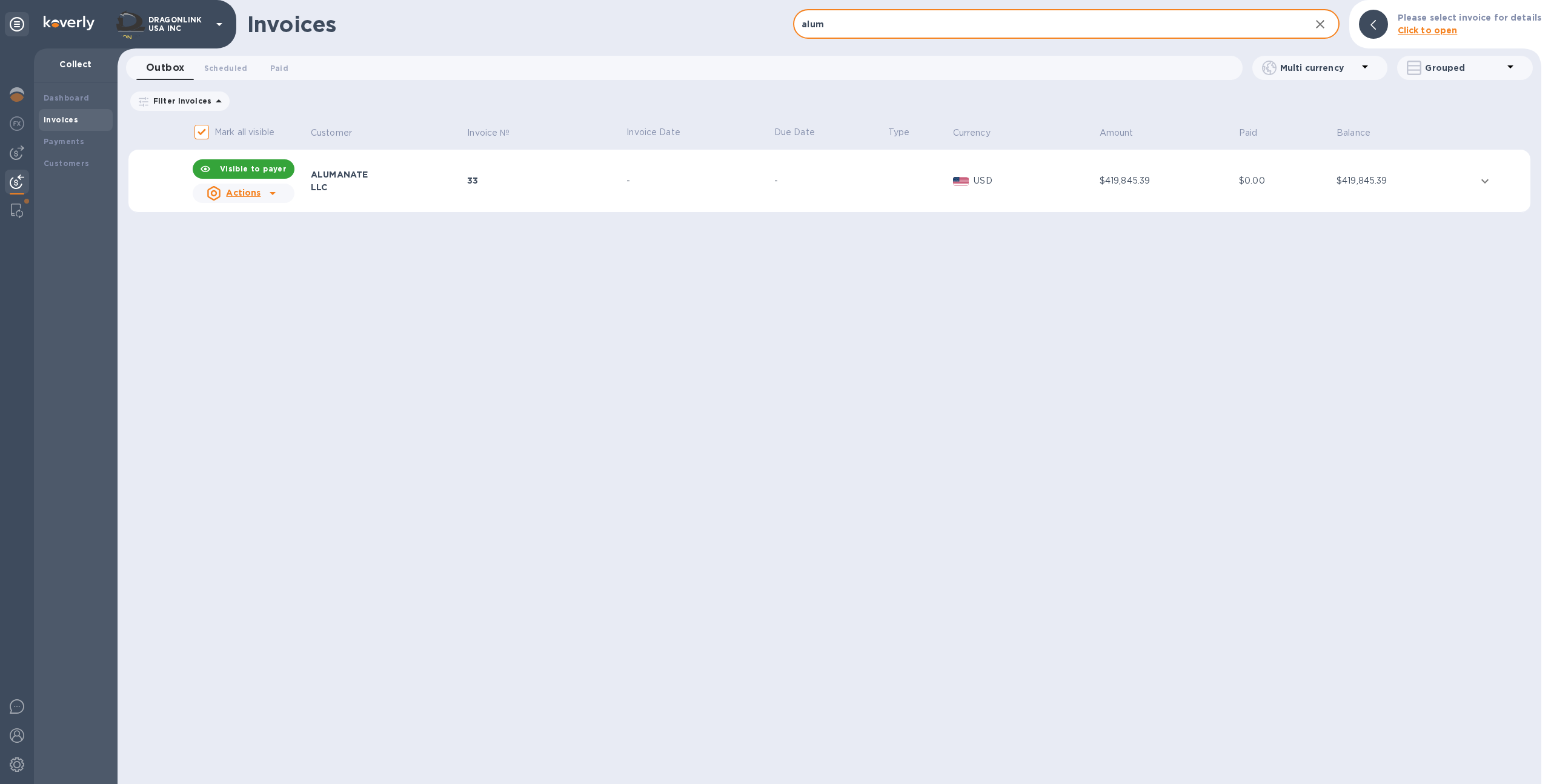
type input "alum"
click at [821, 190] on td "-" at bounding box center [829, 181] width 114 height 63
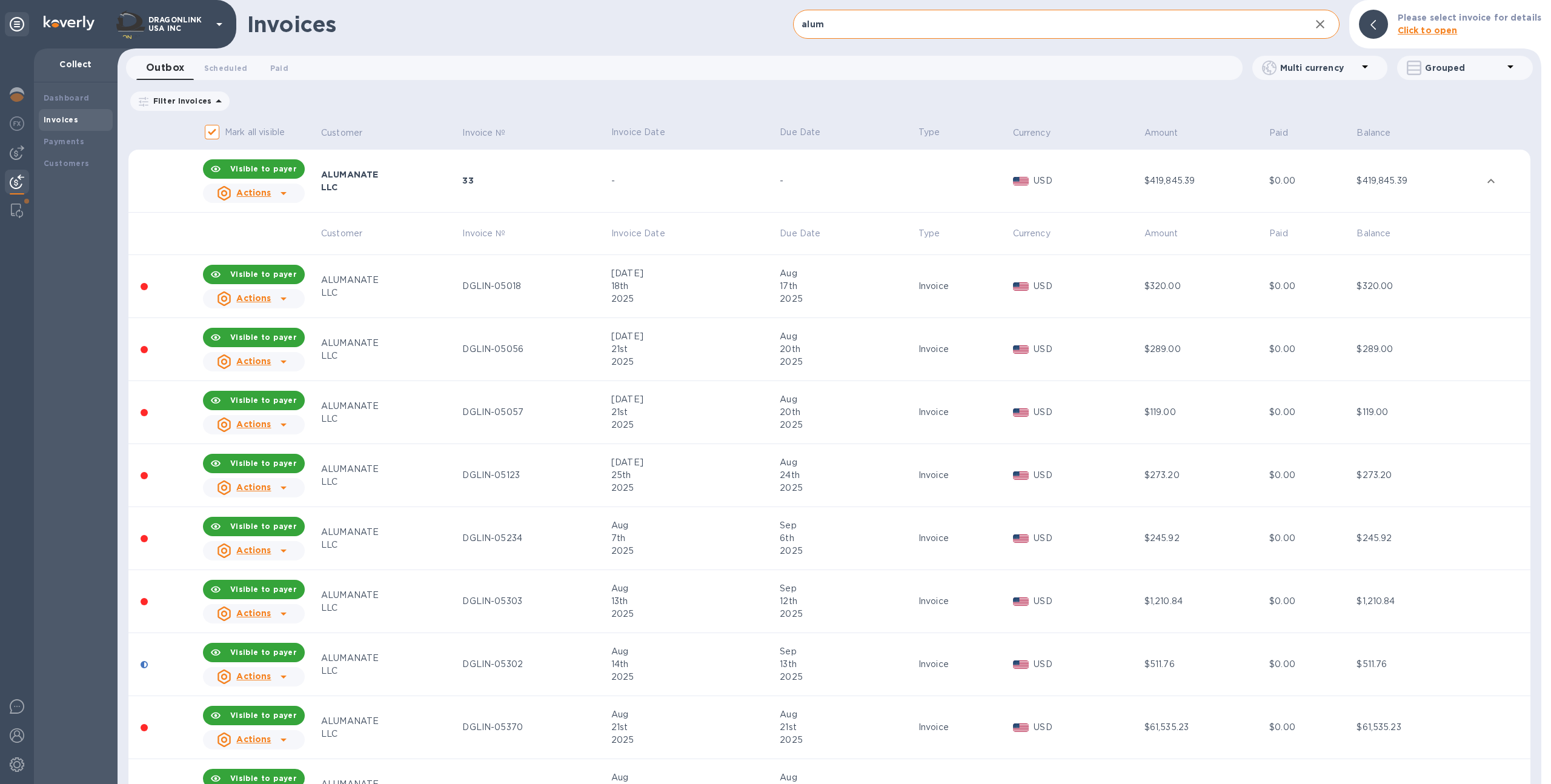
click at [893, 296] on div "2025" at bounding box center [847, 299] width 135 height 13
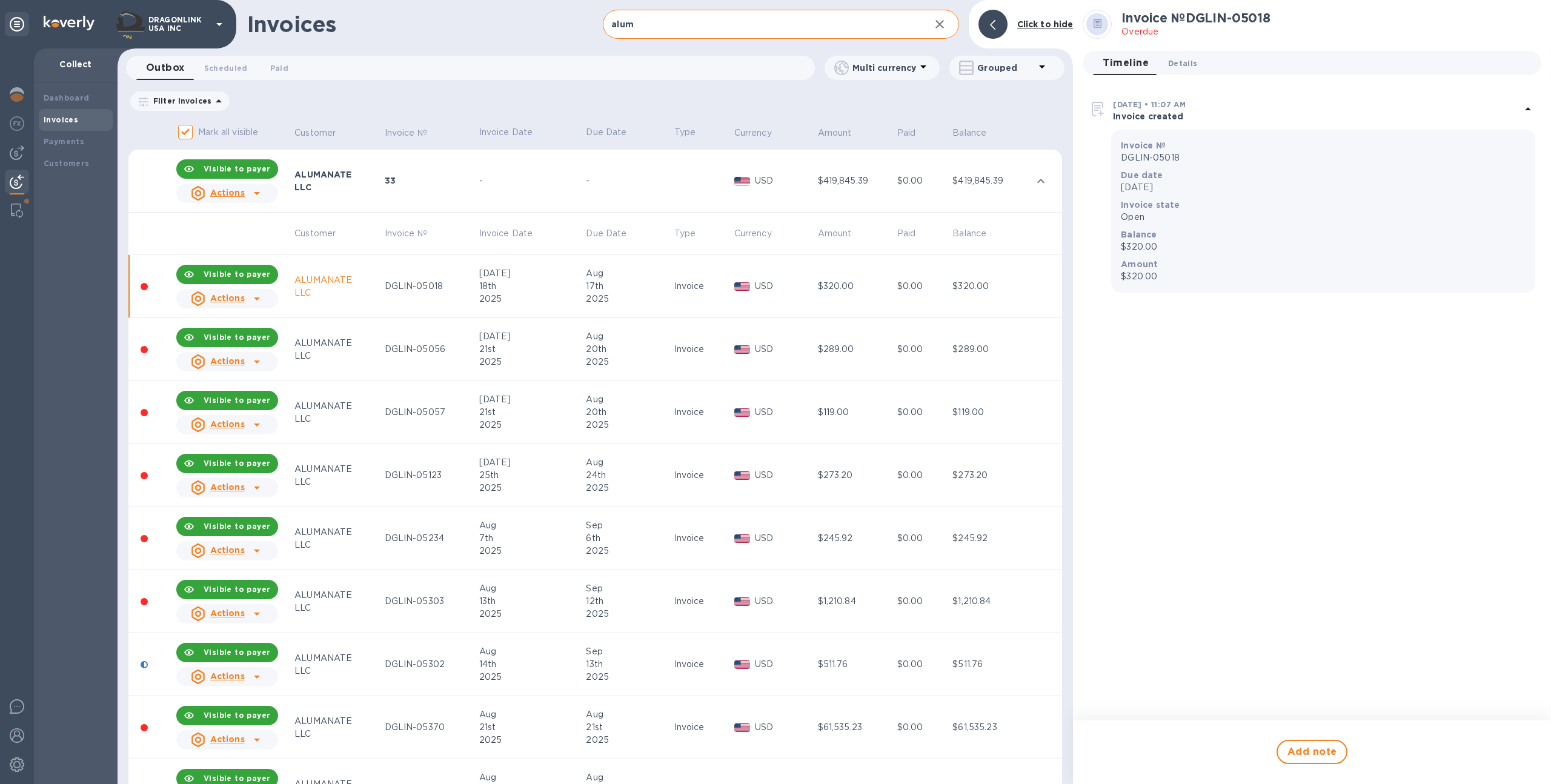
click at [1175, 54] on button "Details 0" at bounding box center [1182, 62] width 48 height 25
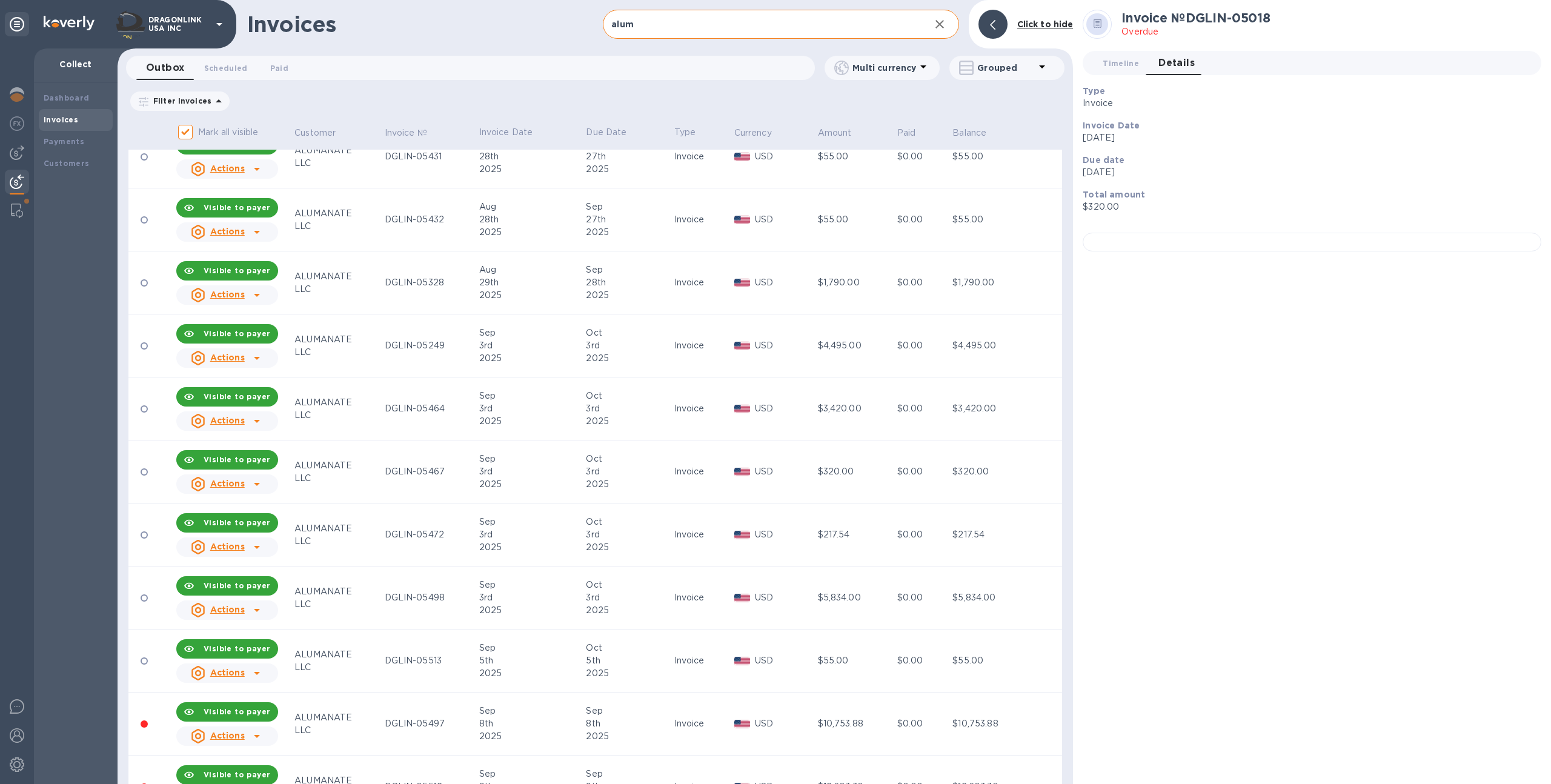
scroll to position [1327, 0]
click at [682, 473] on div "Invoice" at bounding box center [702, 470] width 56 height 13
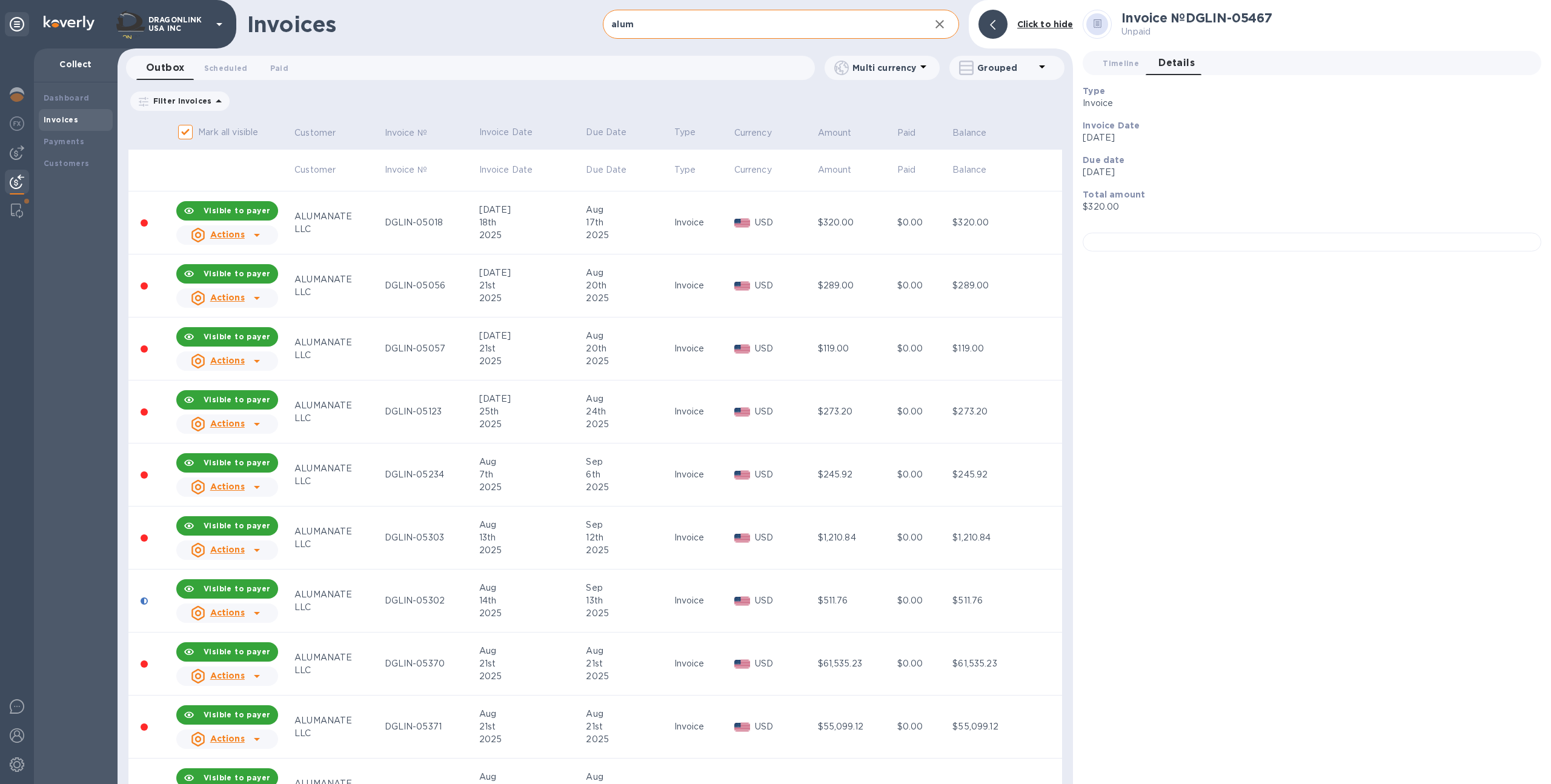
click at [772, 236] on td "USD" at bounding box center [774, 223] width 83 height 63
click at [660, 285] on div "20th" at bounding box center [627, 285] width 84 height 13
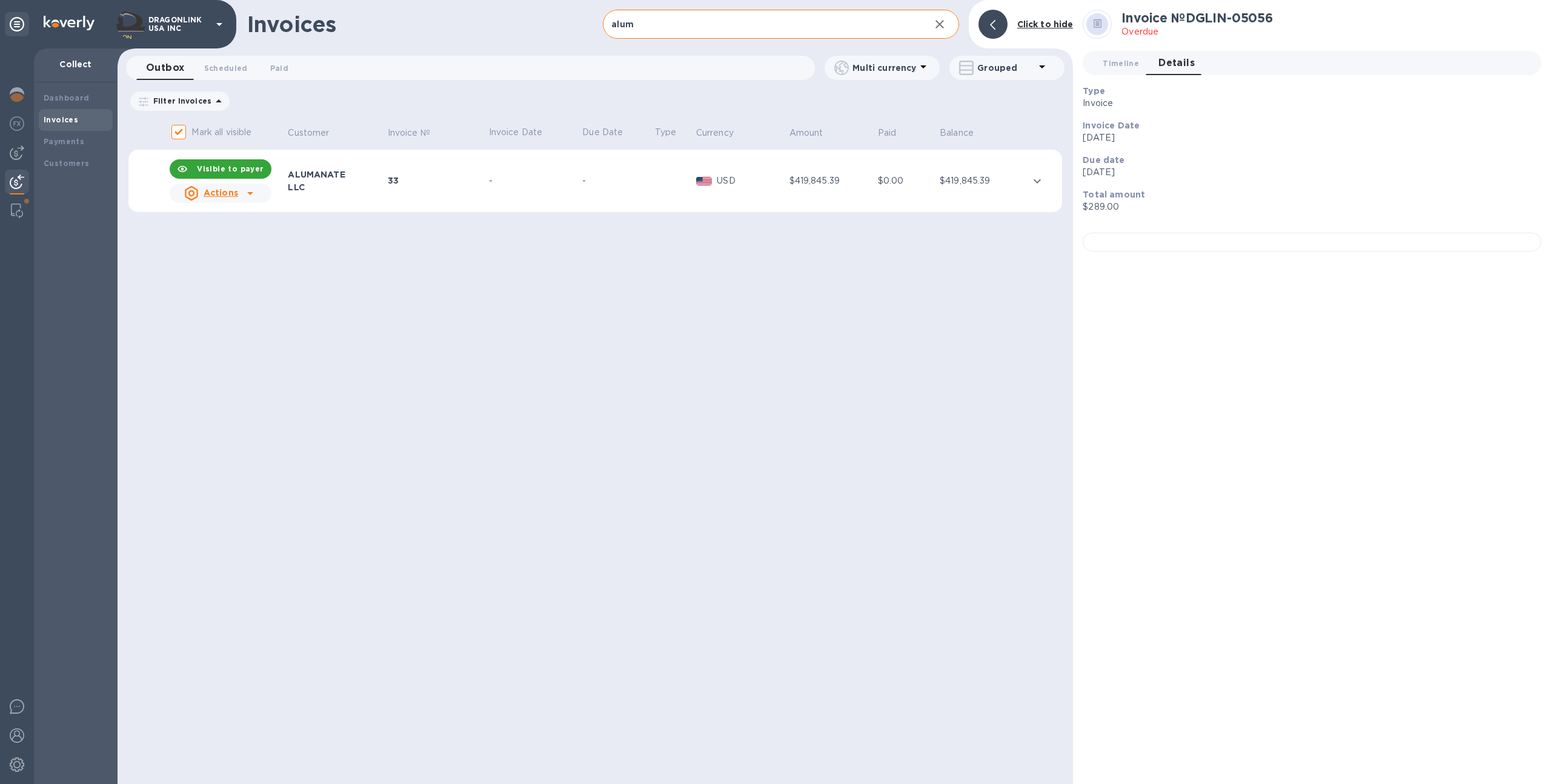
click at [731, 201] on td "USD" at bounding box center [741, 181] width 94 height 63
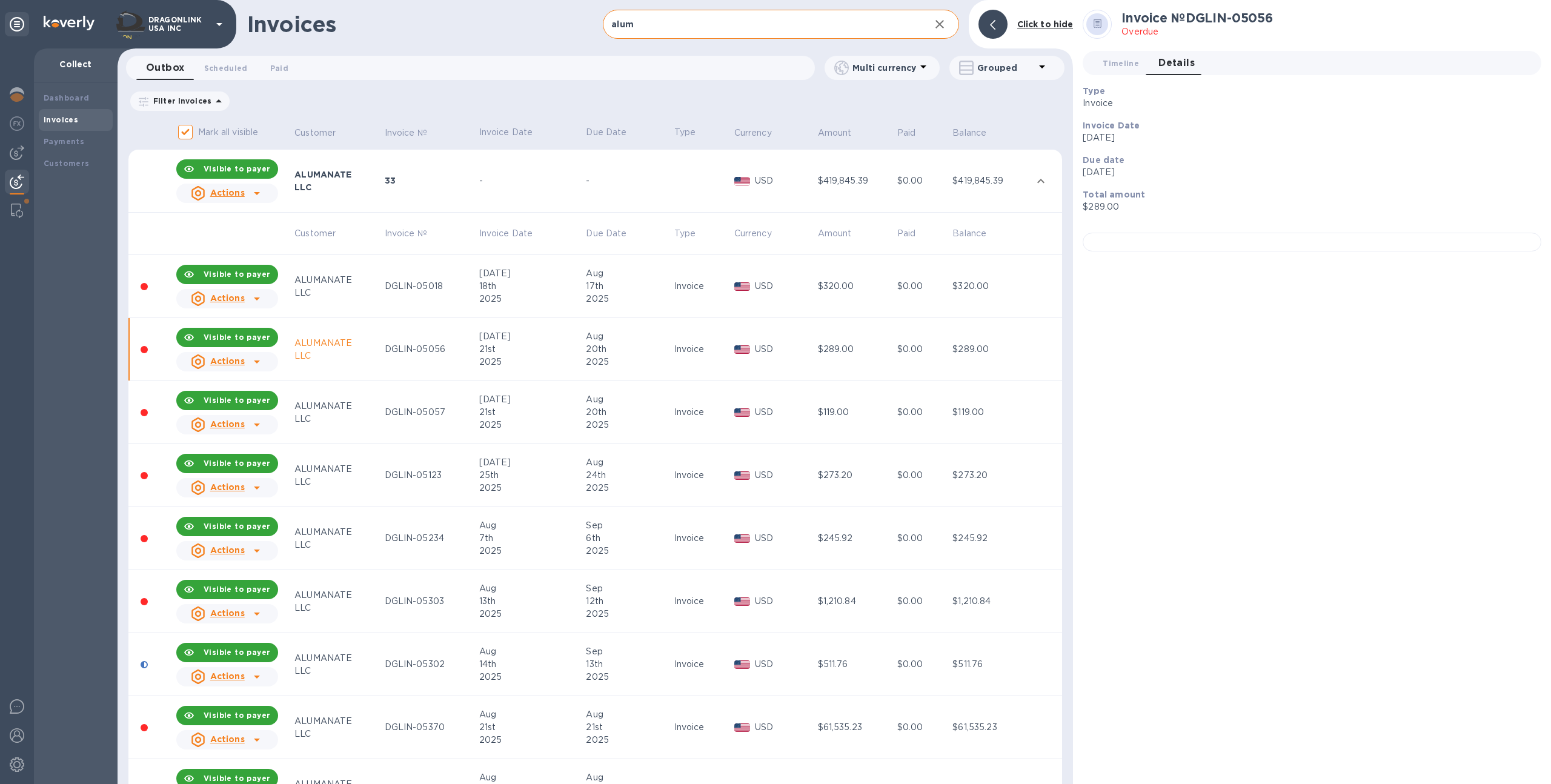
click at [684, 420] on td "Invoice" at bounding box center [702, 412] width 60 height 63
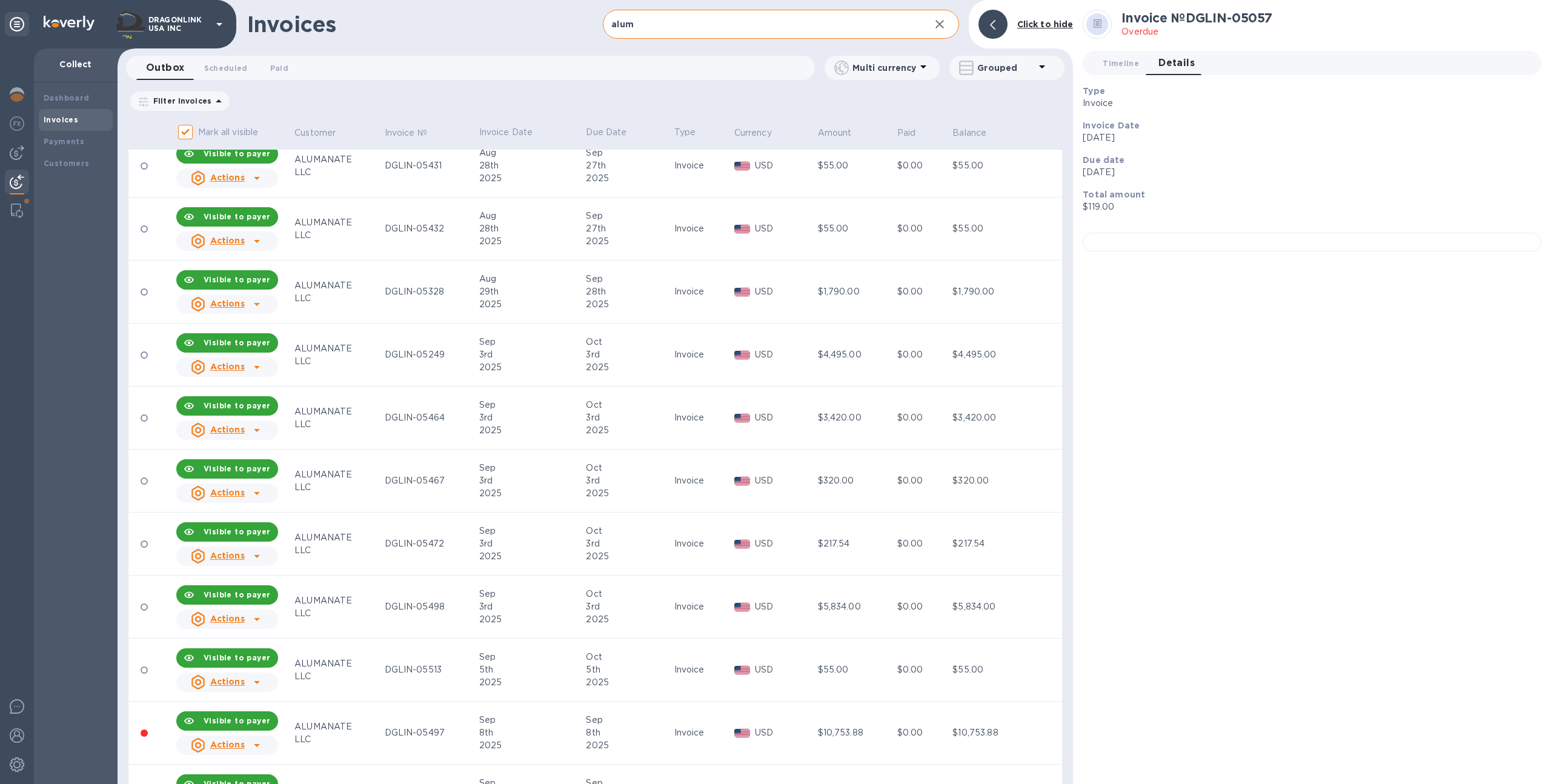
scroll to position [1298, 0]
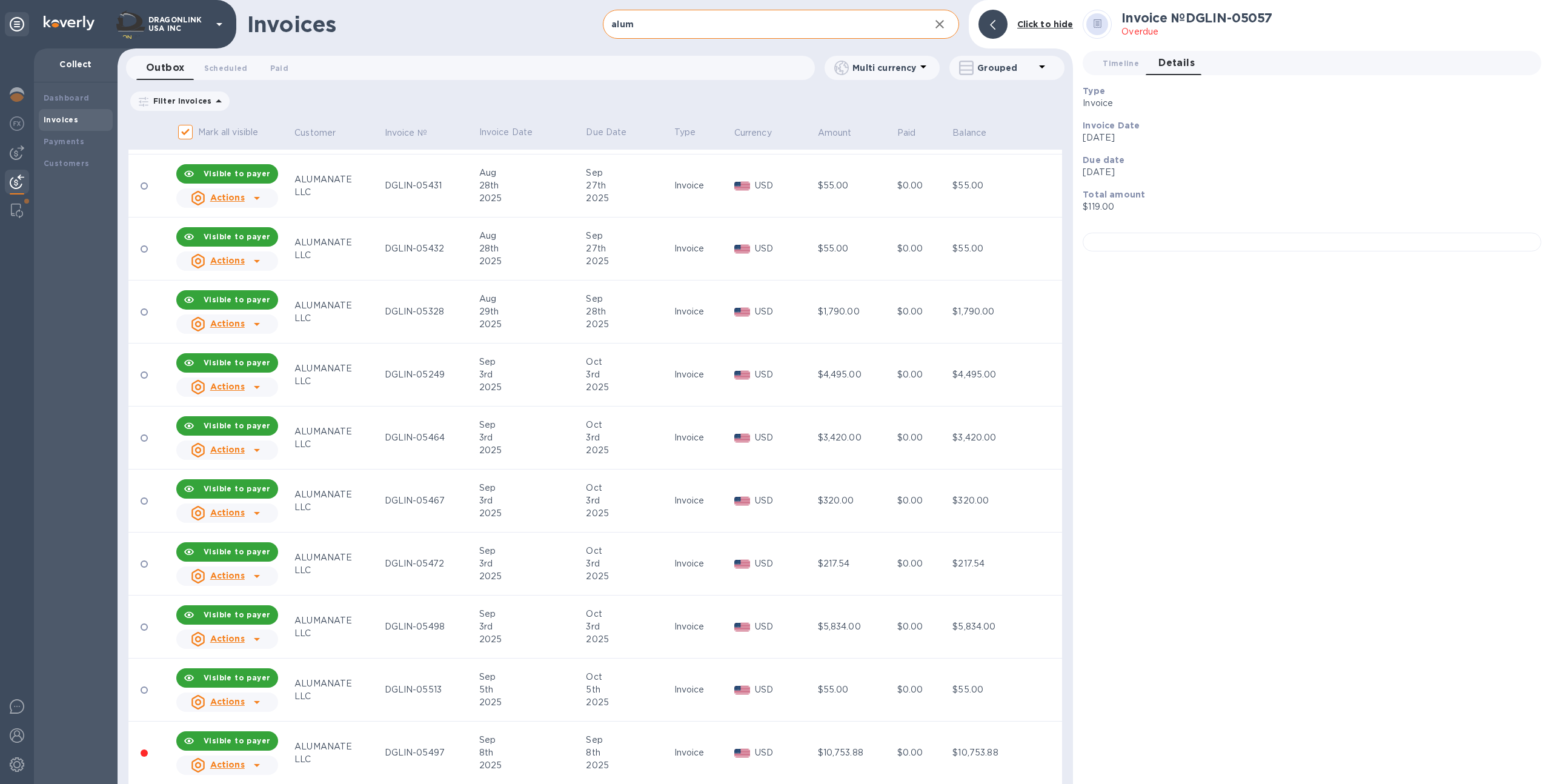
click at [635, 306] on div "28th" at bounding box center [627, 311] width 84 height 13
click at [10, 204] on div at bounding box center [16, 210] width 22 height 25
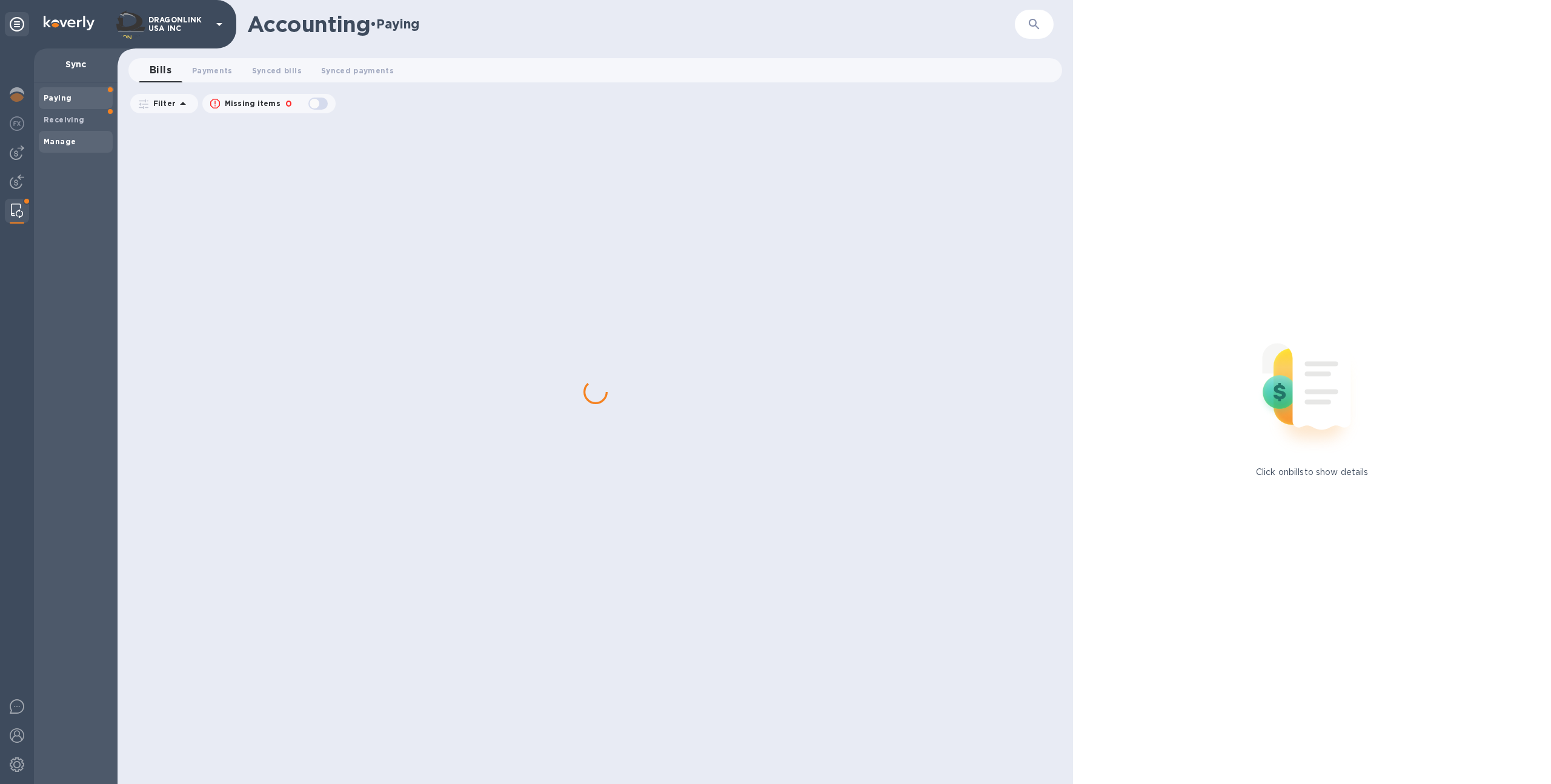
click at [70, 135] on div "Manage" at bounding box center [75, 141] width 74 height 22
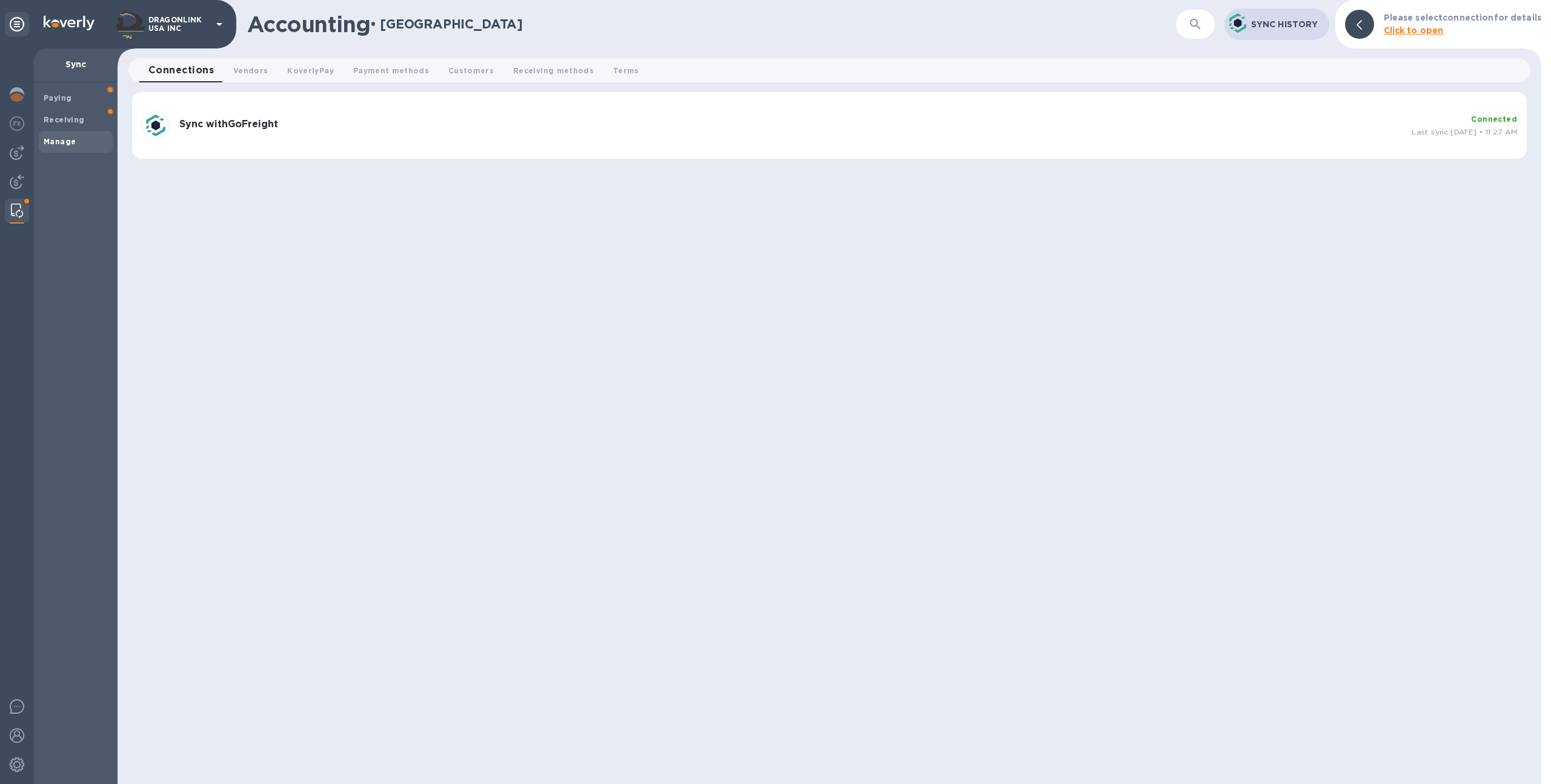
click at [681, 137] on div "Sync with GoFreight Connected Last sync: [DATE] • 11:27 AM" at bounding box center [829, 125] width 1385 height 38
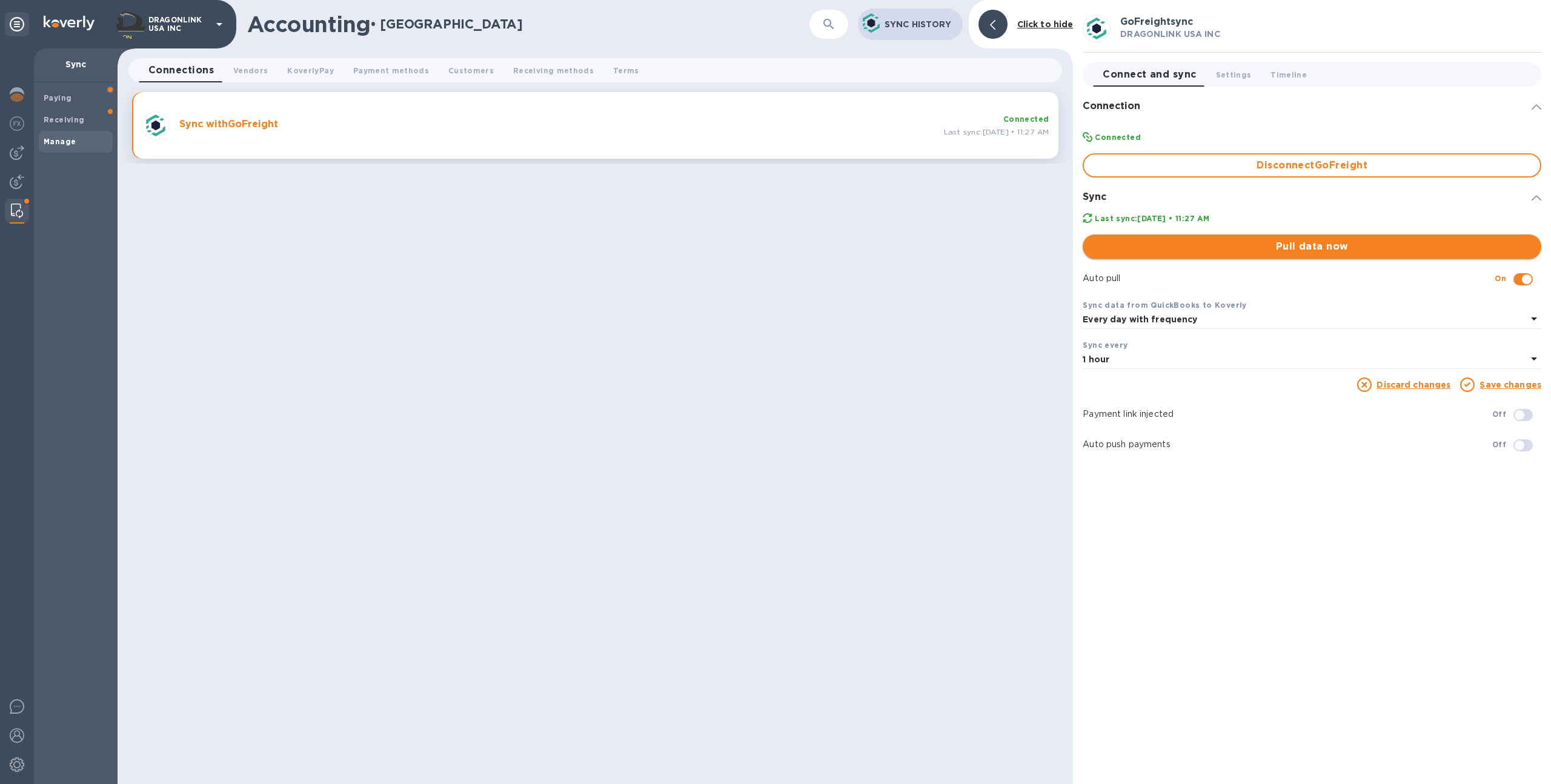
click at [1191, 241] on span "Pull data now" at bounding box center [1312, 247] width 439 height 15
click at [19, 176] on img at bounding box center [17, 182] width 15 height 15
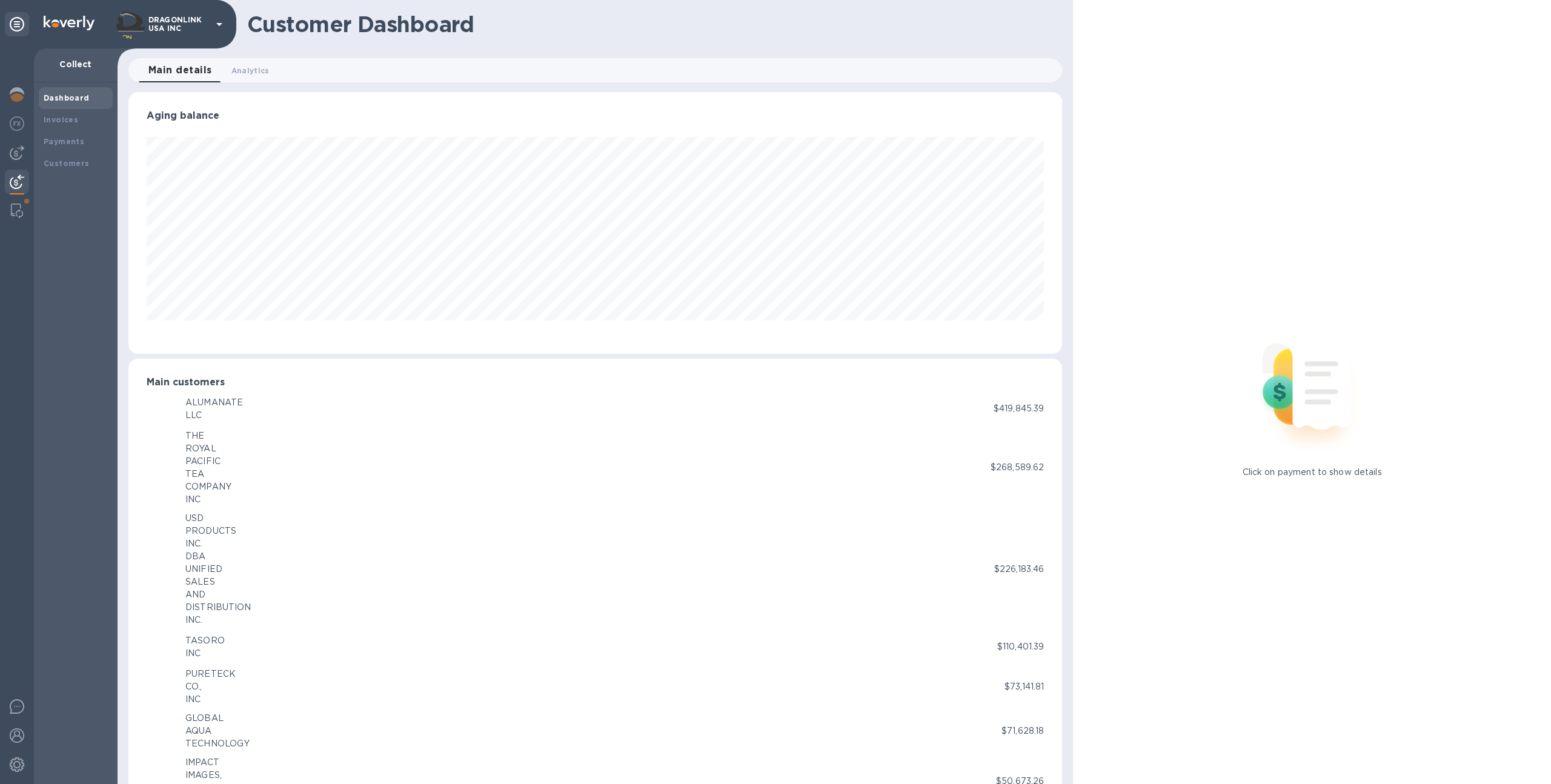
scroll to position [605502, 604871]
click at [77, 125] on div "Invoices" at bounding box center [76, 120] width 64 height 12
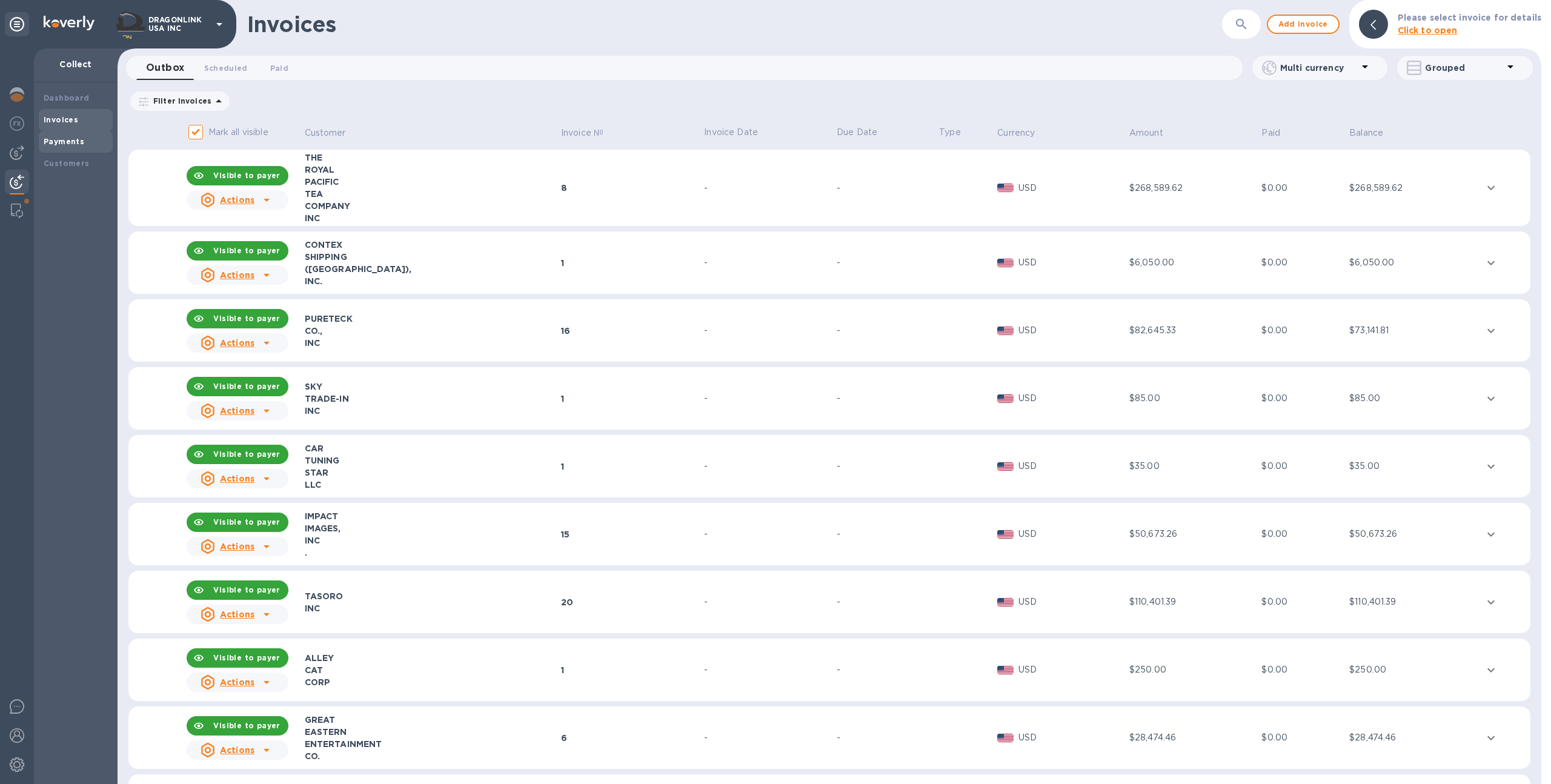
click at [100, 145] on div "Payments" at bounding box center [76, 142] width 64 height 12
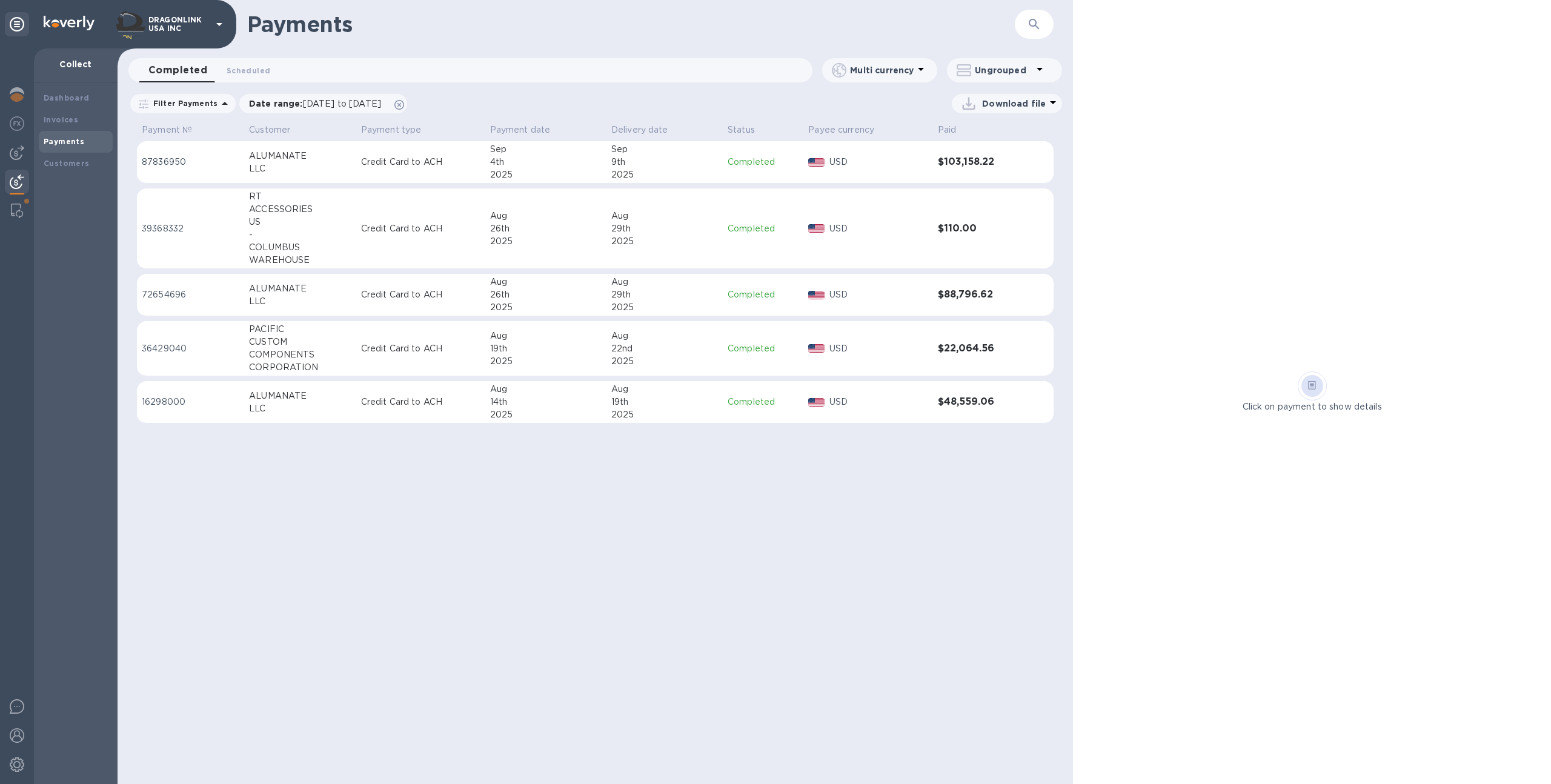
click at [342, 176] on td "ALUMANATE LLC" at bounding box center [300, 162] width 112 height 42
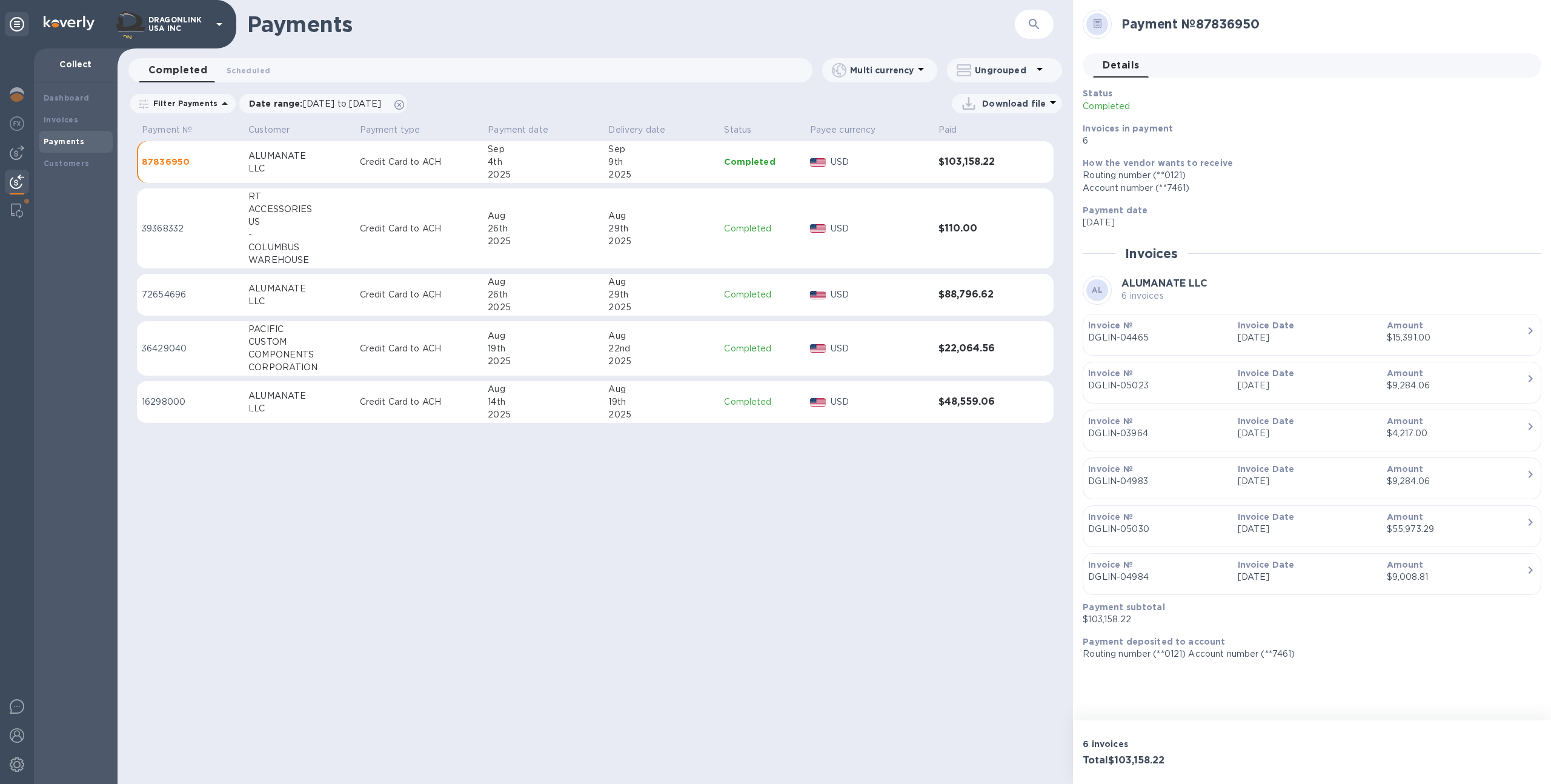
click at [395, 307] on td "Credit Card to ACH" at bounding box center [419, 294] width 129 height 42
click at [476, 172] on td "Credit Card to ACH" at bounding box center [419, 162] width 129 height 42
drag, startPoint x: 638, startPoint y: 178, endPoint x: 605, endPoint y: 166, distance: 35.1
click at [605, 166] on td "[DATE]" at bounding box center [661, 162] width 116 height 42
click at [522, 171] on div "2025" at bounding box center [543, 175] width 111 height 13
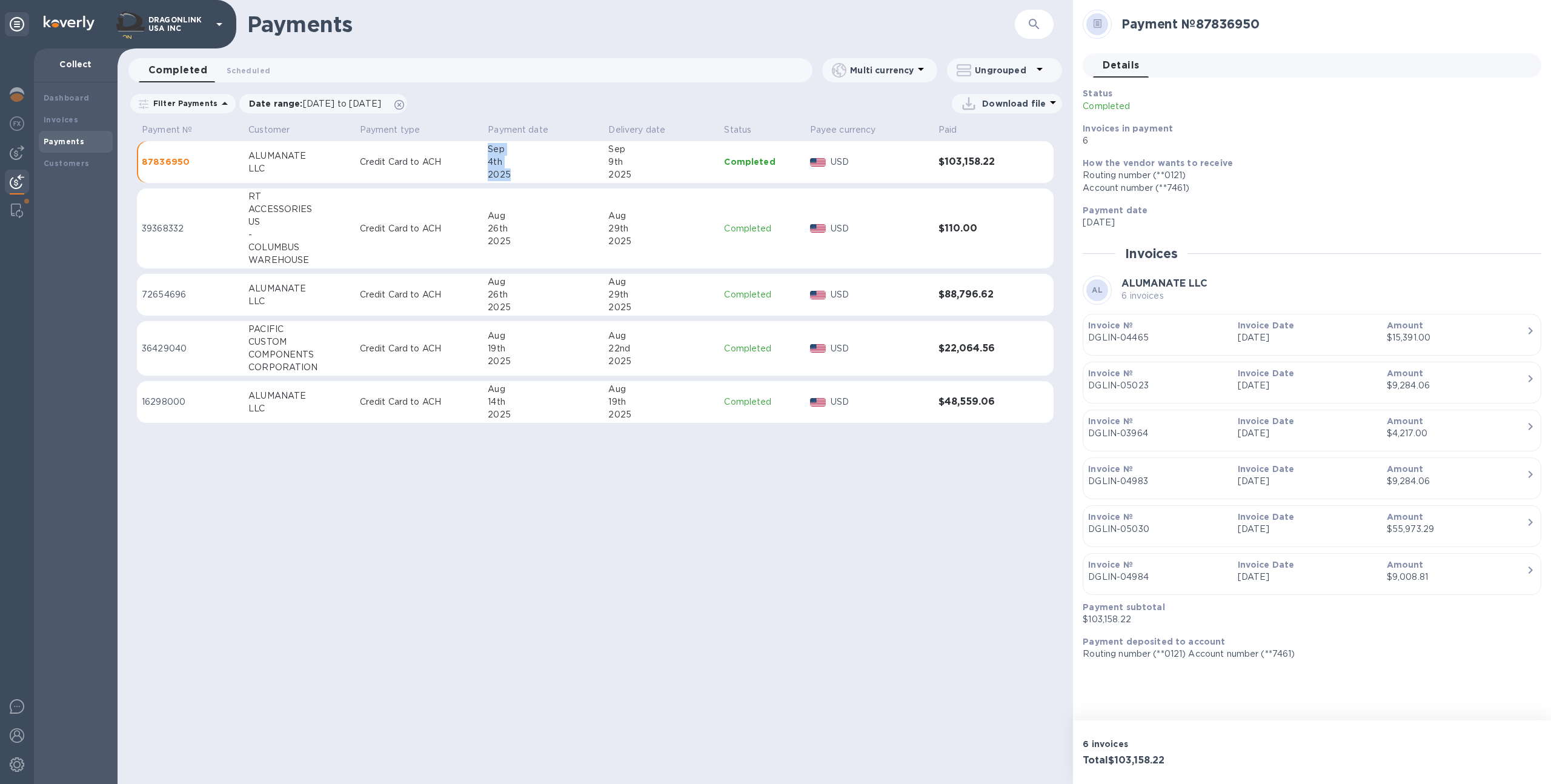
drag, startPoint x: 521, startPoint y: 173, endPoint x: 489, endPoint y: 146, distance: 41.9
click at [489, 146] on div "[DATE]" at bounding box center [543, 161] width 111 height 38
drag, startPoint x: 635, startPoint y: 178, endPoint x: 608, endPoint y: 152, distance: 37.5
click at [608, 152] on td "[DATE]" at bounding box center [661, 162] width 116 height 42
click at [664, 306] on div "2025" at bounding box center [661, 307] width 106 height 13
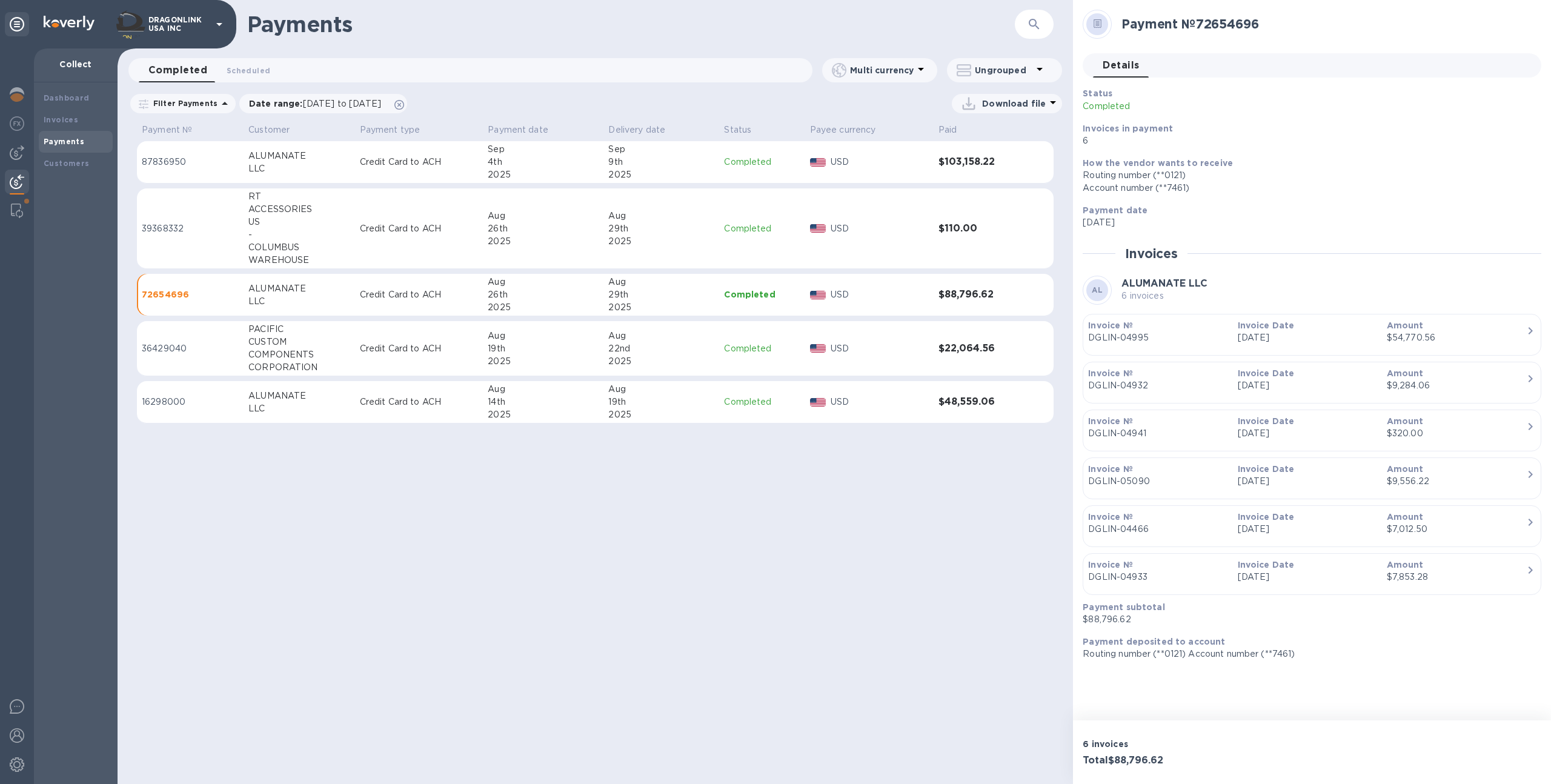
click at [657, 228] on div "29th" at bounding box center [661, 228] width 106 height 13
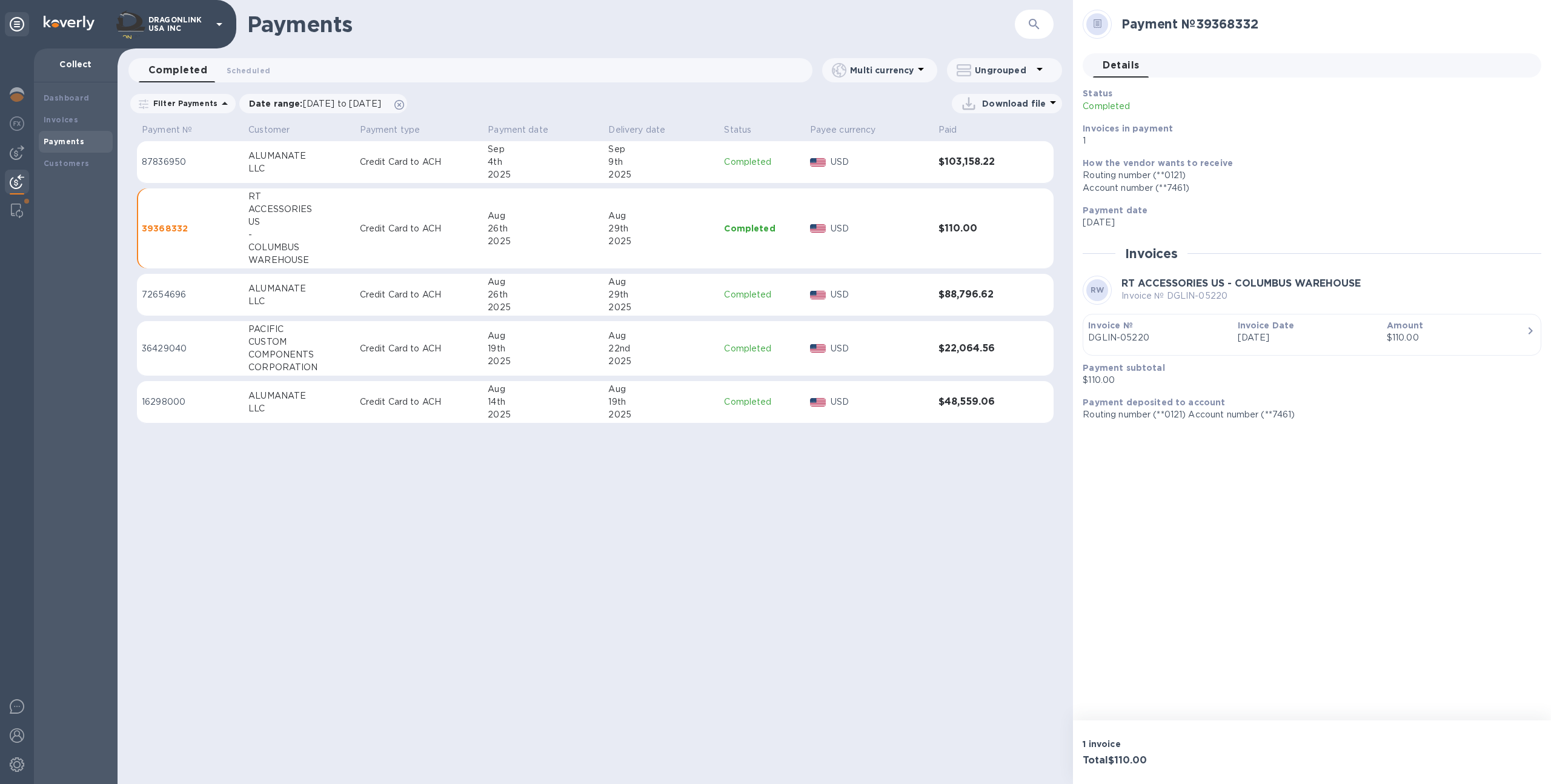
click at [656, 296] on div "29th" at bounding box center [661, 294] width 106 height 13
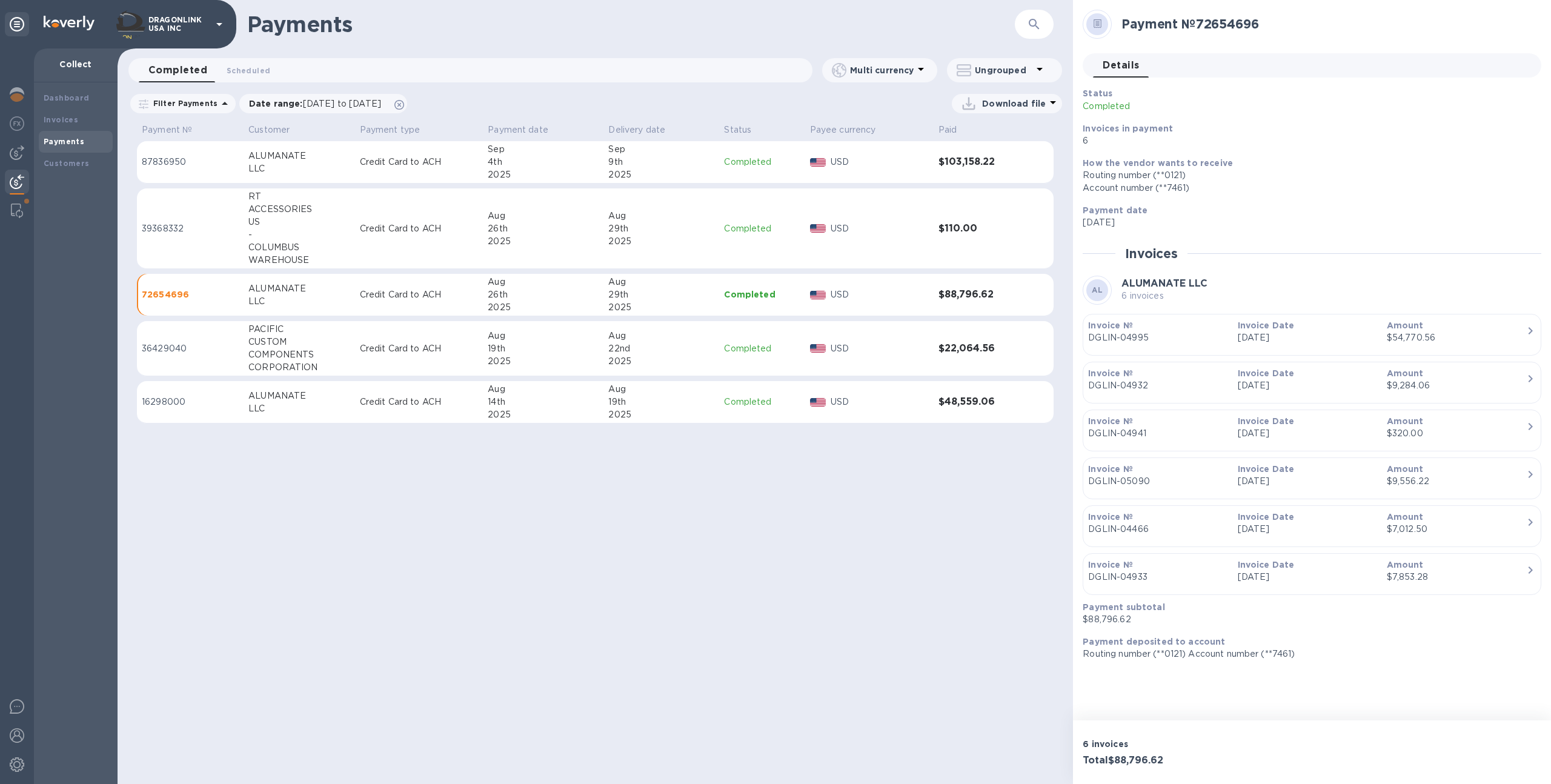
click at [681, 366] on div "2025" at bounding box center [661, 361] width 106 height 13
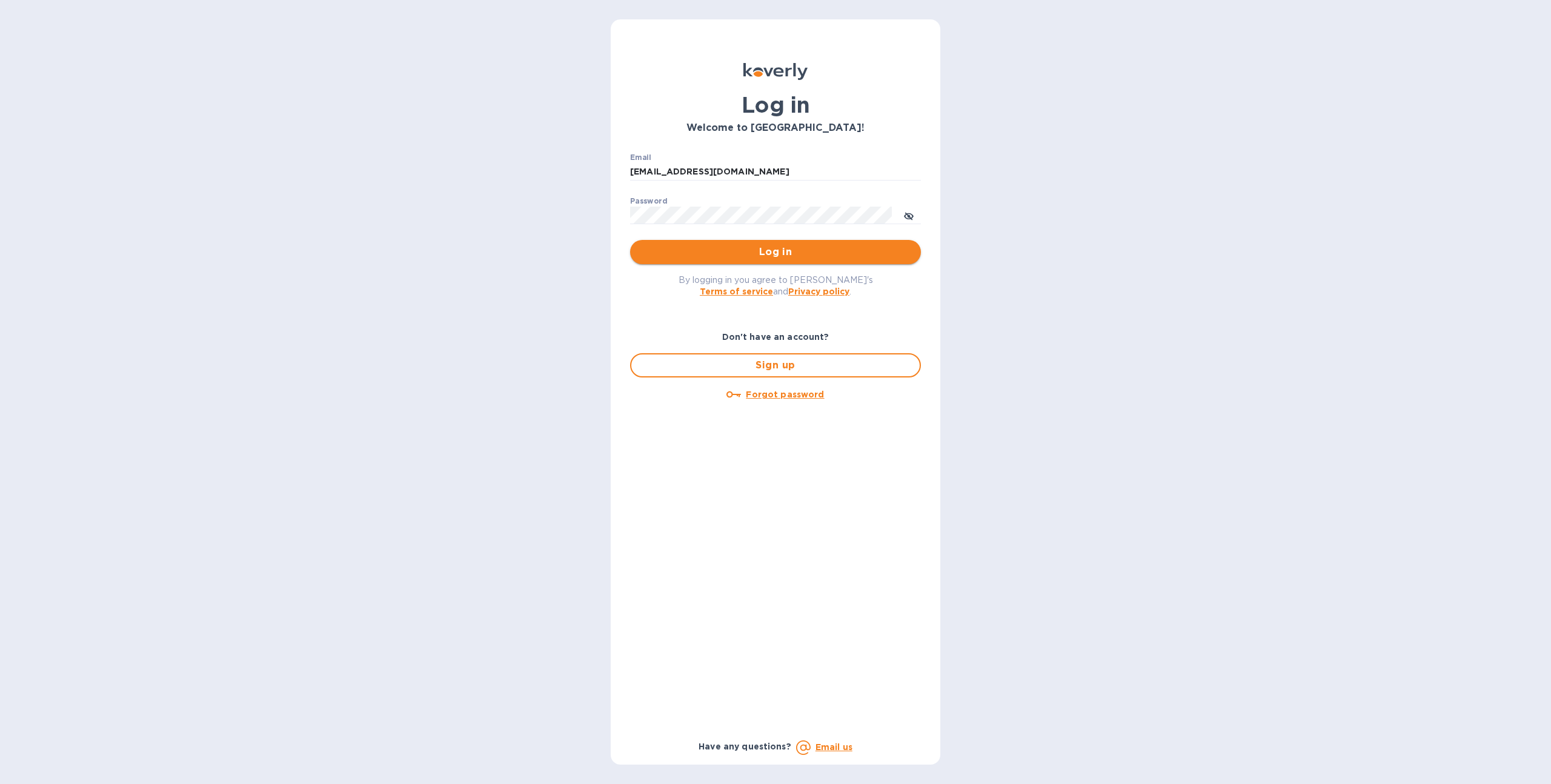
click at [672, 250] on span "Log in" at bounding box center [775, 252] width 271 height 15
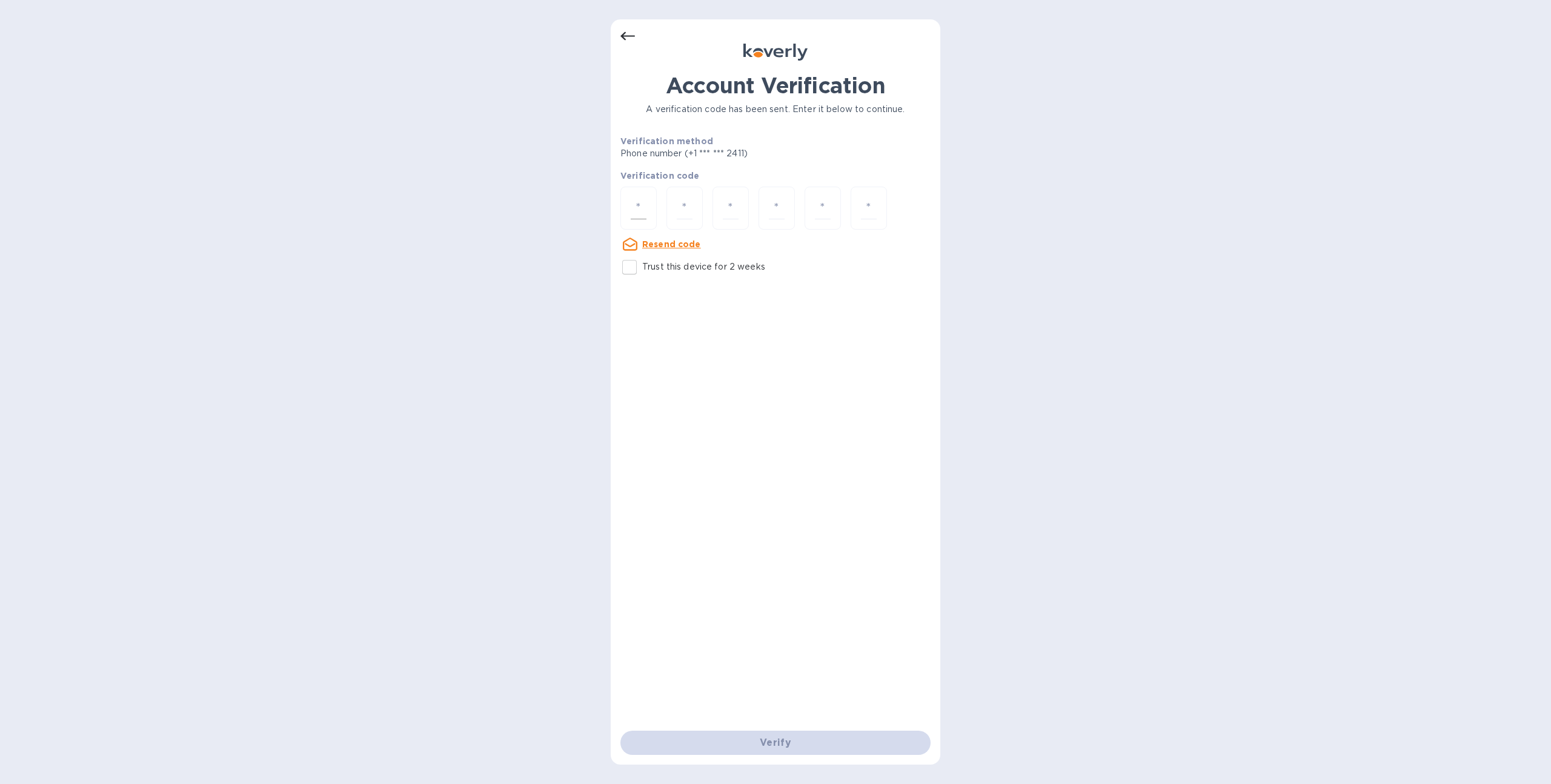
click at [647, 195] on div at bounding box center [638, 208] width 36 height 43
type input "5"
type input "3"
type input "4"
type input "5"
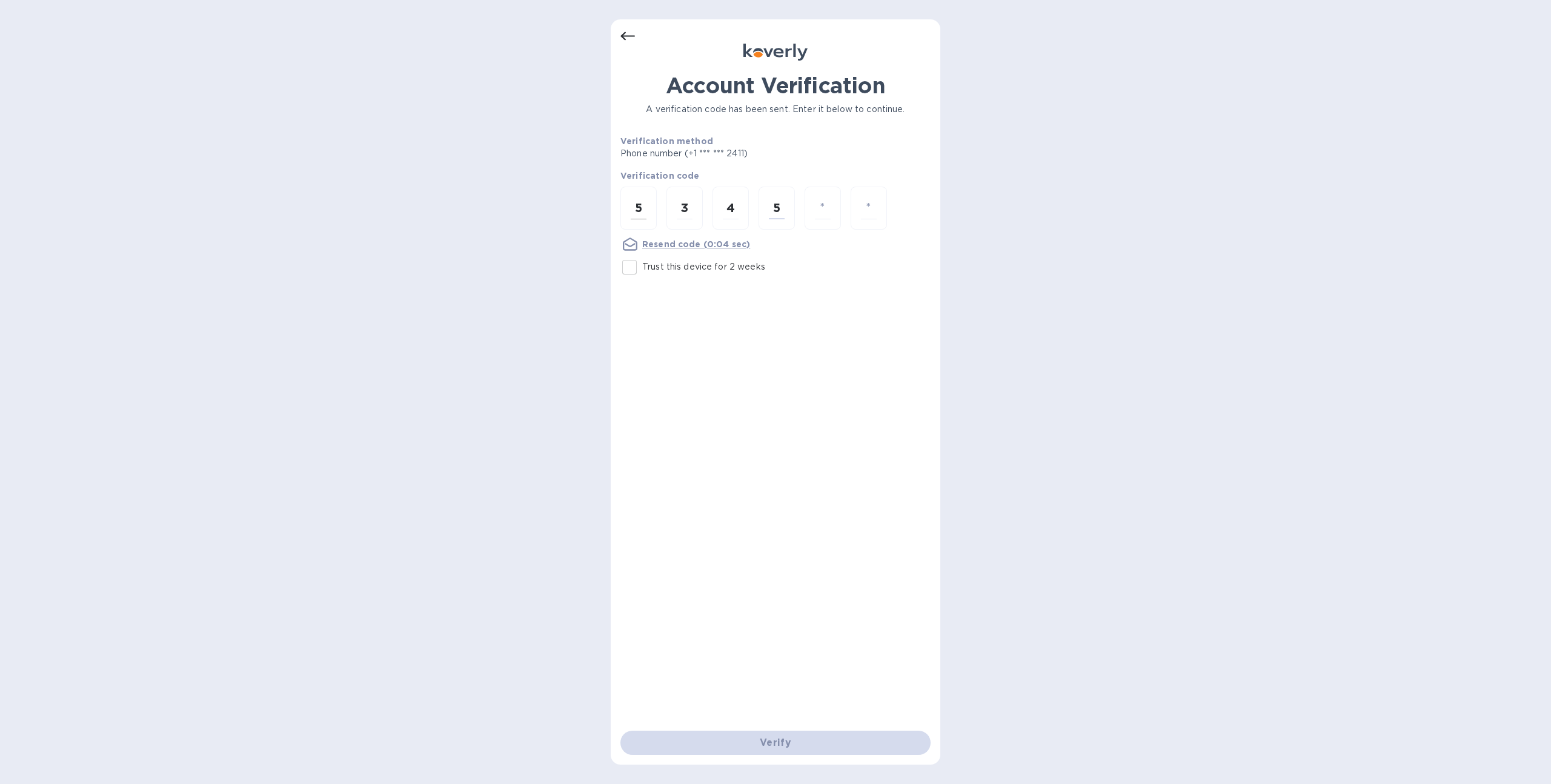
type input "9"
type input "8"
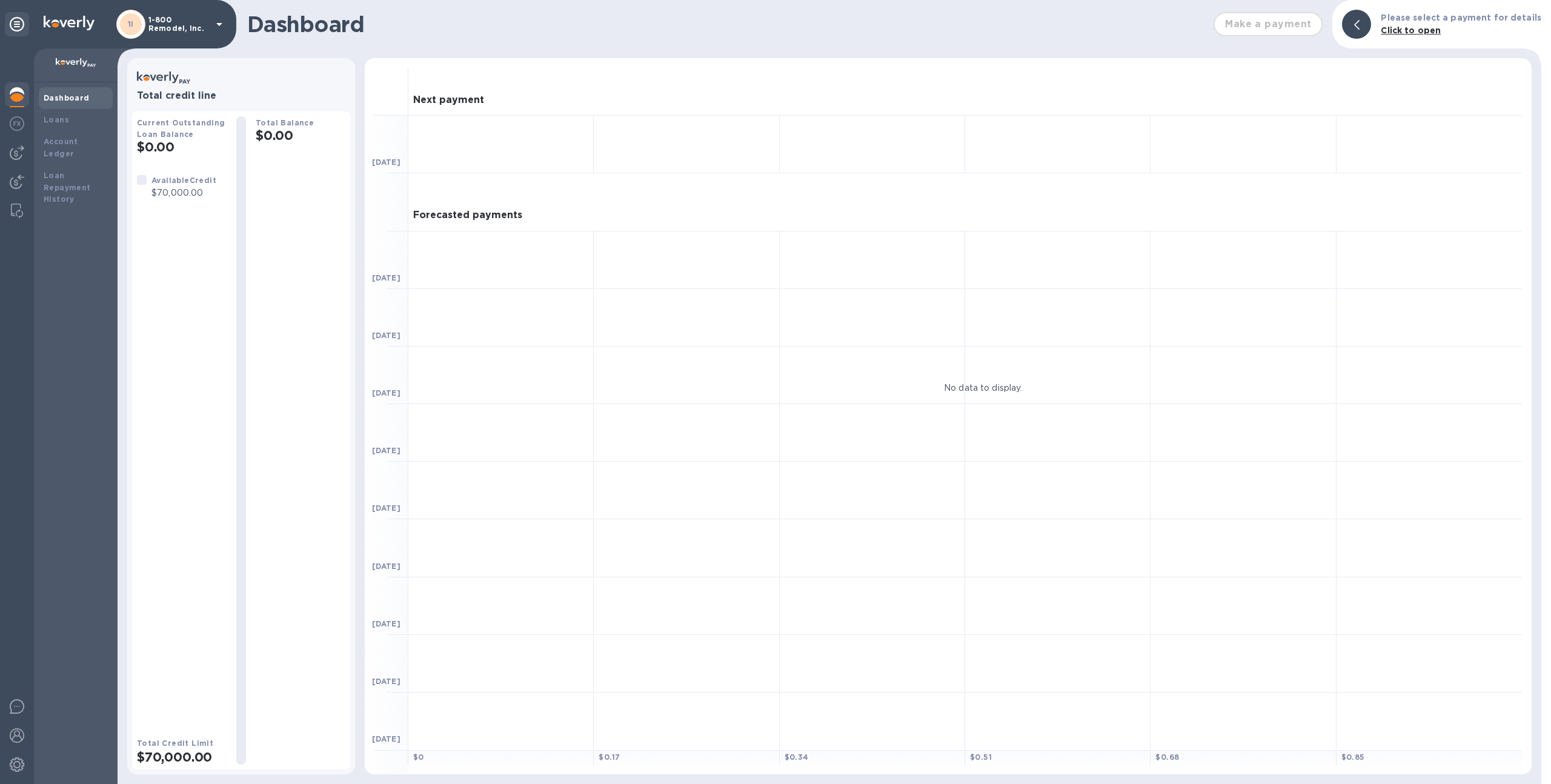
click at [165, 25] on p "1-800 Remodel, Inc." at bounding box center [179, 24] width 61 height 17
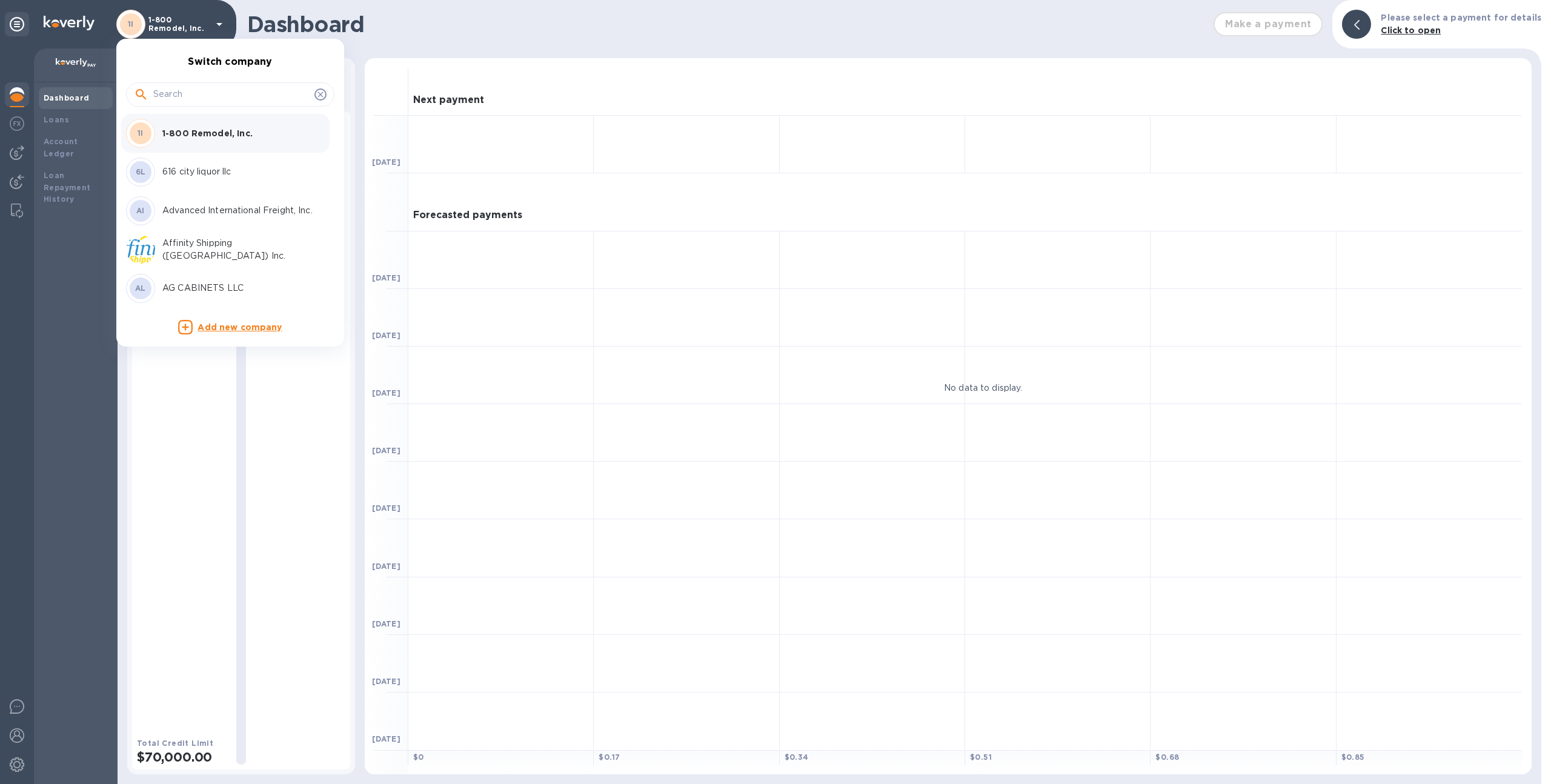
click at [199, 85] on input "text" at bounding box center [231, 94] width 156 height 18
type input "ag"
click at [198, 126] on p "AG CABINETS LLC" at bounding box center [238, 132] width 152 height 13
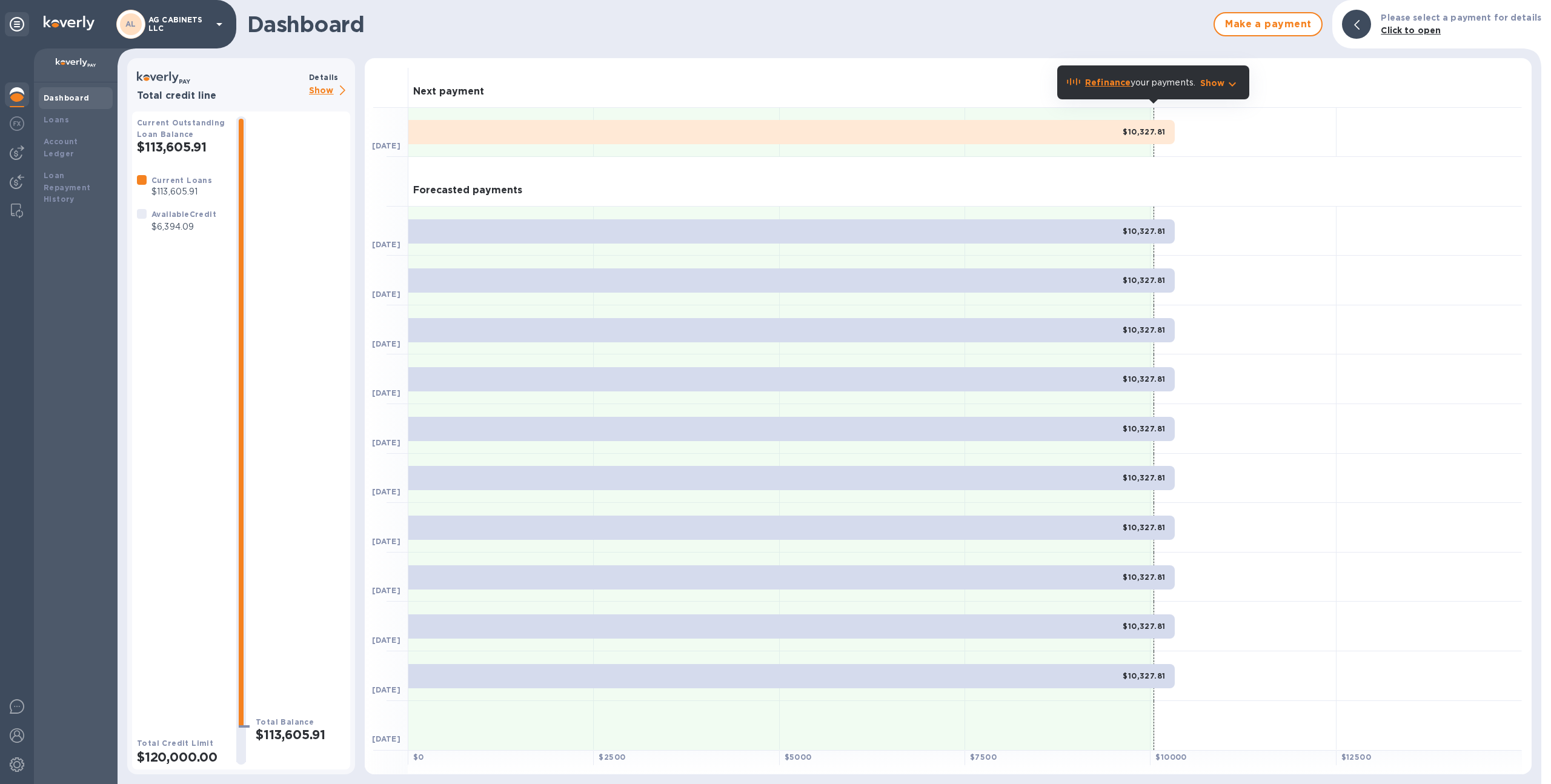
click at [318, 90] on p "Show" at bounding box center [329, 91] width 41 height 15
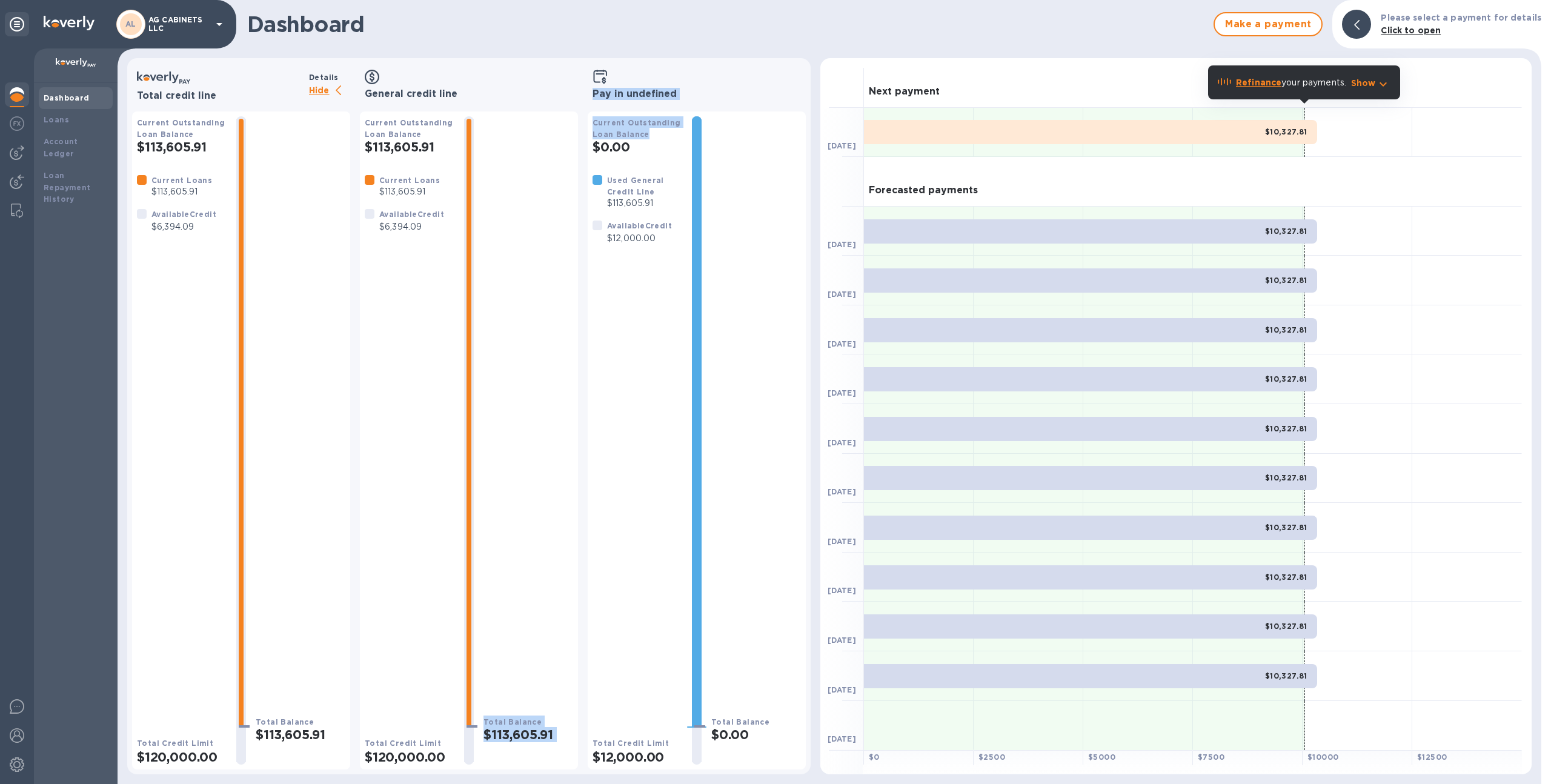
drag, startPoint x: 650, startPoint y: 136, endPoint x: 580, endPoint y: 120, distance: 71.8
click at [580, 120] on div "Total credit line Details Hide Current Outstanding Loan Balance $113,605.91 Cur…" at bounding box center [468, 416] width 683 height 716
click at [586, 166] on div "Pay in undefined Current Outstanding Loan Balance $0.00 Used General Credit Lin…" at bounding box center [696, 416] width 227 height 716
click at [13, 169] on div at bounding box center [17, 183] width 25 height 27
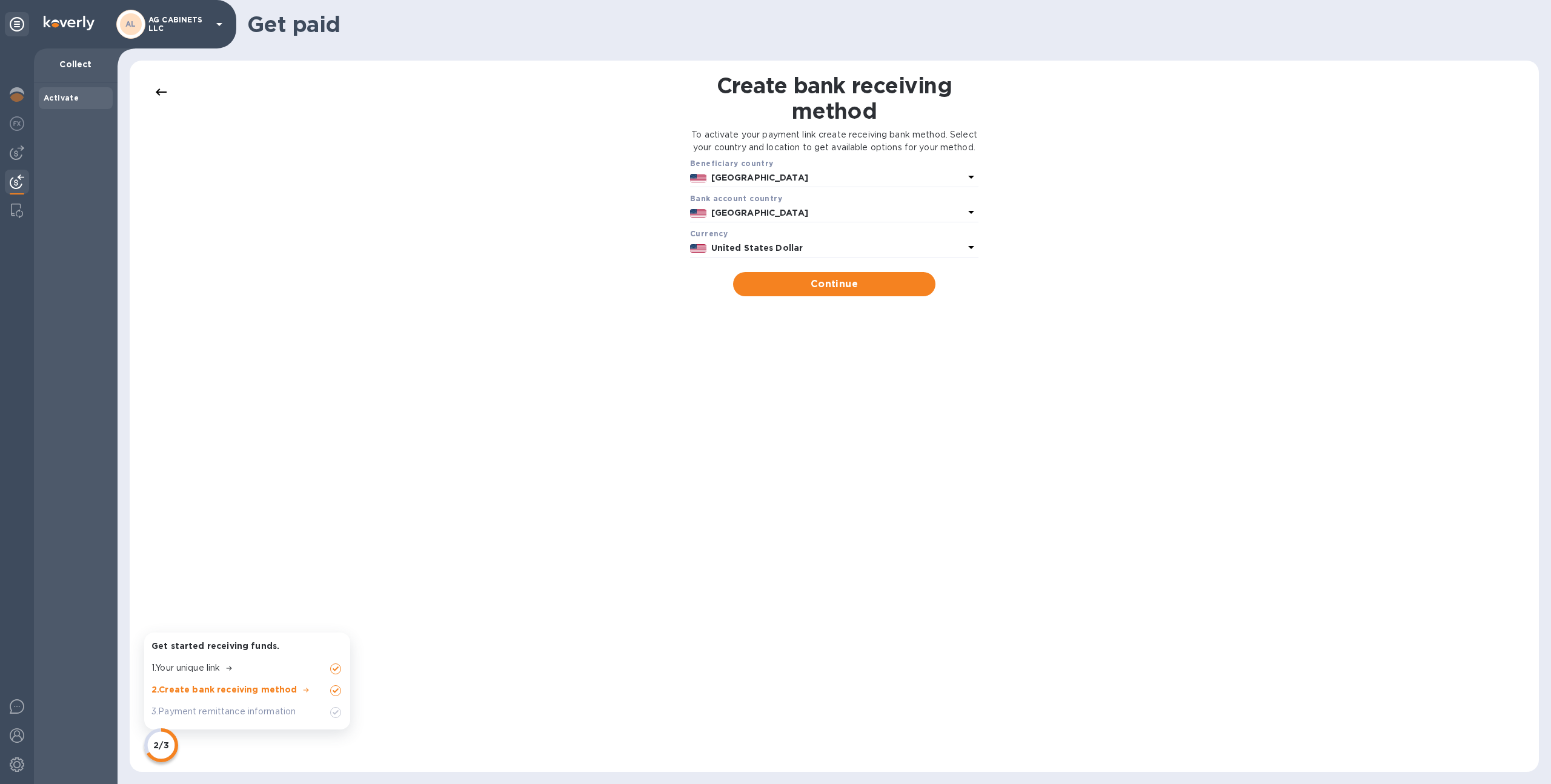
click at [13, 139] on div at bounding box center [17, 416] width 34 height 736
click at [17, 152] on img at bounding box center [17, 153] width 15 height 15
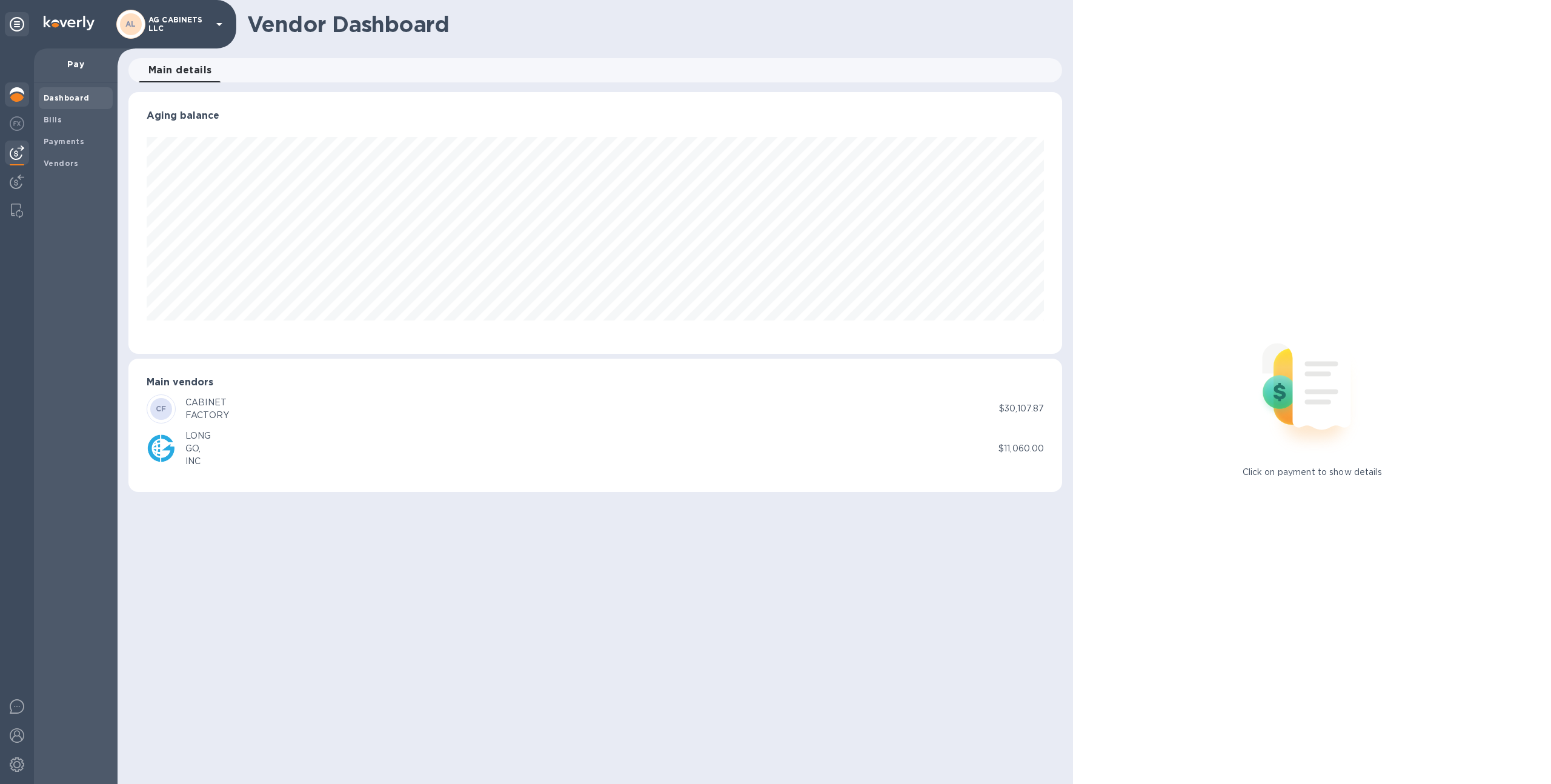
scroll to position [262, 934]
click at [16, 93] on img at bounding box center [17, 94] width 15 height 15
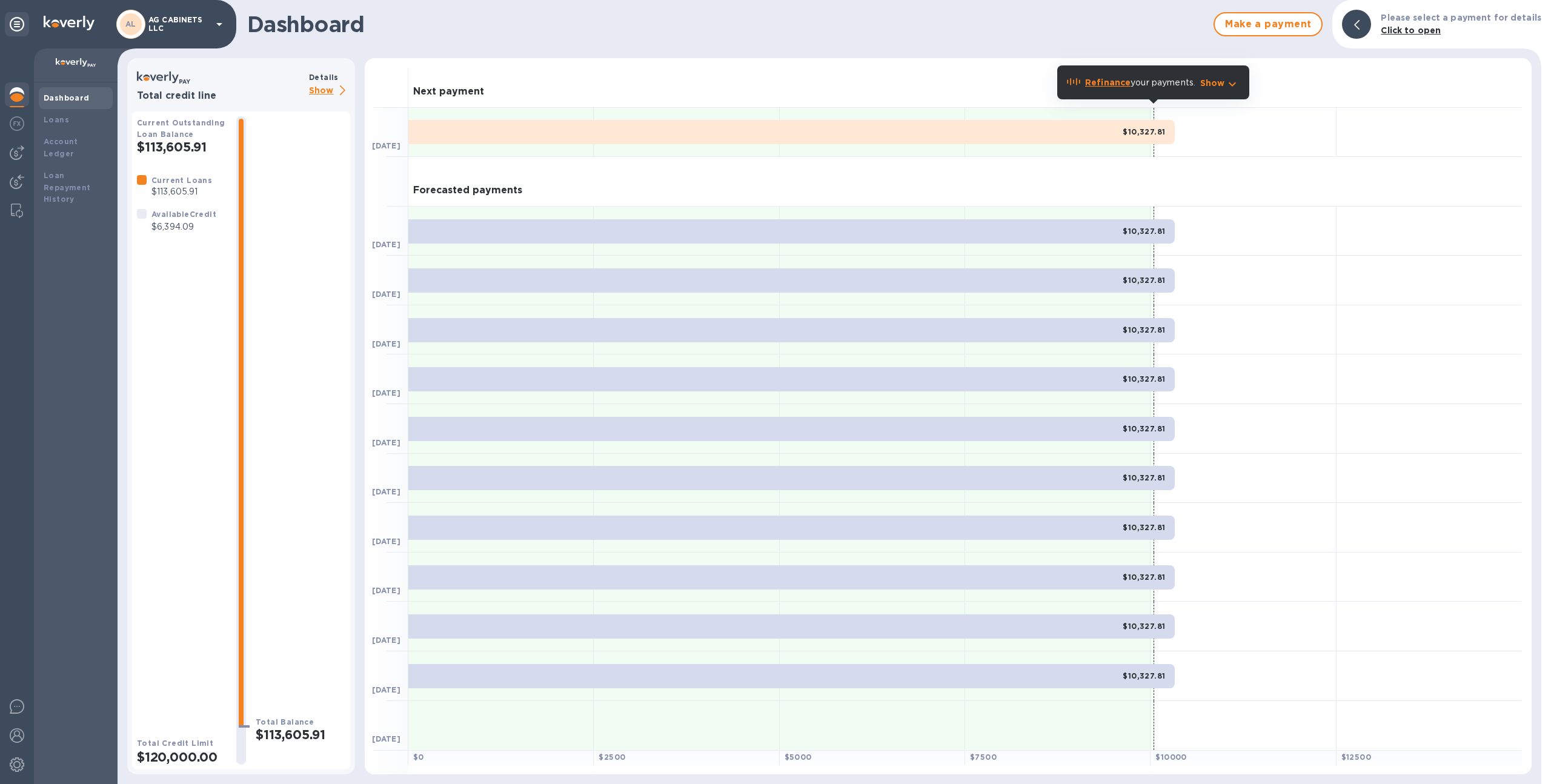
click at [323, 83] on p "Show" at bounding box center [329, 91] width 41 height 15
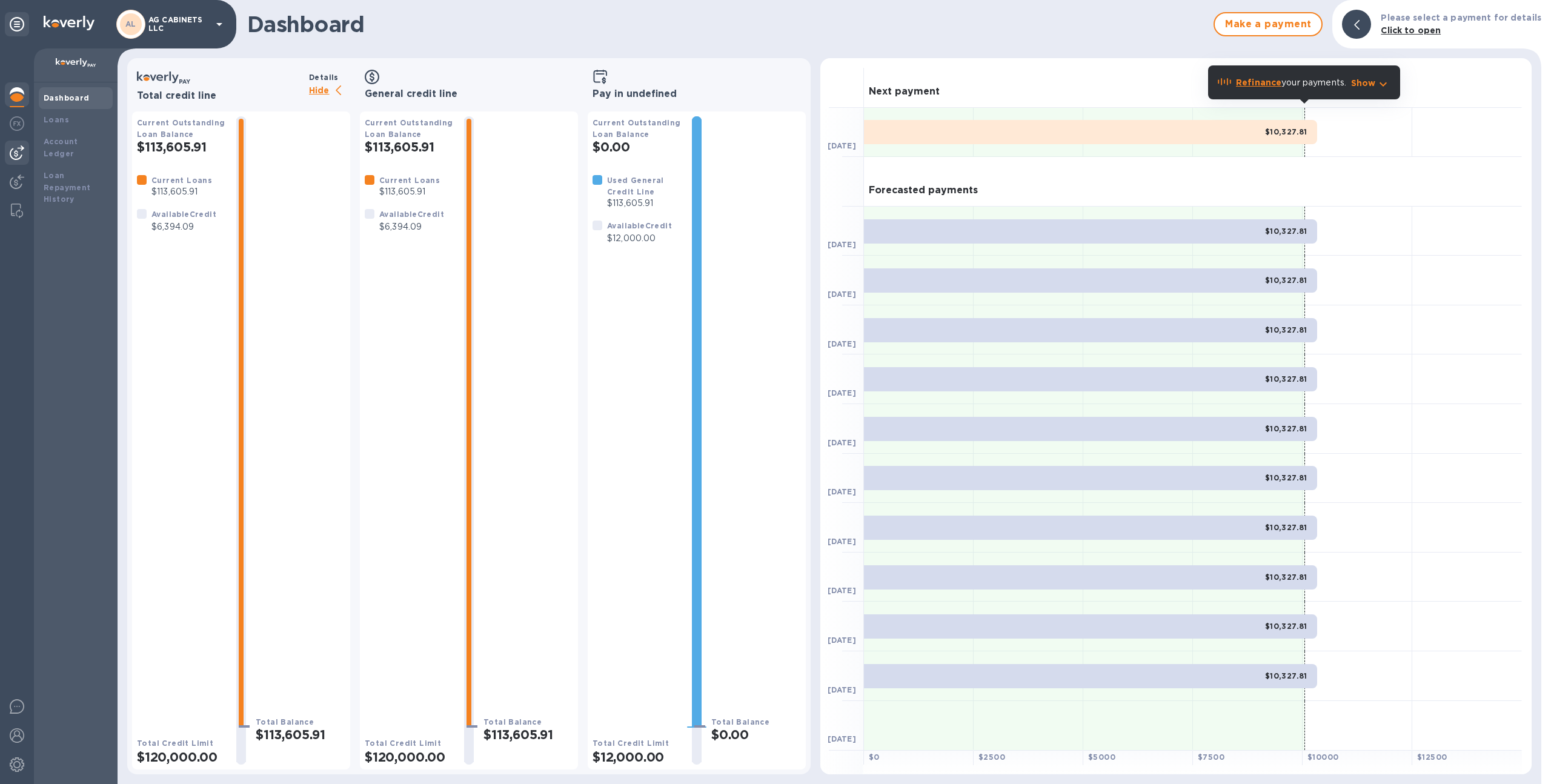
click at [16, 152] on img at bounding box center [17, 153] width 15 height 15
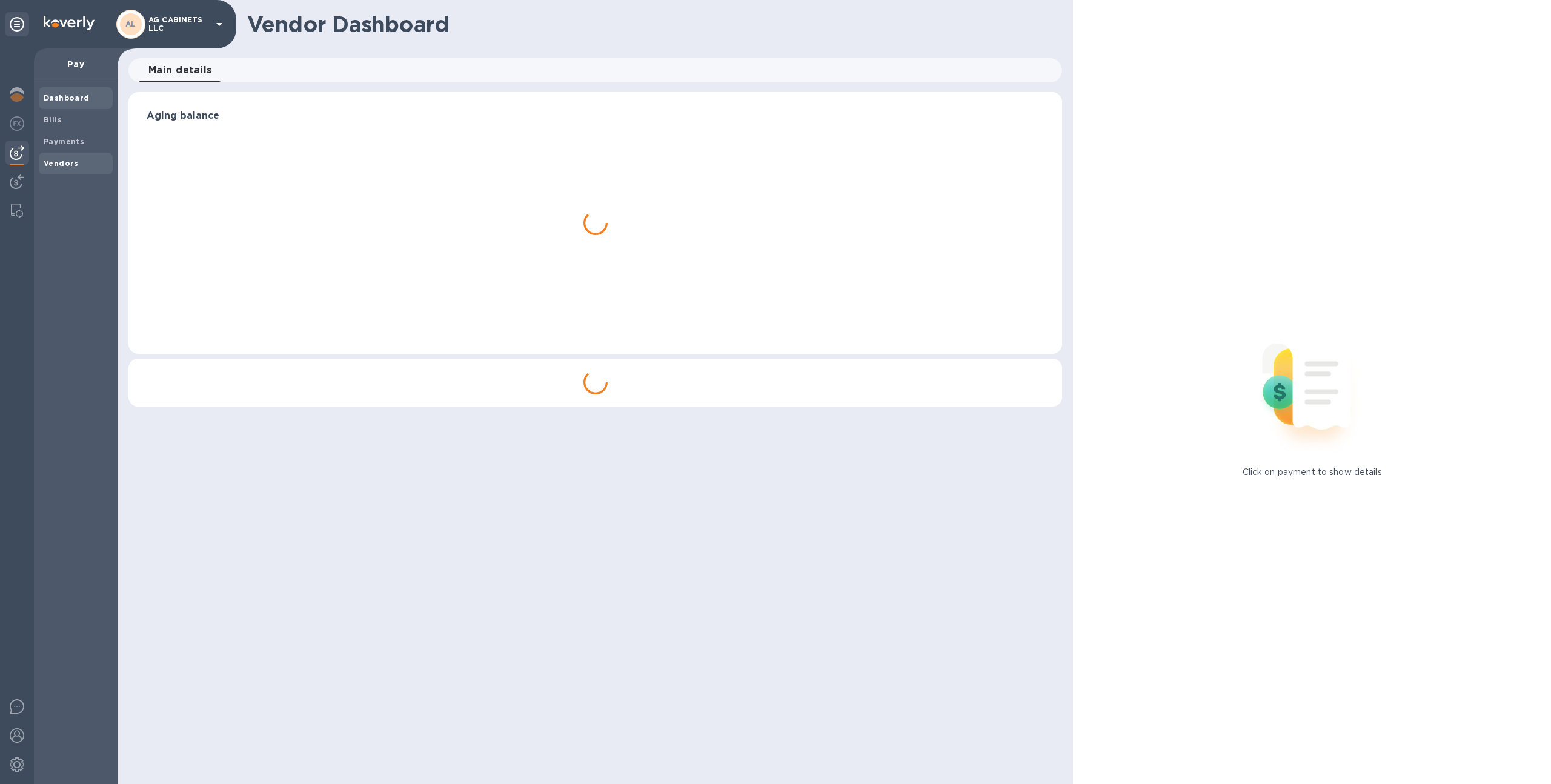
click at [60, 163] on b "Vendors" at bounding box center [61, 163] width 35 height 9
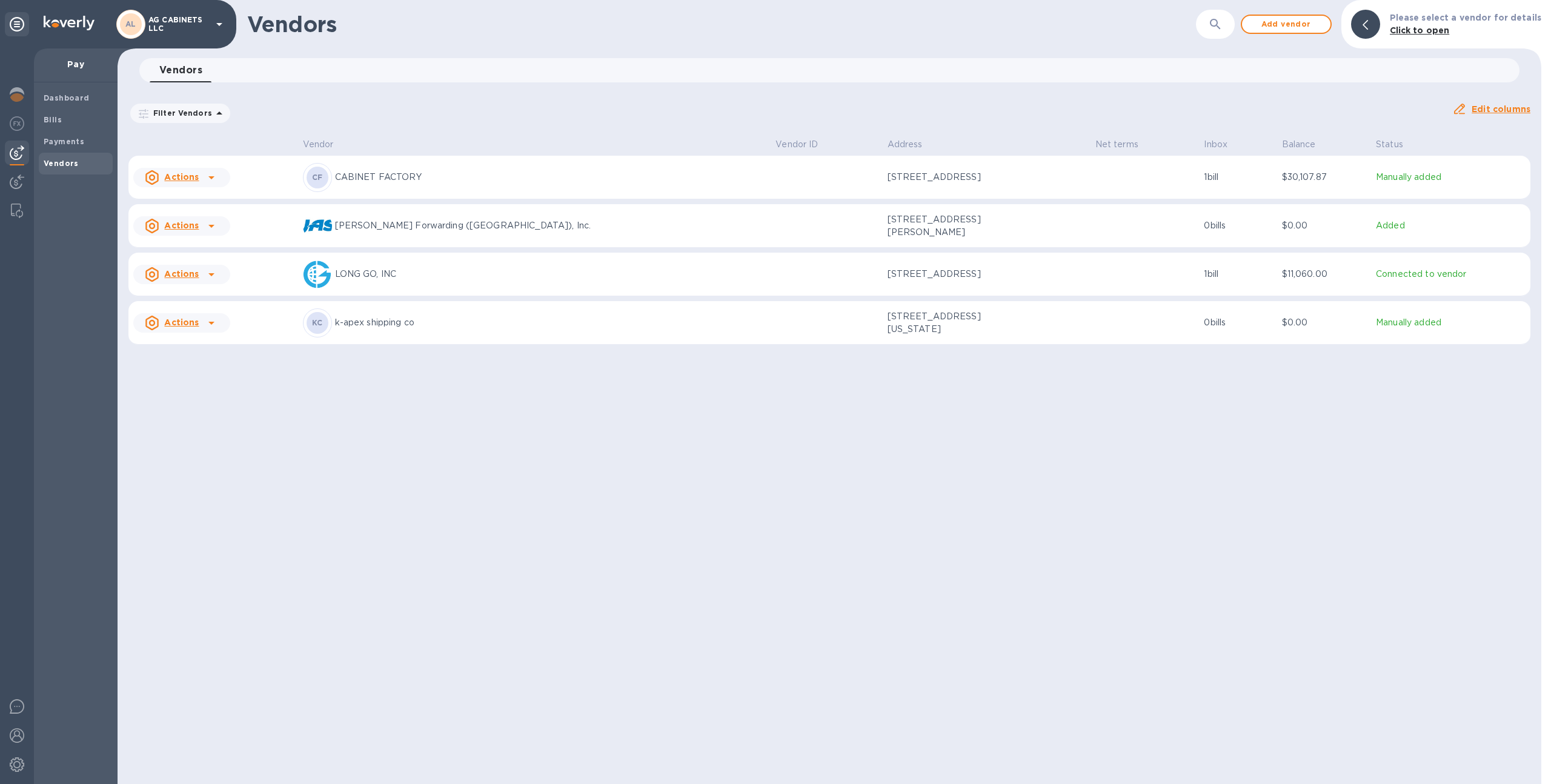
click at [572, 294] on td "LONG GO, INC" at bounding box center [534, 274] width 473 height 44
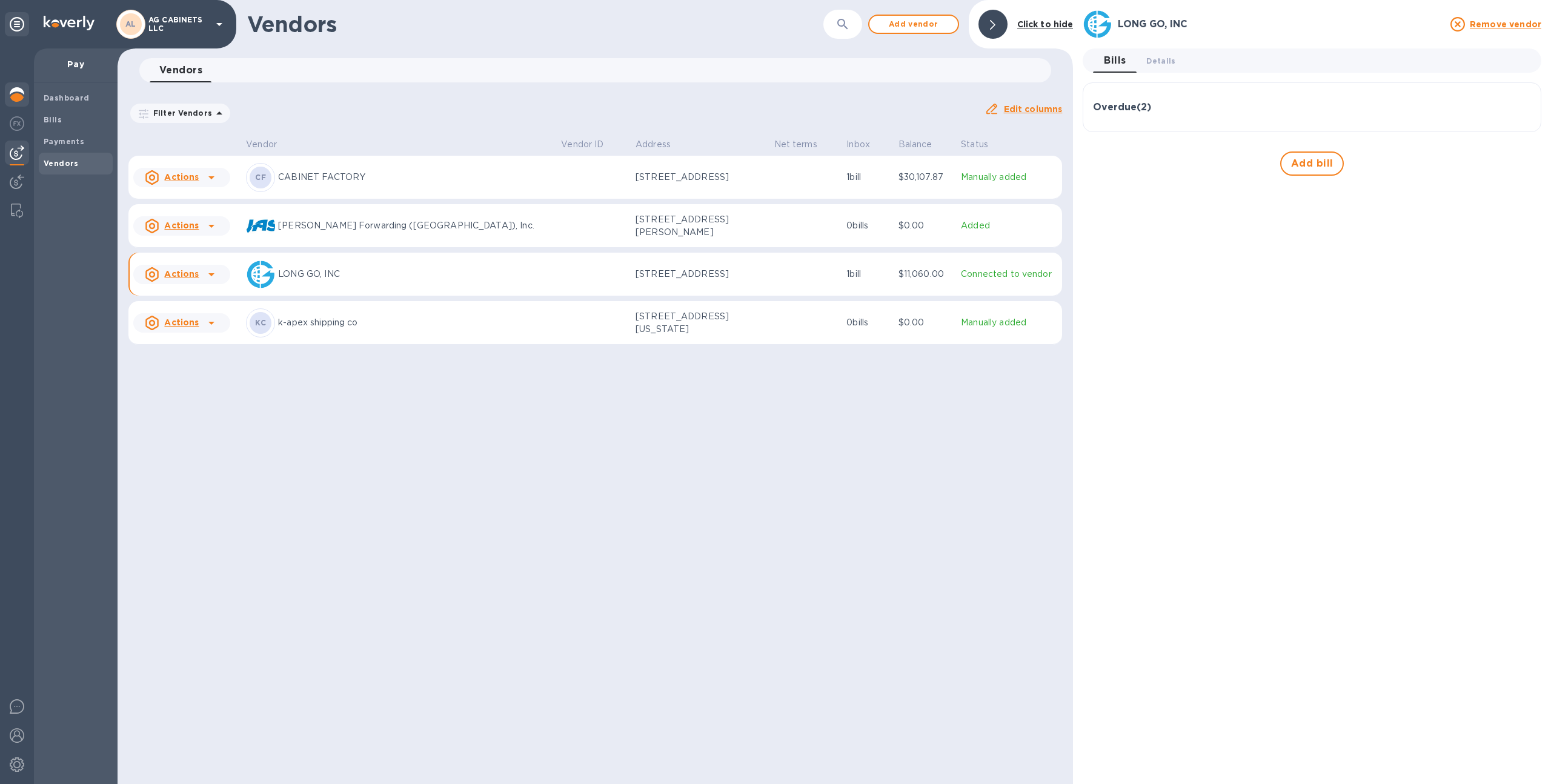
click at [15, 100] on img at bounding box center [17, 94] width 15 height 15
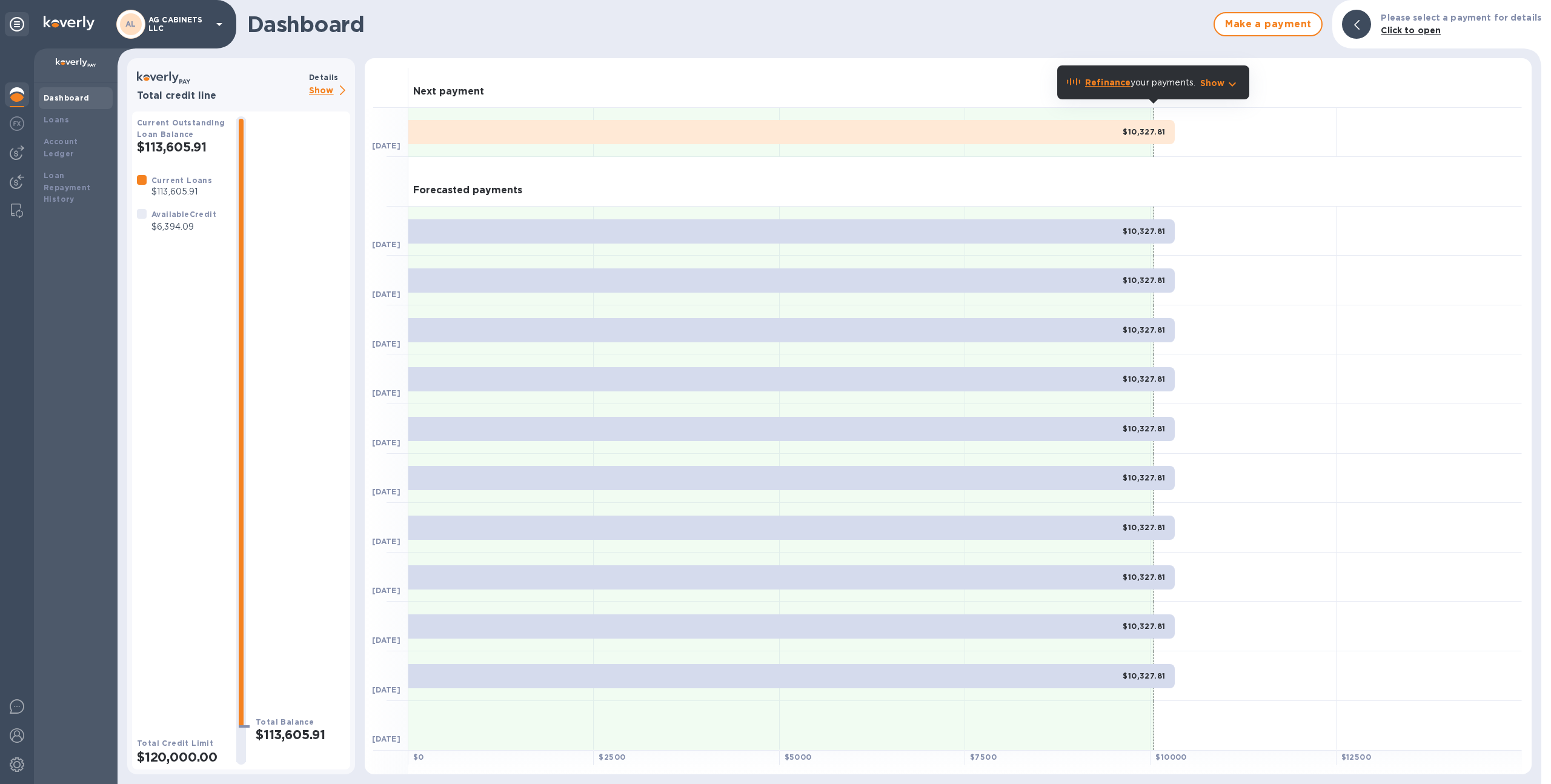
click at [322, 88] on p "Show" at bounding box center [329, 91] width 41 height 15
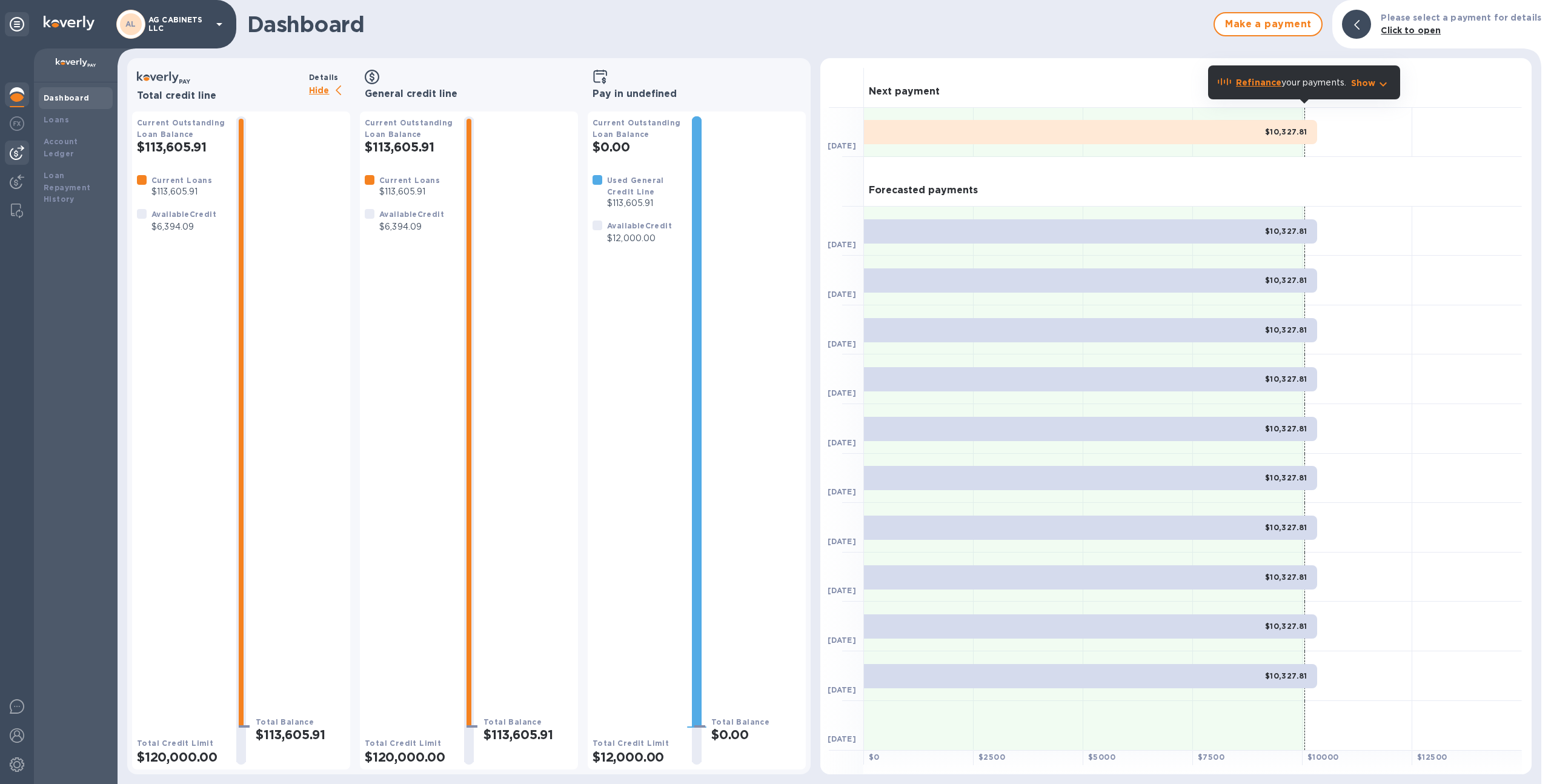
click at [19, 151] on img at bounding box center [17, 153] width 15 height 15
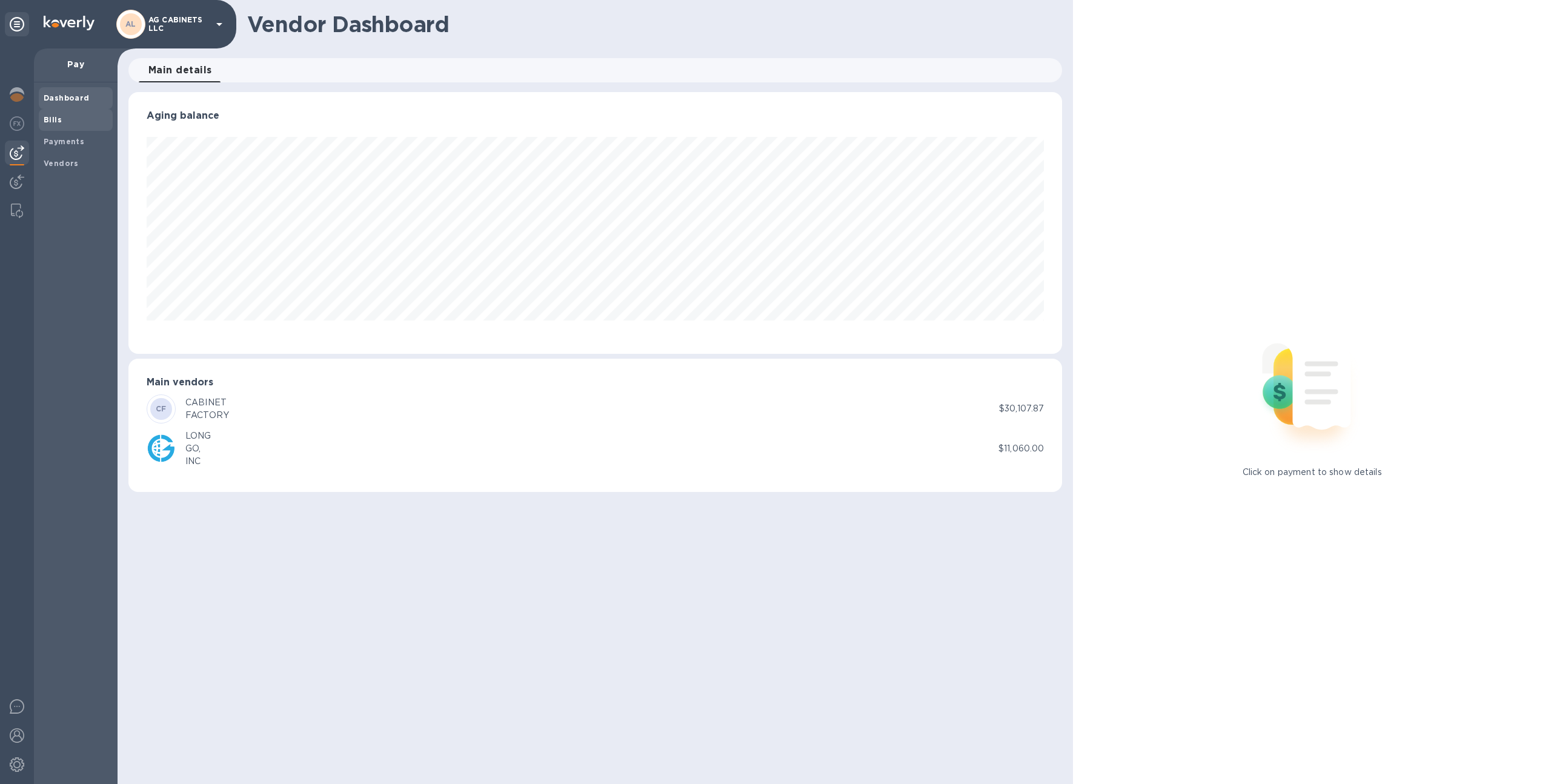
scroll to position [262, 934]
click at [83, 120] on span "Bills" at bounding box center [76, 120] width 64 height 12
